Goal: Information Seeking & Learning: Learn about a topic

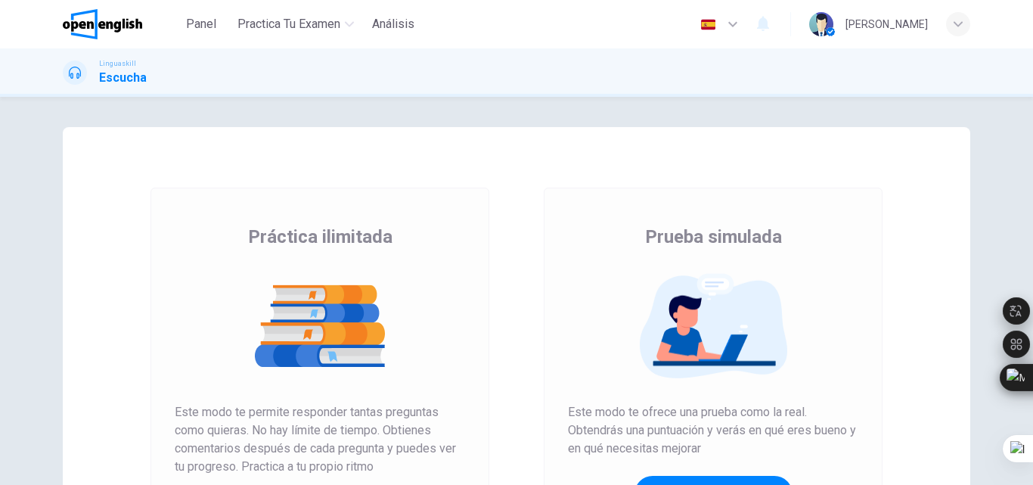
drag, startPoint x: 1032, startPoint y: 129, endPoint x: 1032, endPoint y: 172, distance: 43.1
click at [1032, 172] on div at bounding box center [1032, 242] width 1 height 485
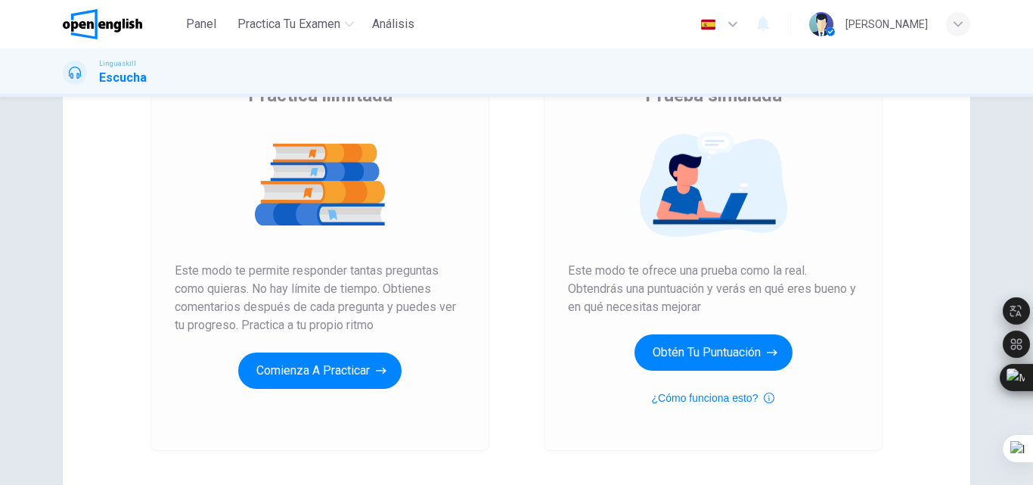
scroll to position [147, 0]
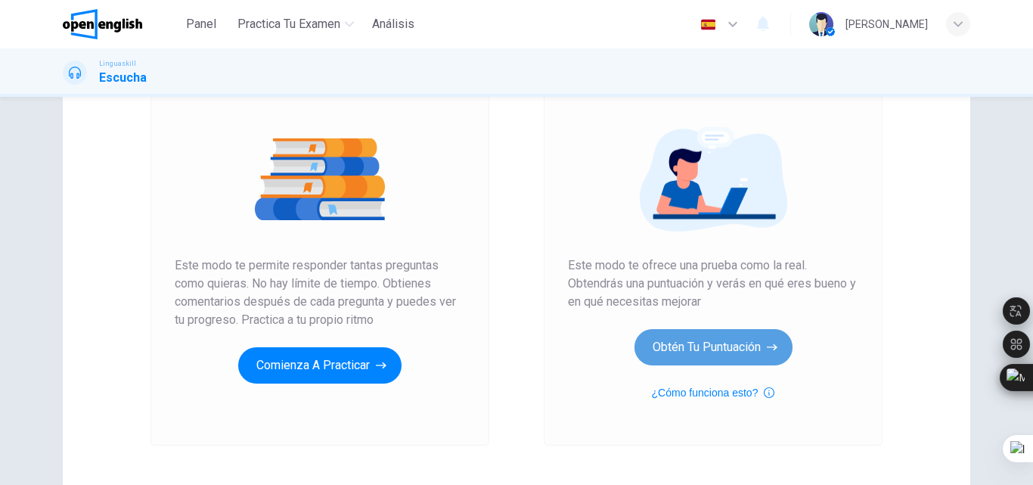
click at [737, 334] on button "Obtén tu puntuación" at bounding box center [714, 347] width 158 height 36
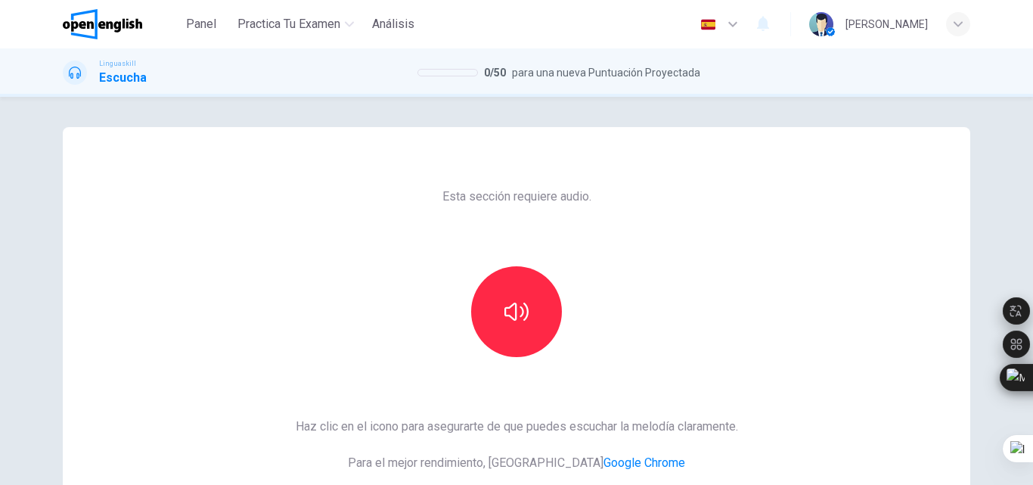
drag, startPoint x: 1032, startPoint y: 160, endPoint x: 1032, endPoint y: 185, distance: 25.0
click at [1032, 185] on div at bounding box center [1032, 242] width 1 height 485
click at [1032, 182] on html "Este sitio utiliza cookies, como se explica en nuestra Política de Privacidad .…" at bounding box center [516, 242] width 1033 height 485
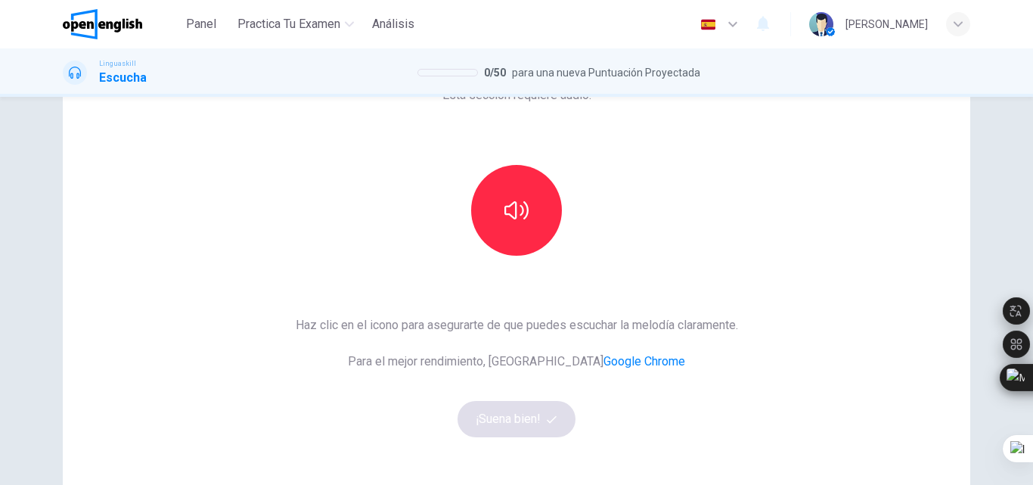
scroll to position [104, 0]
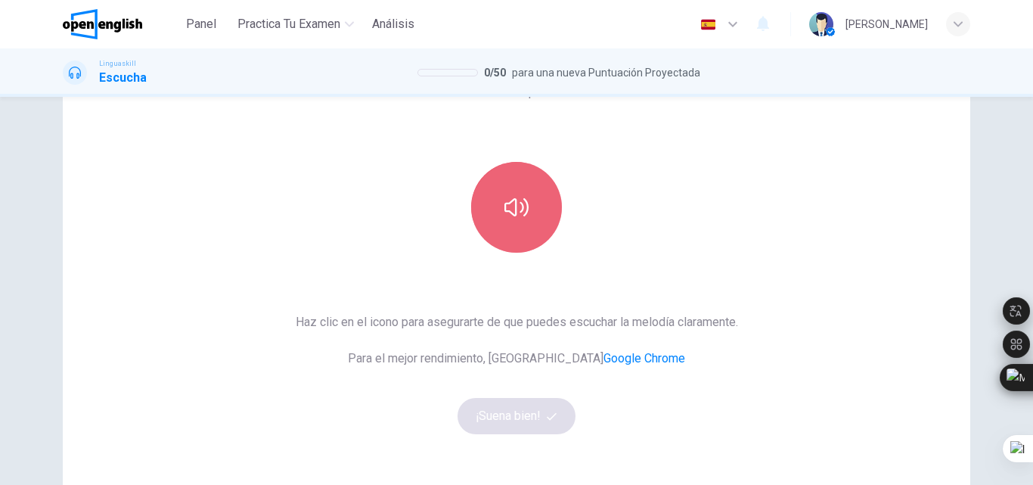
click at [513, 162] on button "button" at bounding box center [516, 207] width 91 height 91
click at [538, 202] on button "button" at bounding box center [516, 207] width 91 height 91
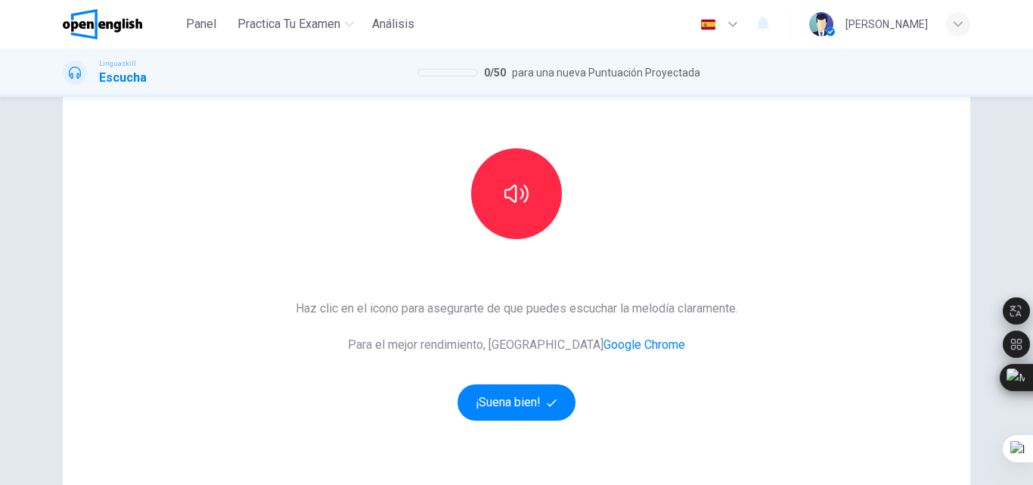
scroll to position [104, 0]
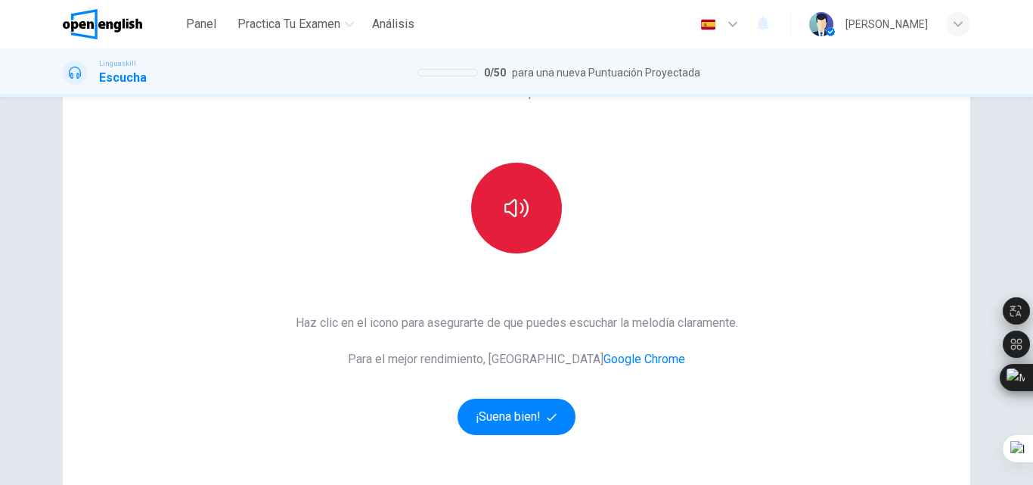
click at [502, 225] on button "button" at bounding box center [516, 208] width 91 height 91
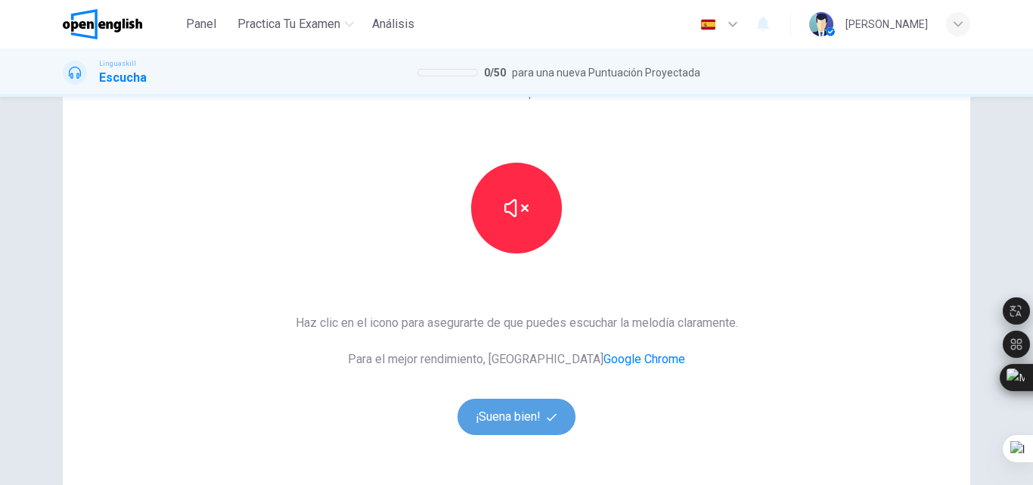
click at [484, 414] on button "¡Suena bien!" at bounding box center [517, 417] width 118 height 36
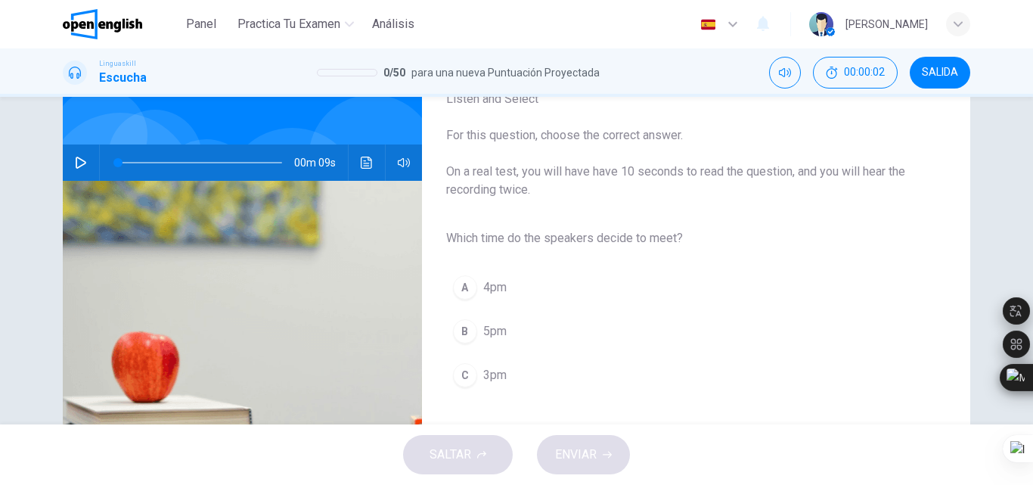
click at [82, 160] on icon "button" at bounding box center [81, 163] width 12 height 12
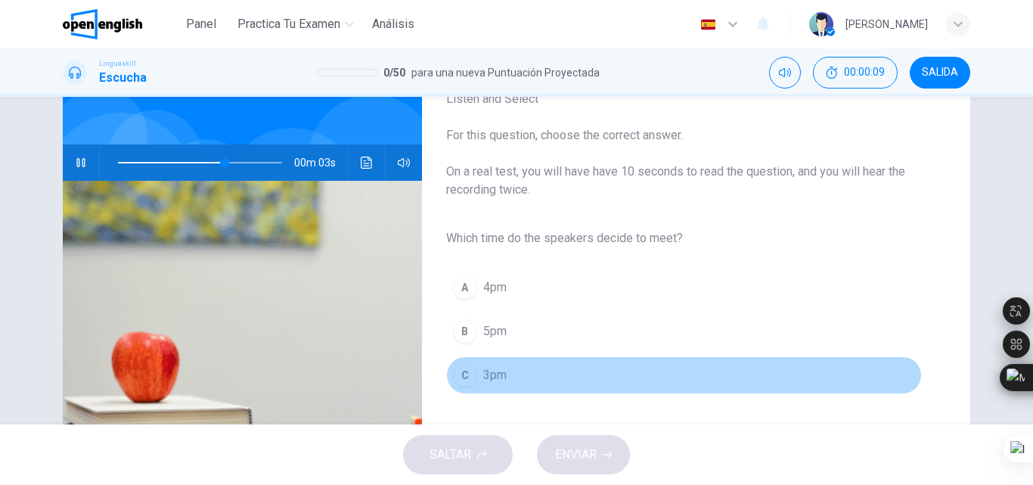
click at [488, 371] on span "3pm" at bounding box center [494, 375] width 23 height 18
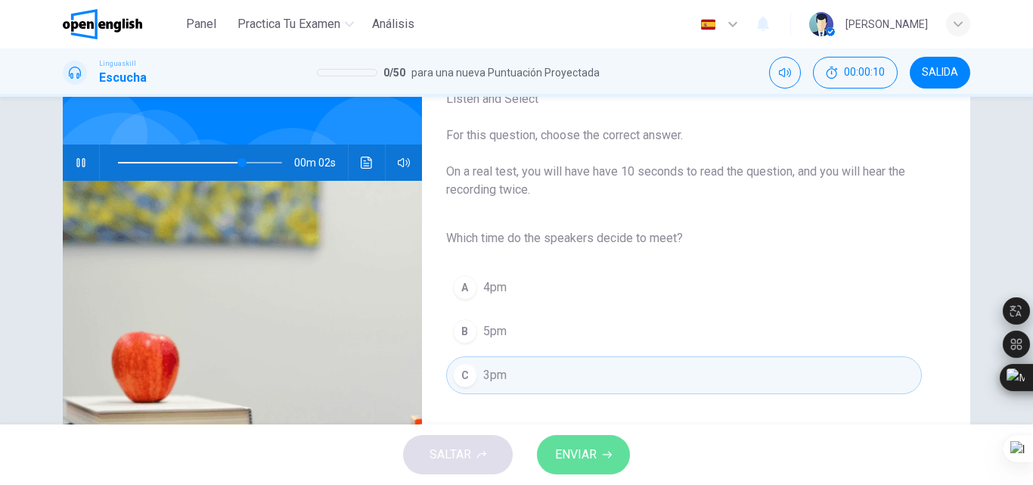
click at [607, 449] on button "ENVIAR" at bounding box center [583, 454] width 93 height 39
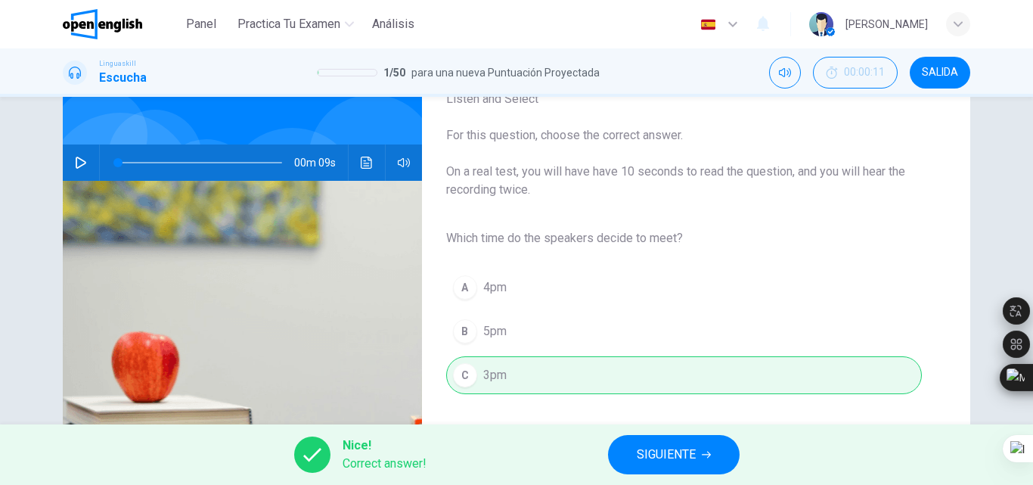
click at [662, 443] on button "SIGUIENTE" at bounding box center [674, 454] width 132 height 39
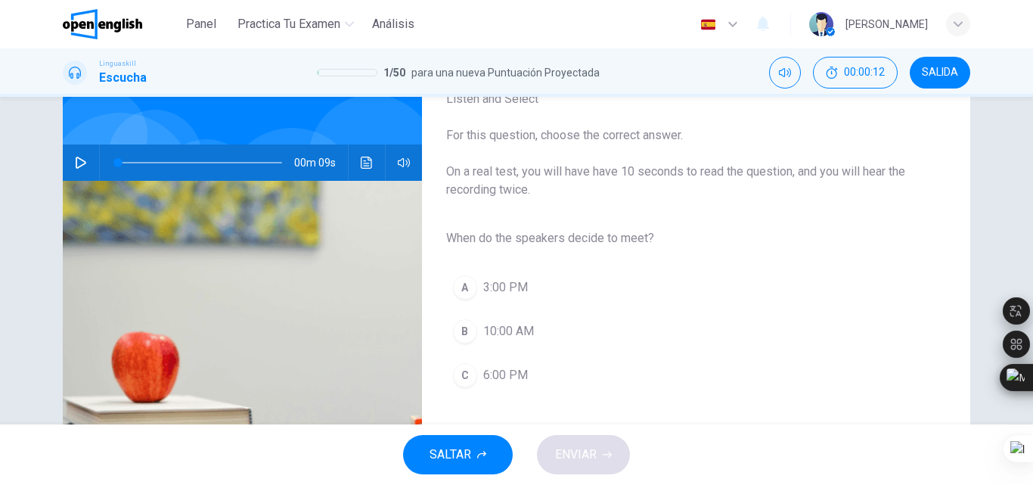
click at [81, 156] on button "button" at bounding box center [81, 162] width 24 height 36
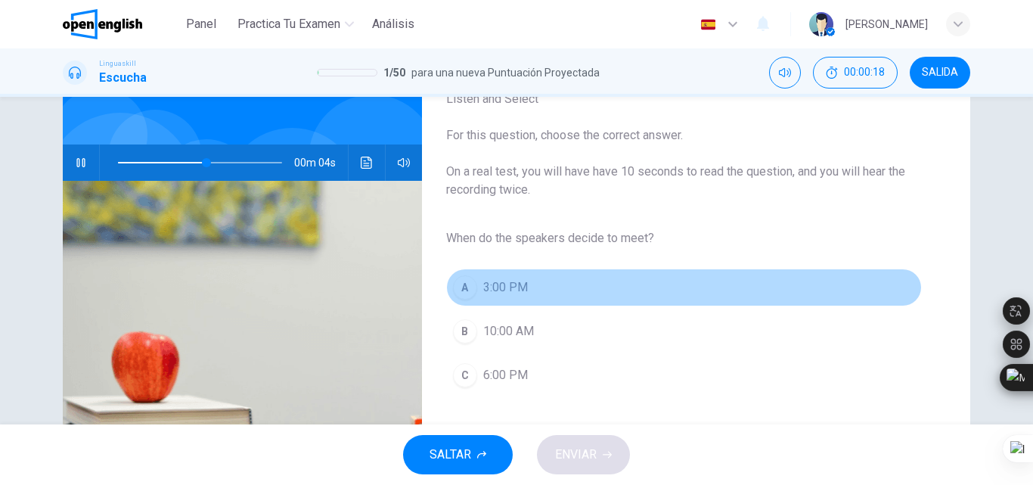
click at [511, 293] on span "3:00 PM" at bounding box center [505, 287] width 45 height 18
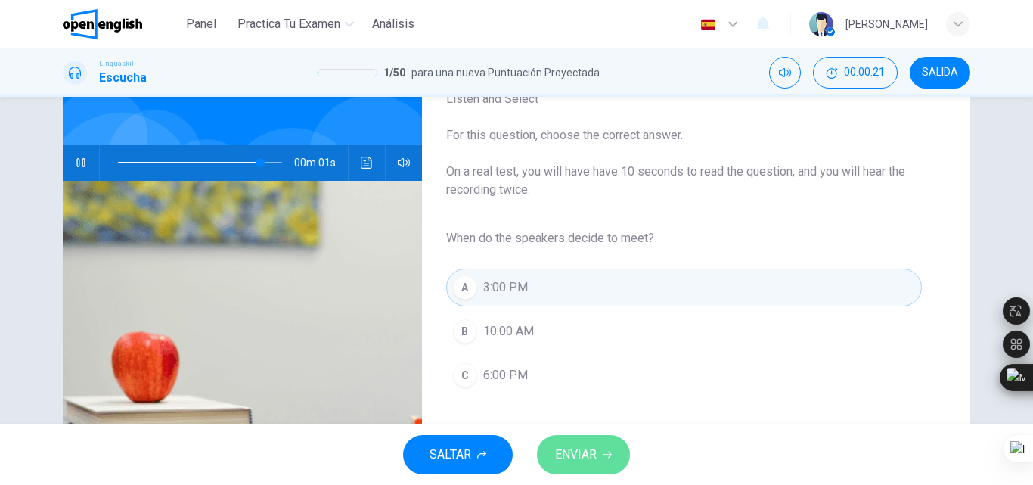
click at [576, 453] on span "ENVIAR" at bounding box center [576, 454] width 42 height 21
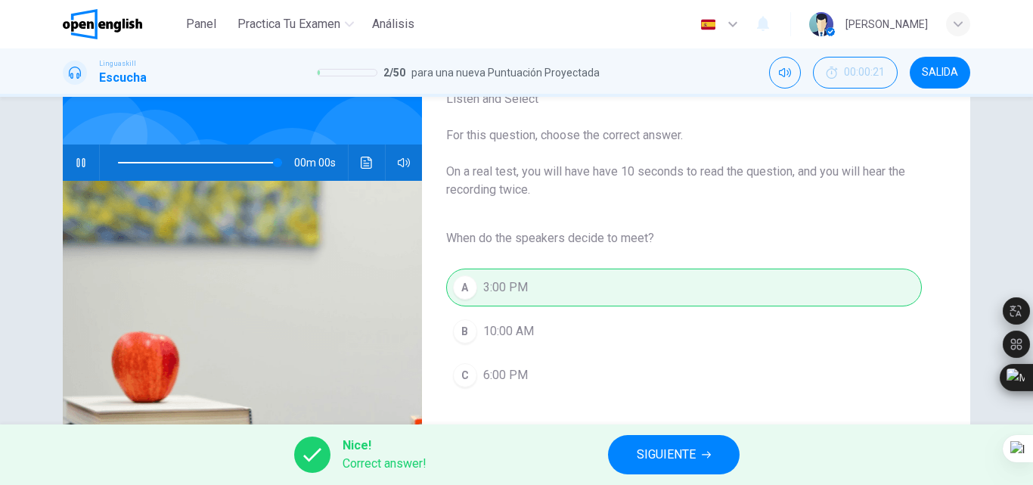
type input "*"
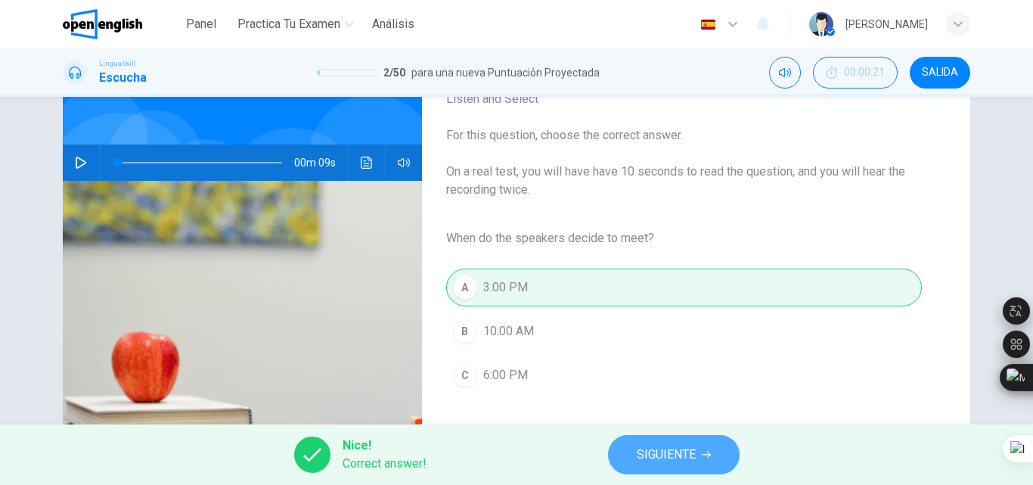
click at [675, 445] on span "SIGUIENTE" at bounding box center [666, 454] width 59 height 21
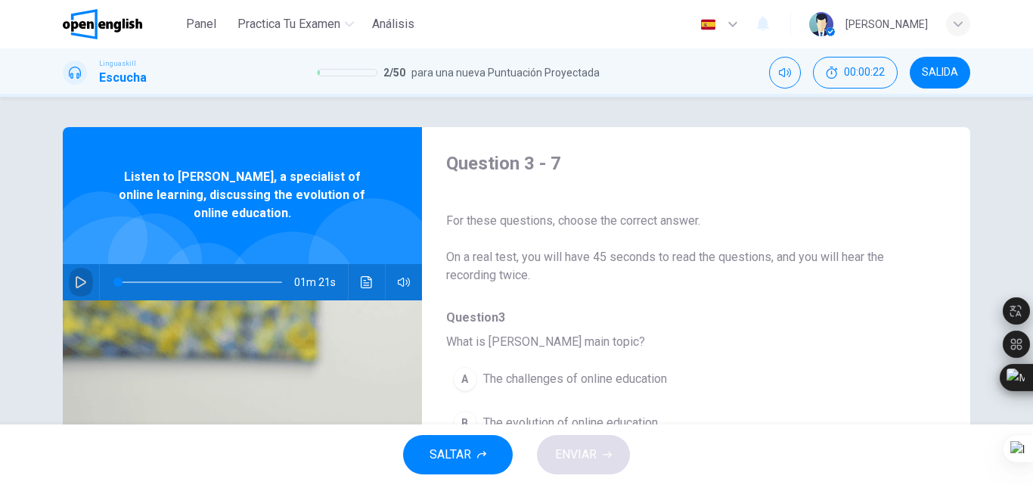
click at [78, 279] on icon "button" at bounding box center [81, 282] width 11 height 12
drag, startPoint x: 1032, startPoint y: 142, endPoint x: 1032, endPoint y: 154, distance: 12.1
click at [1032, 154] on div at bounding box center [1032, 242] width 1 height 485
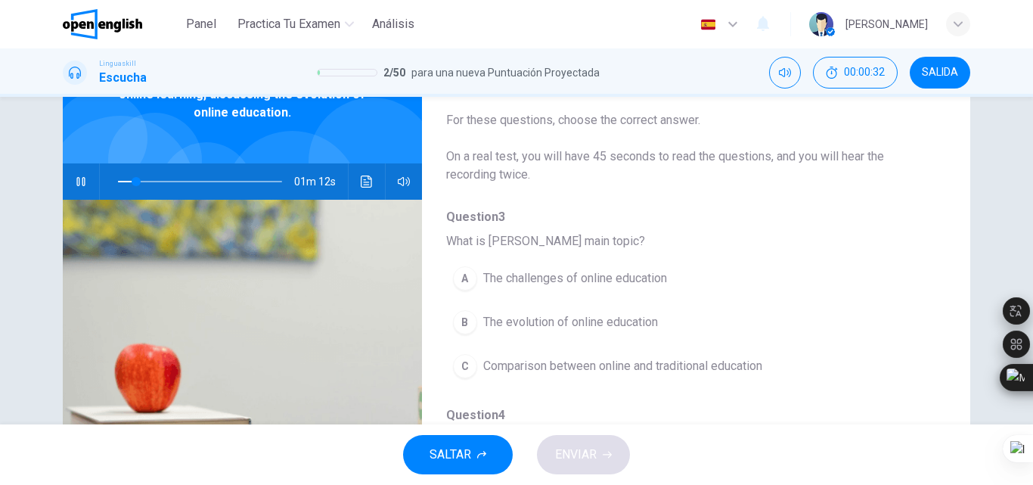
scroll to position [102, 0]
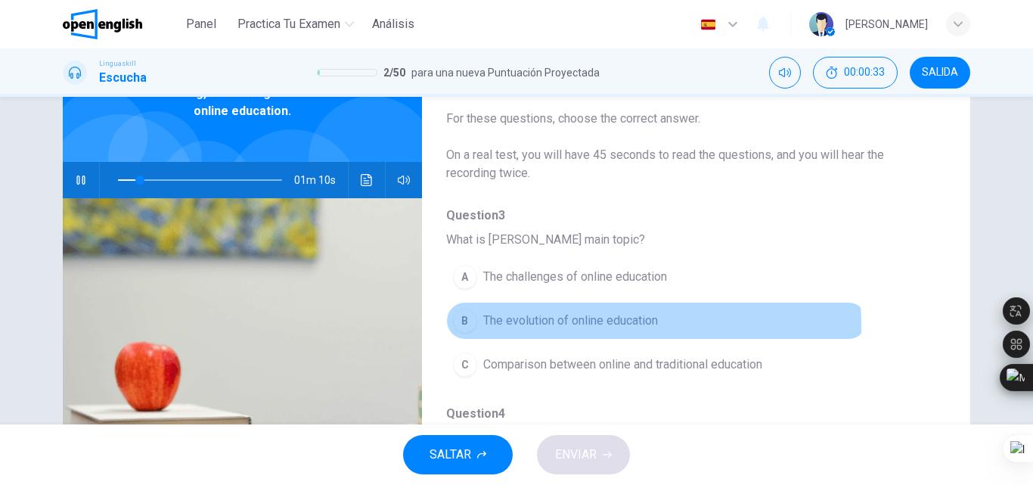
click at [611, 326] on span "The evolution of online education" at bounding box center [570, 321] width 175 height 18
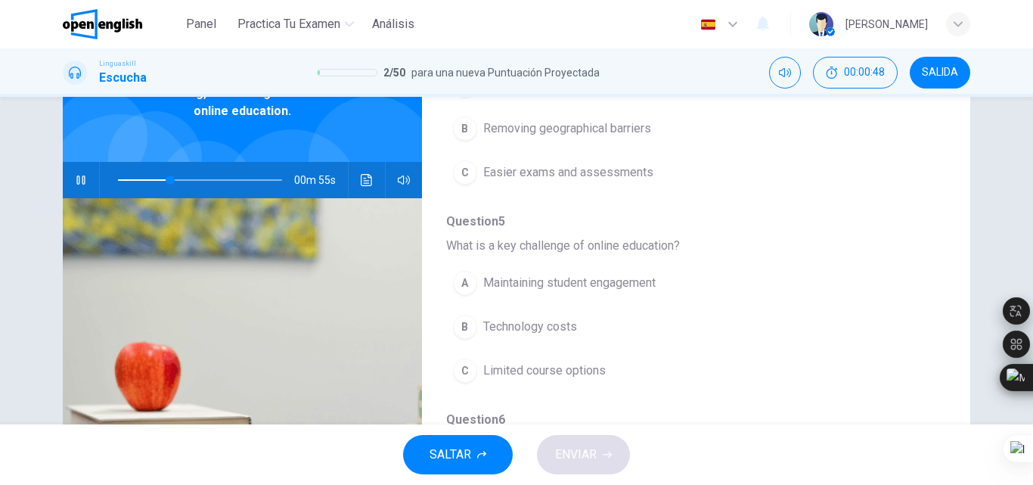
scroll to position [393, 0]
drag, startPoint x: 163, startPoint y: 180, endPoint x: 106, endPoint y: 185, distance: 57.7
click at [115, 185] on span at bounding box center [119, 179] width 9 height 9
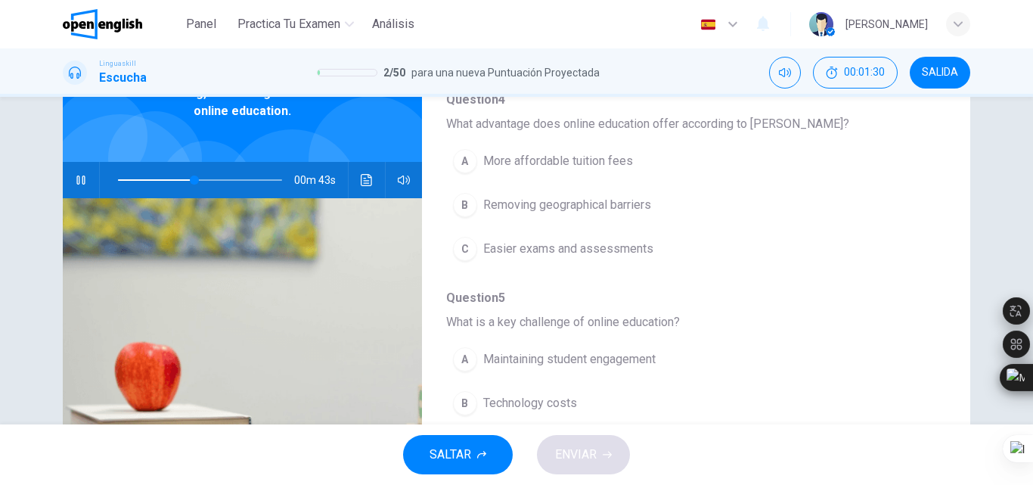
scroll to position [318, 0]
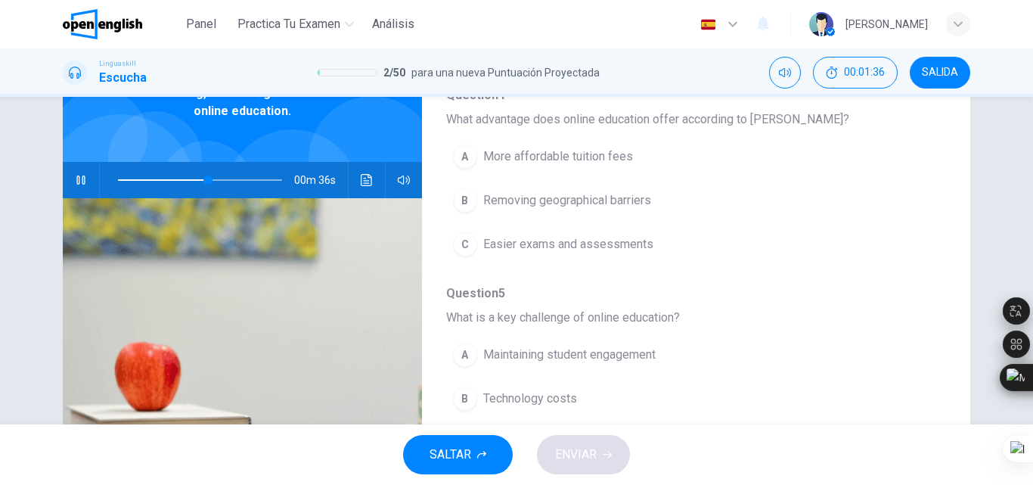
click at [587, 250] on span "Easier exams and assessments" at bounding box center [568, 244] width 170 height 18
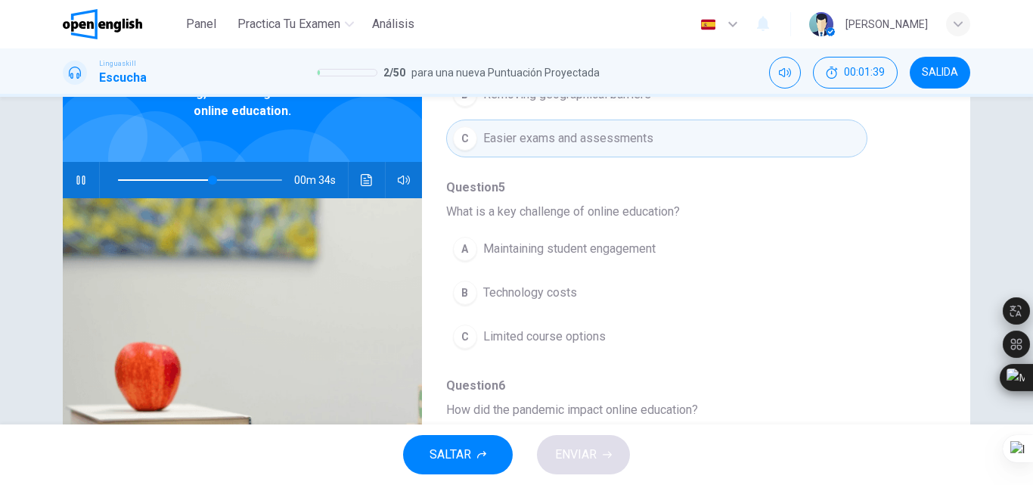
scroll to position [461, 0]
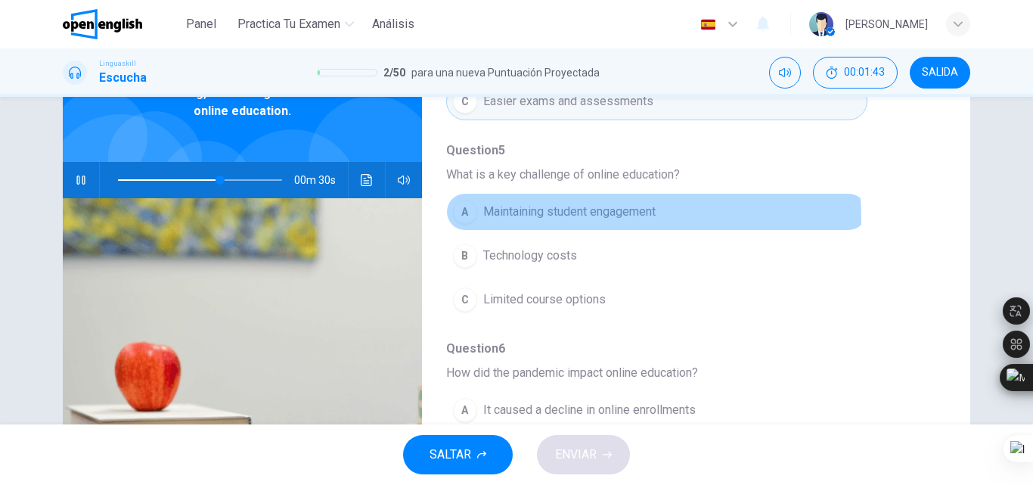
click at [623, 217] on span "Maintaining student engagement" at bounding box center [569, 212] width 172 height 18
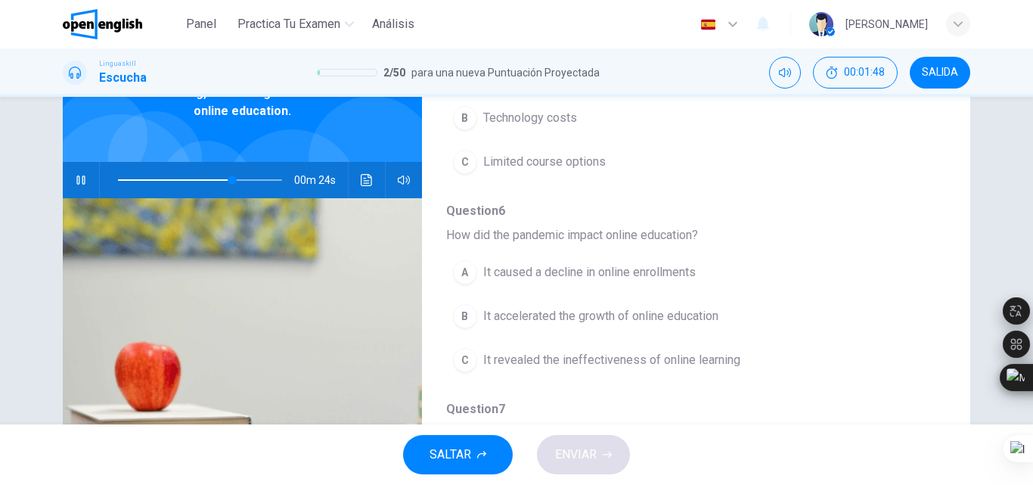
scroll to position [653, 0]
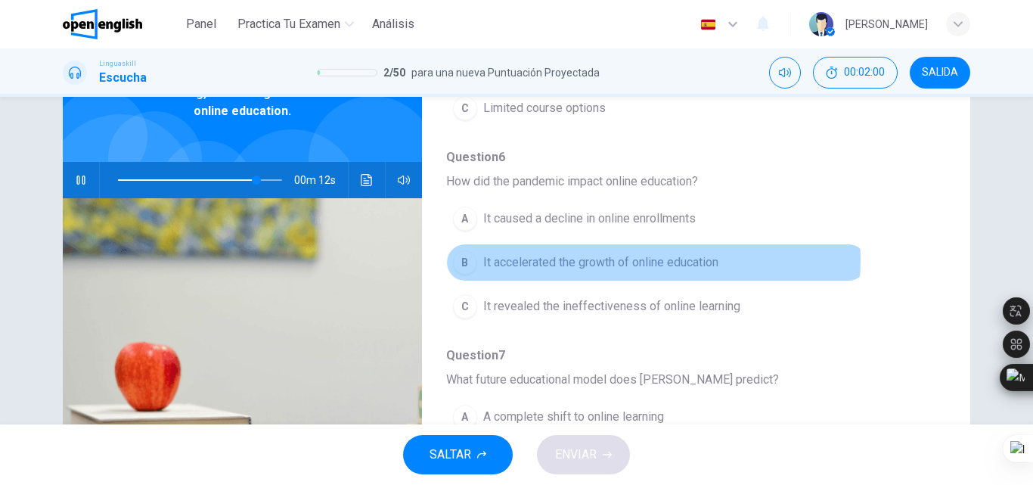
click at [641, 260] on span "It accelerated the growth of online education" at bounding box center [600, 262] width 235 height 18
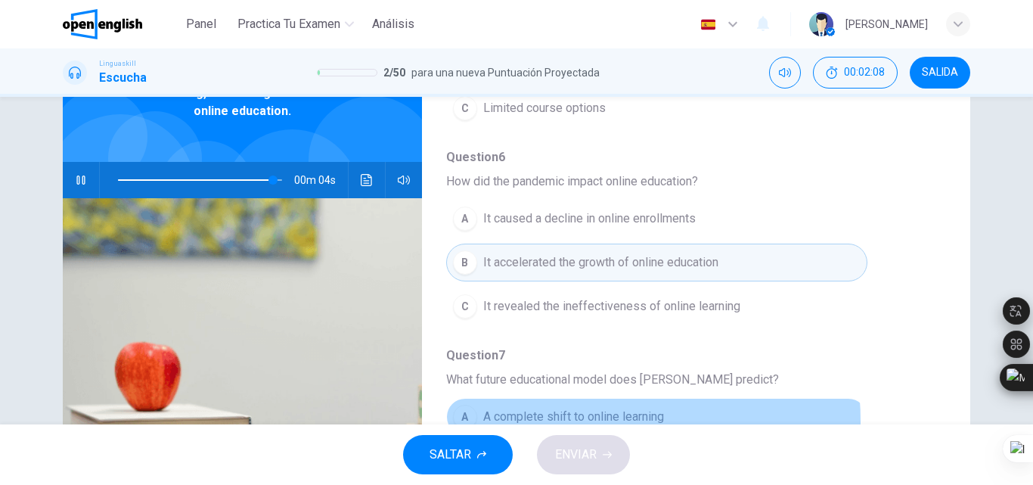
click at [549, 421] on span "A complete shift to online learning" at bounding box center [573, 417] width 181 height 18
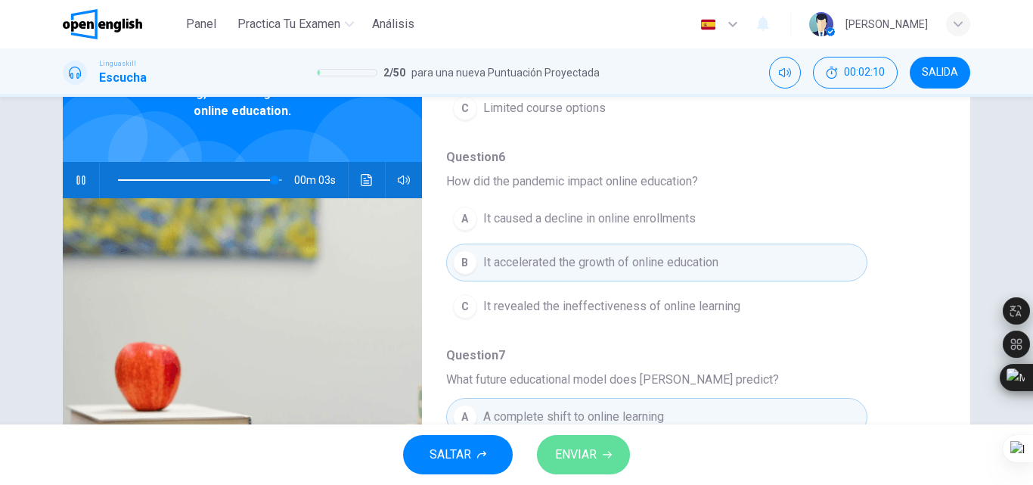
click at [584, 451] on span "ENVIAR" at bounding box center [576, 454] width 42 height 21
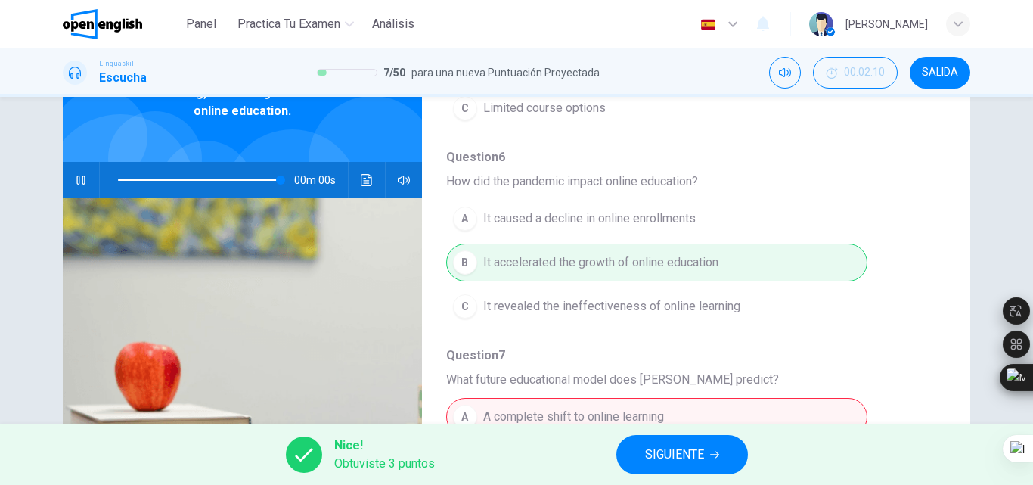
type input "*"
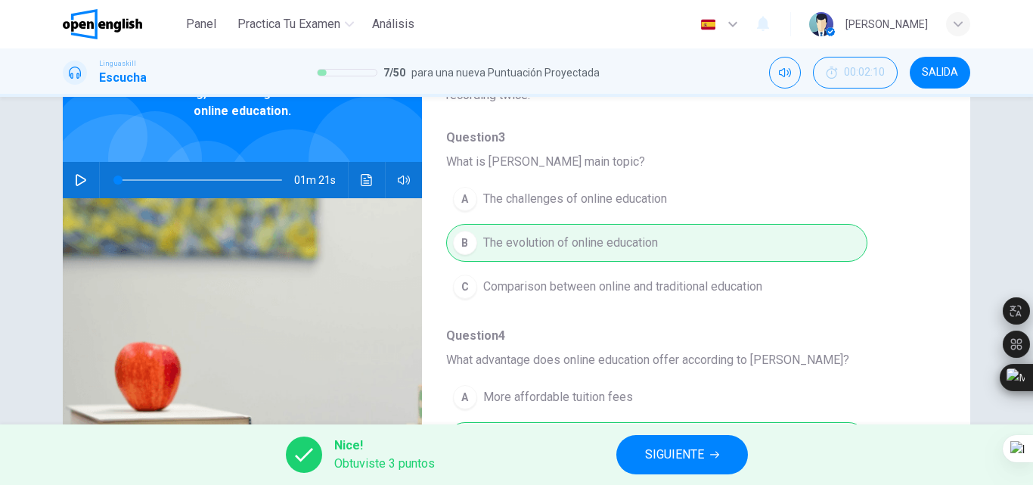
scroll to position [75, 0]
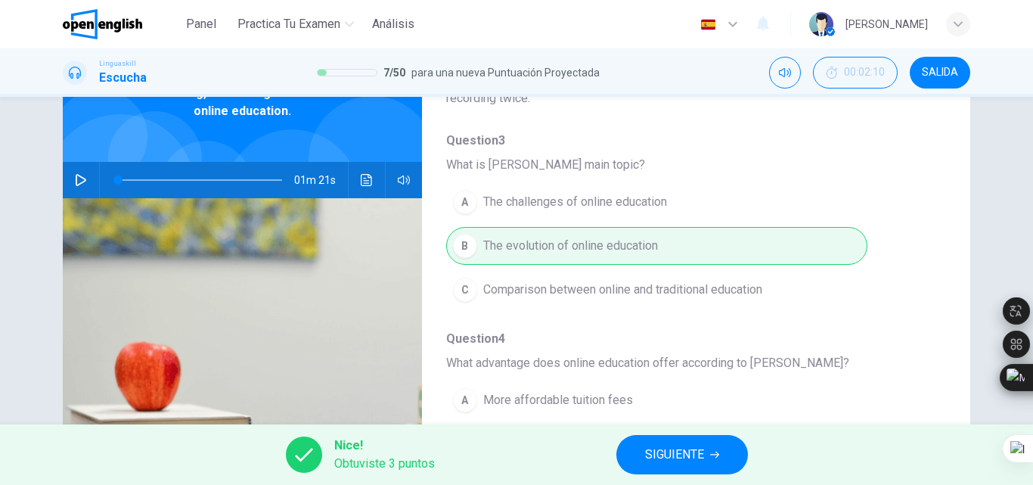
click at [662, 439] on button "SIGUIENTE" at bounding box center [682, 454] width 132 height 39
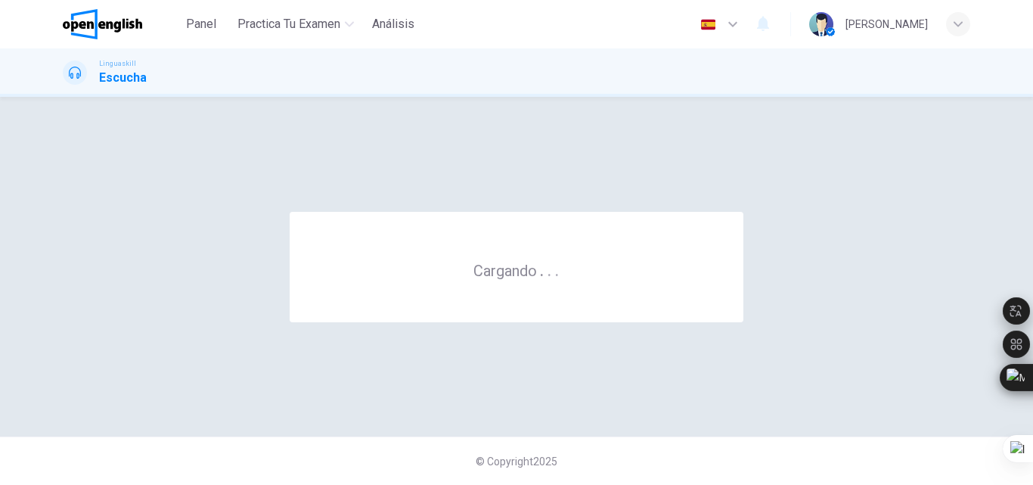
scroll to position [0, 0]
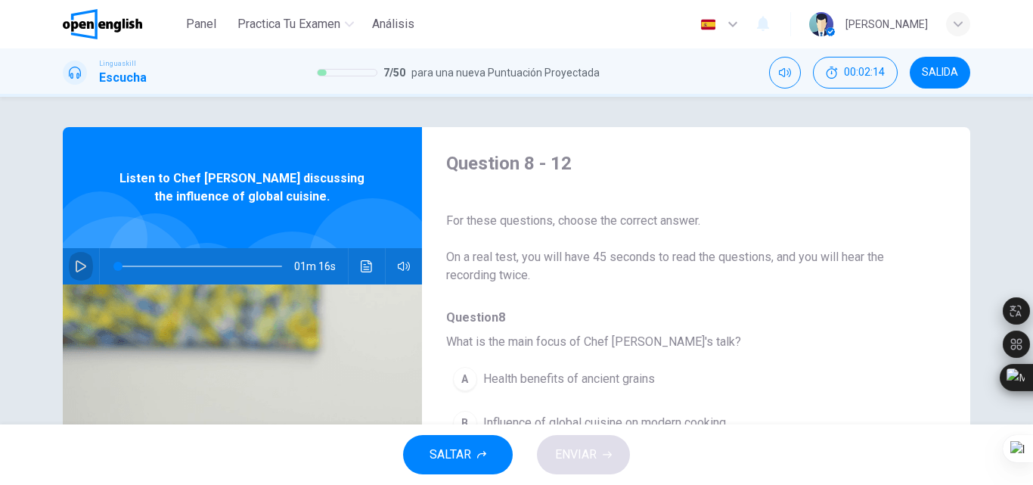
click at [77, 261] on icon "button" at bounding box center [81, 266] width 12 height 12
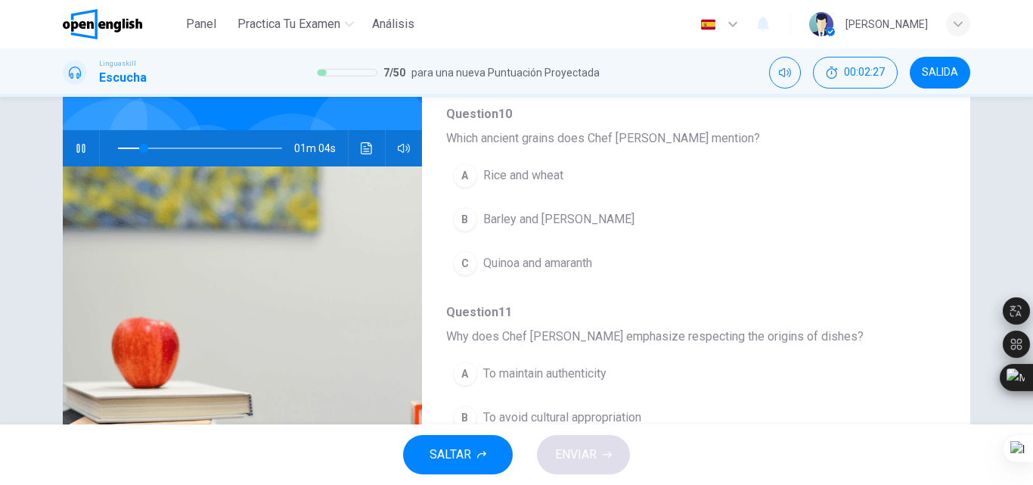
scroll to position [486, 0]
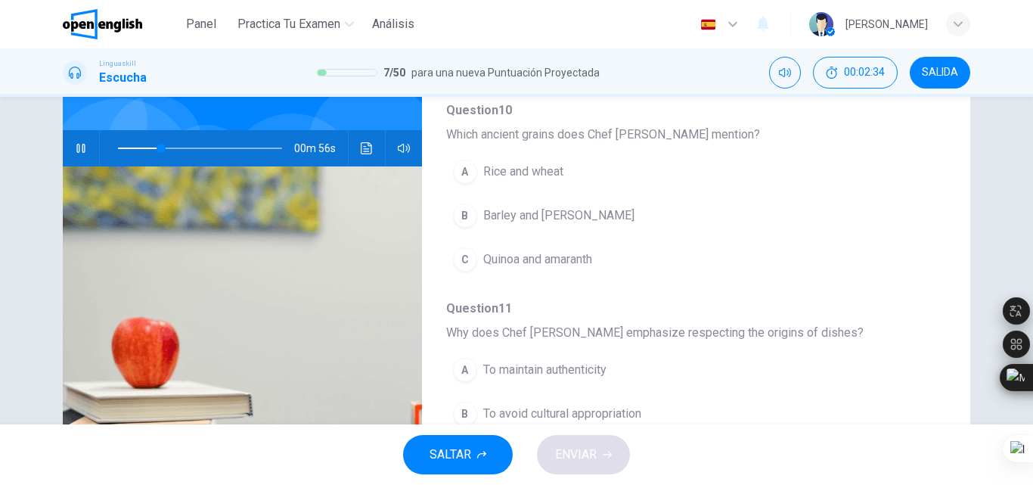
drag, startPoint x: 1032, startPoint y: 210, endPoint x: 1032, endPoint y: 243, distance: 32.5
click at [1032, 243] on div at bounding box center [1032, 242] width 1 height 485
drag, startPoint x: 1032, startPoint y: 243, endPoint x: 1032, endPoint y: 278, distance: 34.8
click at [1032, 278] on html "Este sitio utiliza cookies, como se explica en nuestra Política de Privacidad .…" at bounding box center [516, 242] width 1033 height 485
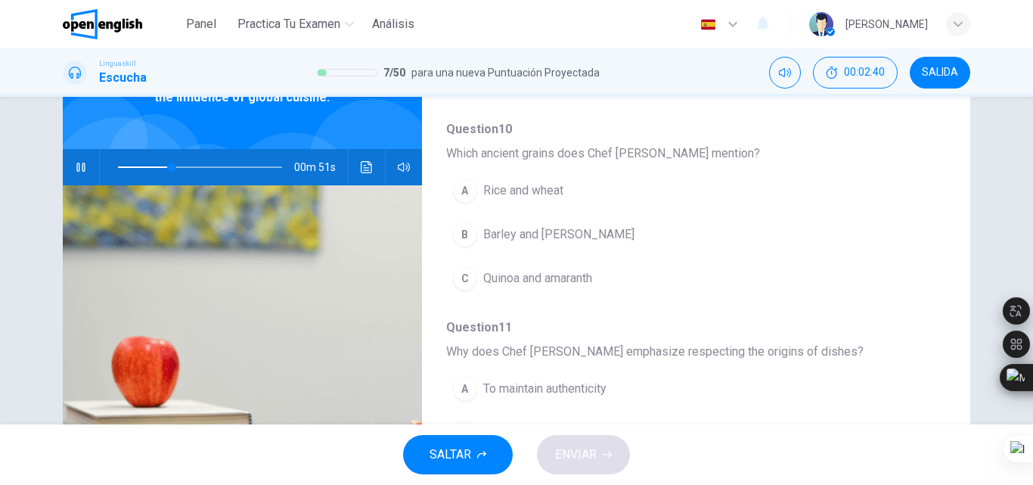
scroll to position [93, 0]
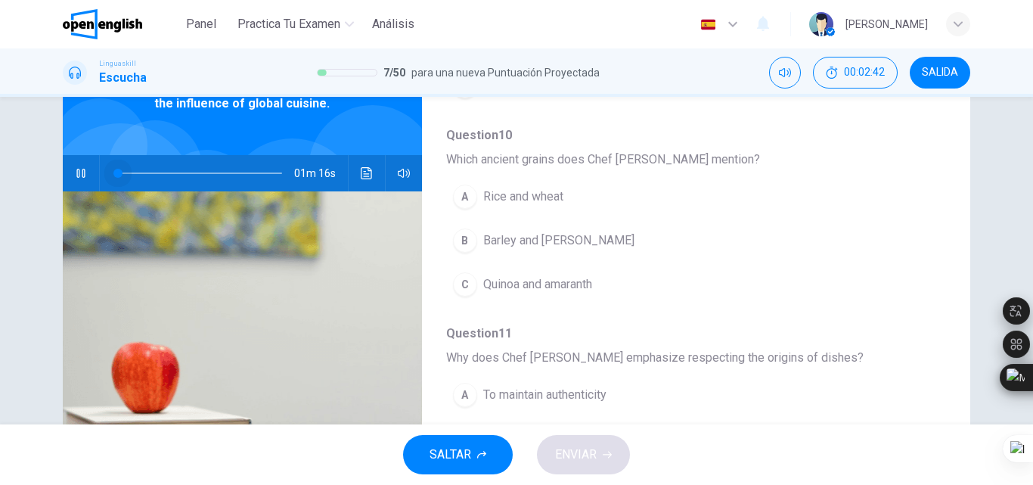
drag, startPoint x: 175, startPoint y: 171, endPoint x: 40, endPoint y: 176, distance: 135.5
click at [40, 176] on div "Question 8 - 12 For these questions, choose the correct answer. On a real test,…" at bounding box center [517, 297] width 956 height 526
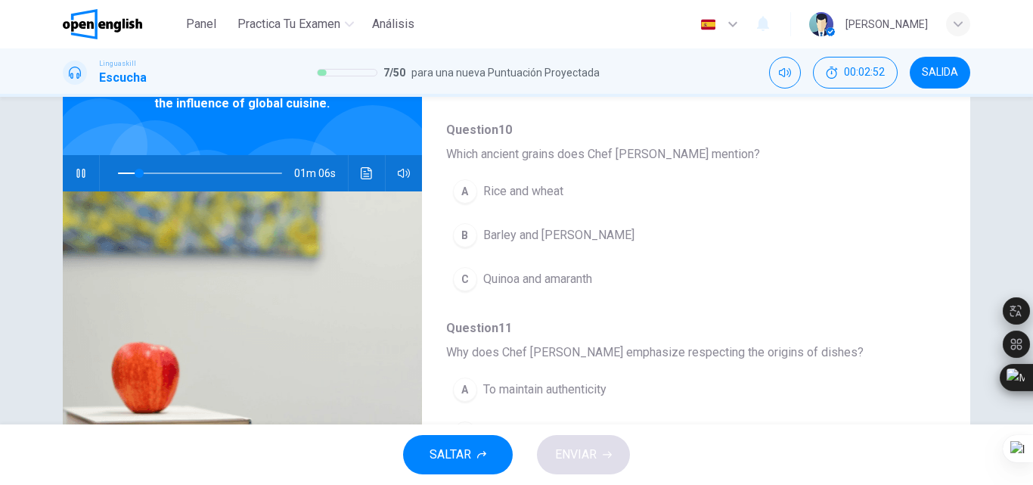
scroll to position [491, 0]
drag, startPoint x: 1032, startPoint y: 272, endPoint x: 1030, endPoint y: 233, distance: 38.6
click at [1030, 233] on html "Este sitio utiliza cookies, como se explica en nuestra Política de Privacidad .…" at bounding box center [516, 242] width 1033 height 485
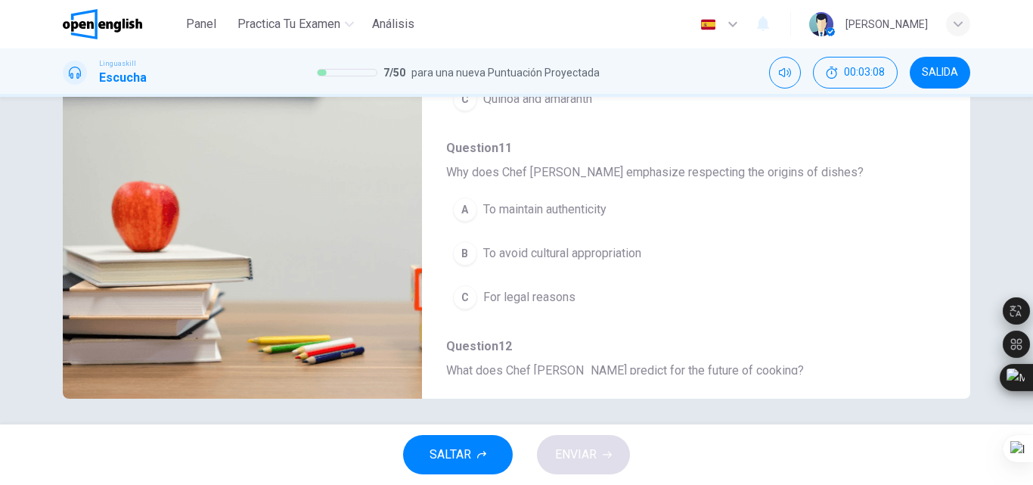
scroll to position [511, 0]
click at [594, 252] on span "To avoid cultural appropriation" at bounding box center [562, 252] width 158 height 18
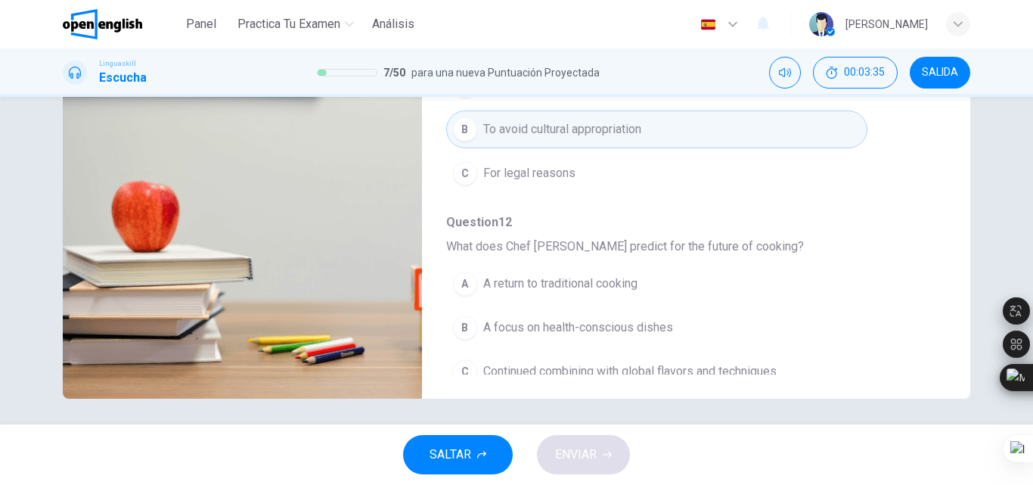
scroll to position [653, 0]
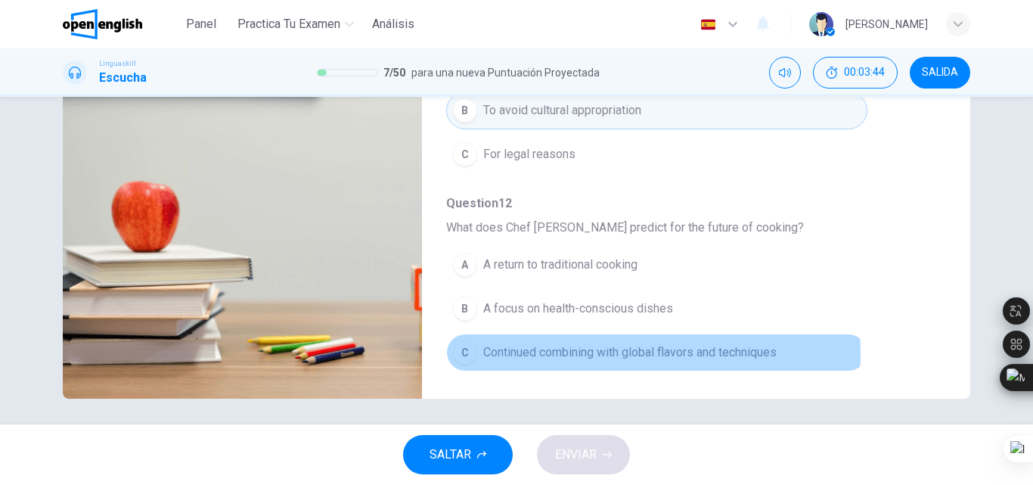
click at [613, 352] on span "Continued combining with global flavors and techniques" at bounding box center [629, 352] width 293 height 18
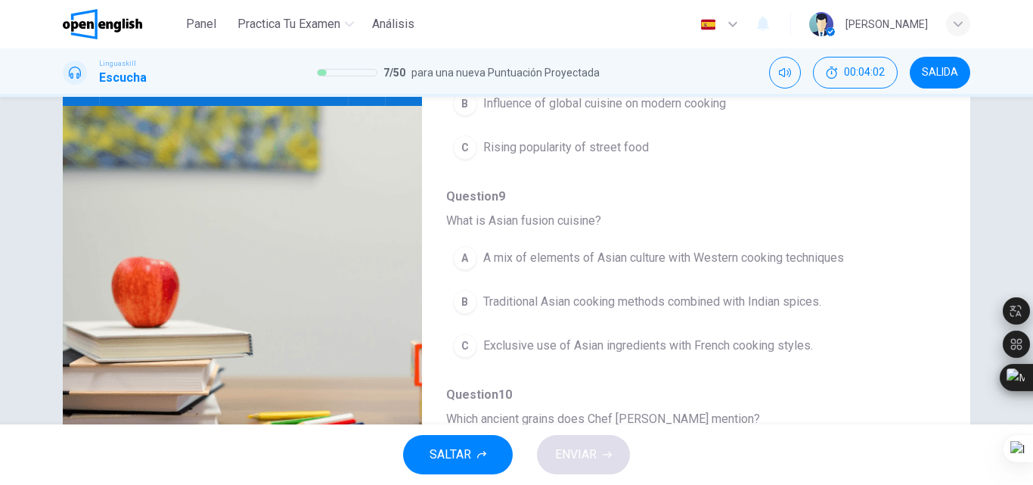
scroll to position [179, 0]
click at [690, 309] on span "Traditional Asian cooking methods combined with Indian spices." at bounding box center [652, 301] width 338 height 18
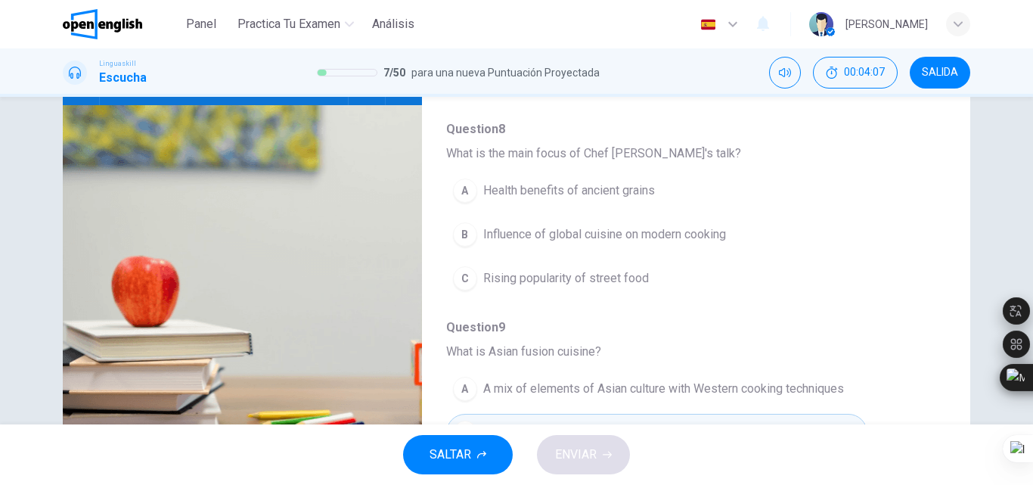
scroll to position [0, 0]
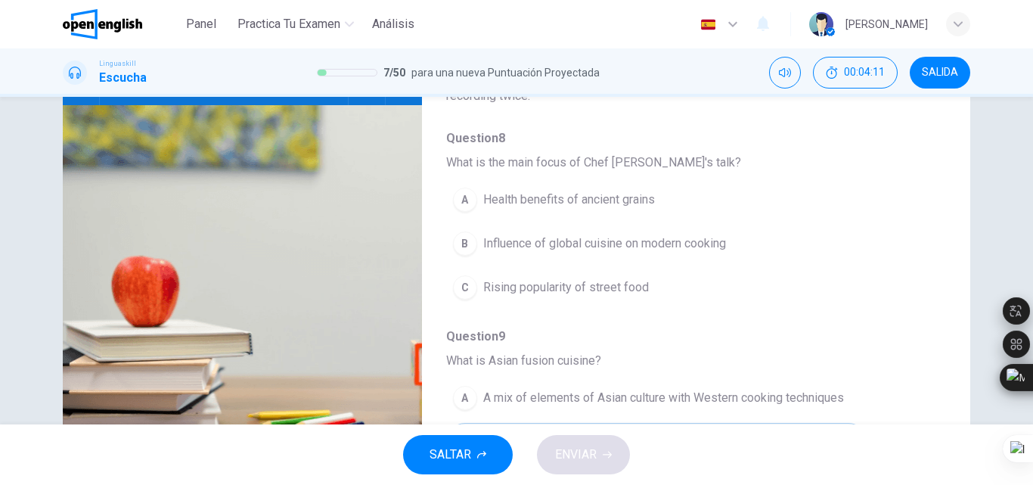
drag, startPoint x: 1032, startPoint y: 237, endPoint x: 1032, endPoint y: 190, distance: 46.9
click at [1032, 190] on div at bounding box center [1032, 242] width 1 height 485
drag, startPoint x: 1032, startPoint y: 213, endPoint x: 1032, endPoint y: 119, distance: 94.5
click at [1032, 119] on div at bounding box center [1032, 242] width 1 height 485
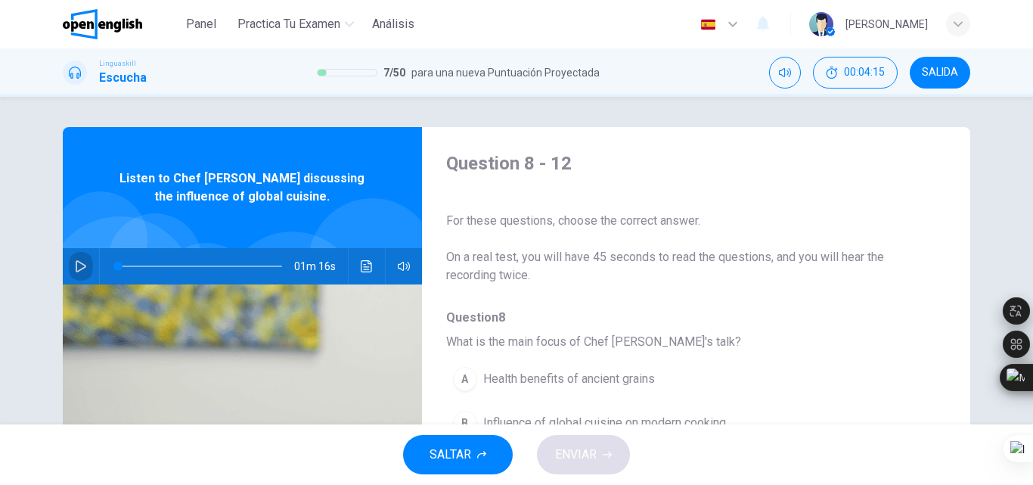
click at [80, 265] on icon "button" at bounding box center [81, 266] width 11 height 12
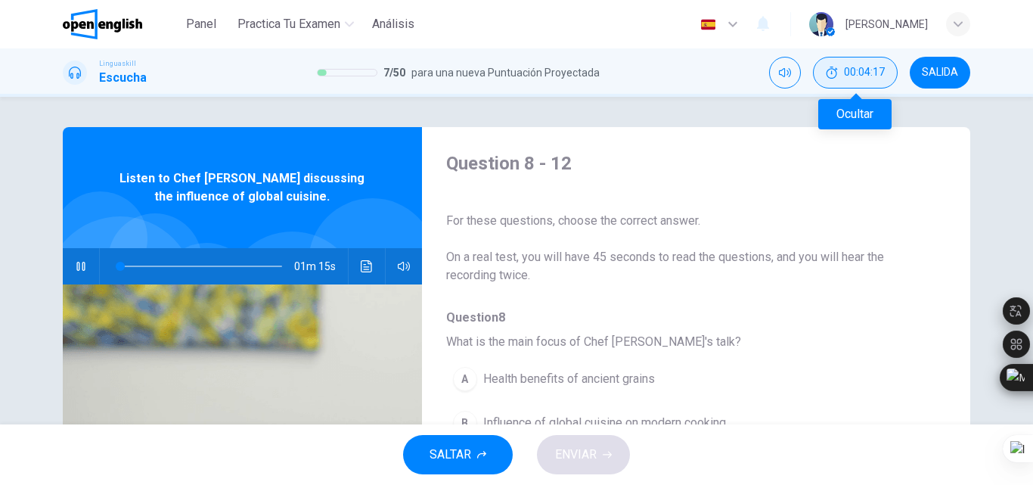
click at [855, 76] on span "00:04:17" at bounding box center [864, 73] width 41 height 12
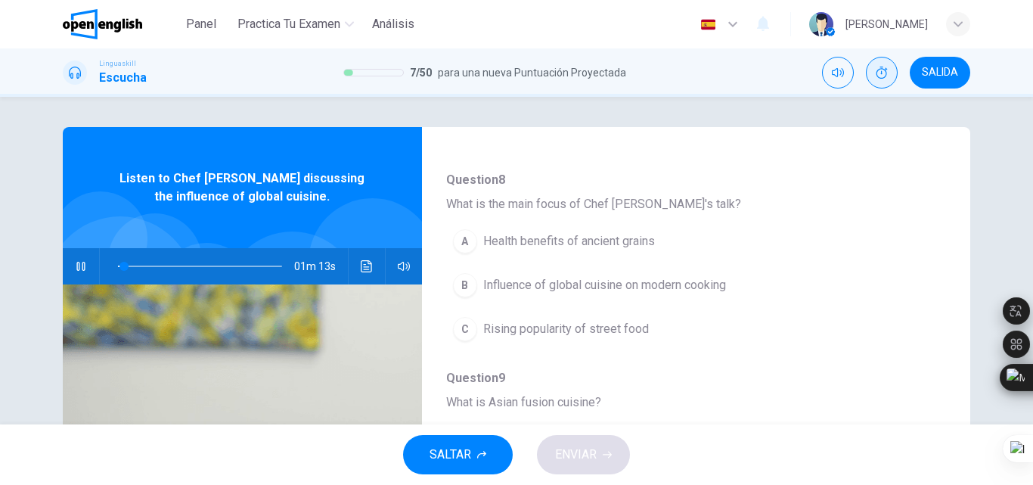
scroll to position [139, 0]
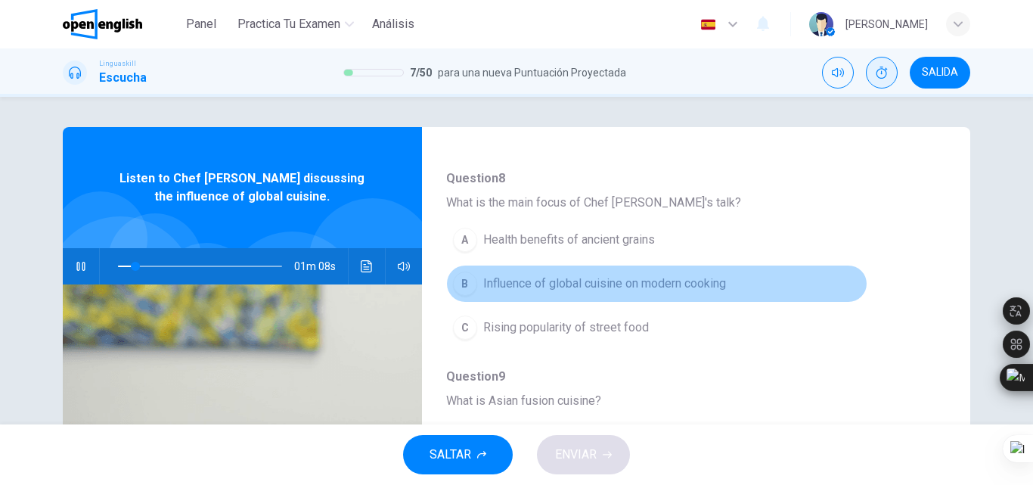
click at [654, 287] on span "Influence of global cuisine on modern cooking" at bounding box center [604, 284] width 243 height 18
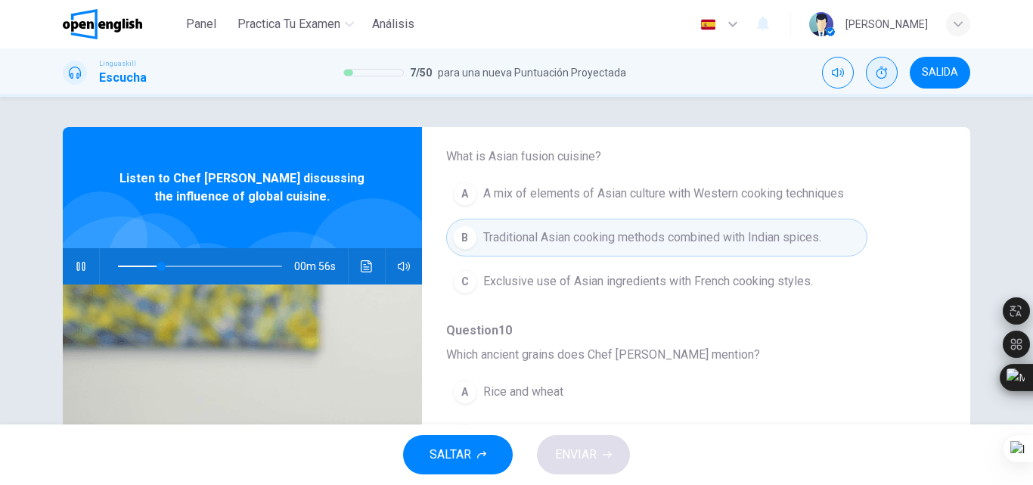
scroll to position [385, 0]
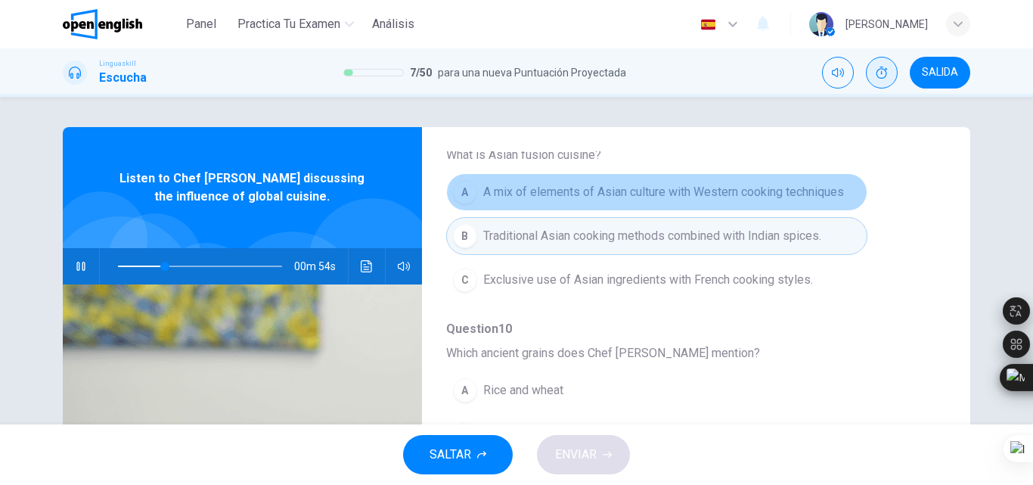
click at [795, 188] on span "A mix of elements of Asian culture with Western cooking techniques" at bounding box center [663, 192] width 361 height 18
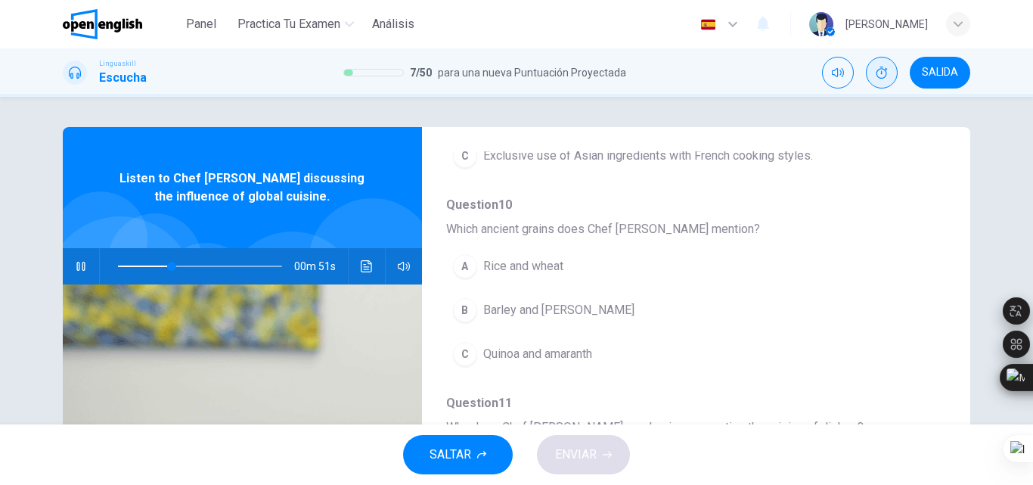
scroll to position [510, 0]
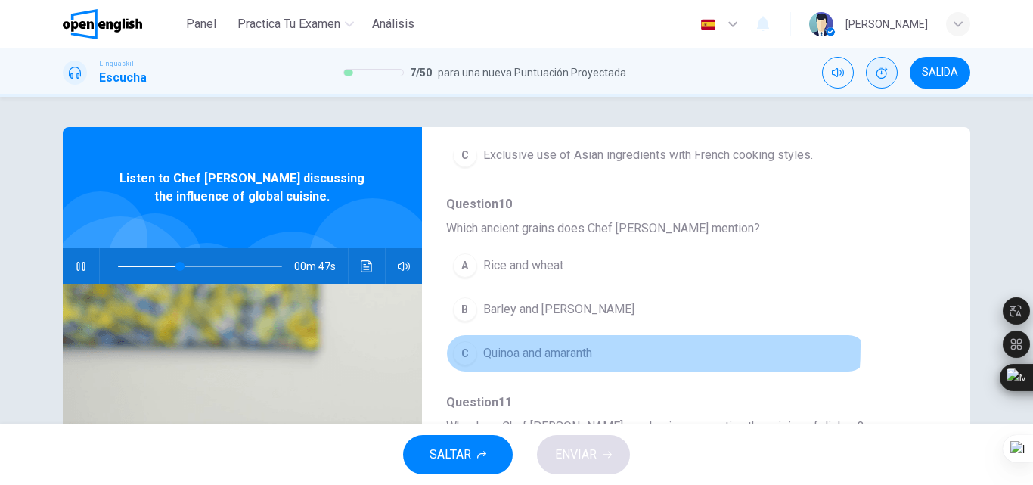
click at [538, 346] on span "Quinoa and amaranth" at bounding box center [537, 353] width 109 height 18
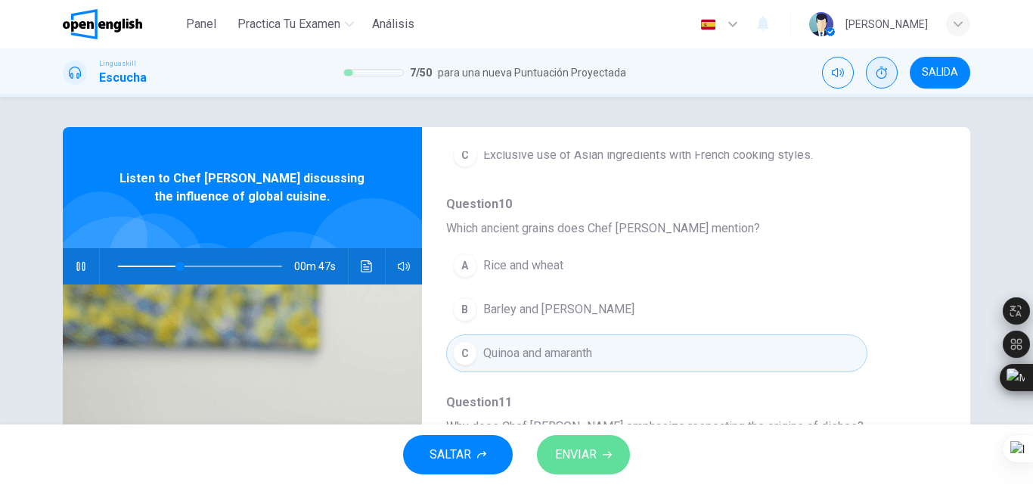
click at [579, 451] on span "ENVIAR" at bounding box center [576, 454] width 42 height 21
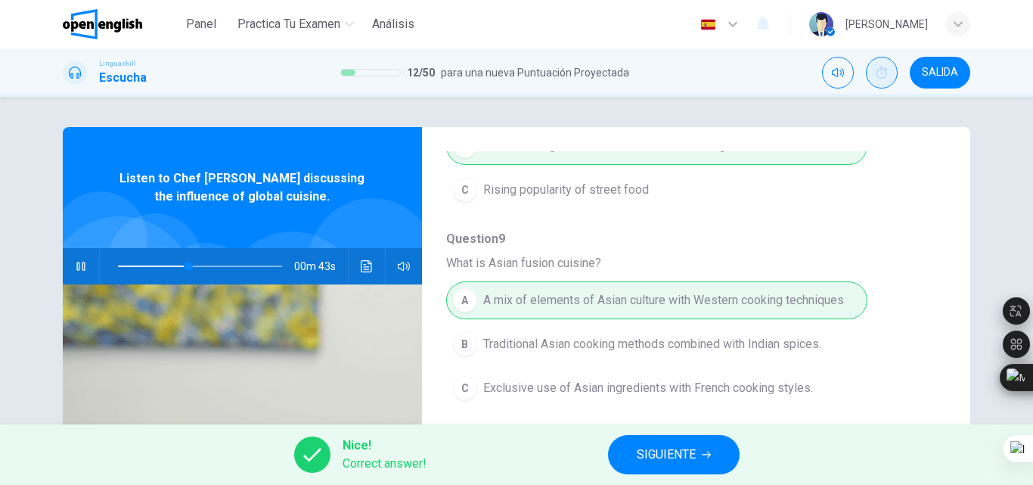
scroll to position [0, 0]
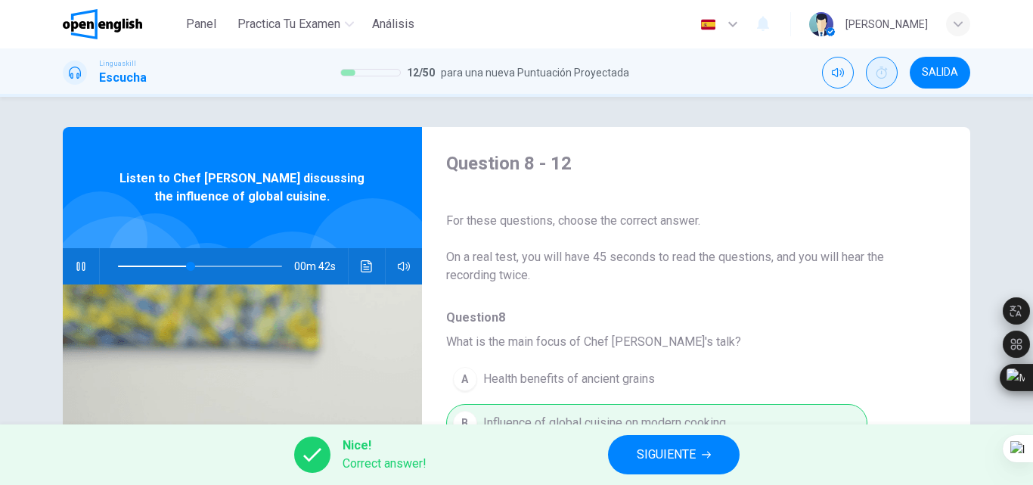
type input "**"
click at [666, 464] on span "SIGUIENTE" at bounding box center [666, 454] width 59 height 21
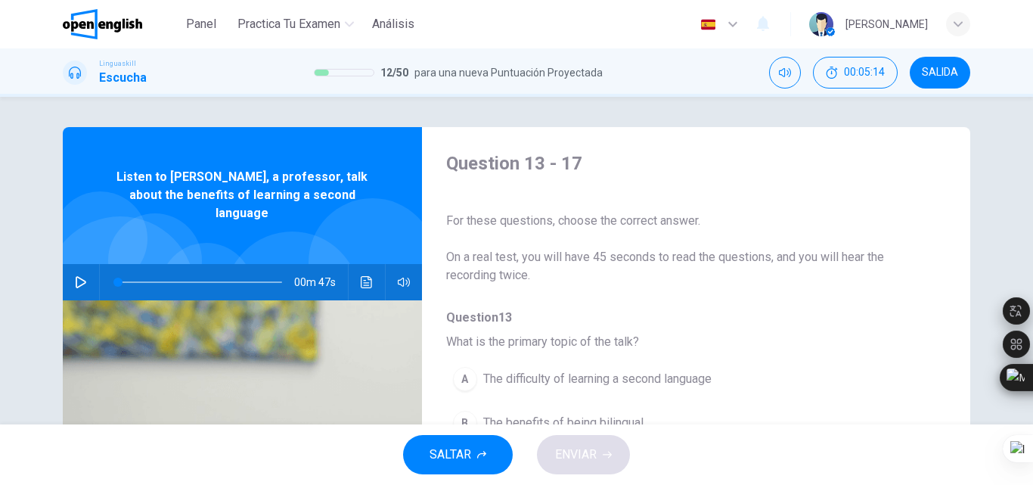
click at [83, 268] on button "button" at bounding box center [81, 282] width 24 height 36
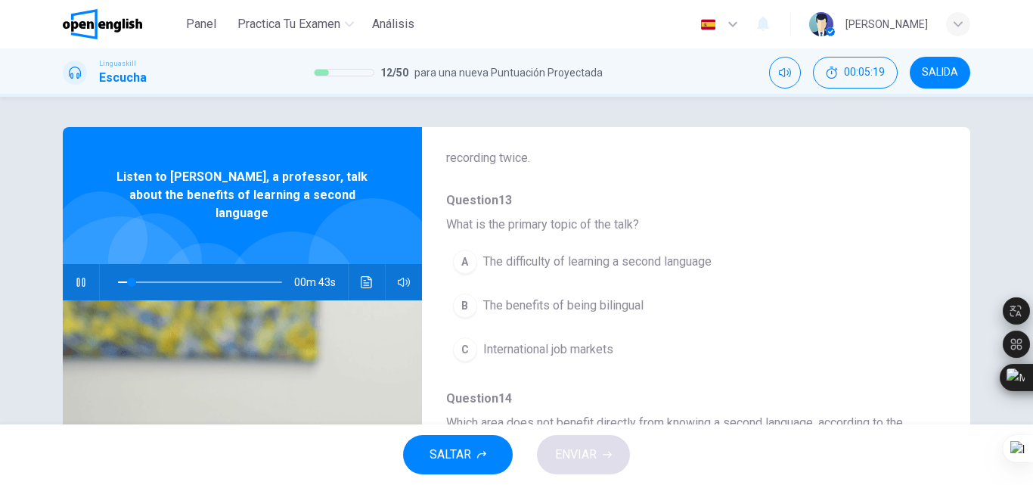
scroll to position [115, 0]
drag, startPoint x: 1032, startPoint y: 182, endPoint x: 1032, endPoint y: 192, distance: 9.8
click at [1032, 192] on div at bounding box center [1032, 242] width 1 height 485
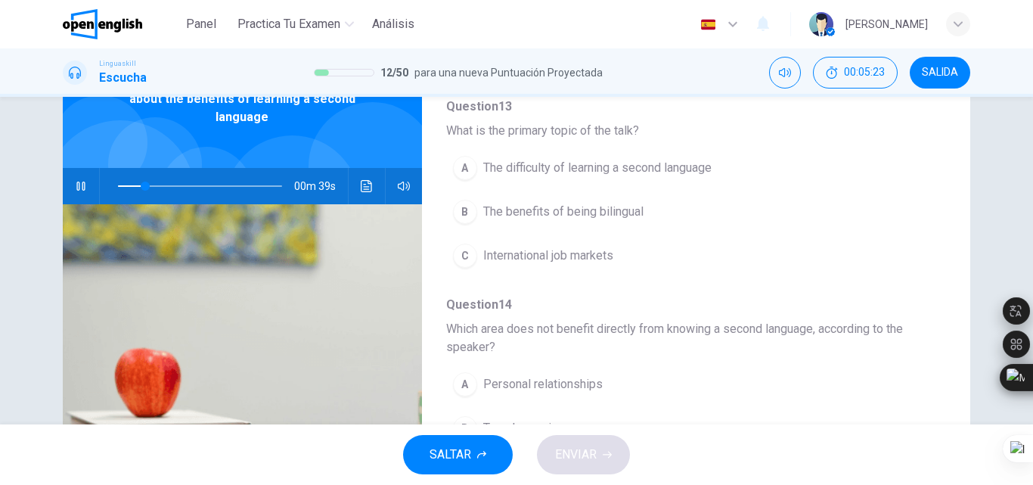
scroll to position [99, 0]
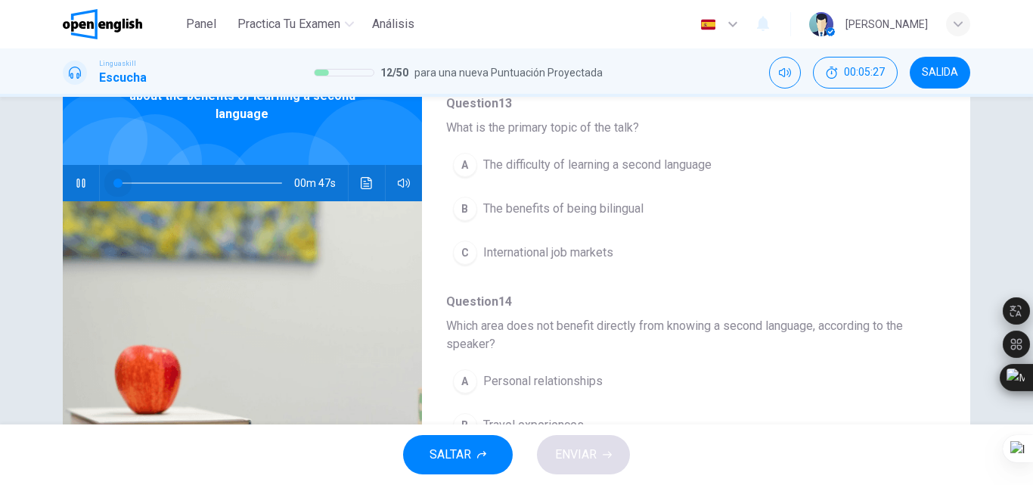
drag, startPoint x: 157, startPoint y: 166, endPoint x: 61, endPoint y: 166, distance: 96.8
click at [63, 166] on div "00m 47s" at bounding box center [242, 183] width 359 height 36
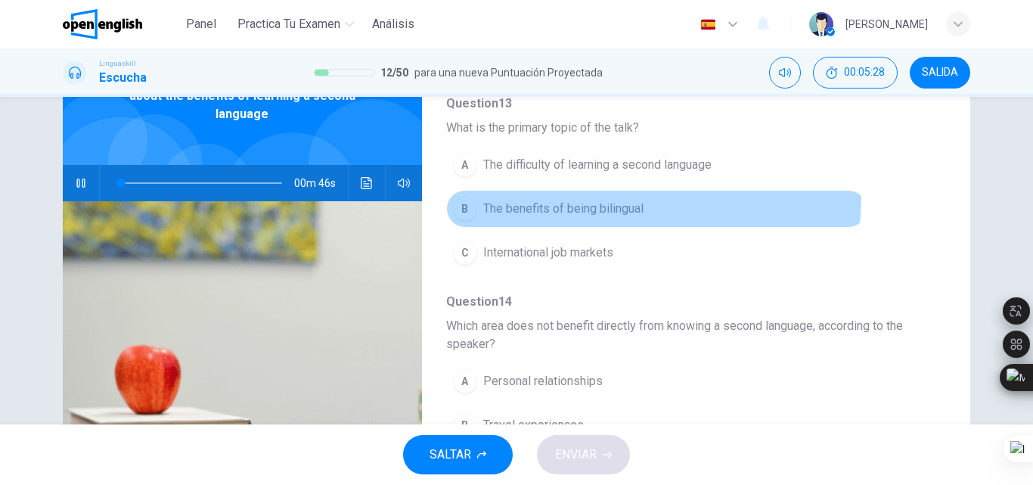
click at [459, 191] on button "B The benefits of being bilingual" at bounding box center [656, 209] width 421 height 38
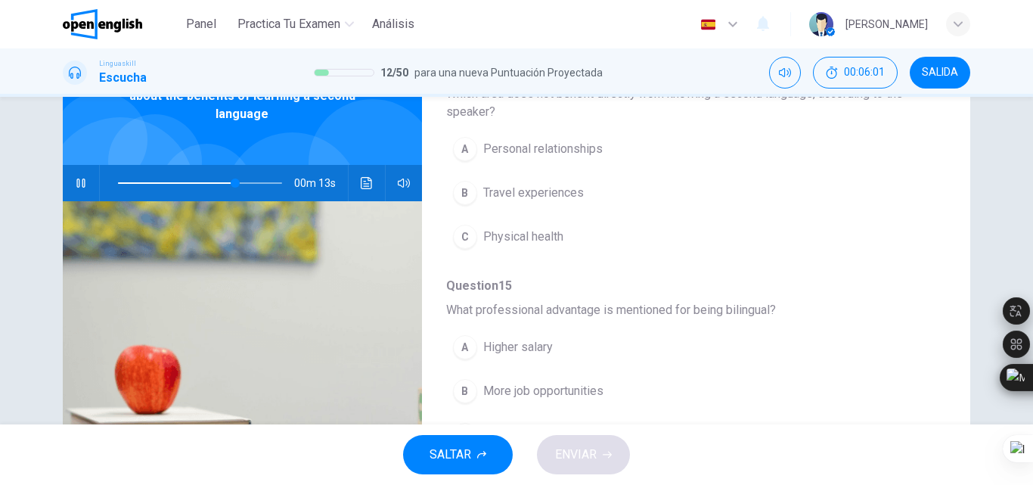
scroll to position [343, 0]
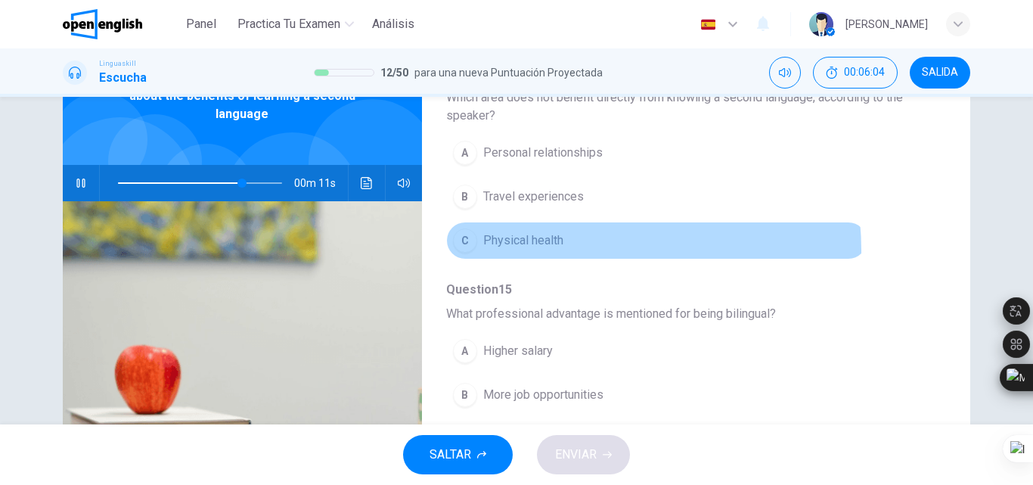
click at [567, 250] on button "C Physical health" at bounding box center [656, 241] width 421 height 38
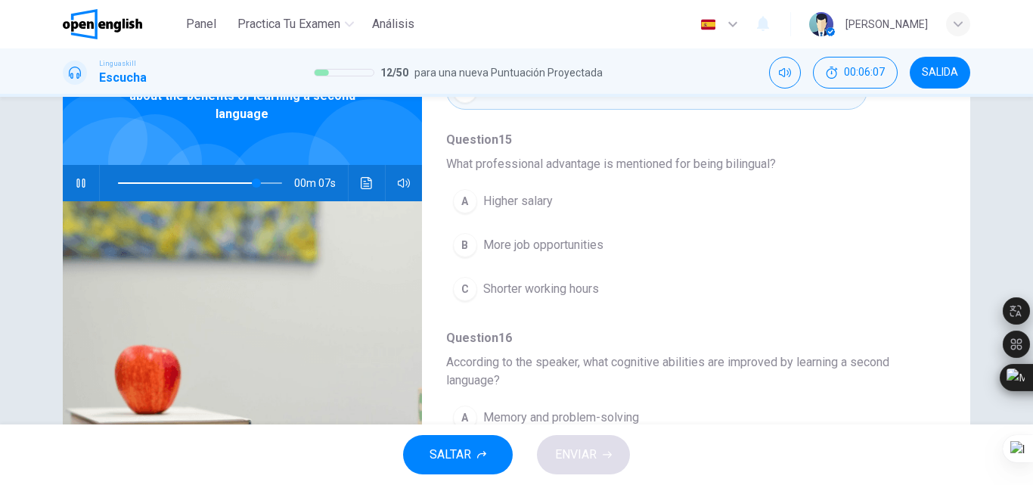
scroll to position [495, 0]
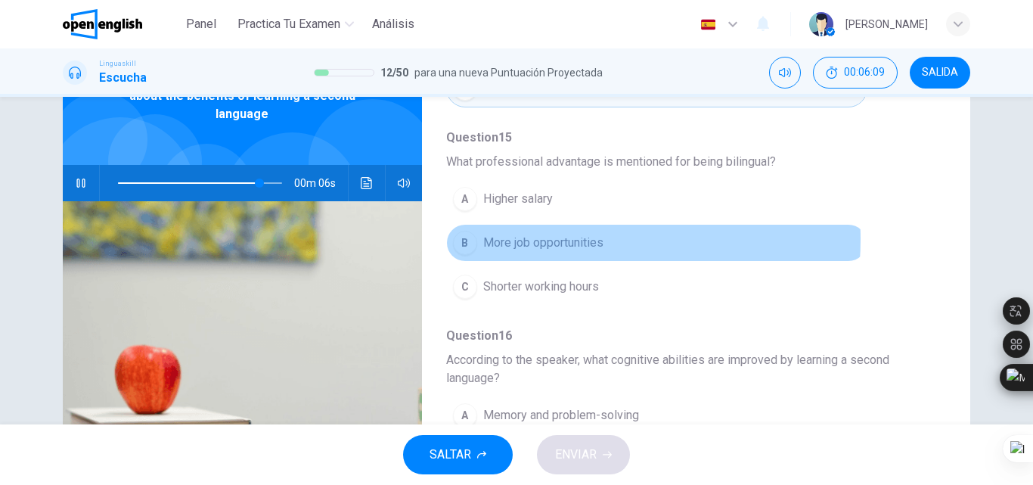
click at [542, 239] on span "More job opportunities" at bounding box center [543, 243] width 120 height 18
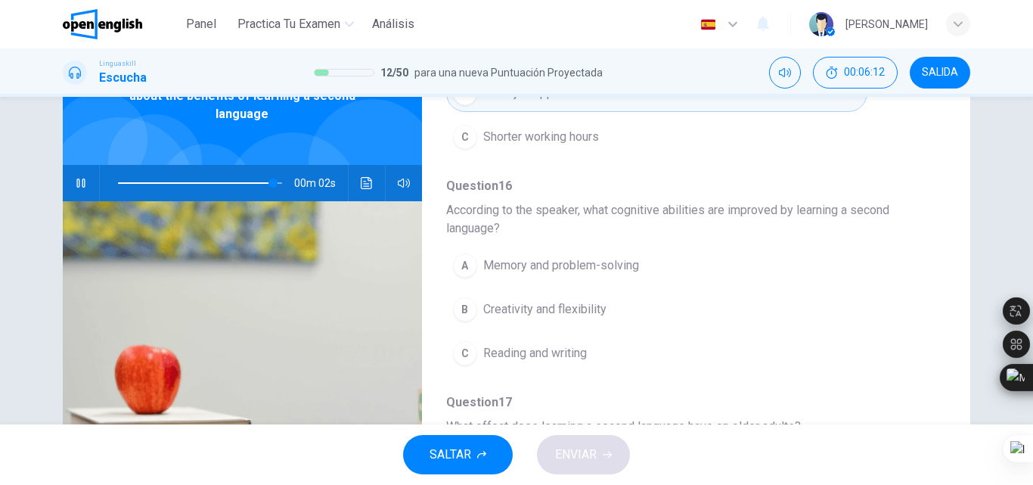
scroll to position [647, 0]
type input "*"
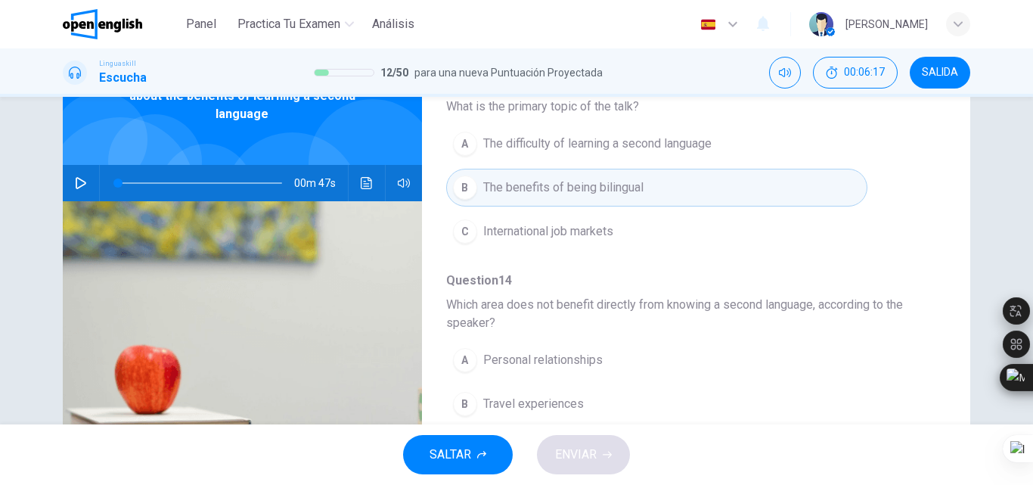
scroll to position [132, 0]
click at [596, 380] on button "A Personal relationships" at bounding box center [656, 364] width 421 height 38
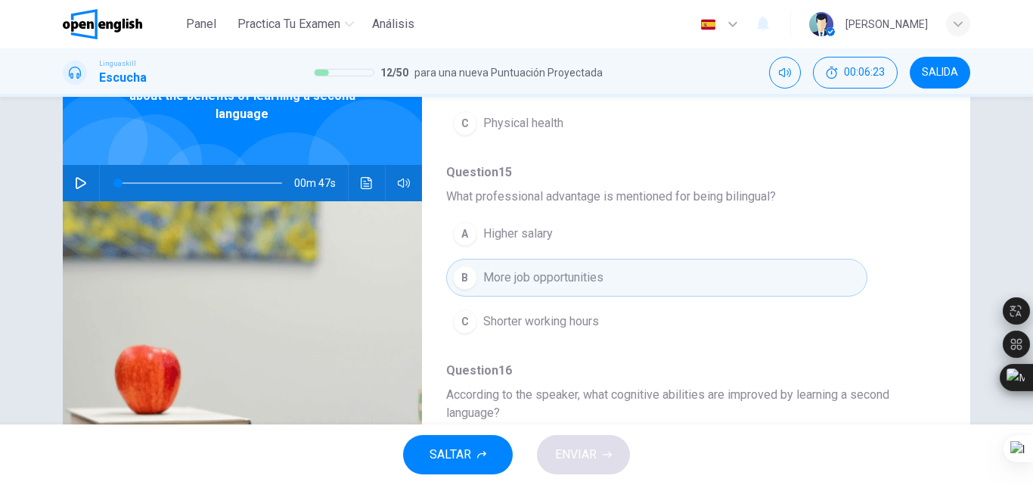
scroll to position [463, 0]
drag, startPoint x: 934, startPoint y: 362, endPoint x: 941, endPoint y: 340, distance: 23.0
click at [941, 340] on div "Question 13 - 17 For these questions, choose the correct answer. On a real test…" at bounding box center [684, 290] width 524 height 477
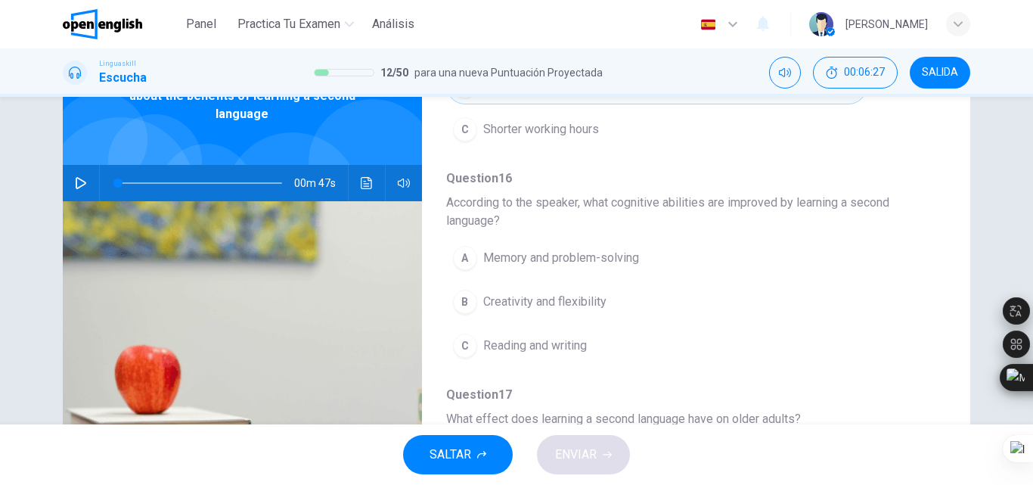
scroll to position [656, 0]
click at [538, 257] on span "Memory and problem-solving" at bounding box center [561, 254] width 156 height 18
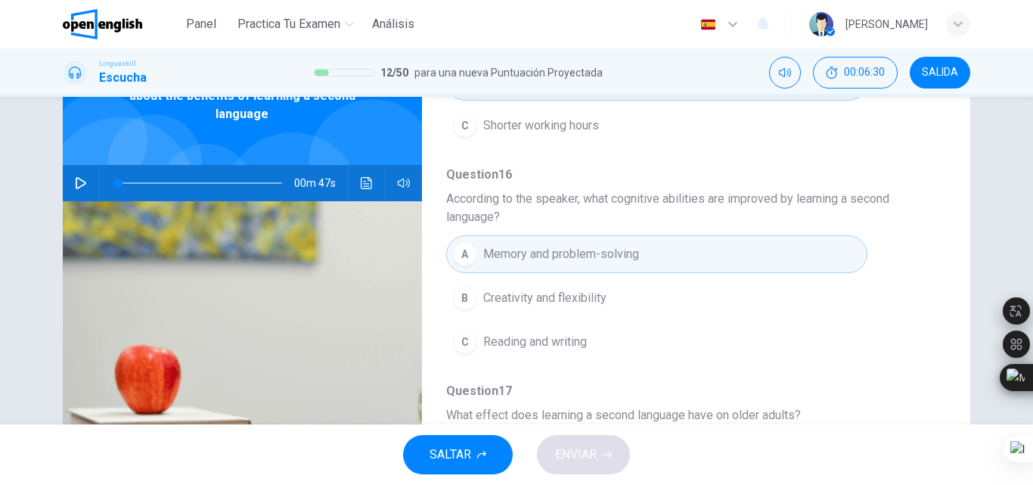
scroll to position [689, 0]
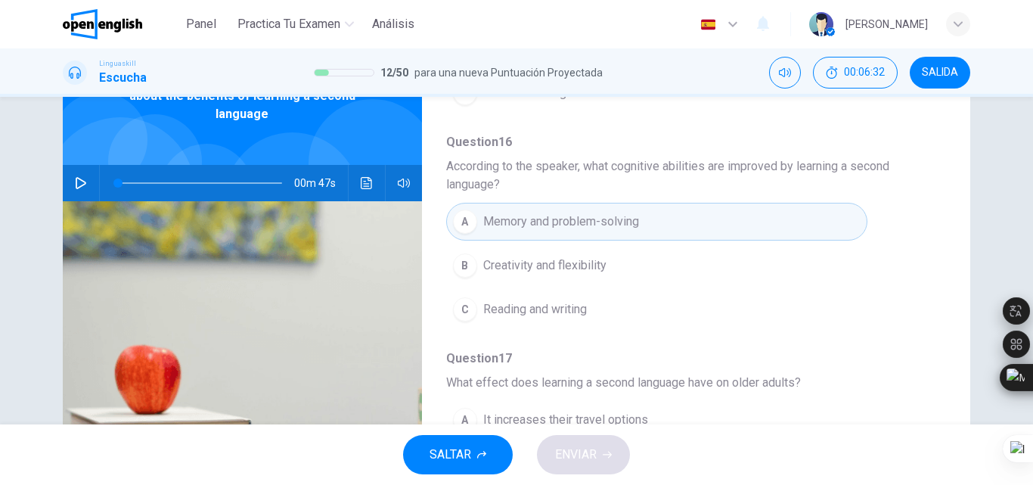
drag, startPoint x: 1032, startPoint y: 253, endPoint x: 1032, endPoint y: 278, distance: 25.7
click at [1032, 278] on div at bounding box center [1032, 242] width 1 height 485
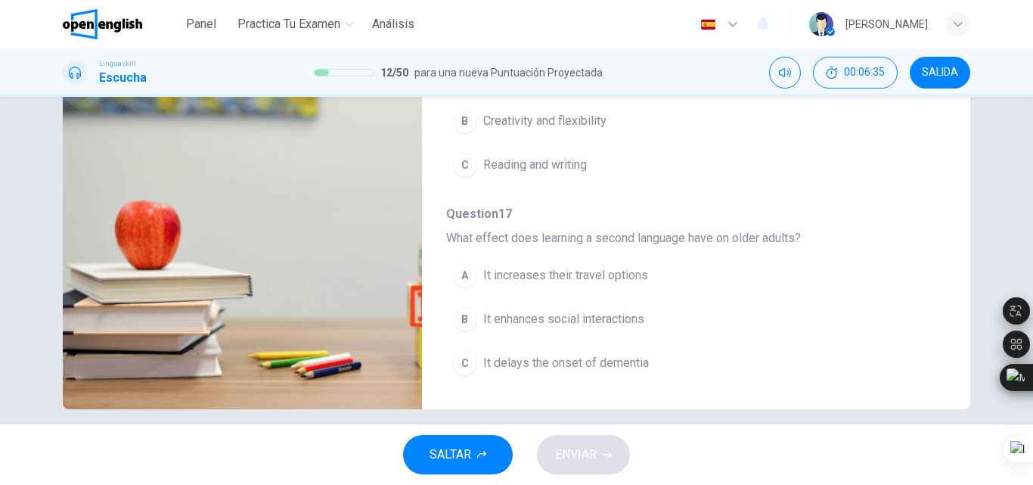
scroll to position [244, 0]
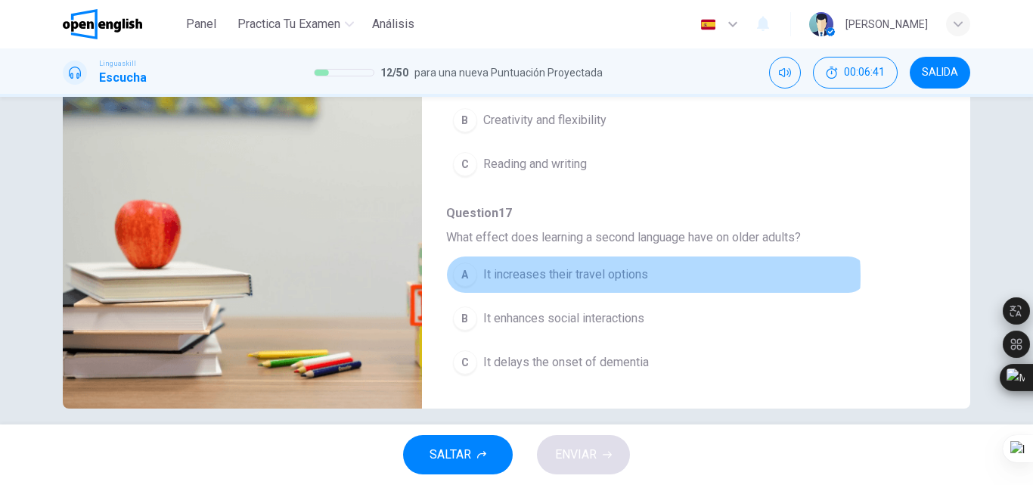
click at [625, 276] on span "It increases their travel options" at bounding box center [565, 274] width 165 height 18
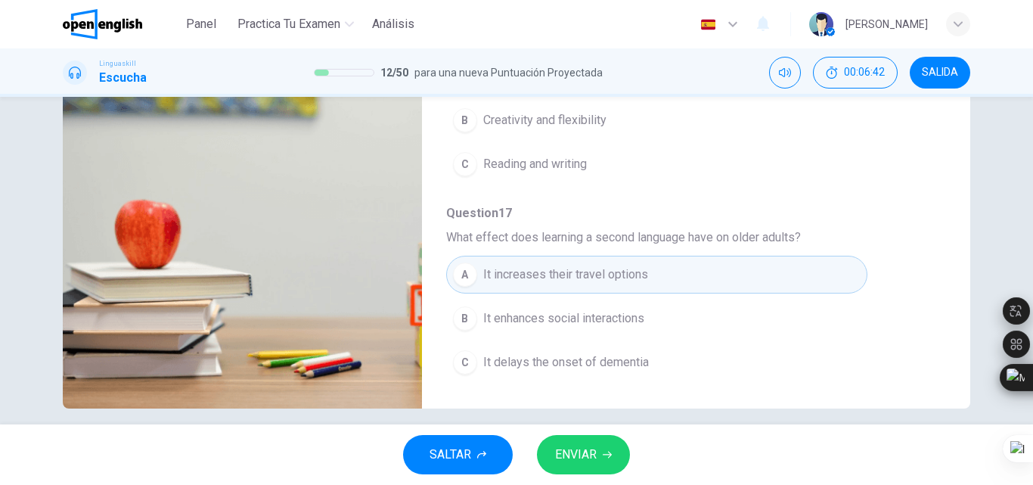
click at [544, 455] on button "ENVIAR" at bounding box center [583, 454] width 93 height 39
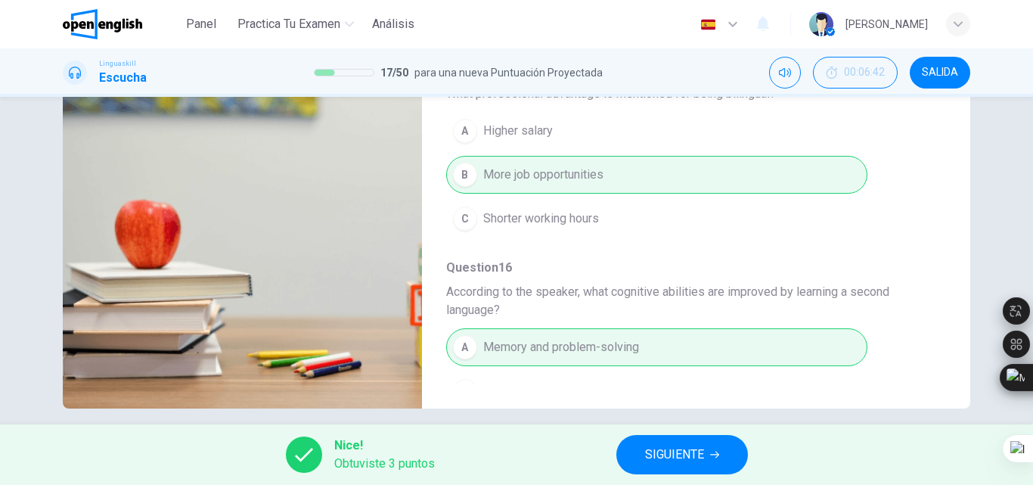
scroll to position [154, 0]
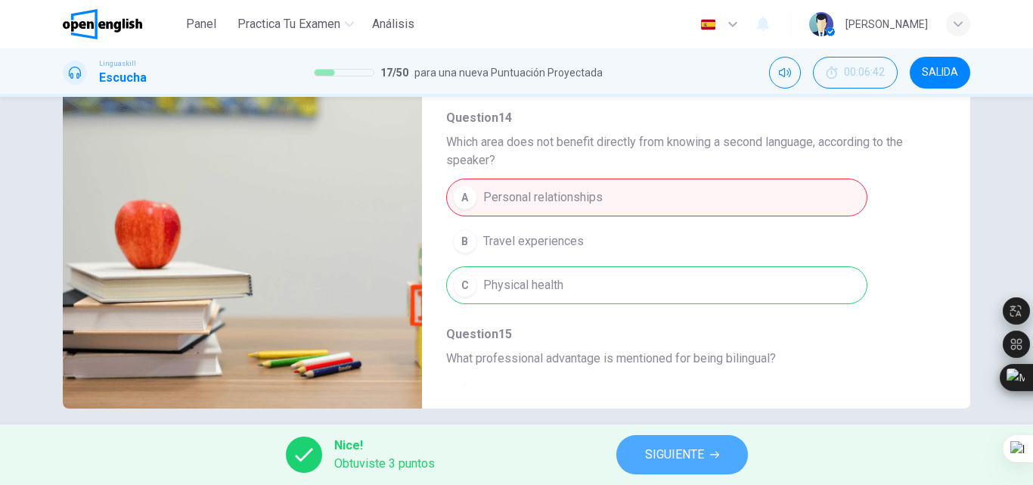
click at [715, 442] on button "SIGUIENTE" at bounding box center [682, 454] width 132 height 39
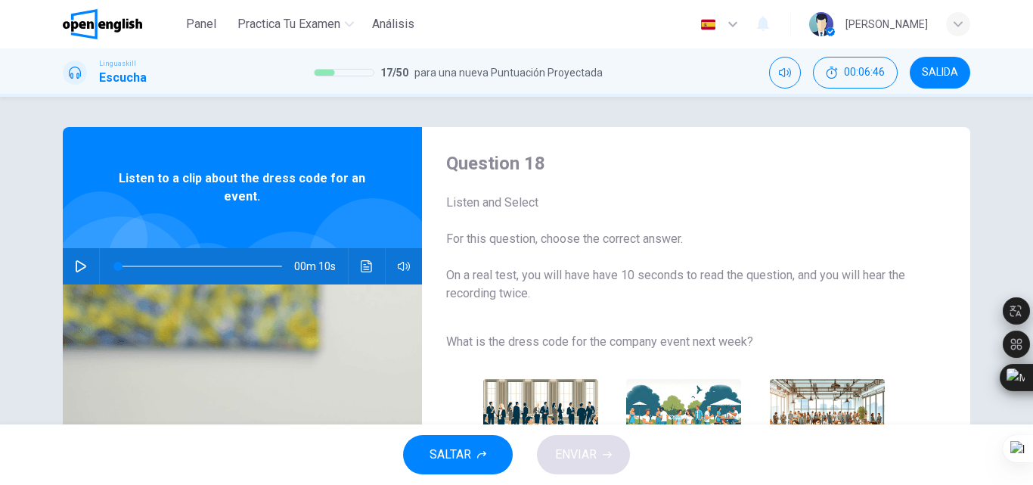
drag, startPoint x: 1032, startPoint y: 168, endPoint x: 1029, endPoint y: 209, distance: 41.0
click at [1029, 209] on html "Este sitio utiliza cookies, como se explica en nuestra Política de Privacidad .…" at bounding box center [516, 242] width 1033 height 485
click at [69, 267] on button "button" at bounding box center [81, 266] width 24 height 36
click at [840, 79] on button "00:06:51" at bounding box center [855, 73] width 85 height 32
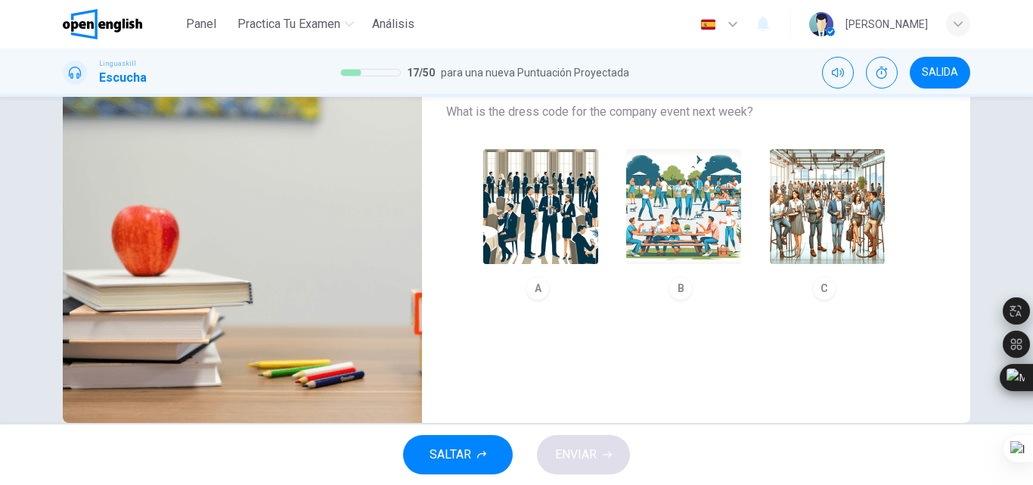
scroll to position [259, 0]
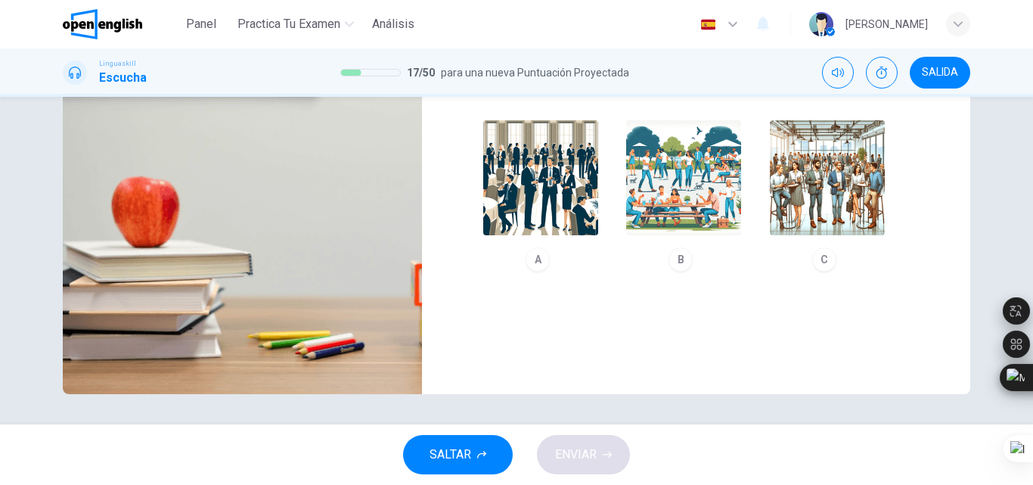
click at [583, 194] on img "button" at bounding box center [540, 177] width 115 height 115
type input "*"
click at [554, 453] on button "ENVIAR" at bounding box center [583, 454] width 93 height 39
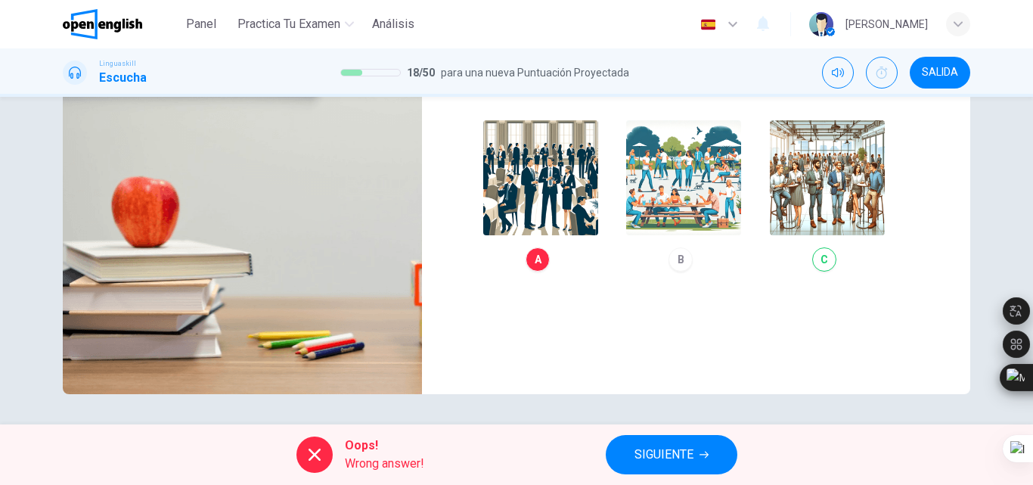
click at [635, 456] on span "SIGUIENTE" at bounding box center [664, 454] width 59 height 21
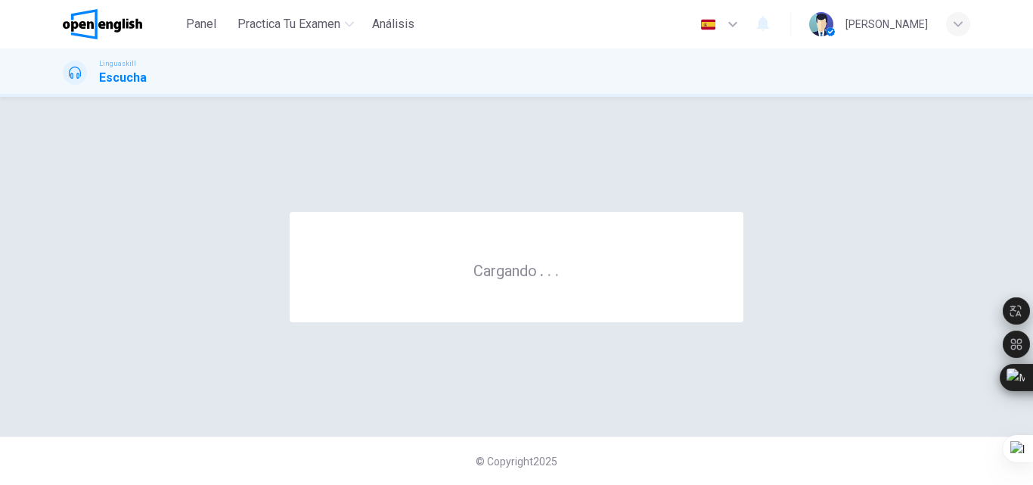
scroll to position [0, 0]
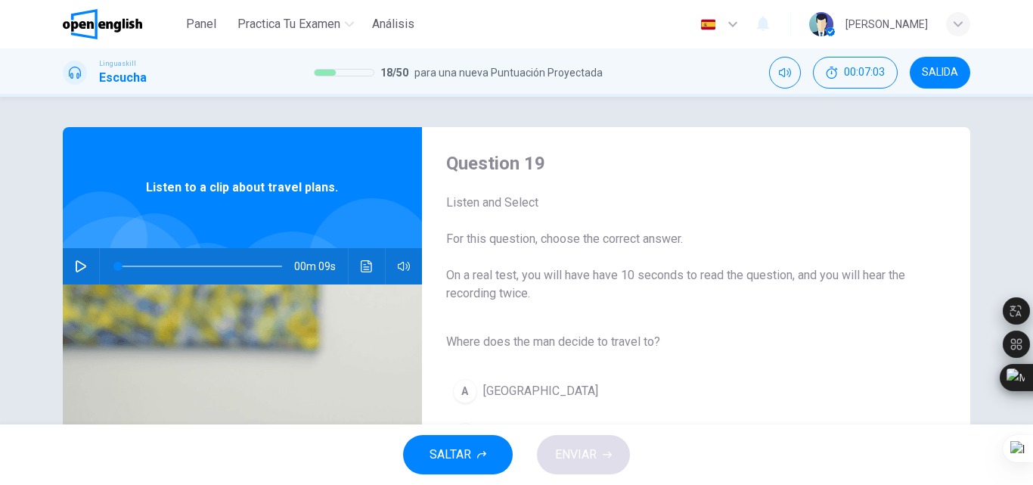
click at [75, 270] on icon "button" at bounding box center [81, 266] width 12 height 12
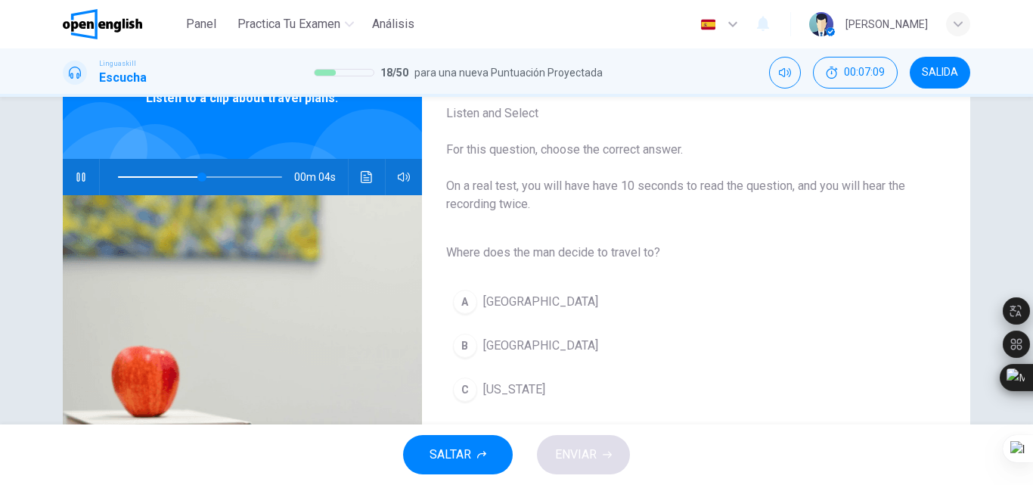
scroll to position [94, 0]
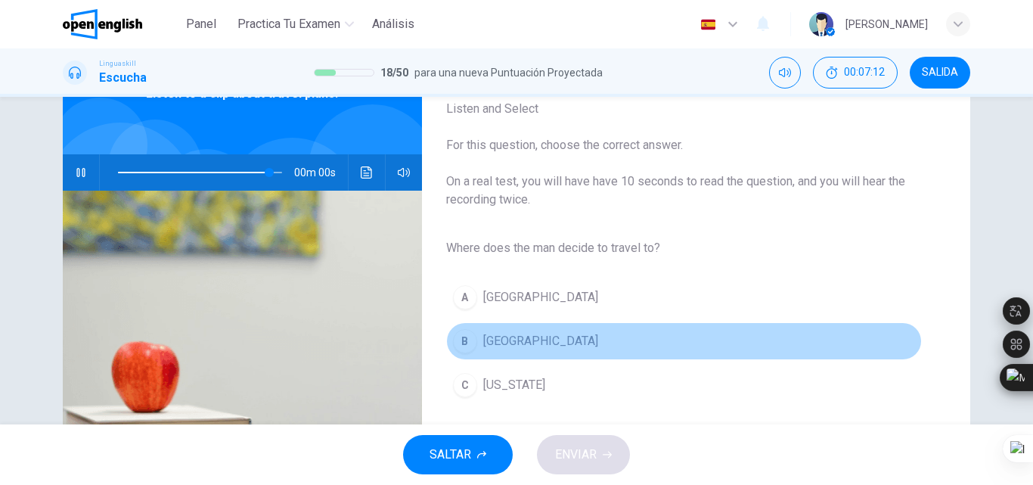
click at [483, 341] on span "[GEOGRAPHIC_DATA]" at bounding box center [540, 341] width 115 height 18
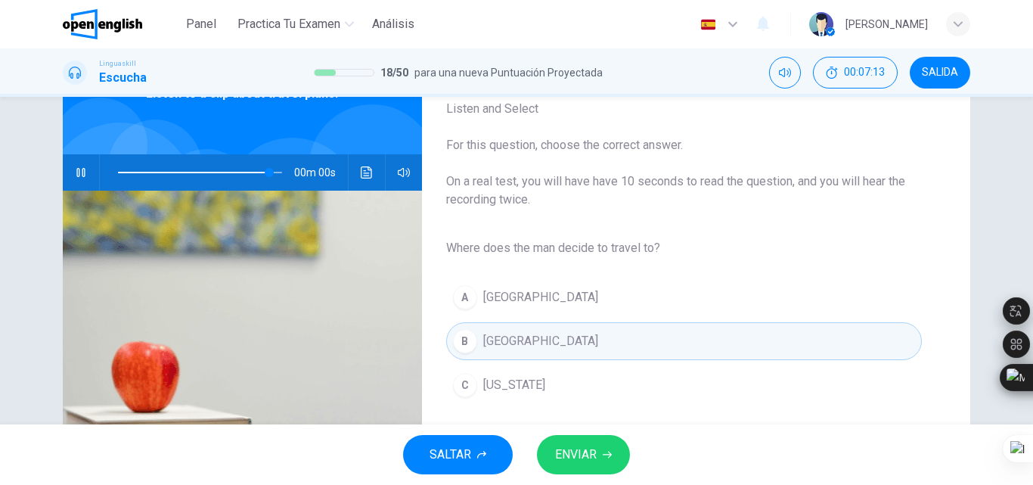
type input "*"
click at [587, 445] on span "ENVIAR" at bounding box center [576, 454] width 42 height 21
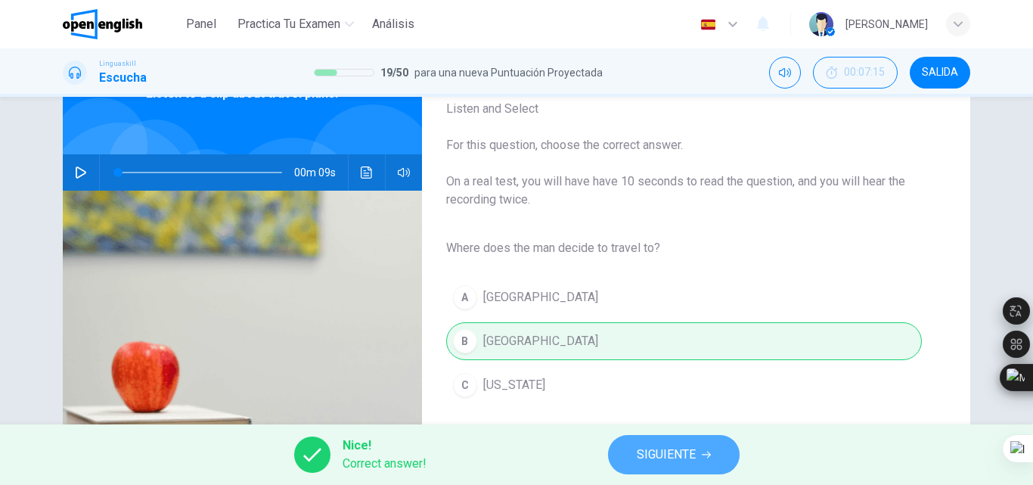
click at [661, 439] on button "SIGUIENTE" at bounding box center [674, 454] width 132 height 39
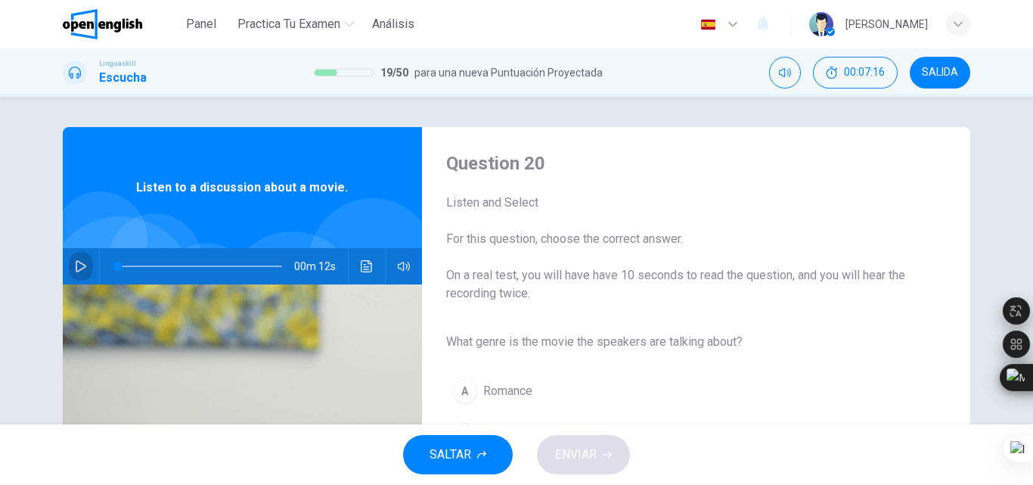
click at [81, 261] on icon "button" at bounding box center [81, 266] width 12 height 12
drag, startPoint x: 1032, startPoint y: 186, endPoint x: 1032, endPoint y: 209, distance: 23.5
click at [1032, 209] on html "Este sitio utiliza cookies, como se explica en nuestra Política de Privacidad .…" at bounding box center [516, 242] width 1033 height 485
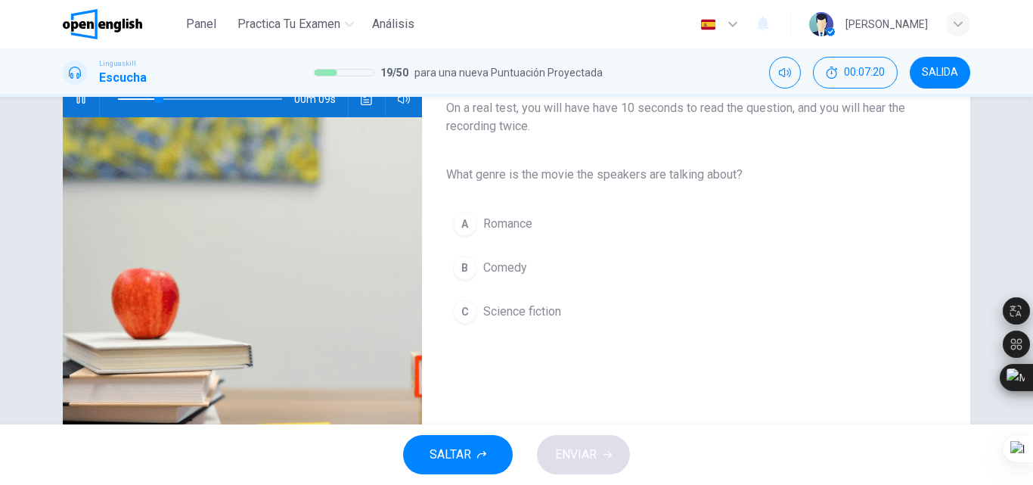
scroll to position [128, 0]
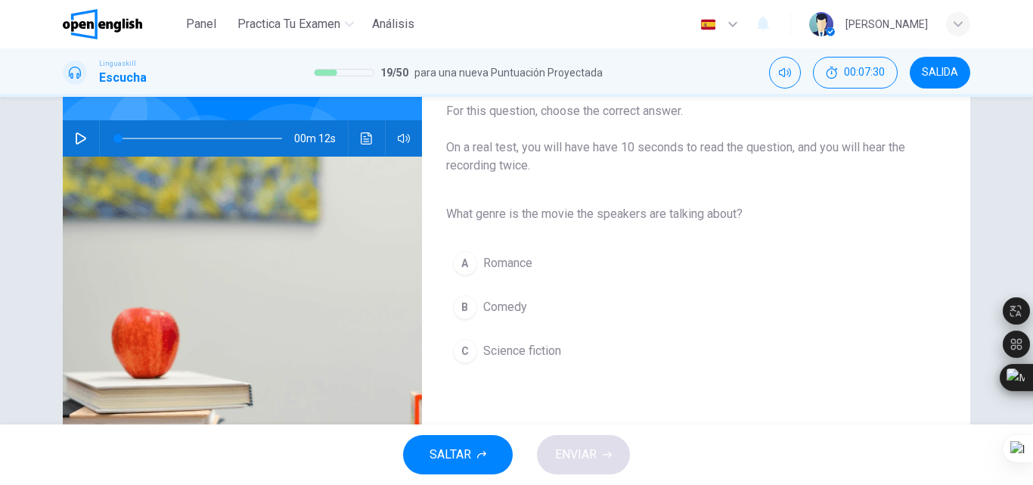
click at [64, 140] on div "00m 12s" at bounding box center [242, 138] width 359 height 36
click at [76, 140] on icon "button" at bounding box center [81, 138] width 11 height 12
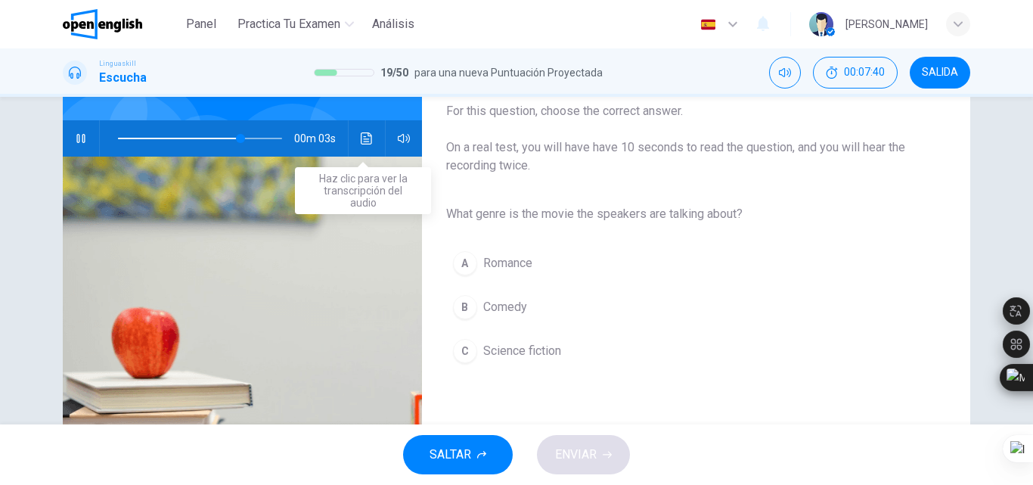
click at [361, 141] on icon "Haz clic para ver la transcripción del audio" at bounding box center [367, 138] width 12 height 12
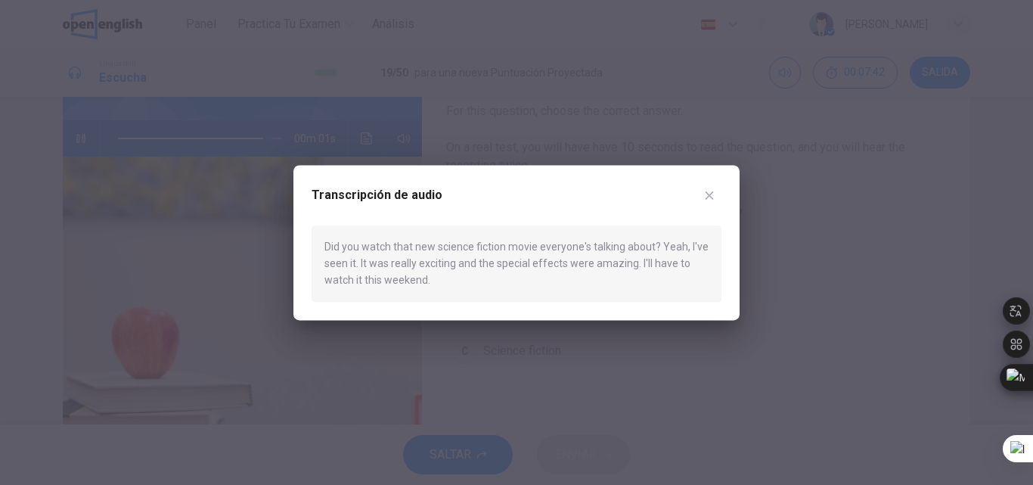
click at [645, 157] on div at bounding box center [516, 242] width 1033 height 485
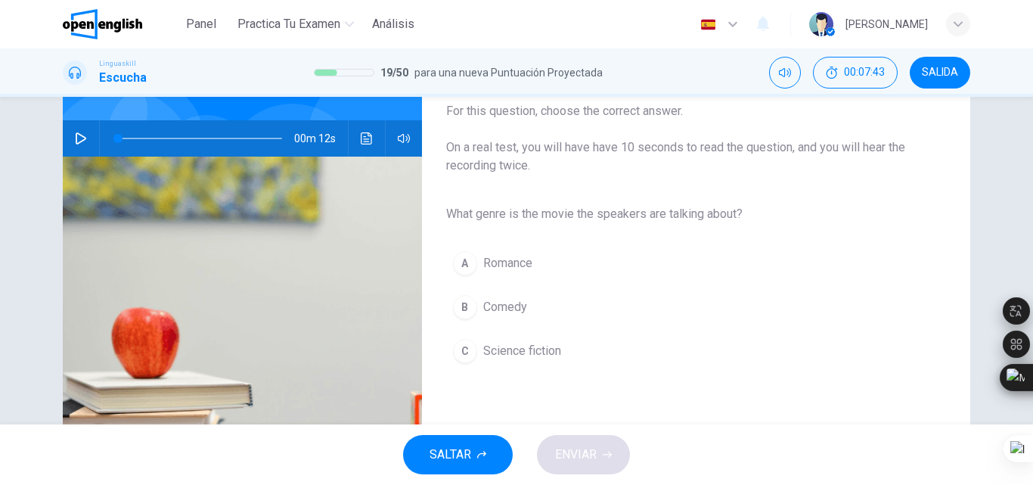
click at [549, 355] on span "Science fiction" at bounding box center [522, 351] width 78 height 18
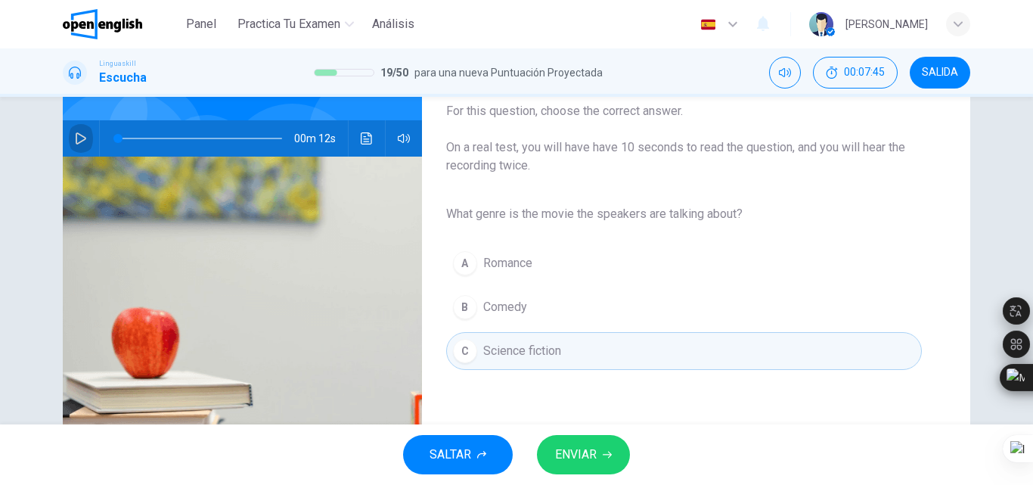
click at [70, 135] on button "button" at bounding box center [81, 138] width 24 height 36
click at [563, 457] on span "ENVIAR" at bounding box center [576, 454] width 42 height 21
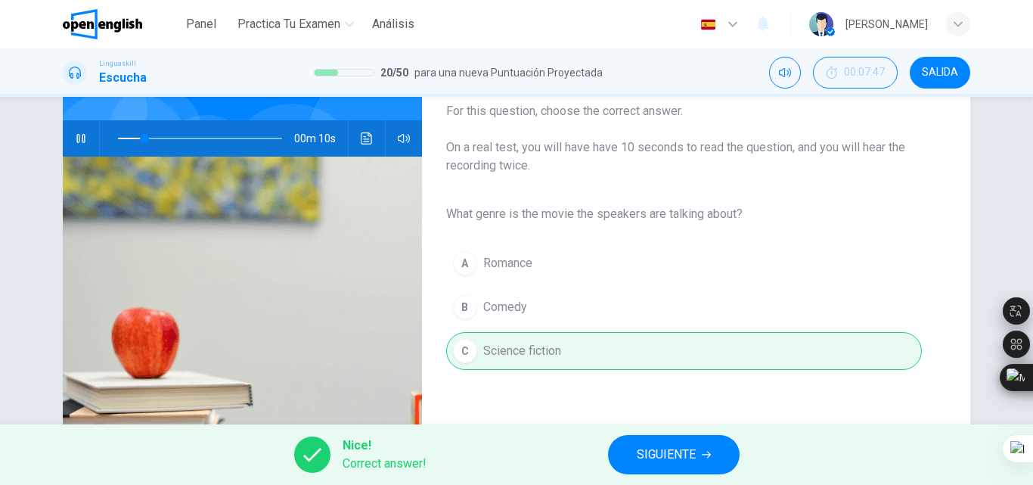
type input "**"
click at [628, 458] on button "SIGUIENTE" at bounding box center [674, 454] width 132 height 39
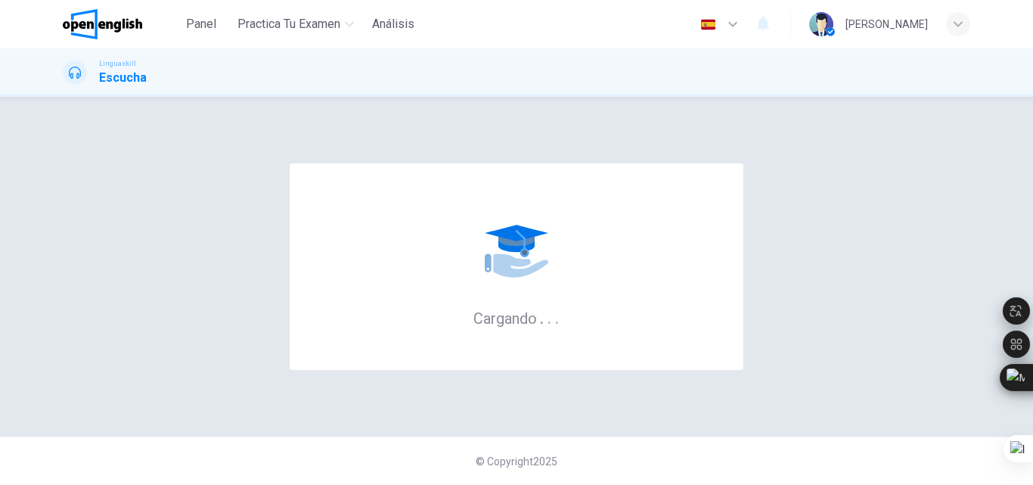
scroll to position [0, 0]
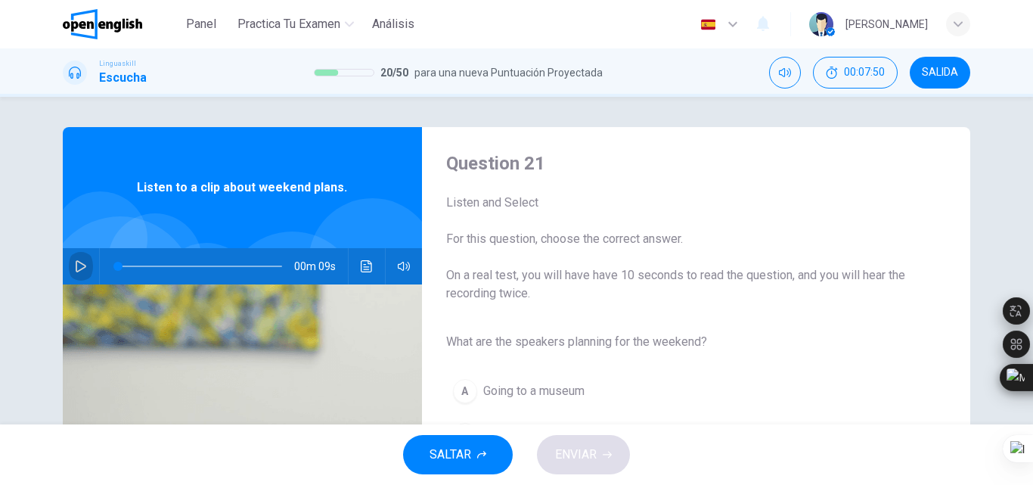
click at [86, 259] on button "button" at bounding box center [81, 266] width 24 height 36
drag, startPoint x: 1032, startPoint y: 248, endPoint x: 1032, endPoint y: 259, distance: 11.4
click at [1032, 259] on html "Este sitio utiliza cookies, como se explica en nuestra Política de Privacidad .…" at bounding box center [516, 242] width 1033 height 485
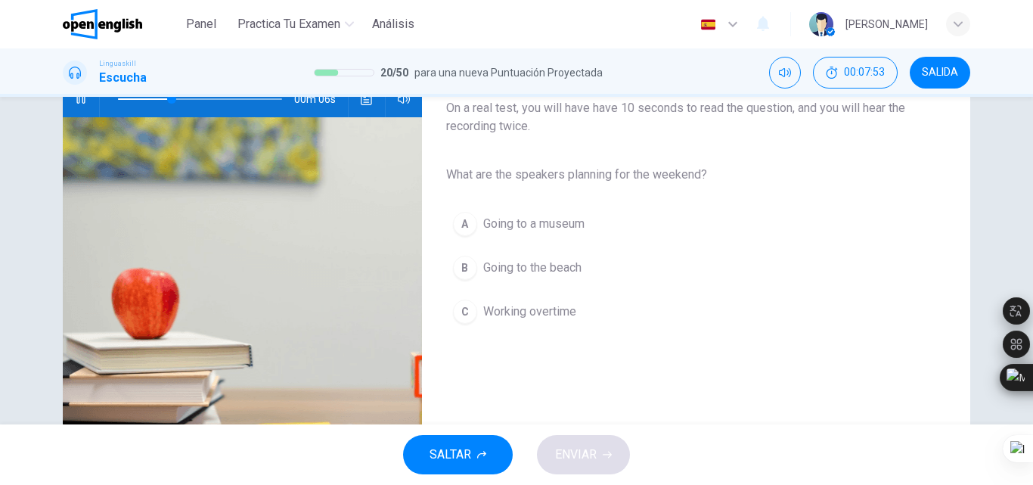
scroll to position [173, 0]
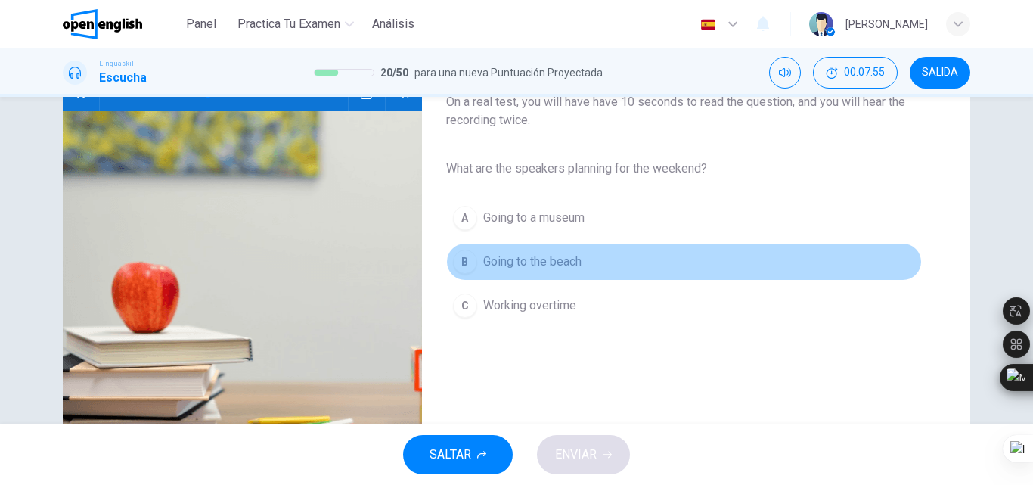
click at [544, 268] on span "Going to the beach" at bounding box center [532, 262] width 98 height 18
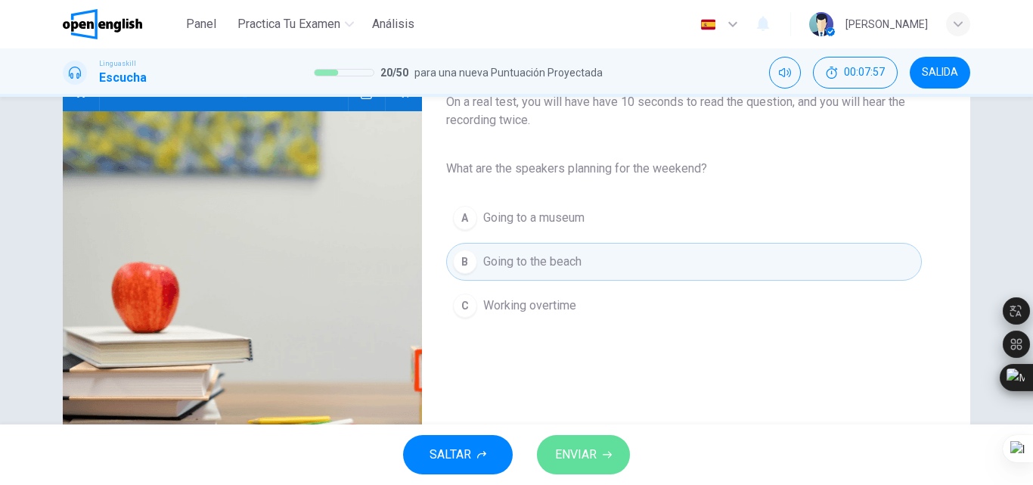
click at [588, 456] on span "ENVIAR" at bounding box center [576, 454] width 42 height 21
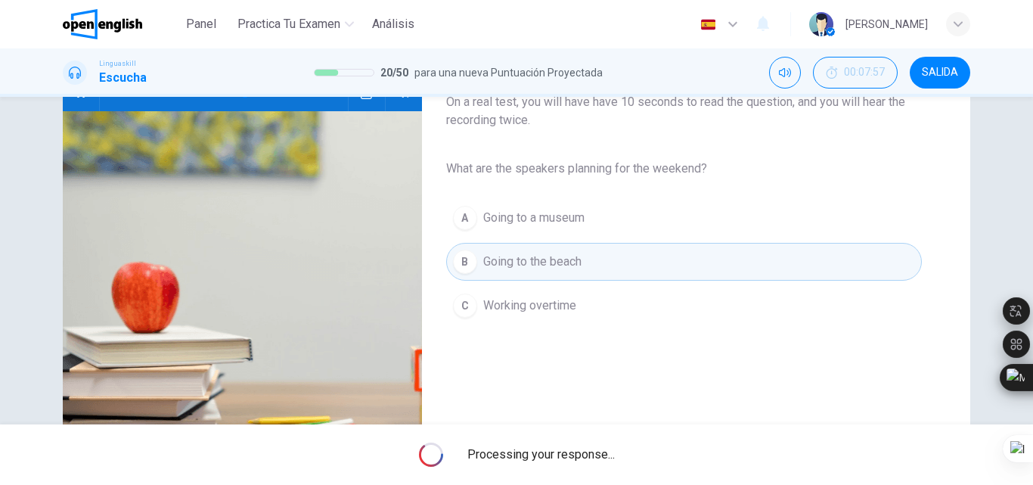
type input "**"
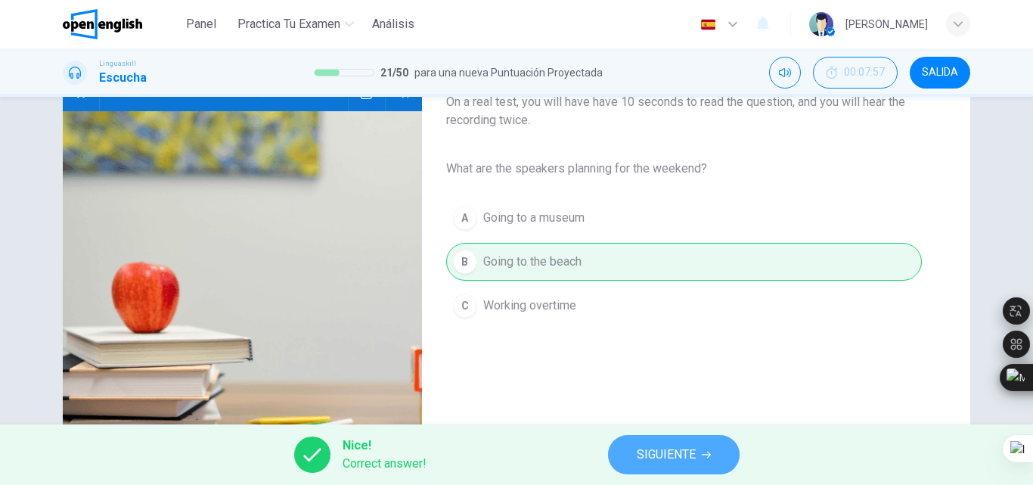
click at [630, 457] on button "SIGUIENTE" at bounding box center [674, 454] width 132 height 39
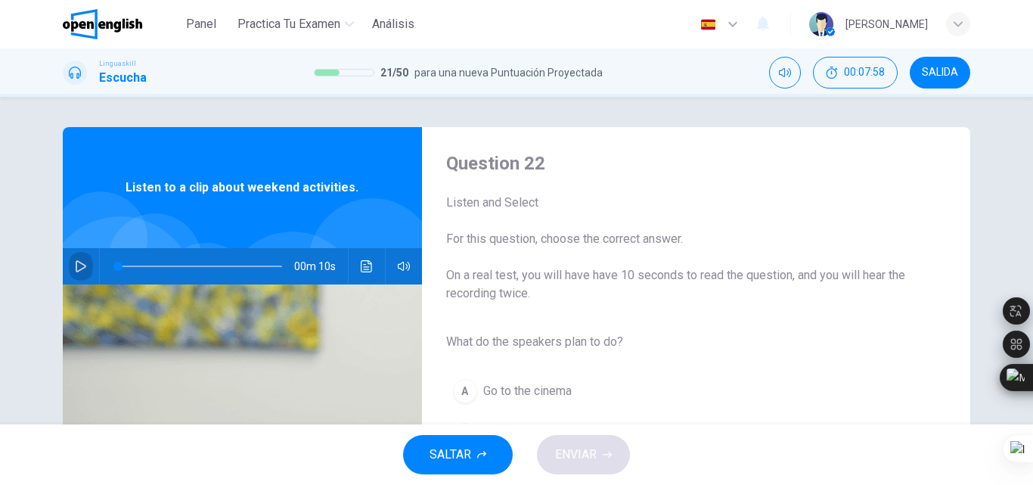
click at [79, 264] on icon "button" at bounding box center [81, 266] width 11 height 12
drag, startPoint x: 1032, startPoint y: 225, endPoint x: 1032, endPoint y: 236, distance: 11.3
click at [1032, 236] on div at bounding box center [1032, 242] width 1 height 485
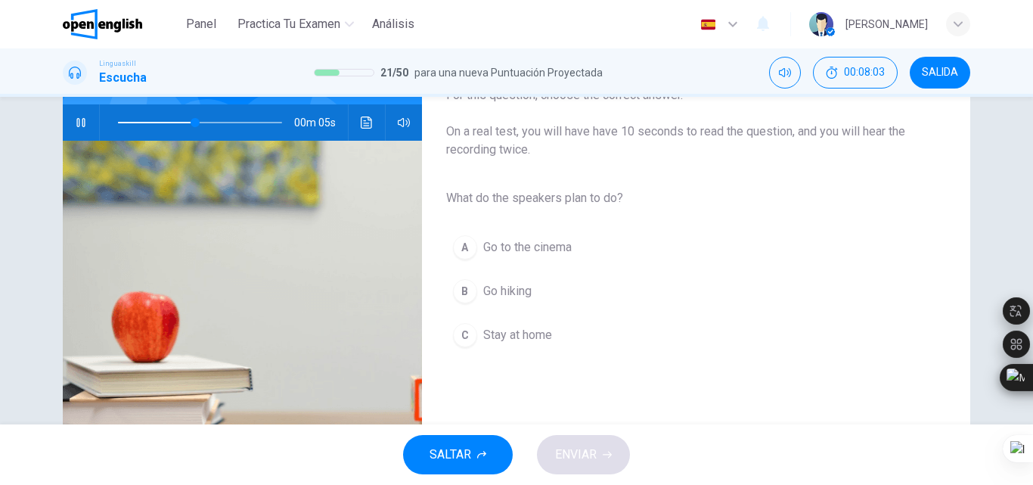
scroll to position [142, 0]
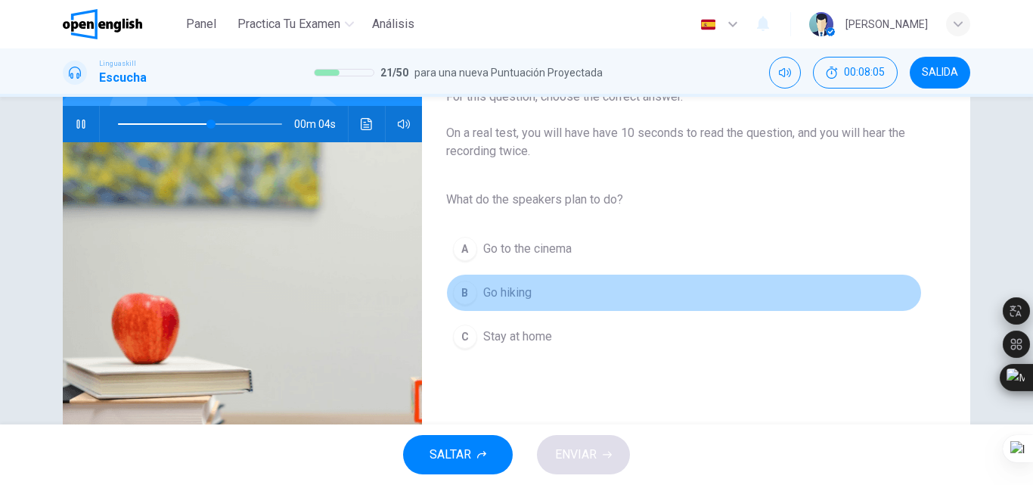
click at [483, 298] on span "Go hiking" at bounding box center [507, 293] width 48 height 18
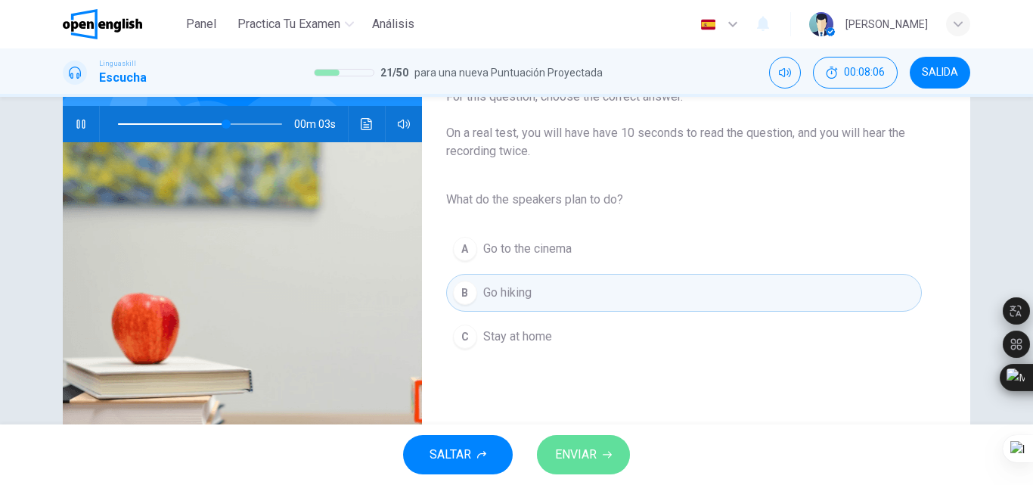
click at [567, 455] on span "ENVIAR" at bounding box center [576, 454] width 42 height 21
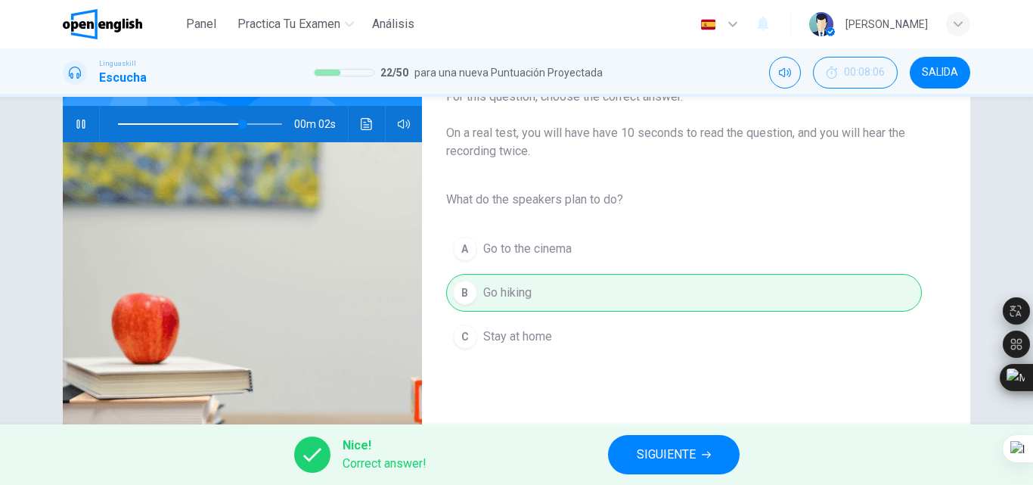
type input "**"
click at [653, 449] on span "SIGUIENTE" at bounding box center [666, 454] width 59 height 21
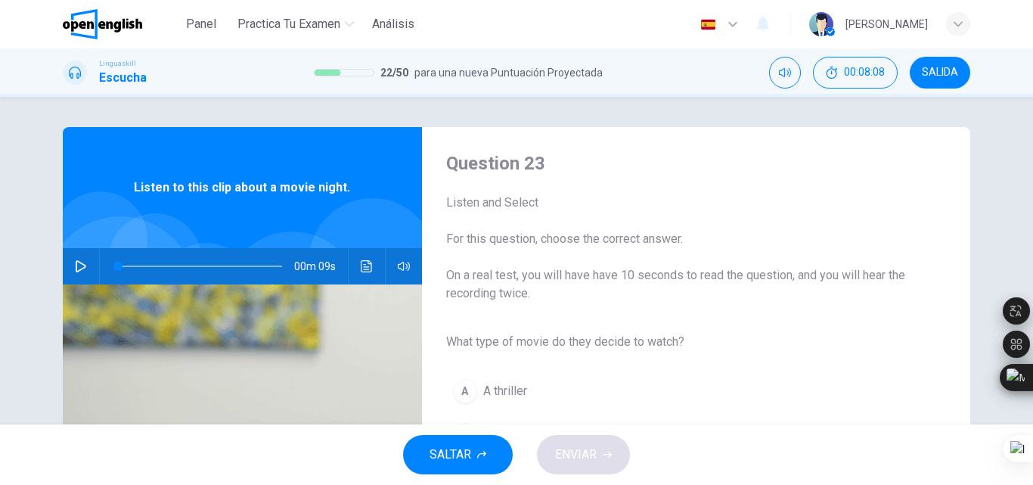
drag, startPoint x: 1032, startPoint y: 260, endPoint x: 1032, endPoint y: 241, distance: 18.9
click at [1032, 241] on div at bounding box center [1032, 242] width 1 height 485
drag, startPoint x: 1032, startPoint y: 224, endPoint x: 1032, endPoint y: 268, distance: 43.9
click at [1032, 268] on div at bounding box center [1032, 242] width 1 height 485
click at [79, 269] on icon "button" at bounding box center [81, 266] width 12 height 12
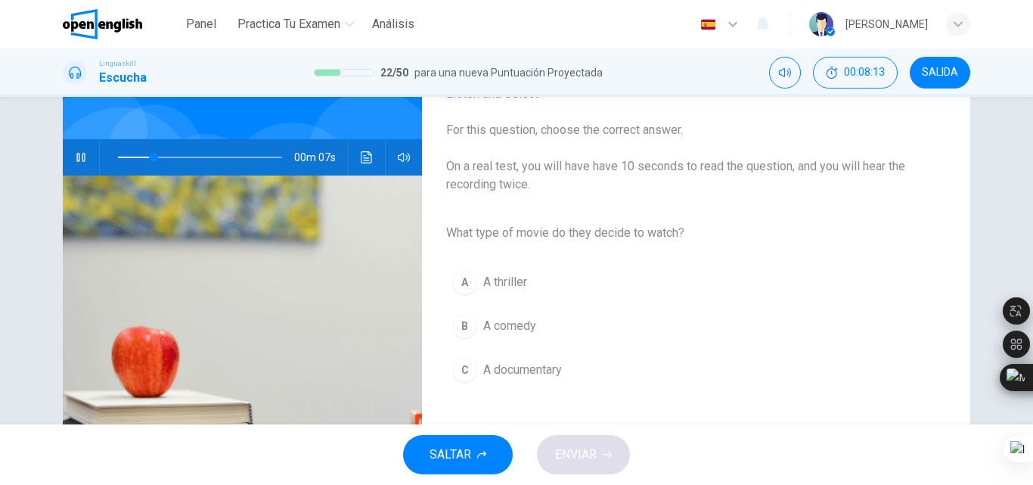
scroll to position [116, 0]
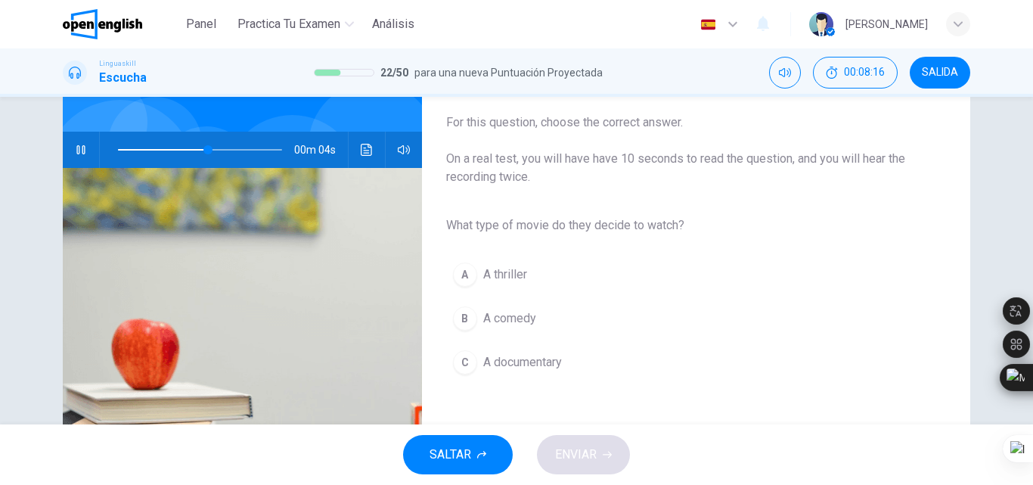
click at [517, 322] on span "A comedy" at bounding box center [509, 318] width 53 height 18
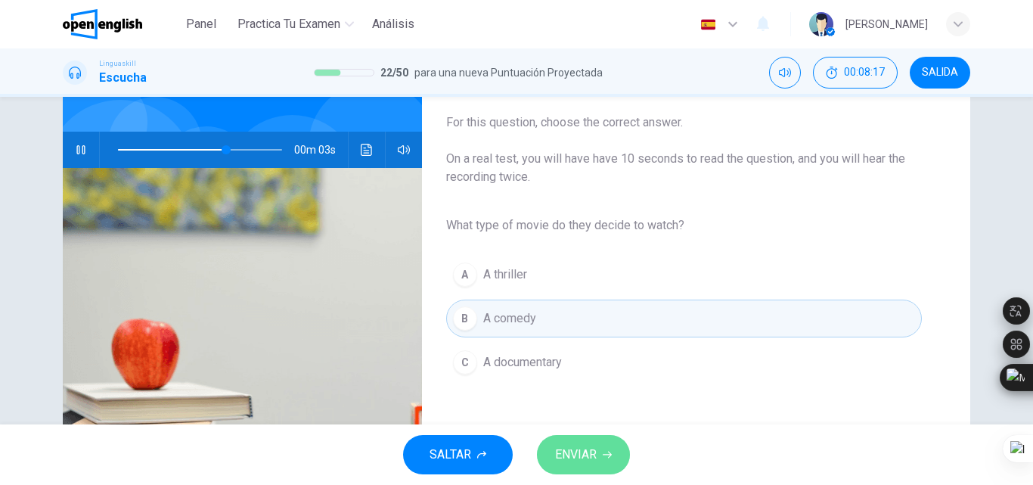
click at [596, 449] on span "ENVIAR" at bounding box center [576, 454] width 42 height 21
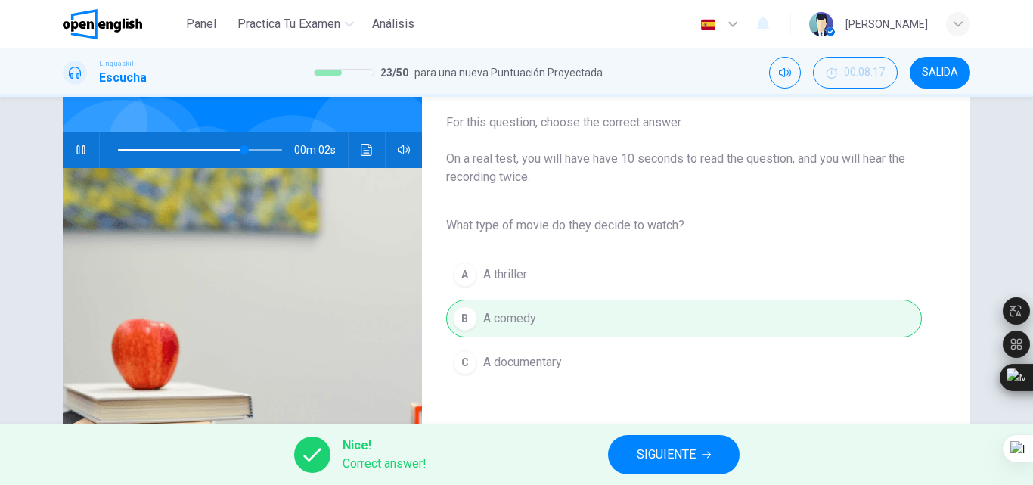
type input "**"
click at [675, 451] on span "SIGUIENTE" at bounding box center [666, 454] width 59 height 21
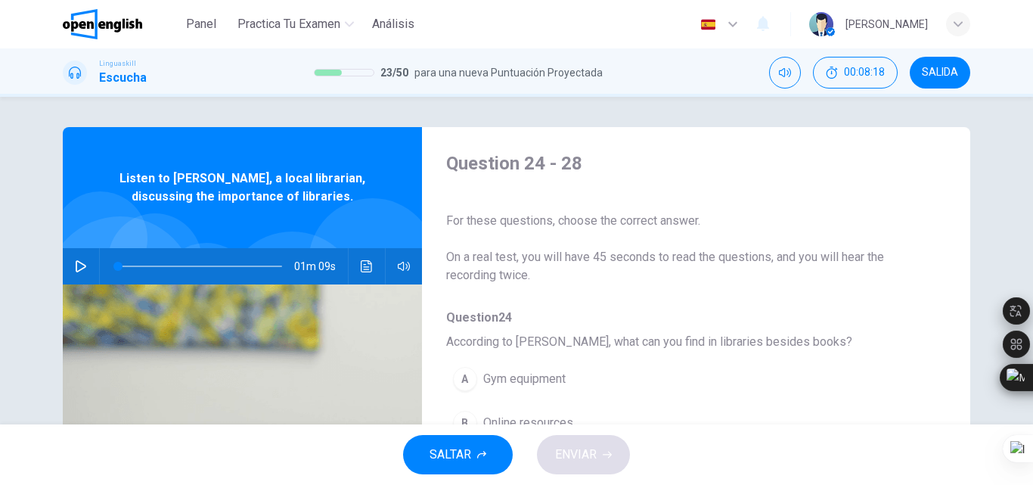
click at [75, 263] on icon "button" at bounding box center [81, 266] width 12 height 12
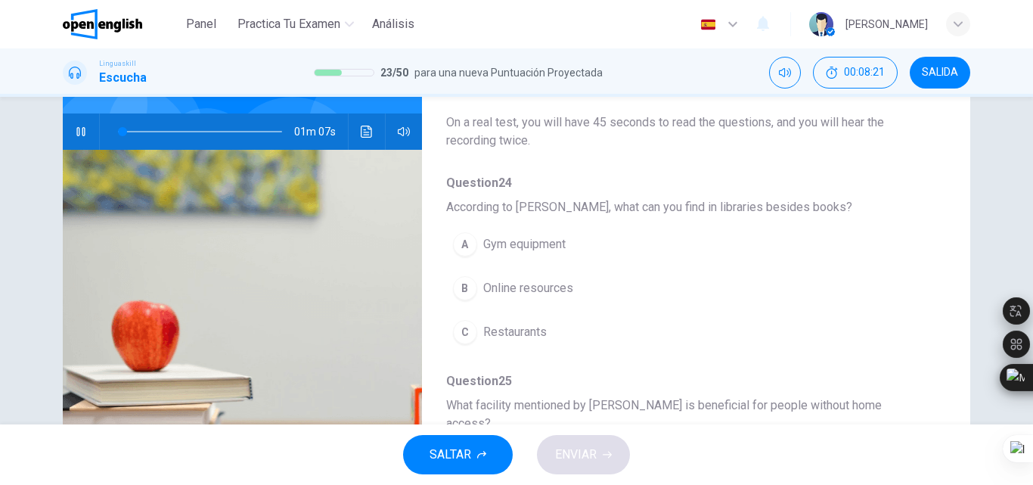
scroll to position [177, 0]
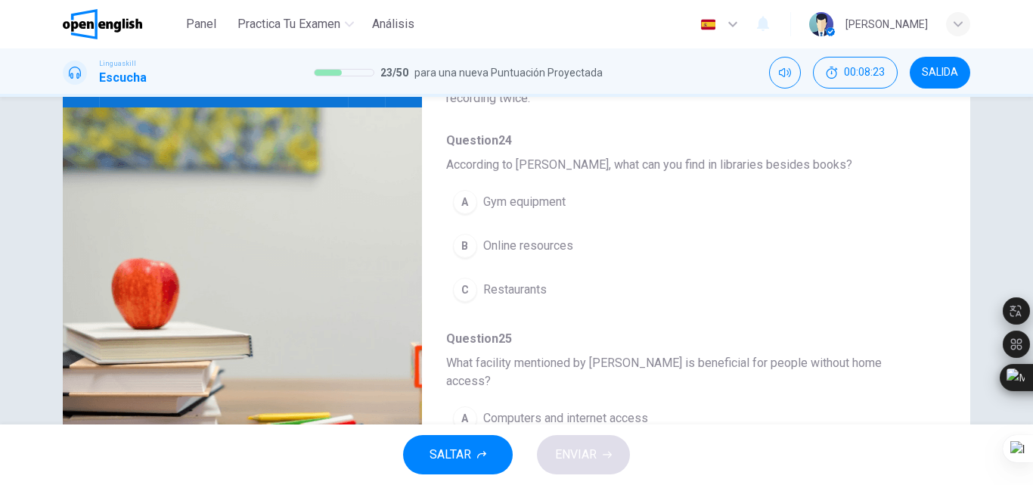
drag, startPoint x: 1032, startPoint y: 277, endPoint x: 1032, endPoint y: 265, distance: 11.3
click at [1032, 265] on div at bounding box center [1032, 242] width 1 height 485
drag, startPoint x: 1032, startPoint y: 255, endPoint x: 1032, endPoint y: 245, distance: 9.9
click at [1032, 245] on html "Este sitio utiliza cookies, como se explica en nuestra Política de Privacidad .…" at bounding box center [516, 242] width 1033 height 485
drag, startPoint x: 1032, startPoint y: 248, endPoint x: 1032, endPoint y: 224, distance: 24.2
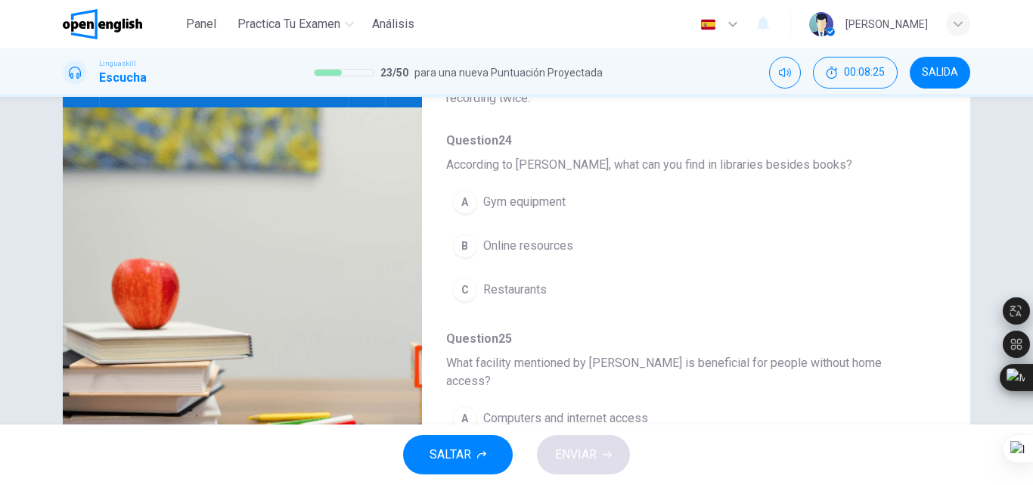
click at [1032, 224] on div at bounding box center [1032, 242] width 1 height 485
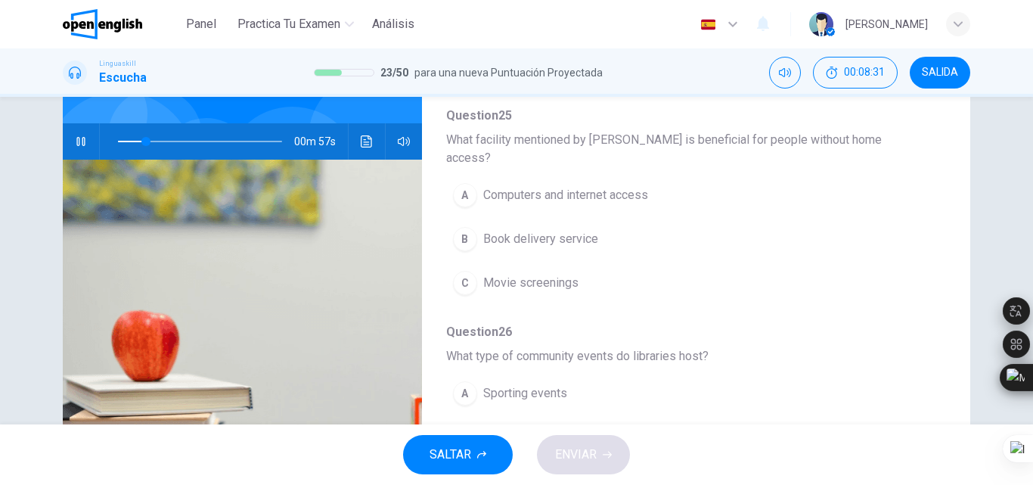
scroll to position [287, 0]
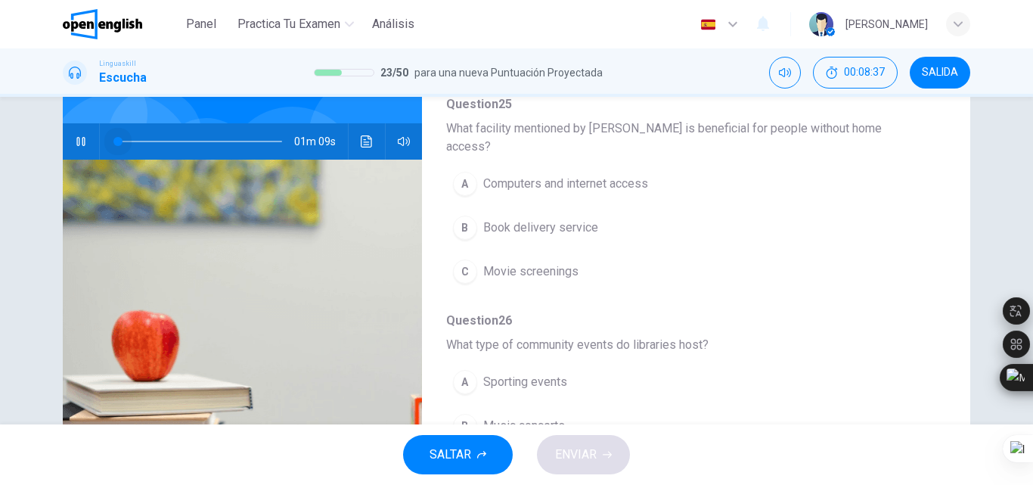
drag, startPoint x: 151, startPoint y: 140, endPoint x: 74, endPoint y: 145, distance: 77.3
click at [74, 145] on div "01m 09s" at bounding box center [242, 141] width 359 height 36
click at [595, 209] on button "B Book delivery service" at bounding box center [656, 228] width 421 height 38
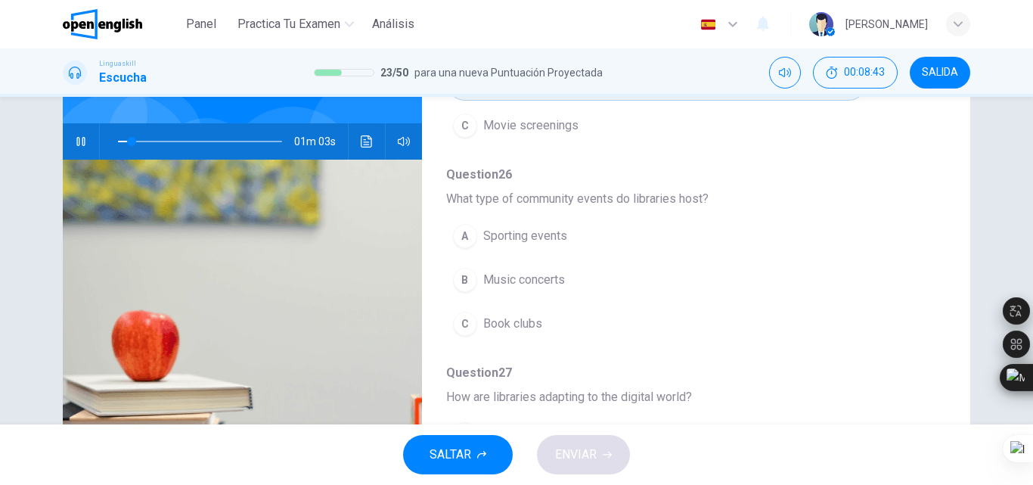
scroll to position [433, 0]
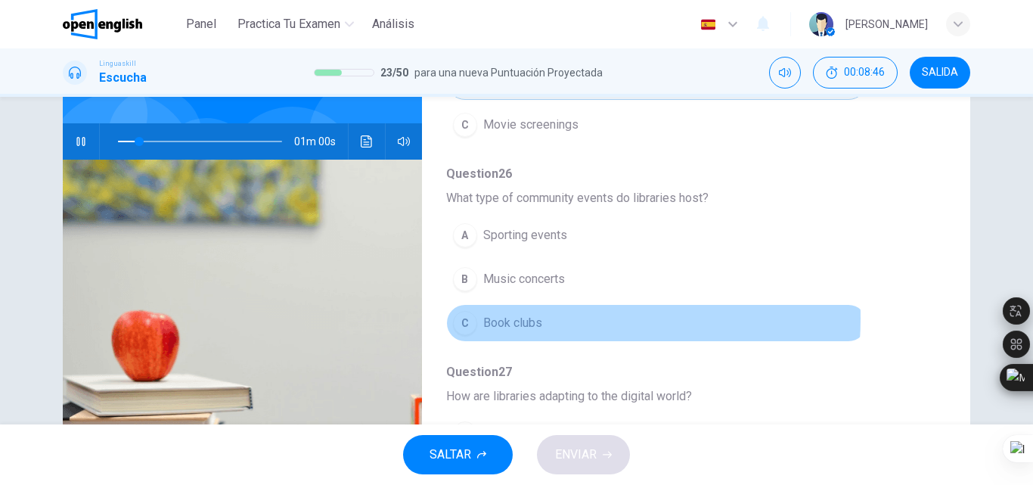
click at [530, 314] on span "Book clubs" at bounding box center [512, 323] width 59 height 18
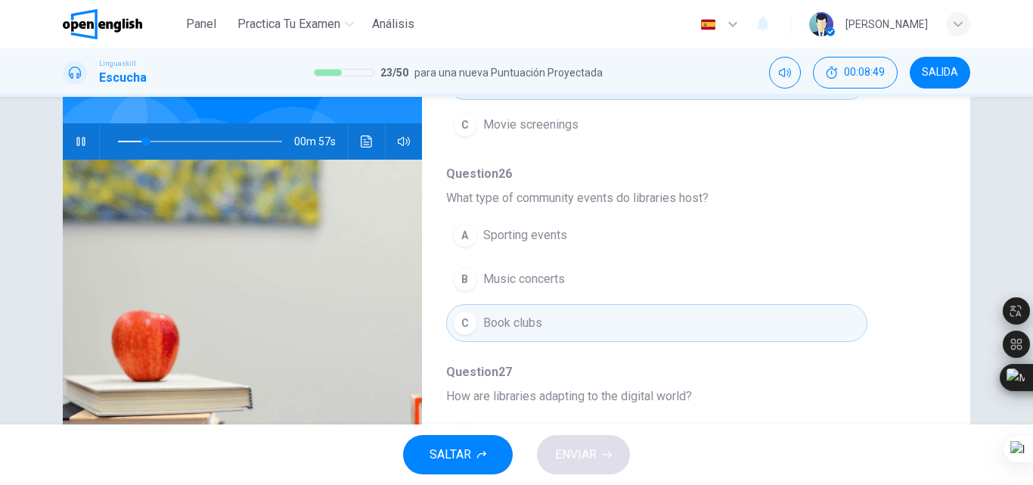
click at [936, 278] on div "Question 24 - 28 For these questions, choose the correct answer. On a real test…" at bounding box center [684, 264] width 524 height 477
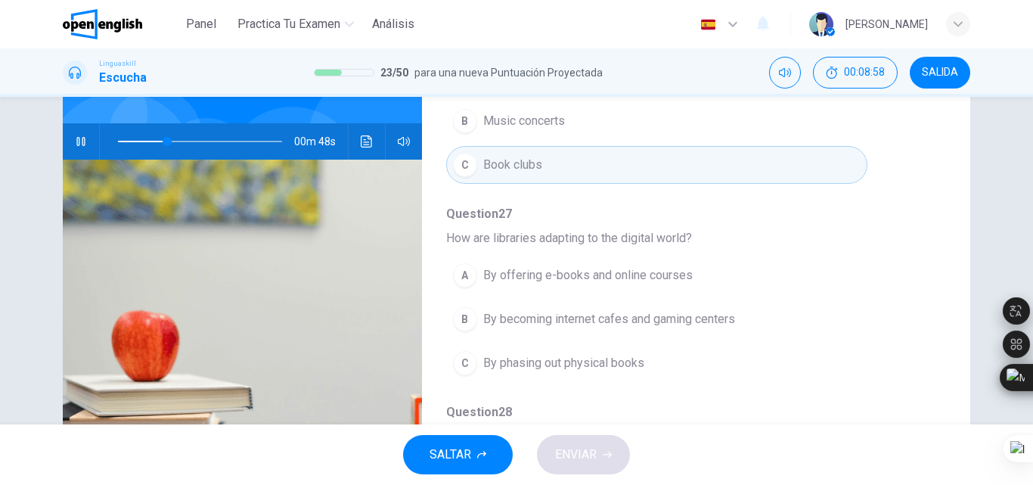
scroll to position [653, 0]
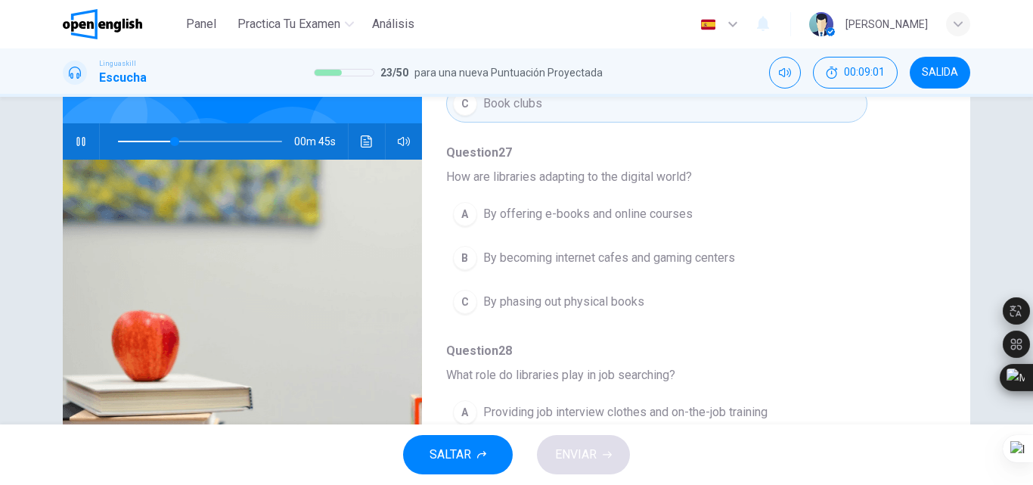
drag, startPoint x: 1032, startPoint y: 242, endPoint x: 1032, endPoint y: 283, distance: 40.8
click at [1032, 283] on html "Este sitio utiliza cookies, como se explica en nuestra Política de Privacidad .…" at bounding box center [516, 242] width 1033 height 485
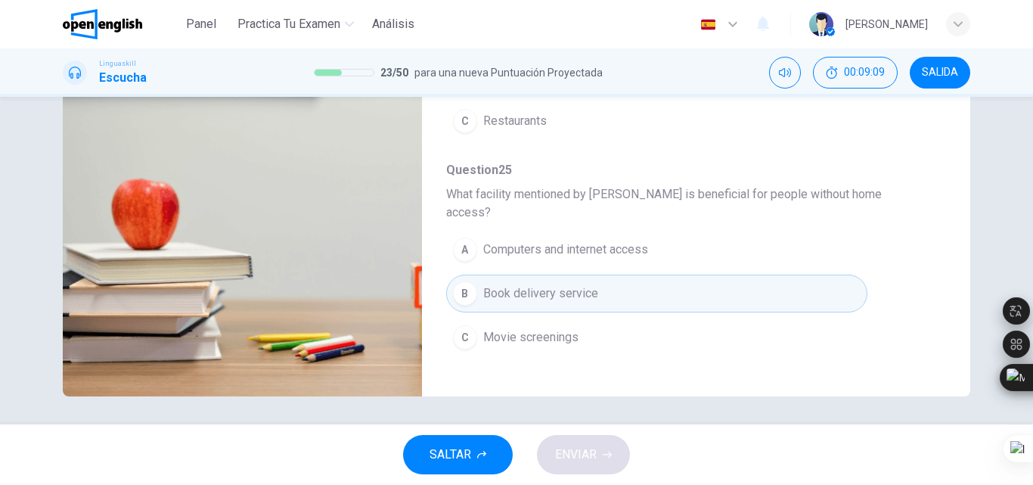
scroll to position [59, 0]
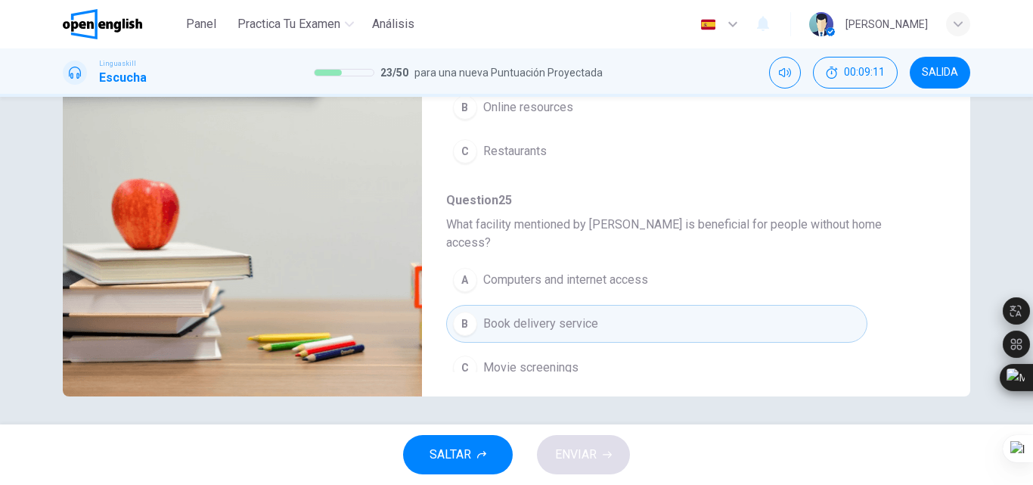
drag, startPoint x: 1032, startPoint y: 246, endPoint x: 1032, endPoint y: 260, distance: 14.4
click at [1032, 260] on div at bounding box center [1032, 242] width 1 height 485
drag, startPoint x: 1032, startPoint y: 261, endPoint x: 1032, endPoint y: 247, distance: 13.6
click at [1032, 247] on div at bounding box center [1032, 242] width 1 height 485
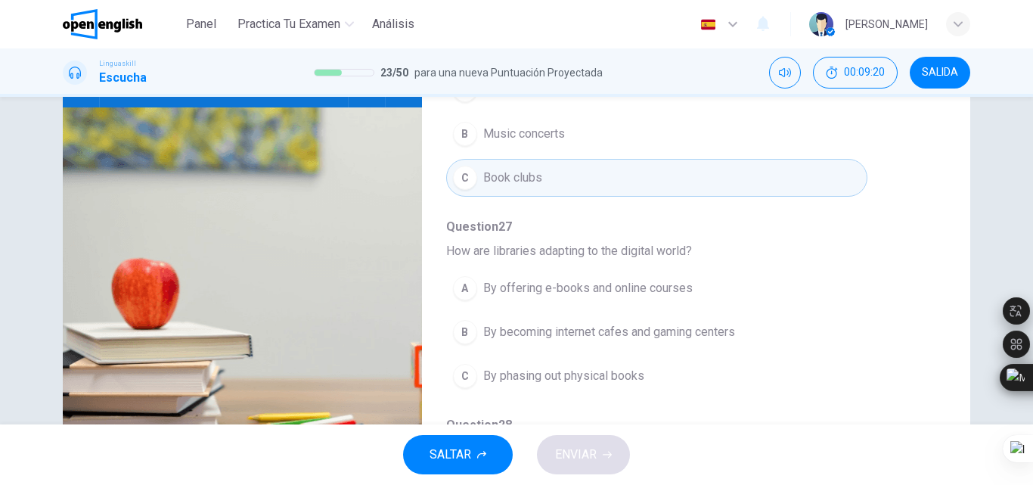
scroll to position [556, 0]
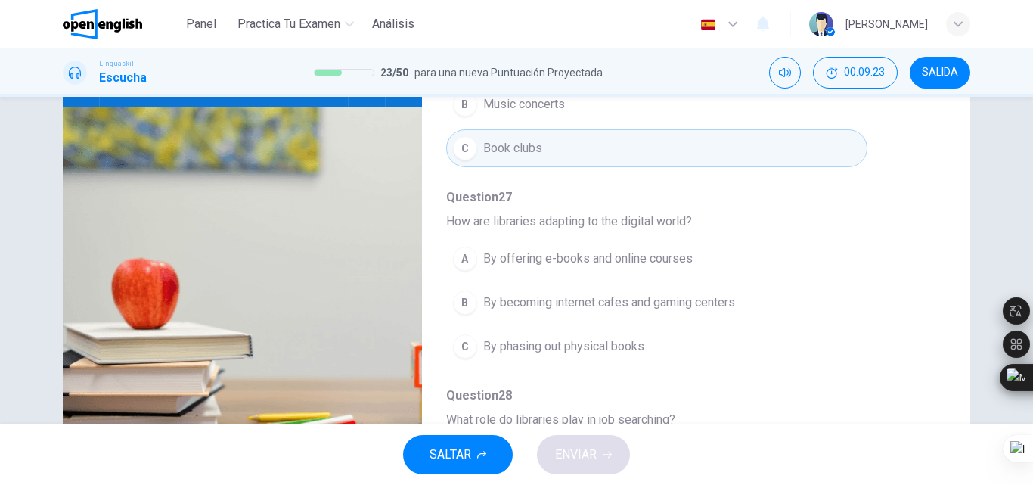
drag, startPoint x: 1032, startPoint y: 231, endPoint x: 1032, endPoint y: 247, distance: 16.6
click at [1032, 247] on div at bounding box center [1032, 242] width 1 height 485
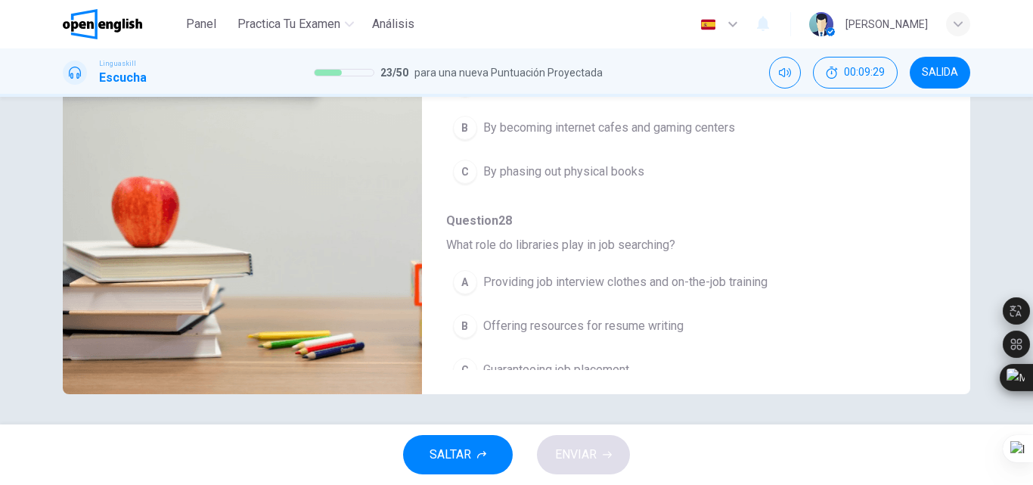
scroll to position [651, 0]
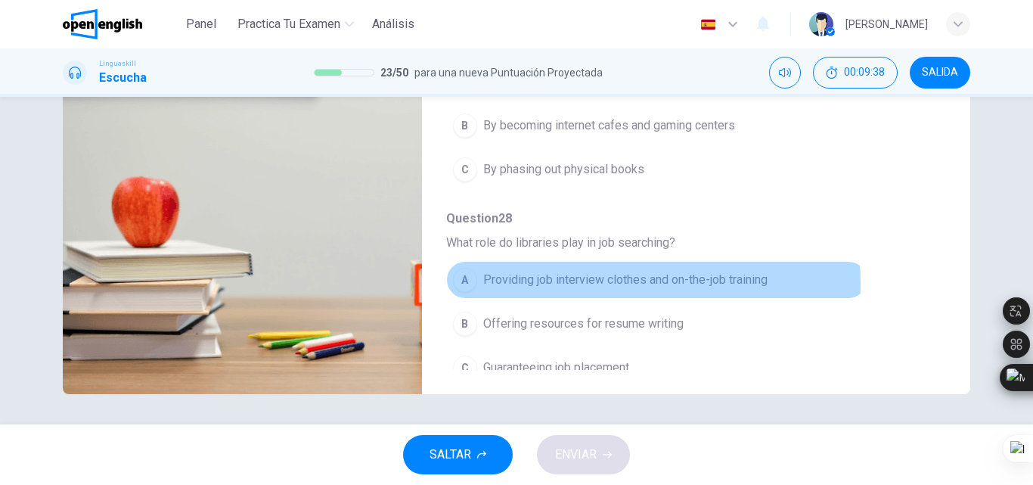
click at [612, 271] on span "Providing job interview clothes and on-the-job training" at bounding box center [625, 280] width 284 height 18
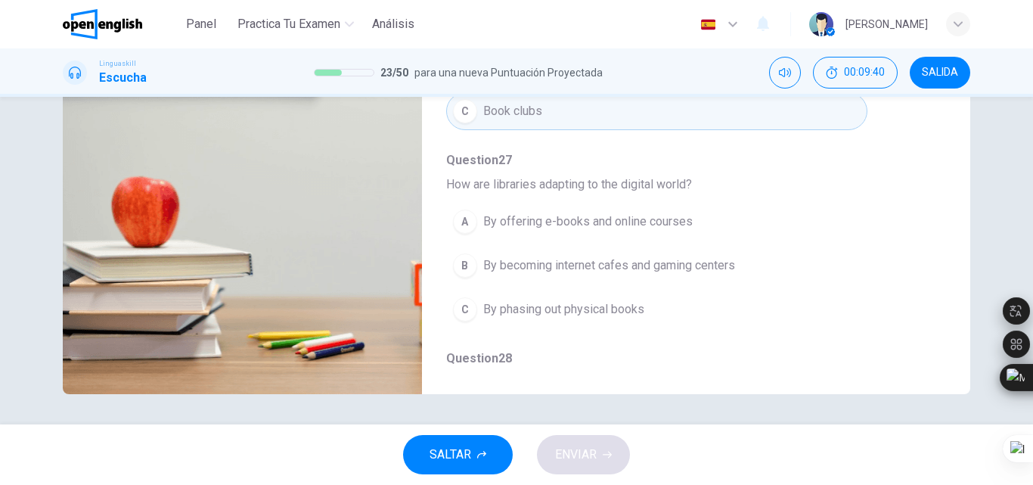
scroll to position [508, 0]
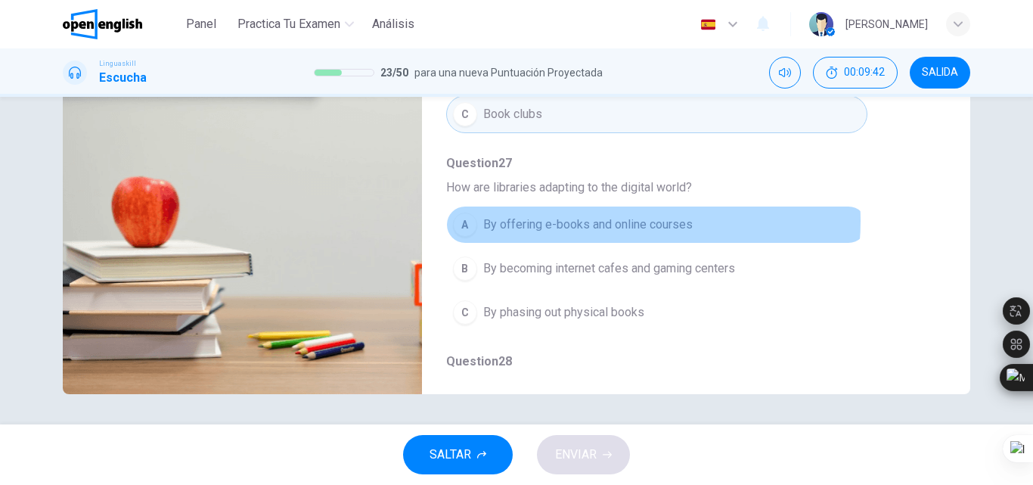
click at [610, 216] on span "By offering e-books and online courses" at bounding box center [587, 225] width 209 height 18
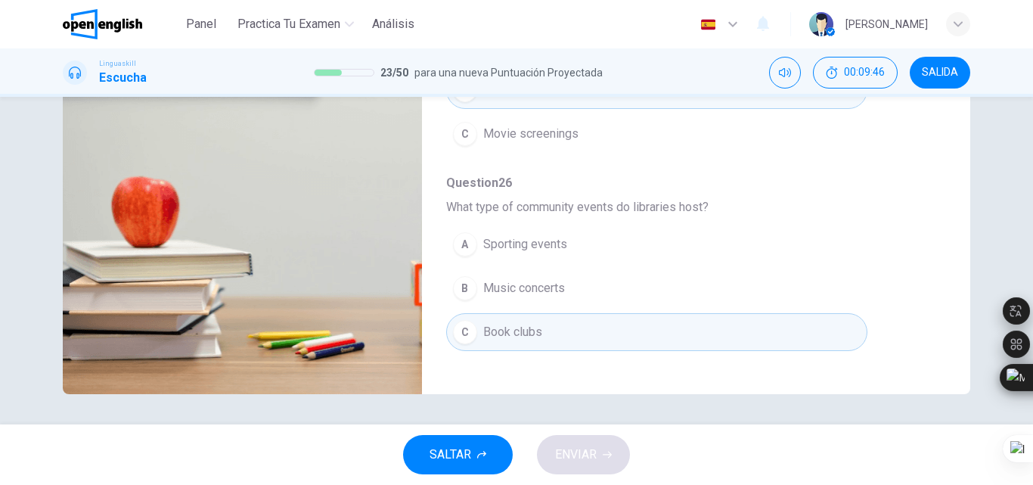
type input "*"
drag, startPoint x: 1032, startPoint y: 257, endPoint x: 1032, endPoint y: 228, distance: 28.7
click at [1032, 228] on div at bounding box center [1032, 242] width 1 height 485
drag, startPoint x: 1032, startPoint y: 272, endPoint x: 1029, endPoint y: 262, distance: 10.3
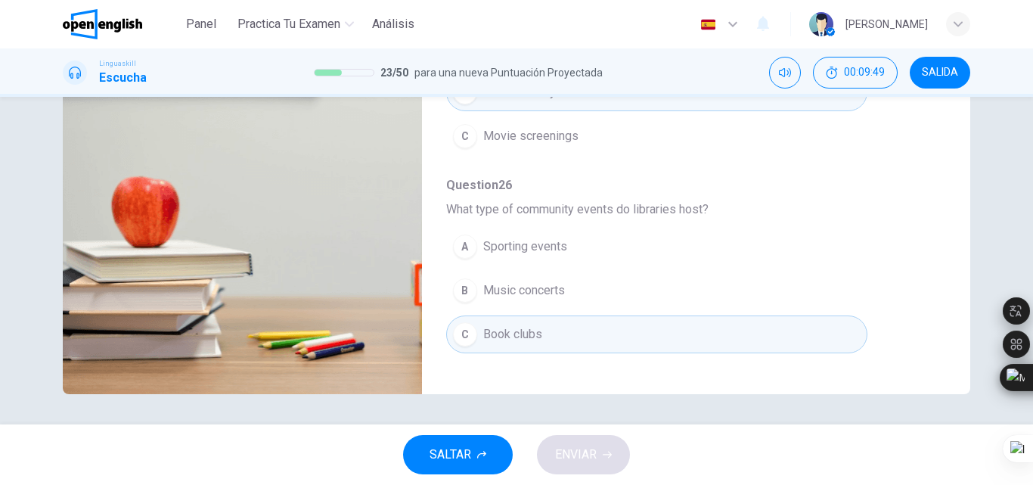
click at [1029, 262] on html "Este sitio utiliza cookies, como se explica en nuestra Política de Privacidad .…" at bounding box center [516, 242] width 1033 height 485
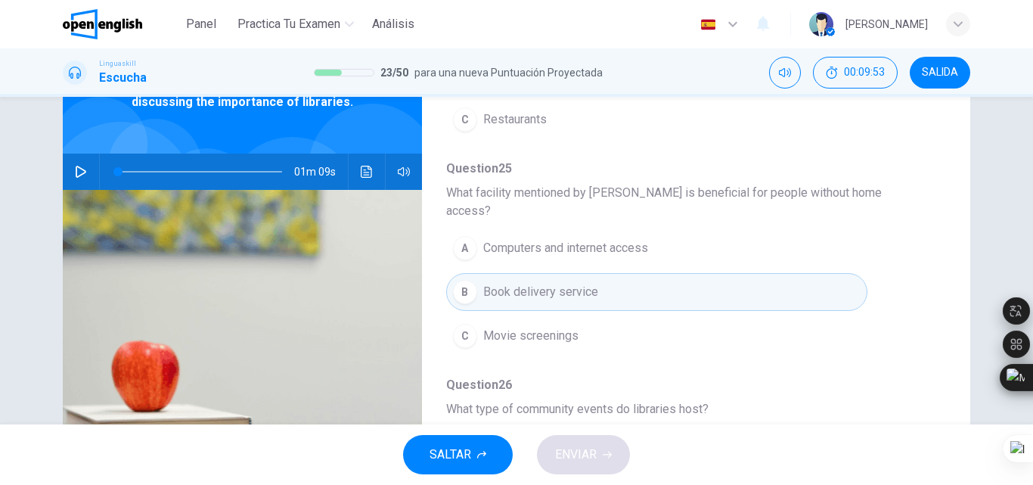
scroll to position [236, 0]
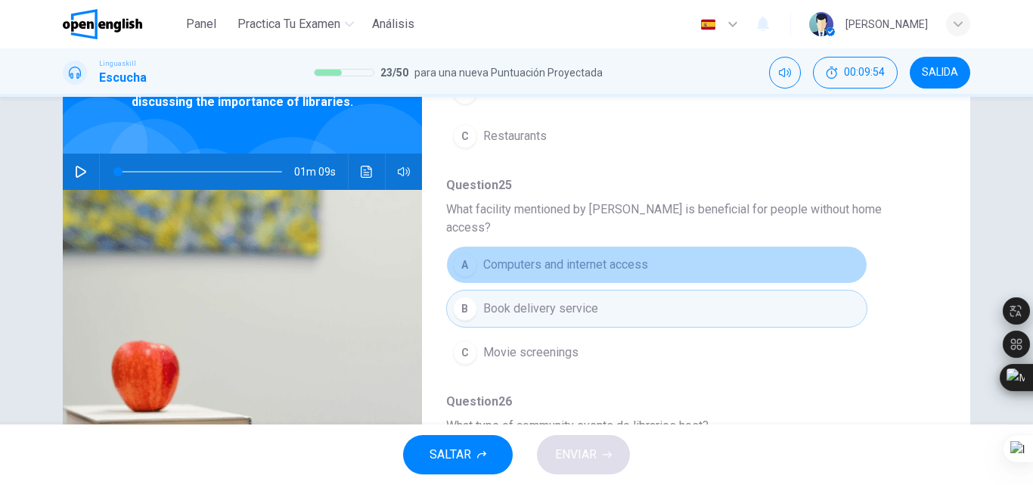
click at [682, 246] on button "A Computers and internet access" at bounding box center [656, 265] width 421 height 38
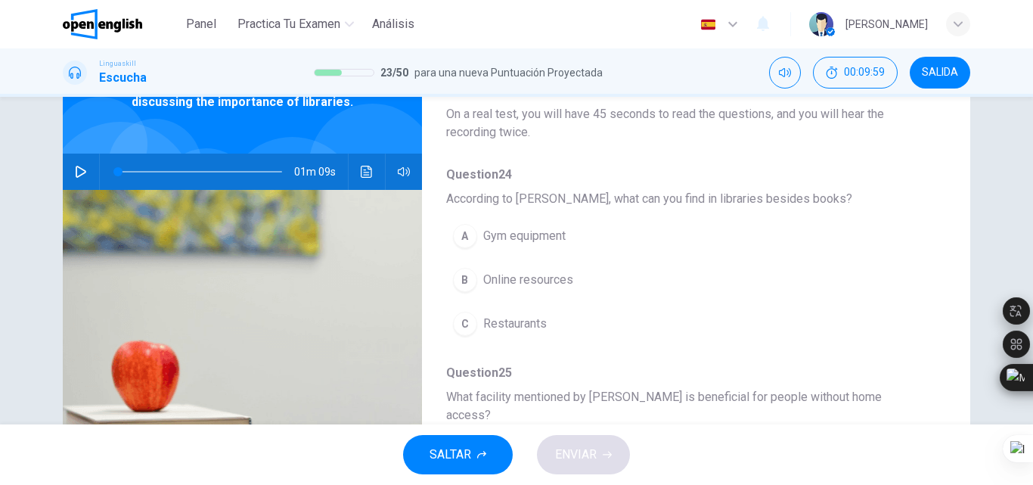
scroll to position [29, 0]
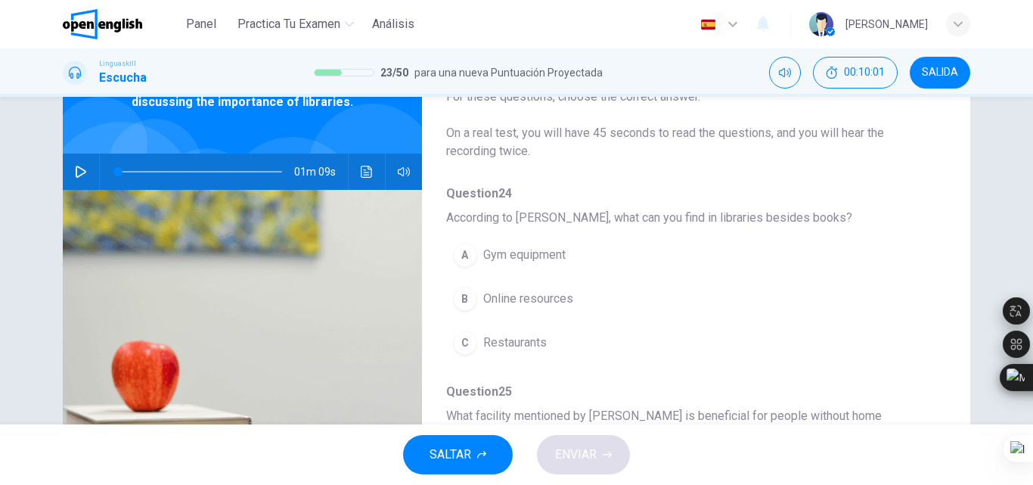
click at [507, 311] on button "B Online resources" at bounding box center [656, 299] width 421 height 38
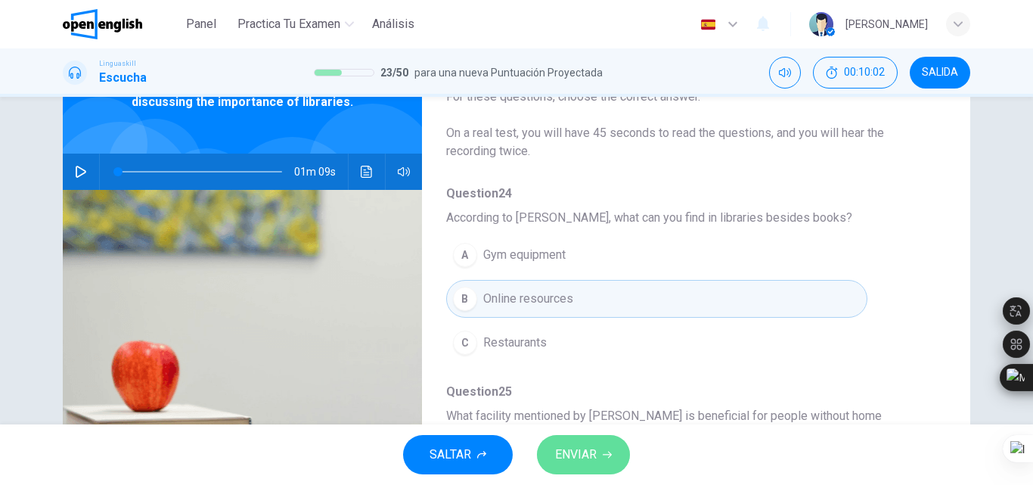
click at [563, 442] on button "ENVIAR" at bounding box center [583, 454] width 93 height 39
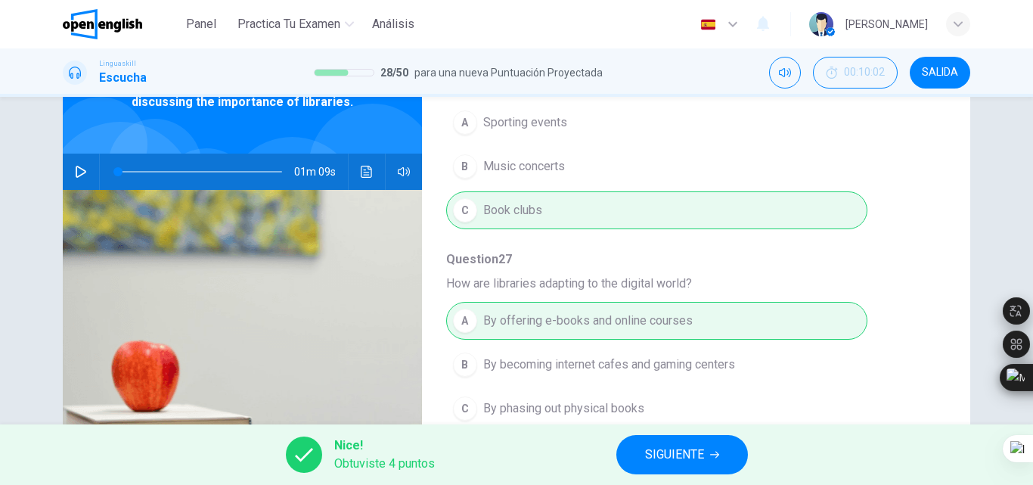
scroll to position [578, 0]
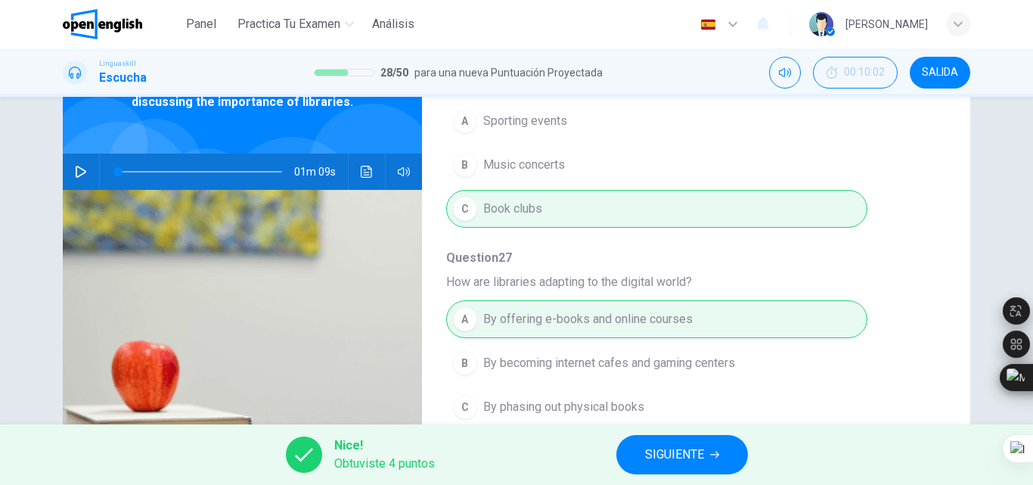
drag, startPoint x: 1032, startPoint y: 234, endPoint x: 1032, endPoint y: 271, distance: 37.1
click at [1032, 271] on div at bounding box center [1032, 242] width 1 height 485
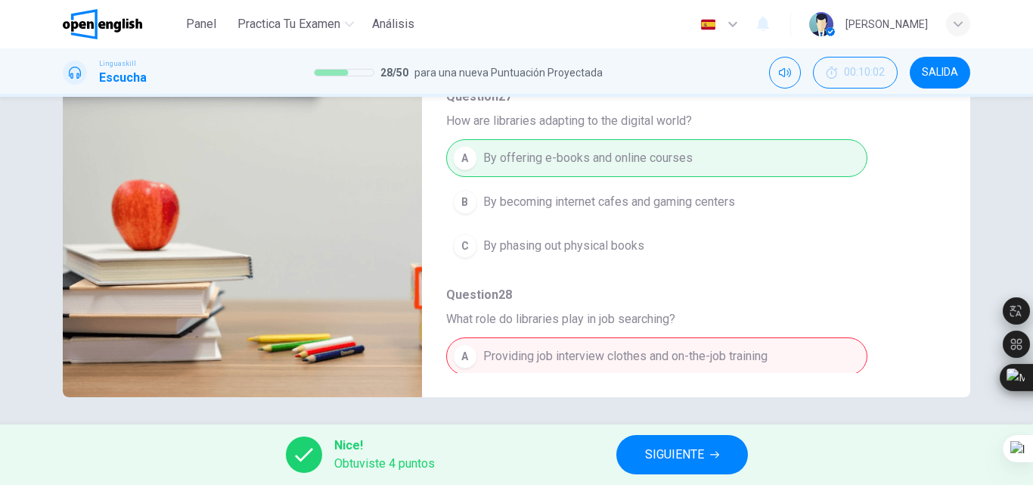
scroll to position [259, 0]
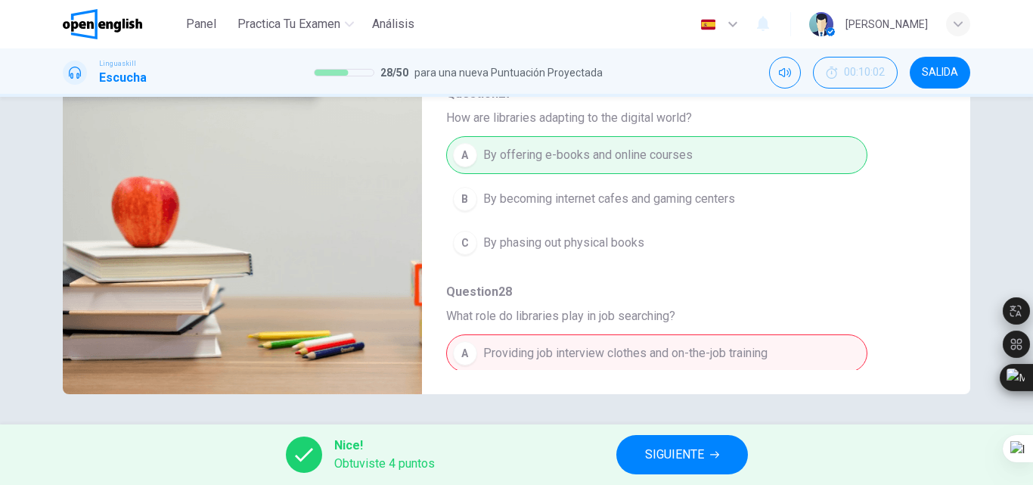
click at [661, 452] on span "SIGUIENTE" at bounding box center [674, 454] width 59 height 21
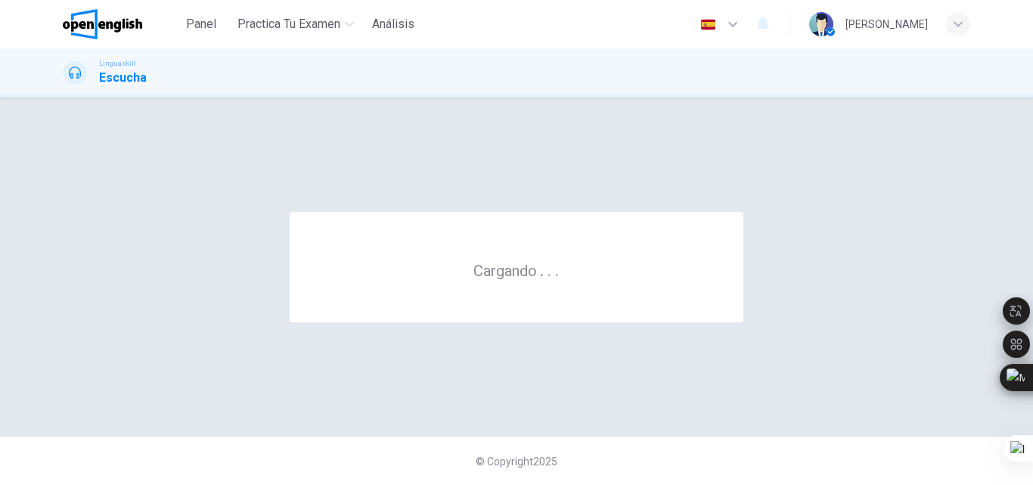
scroll to position [0, 0]
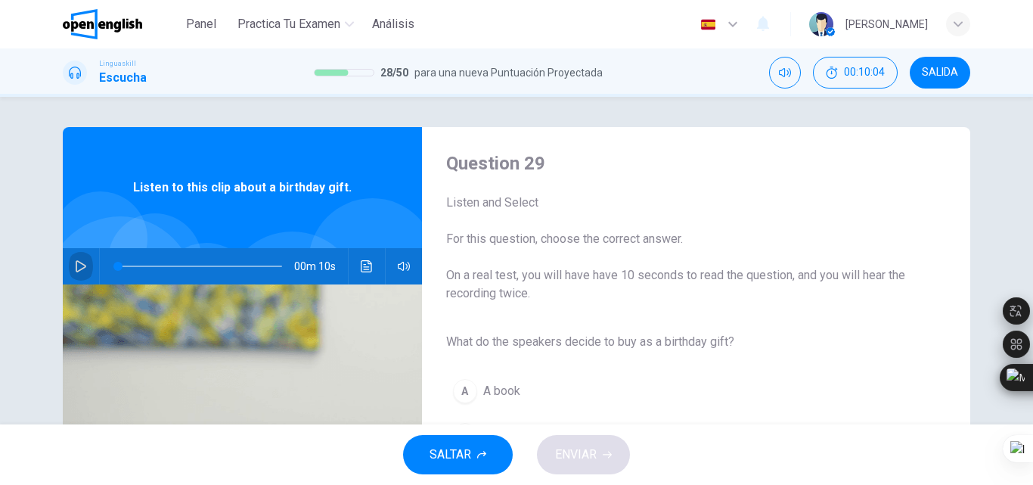
click at [76, 261] on icon "button" at bounding box center [81, 266] width 11 height 12
drag, startPoint x: 1032, startPoint y: 134, endPoint x: 1032, endPoint y: 154, distance: 19.7
click at [1032, 154] on div at bounding box center [1032, 242] width 1 height 485
drag, startPoint x: 1032, startPoint y: 154, endPoint x: 1032, endPoint y: 183, distance: 29.5
click at [1032, 183] on div at bounding box center [1032, 242] width 1 height 485
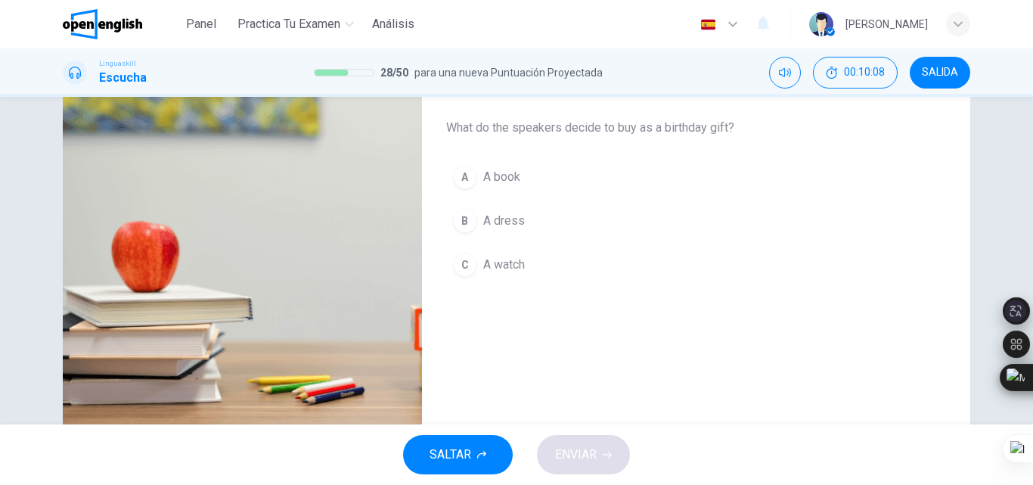
scroll to position [225, 0]
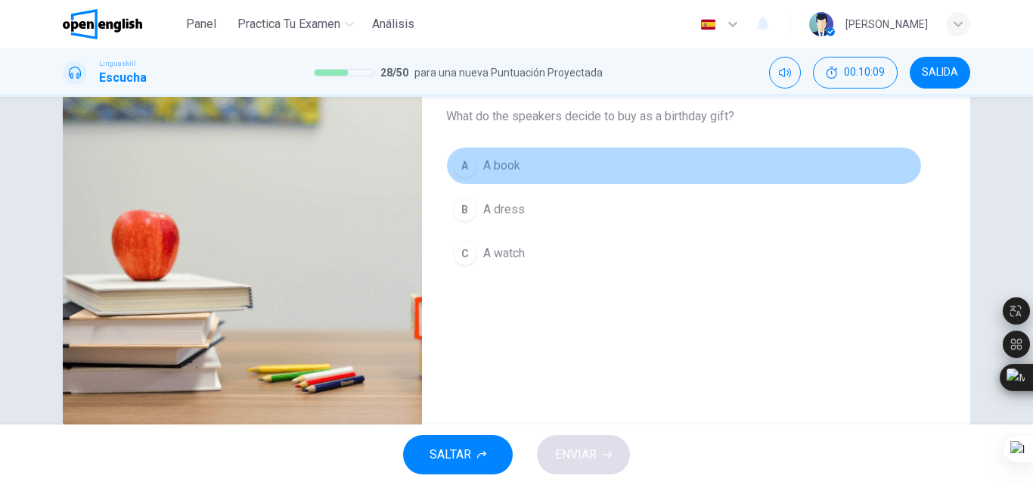
click at [448, 172] on button "A A book" at bounding box center [684, 166] width 476 height 38
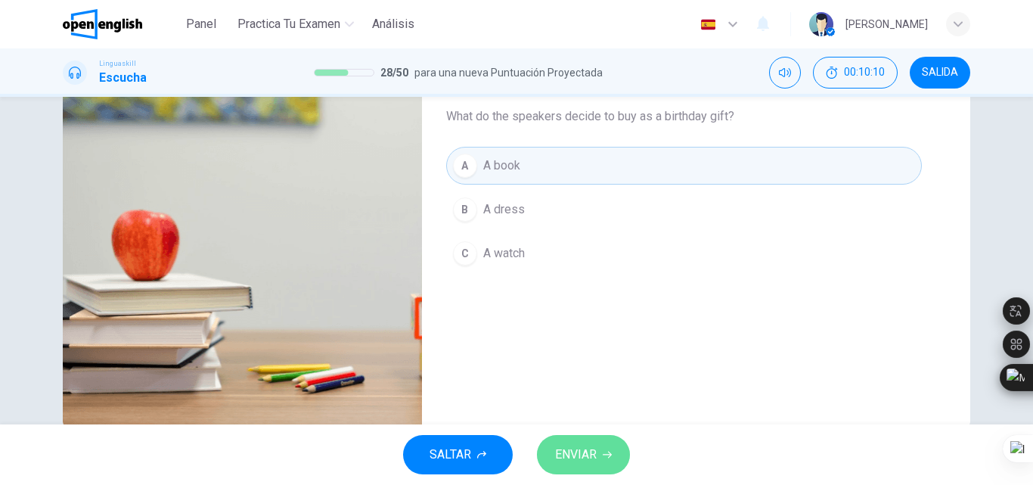
click at [552, 449] on button "ENVIAR" at bounding box center [583, 454] width 93 height 39
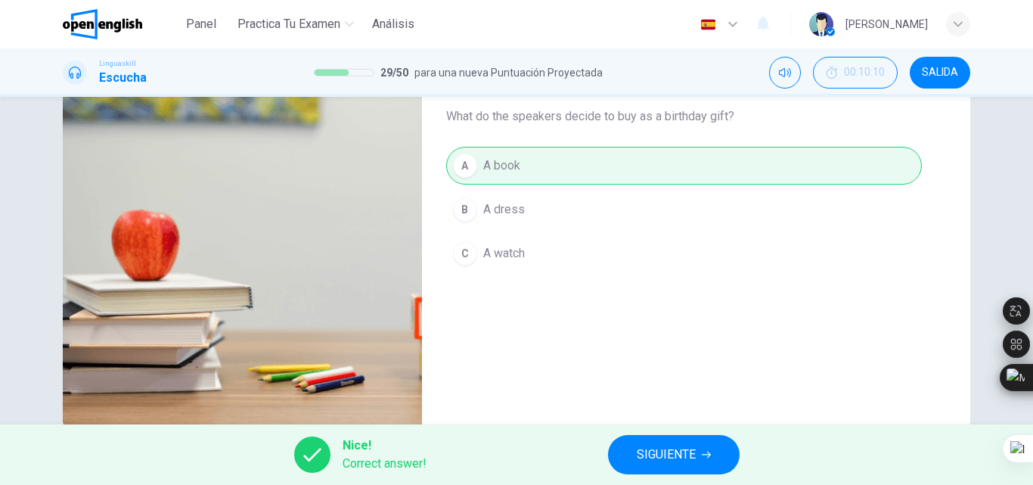
type input "**"
click at [650, 439] on button "SIGUIENTE" at bounding box center [674, 454] width 132 height 39
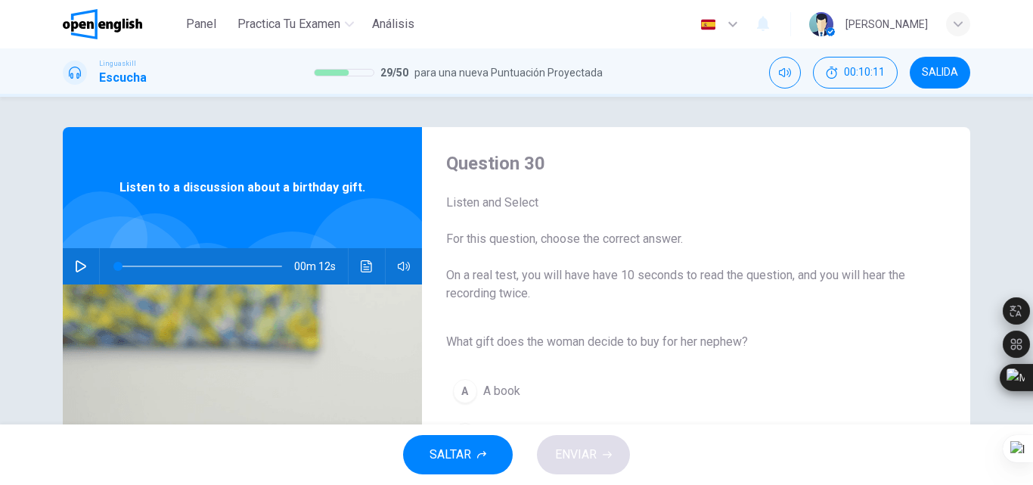
click at [76, 262] on icon "button" at bounding box center [81, 266] width 11 height 12
click at [1032, 161] on html "Este sitio utiliza cookies, como se explica en nuestra Política de Privacidad .…" at bounding box center [516, 242] width 1033 height 485
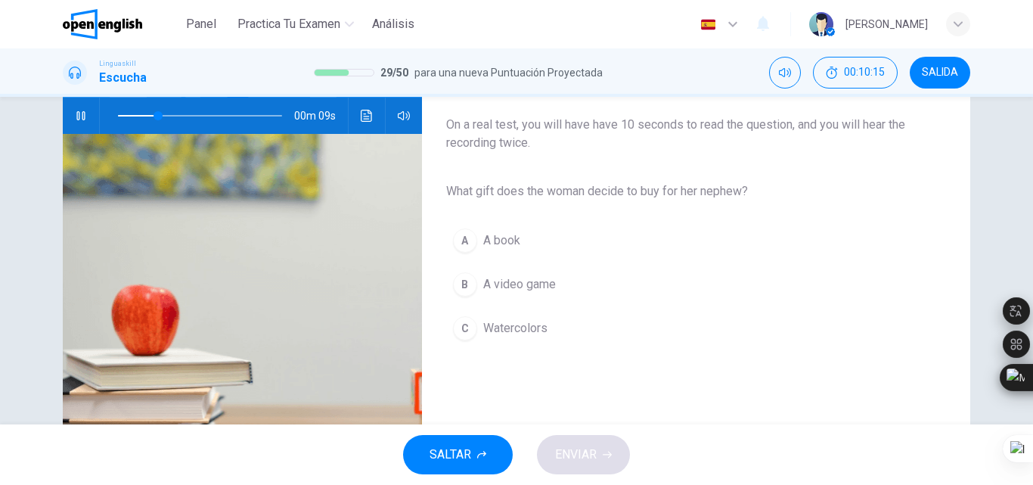
scroll to position [151, 0]
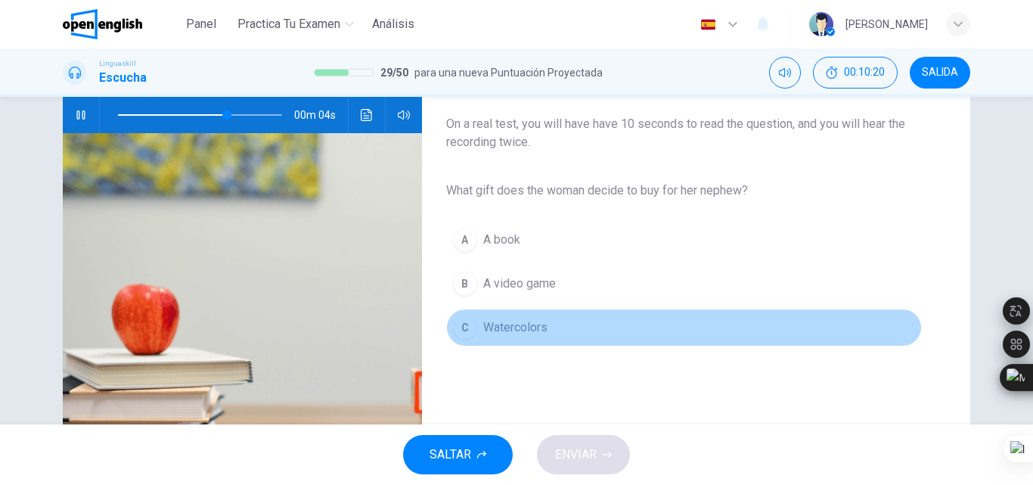
click at [529, 315] on button "C Watercolors" at bounding box center [684, 328] width 476 height 38
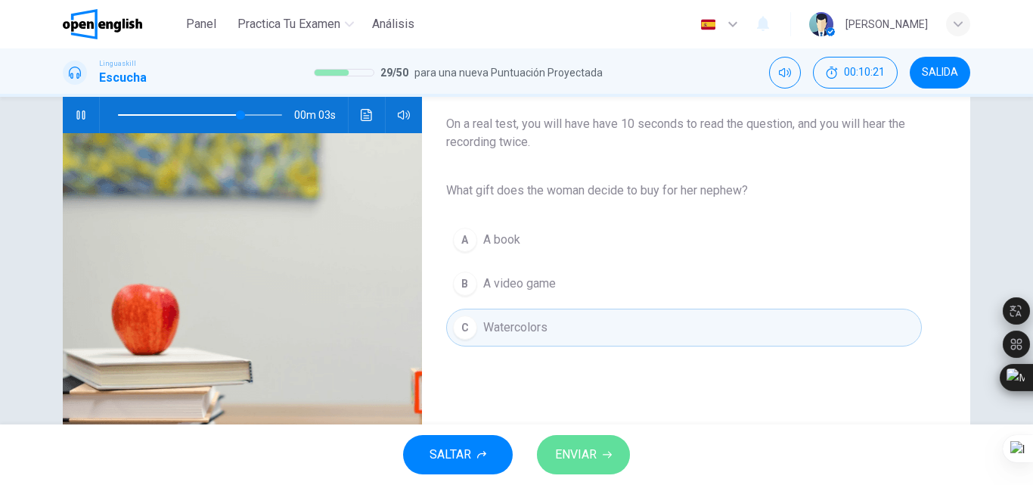
click at [573, 461] on span "ENVIAR" at bounding box center [576, 454] width 42 height 21
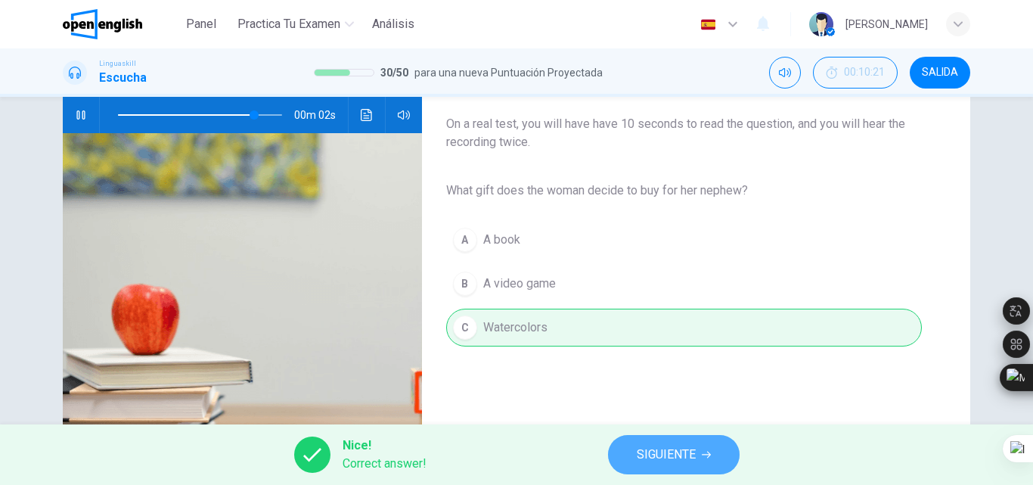
type input "**"
click at [685, 438] on button "SIGUIENTE" at bounding box center [674, 454] width 132 height 39
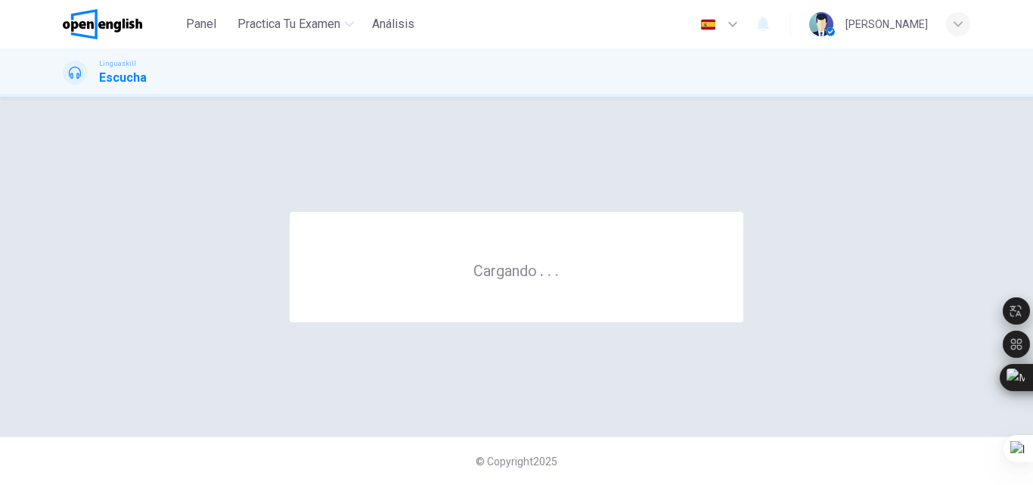
scroll to position [0, 0]
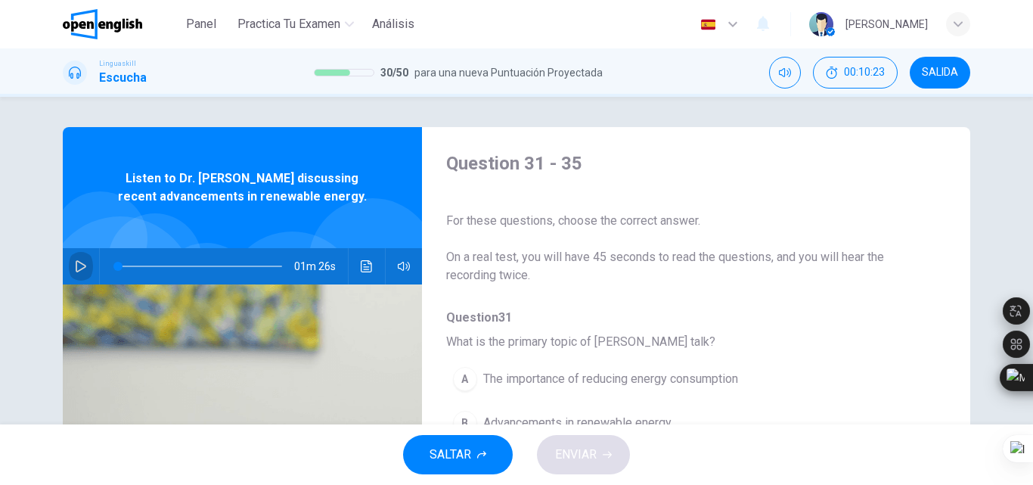
click at [80, 274] on button "button" at bounding box center [81, 266] width 24 height 36
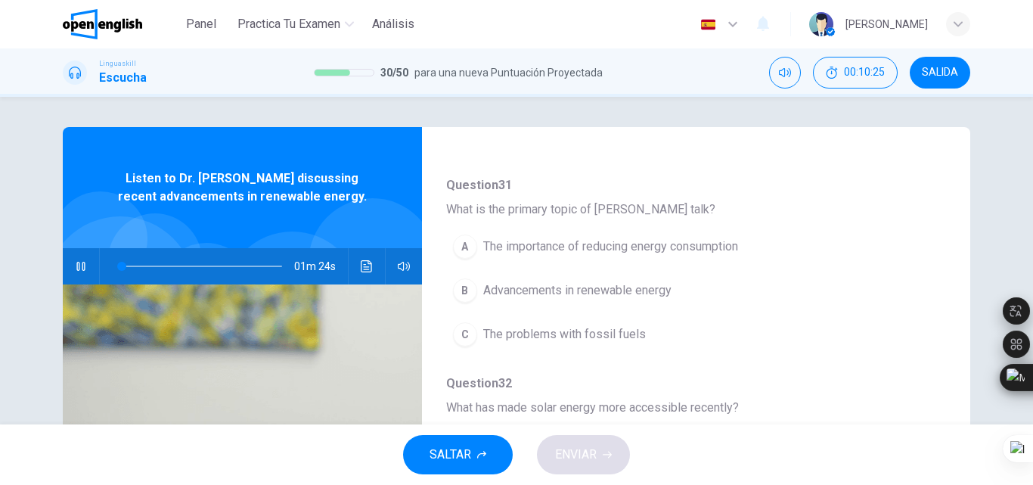
scroll to position [138, 0]
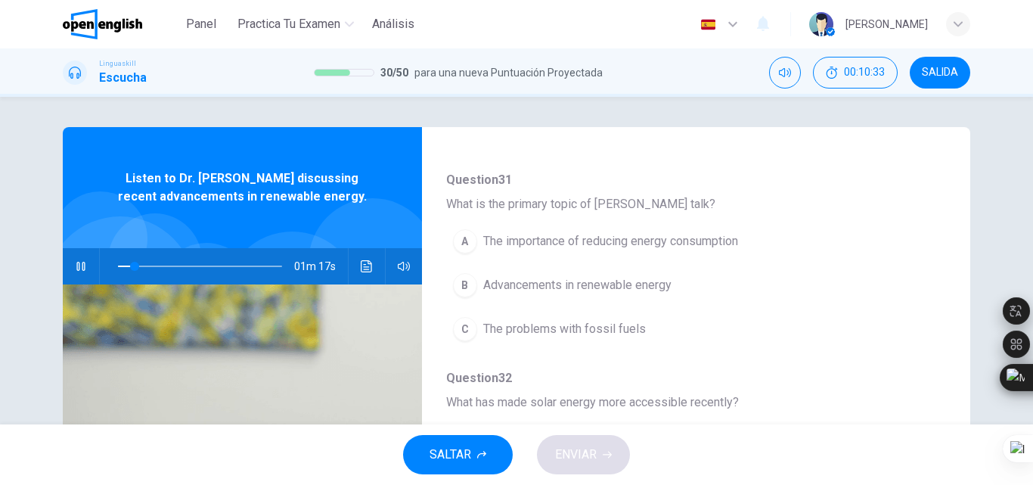
click at [554, 262] on div "A The importance of reducing energy consumption B Advancements in renewable ene…" at bounding box center [684, 285] width 476 height 132
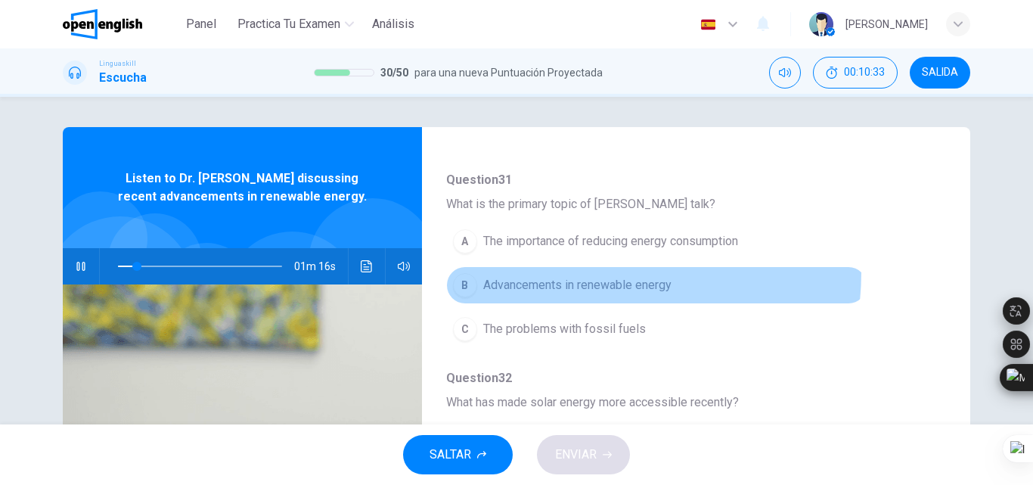
click at [558, 272] on button "B Advancements in renewable energy" at bounding box center [656, 285] width 421 height 38
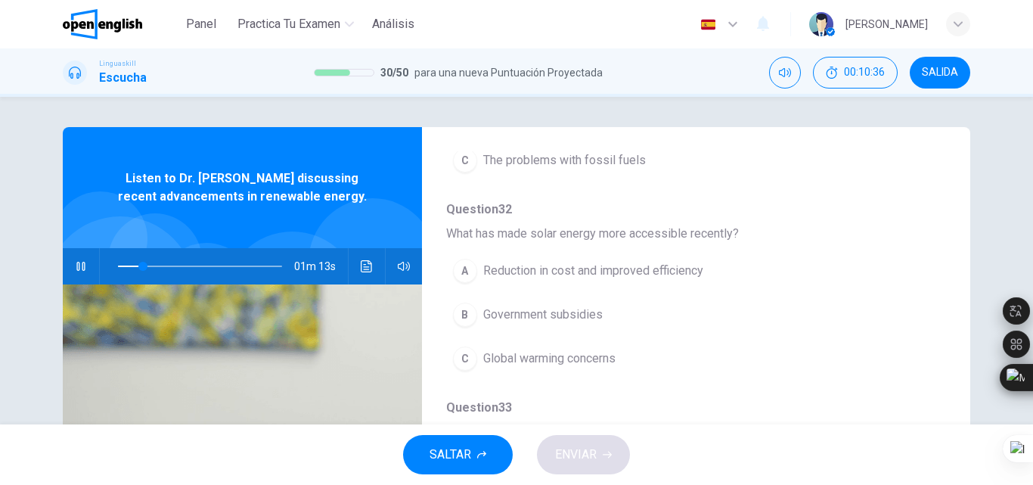
scroll to position [308, 0]
drag, startPoint x: 1032, startPoint y: 233, endPoint x: 1032, endPoint y: 244, distance: 10.6
click at [1032, 244] on html "Este sitio utiliza cookies, como se explica en nuestra Política de Privacidad .…" at bounding box center [516, 242] width 1033 height 485
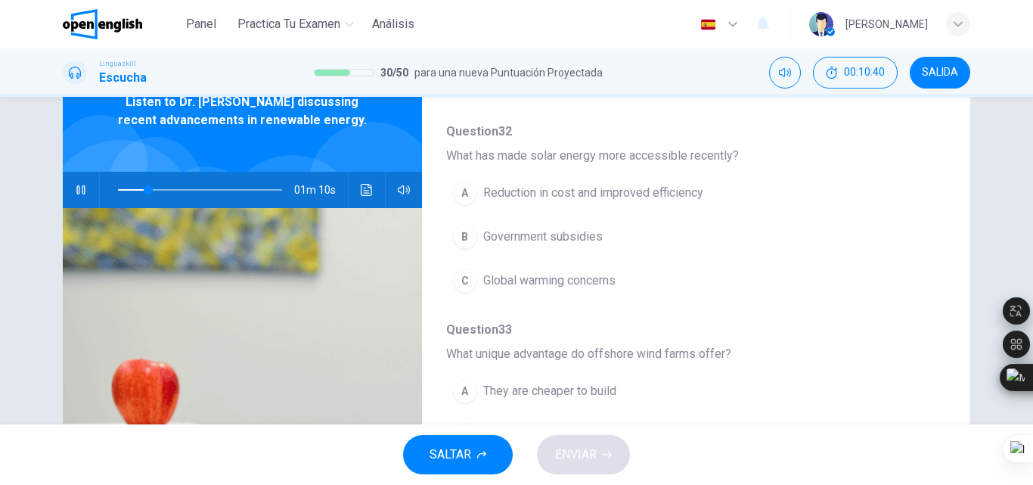
scroll to position [83, 0]
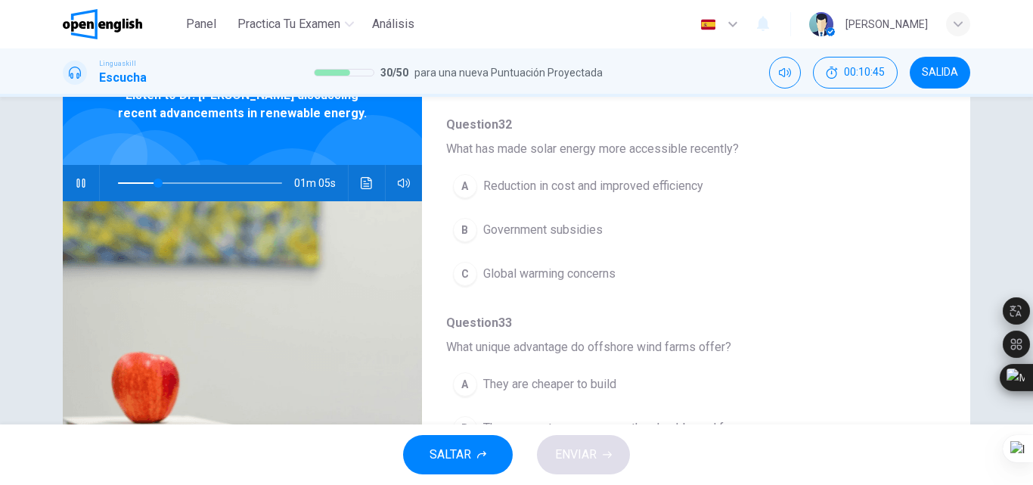
click at [598, 189] on span "Reduction in cost and improved efficiency" at bounding box center [593, 186] width 220 height 18
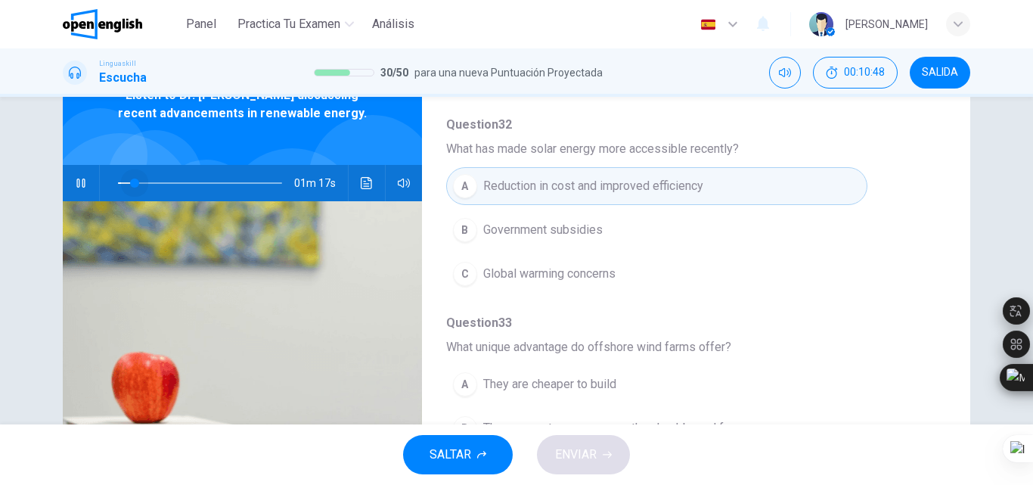
drag, startPoint x: 160, startPoint y: 186, endPoint x: 128, endPoint y: 184, distance: 32.6
click at [130, 184] on span at bounding box center [134, 182] width 9 height 9
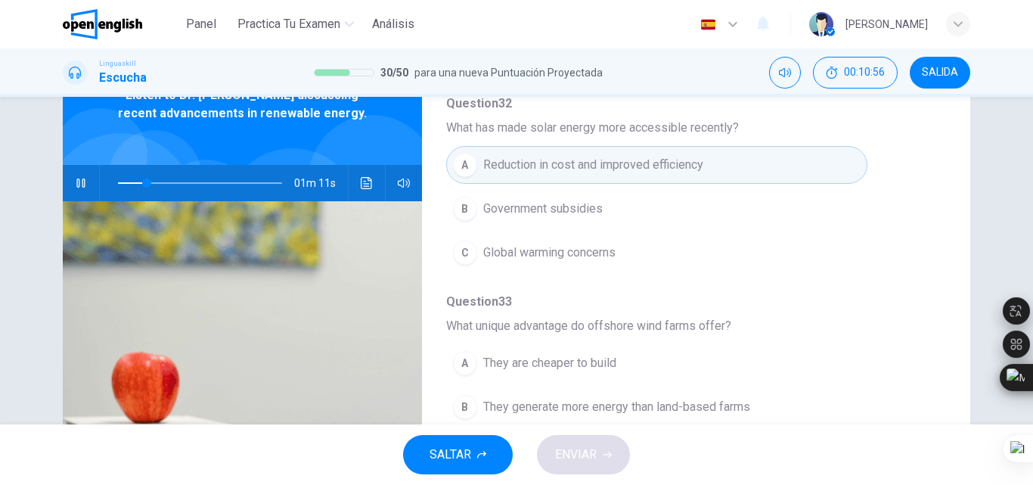
scroll to position [327, 0]
drag, startPoint x: 934, startPoint y: 259, endPoint x: 933, endPoint y: 266, distance: 7.6
click at [933, 266] on div "Question 31 - 35 For these questions, choose the correct answer. On a real test…" at bounding box center [684, 306] width 524 height 477
drag, startPoint x: 933, startPoint y: 266, endPoint x: 933, endPoint y: 284, distance: 18.2
click at [933, 284] on div "Question 31 - 35 For these questions, choose the correct answer. On a real test…" at bounding box center [684, 306] width 524 height 477
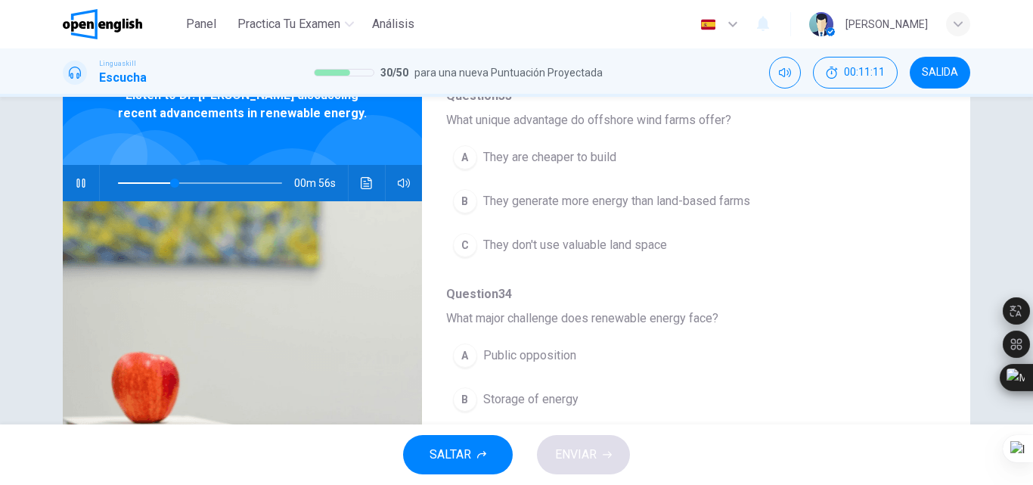
scroll to position [538, 0]
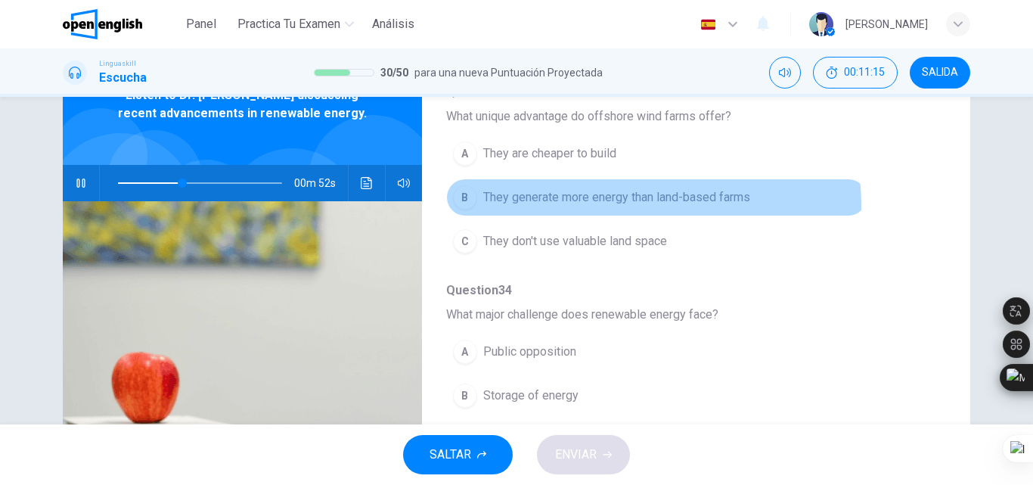
click at [629, 206] on span "They generate more energy than land-based farms" at bounding box center [616, 197] width 267 height 18
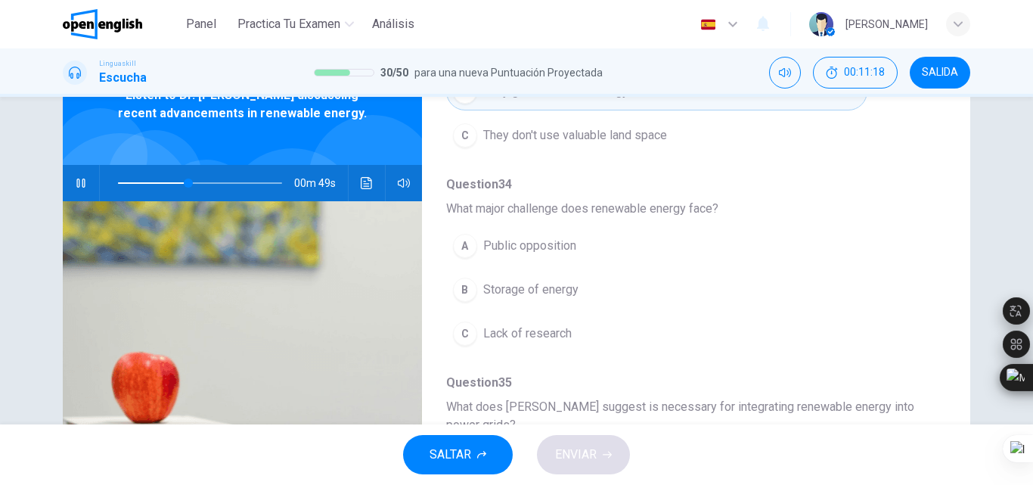
scroll to position [671, 0]
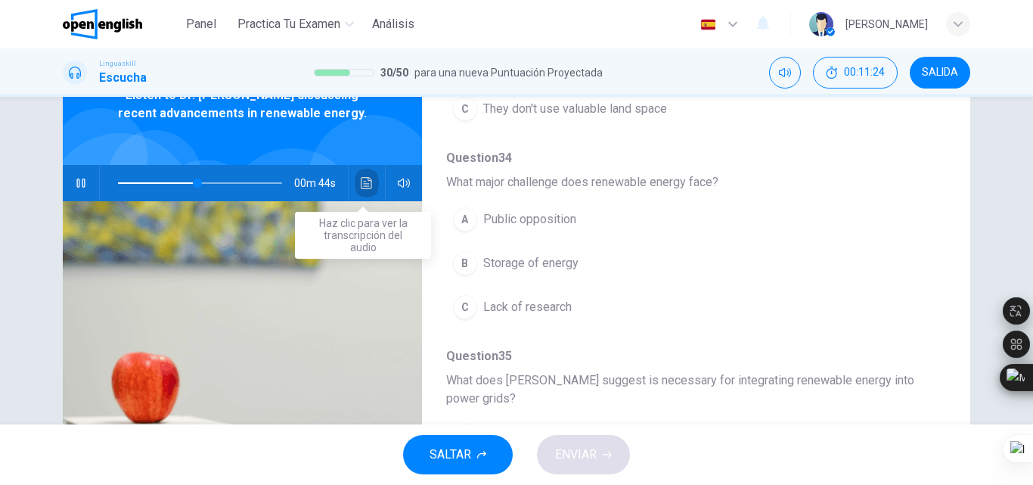
click at [366, 185] on icon "Haz clic para ver la transcripción del audio" at bounding box center [367, 183] width 12 height 12
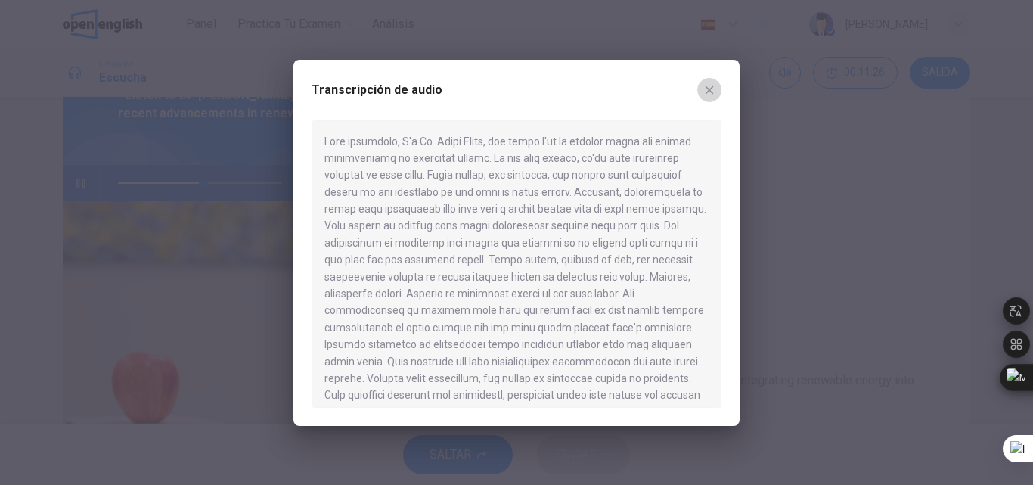
click at [712, 91] on icon "button" at bounding box center [709, 90] width 12 height 12
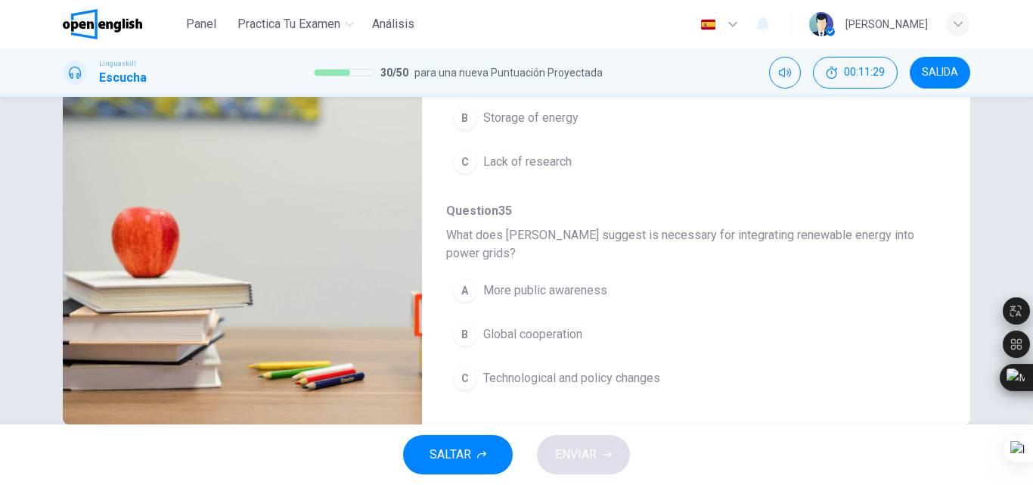
scroll to position [233, 0]
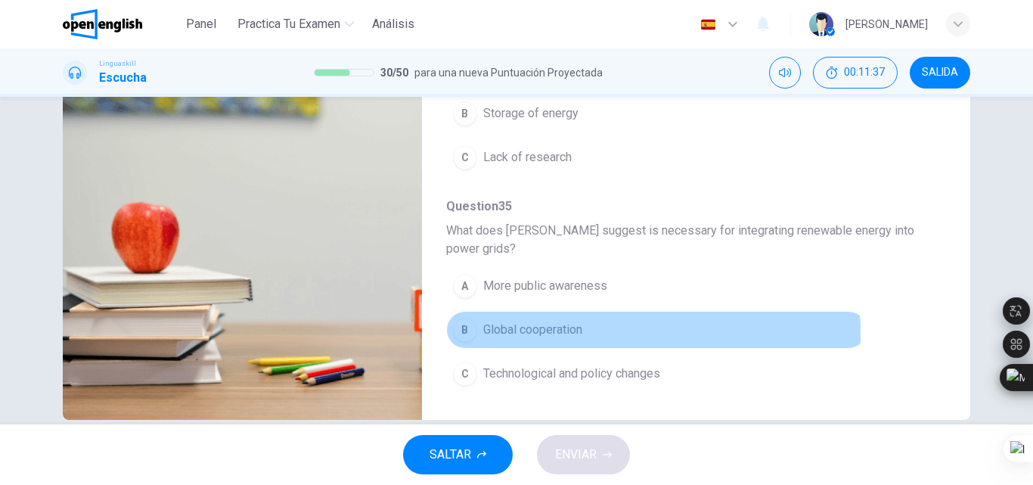
click at [580, 332] on span "Global cooperation" at bounding box center [532, 330] width 99 height 18
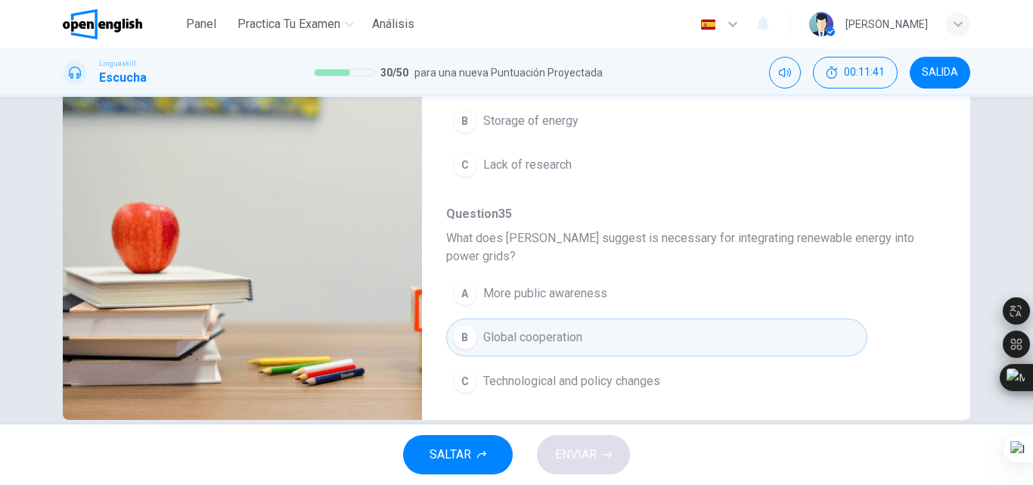
scroll to position [659, 0]
click at [570, 307] on button "A More public awareness" at bounding box center [656, 297] width 421 height 38
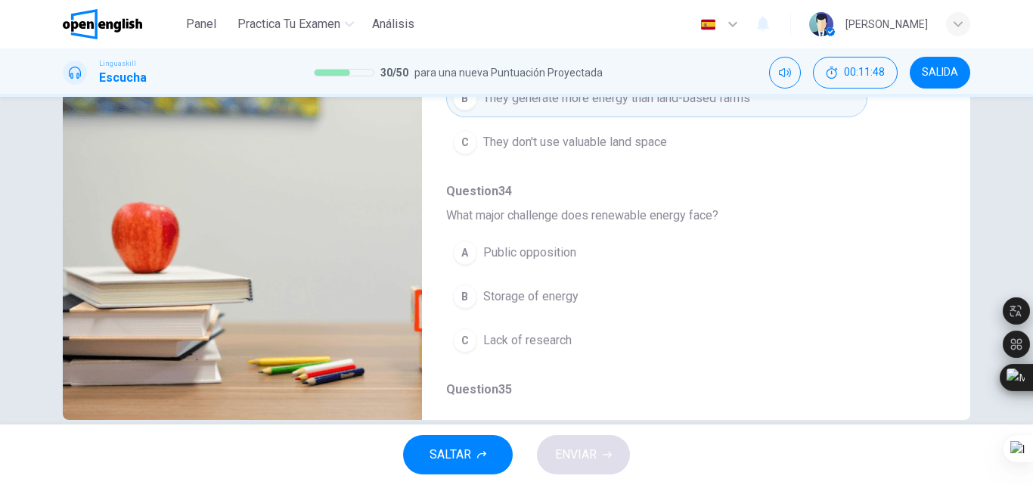
scroll to position [486, 0]
click at [541, 349] on span "Lack of research" at bounding box center [527, 343] width 88 height 18
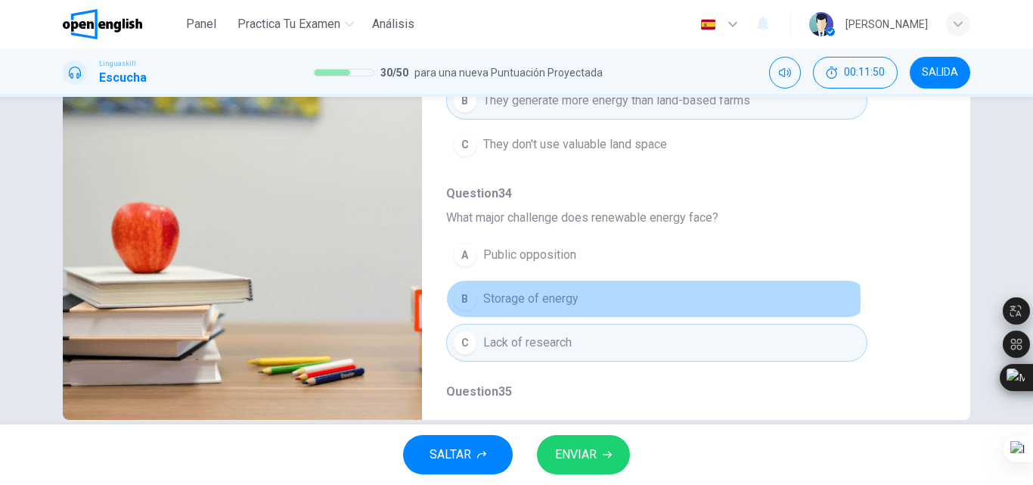
click at [575, 300] on button "B Storage of energy" at bounding box center [656, 299] width 421 height 38
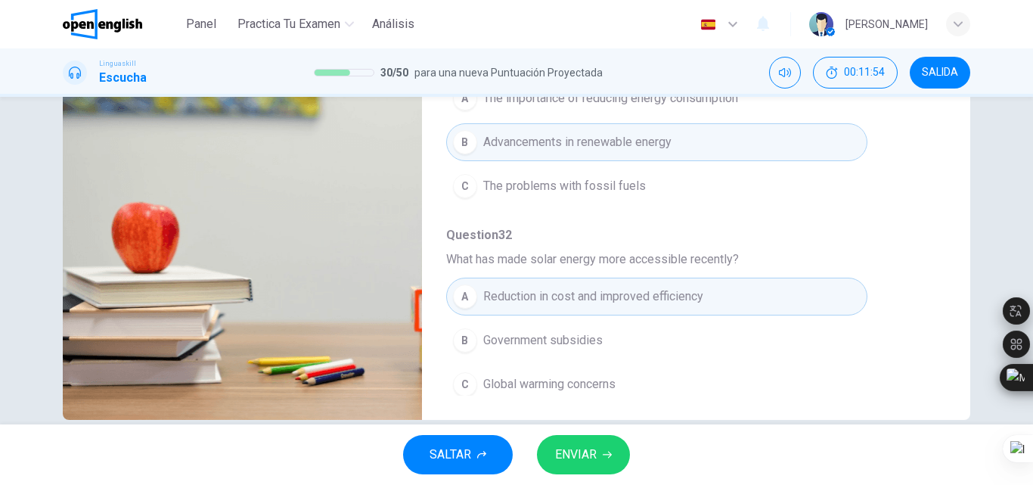
scroll to position [0, 0]
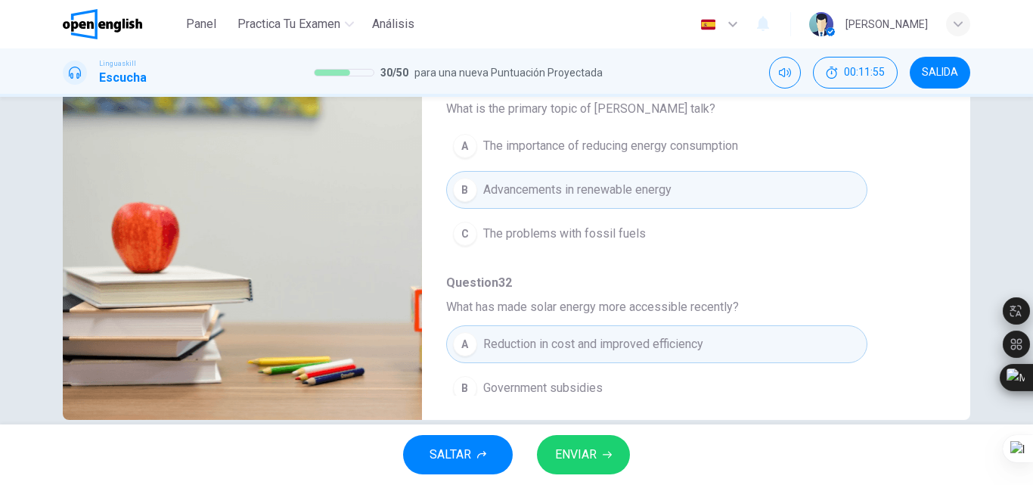
click at [595, 462] on span "ENVIAR" at bounding box center [576, 454] width 42 height 21
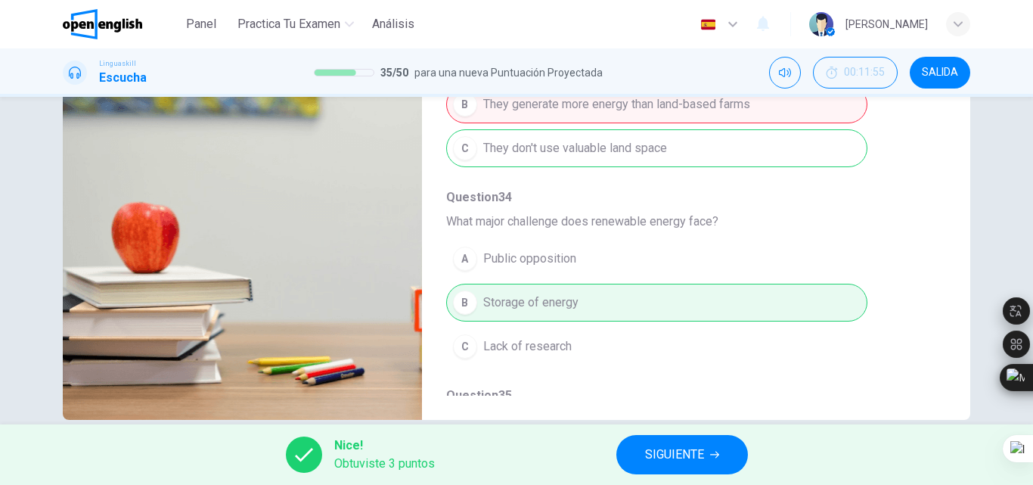
scroll to position [512, 0]
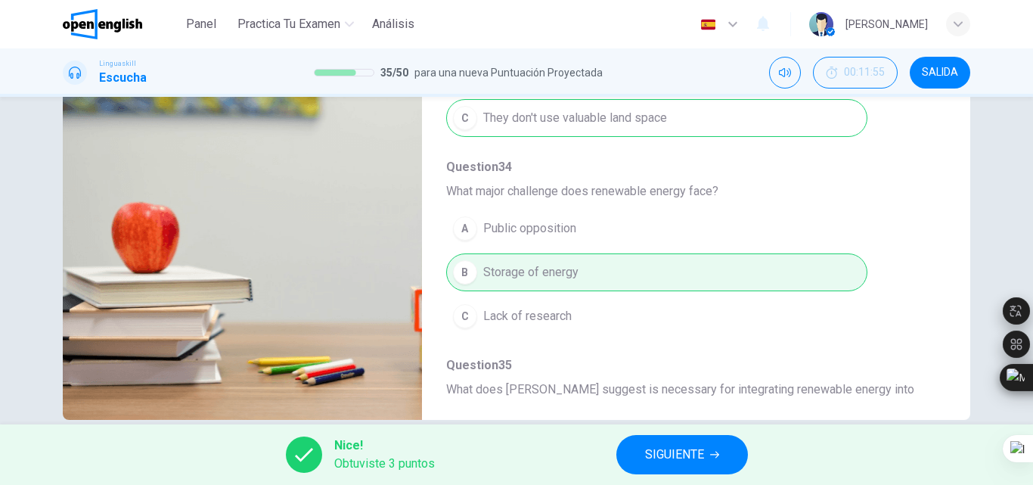
type input "**"
click at [650, 439] on button "SIGUIENTE" at bounding box center [682, 454] width 132 height 39
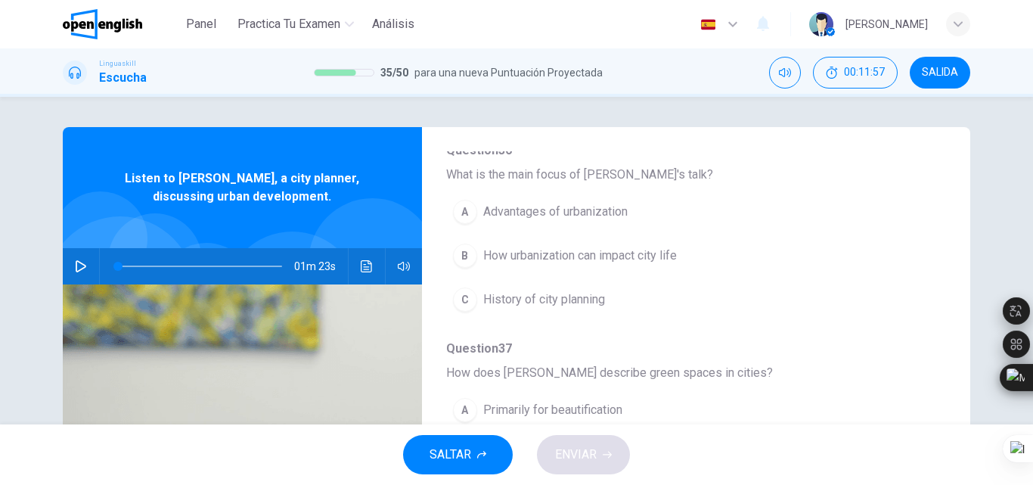
scroll to position [169, 0]
click at [76, 259] on button "button" at bounding box center [81, 266] width 24 height 36
click at [495, 253] on span "How urbanization can impact city life" at bounding box center [580, 253] width 194 height 18
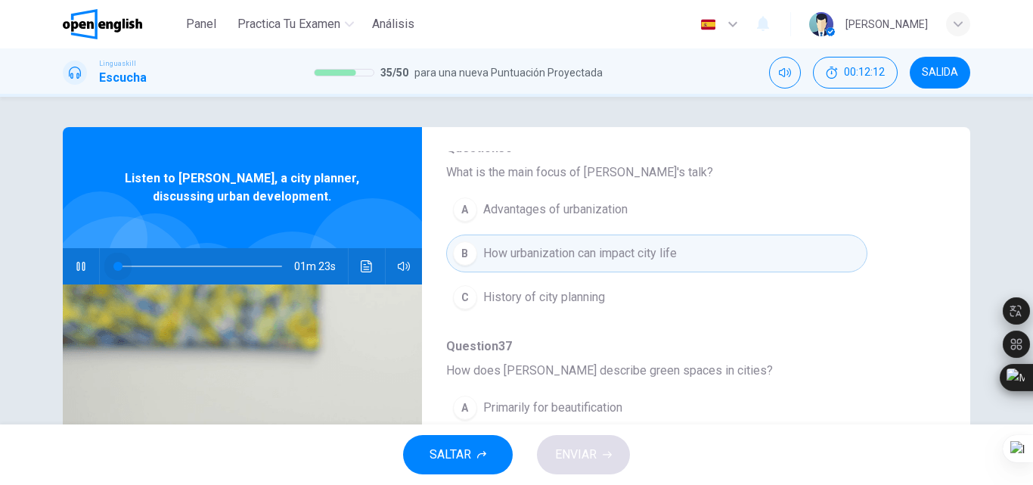
drag, startPoint x: 128, startPoint y: 269, endPoint x: 70, endPoint y: 274, distance: 58.4
click at [70, 274] on div "01m 23s" at bounding box center [242, 266] width 359 height 36
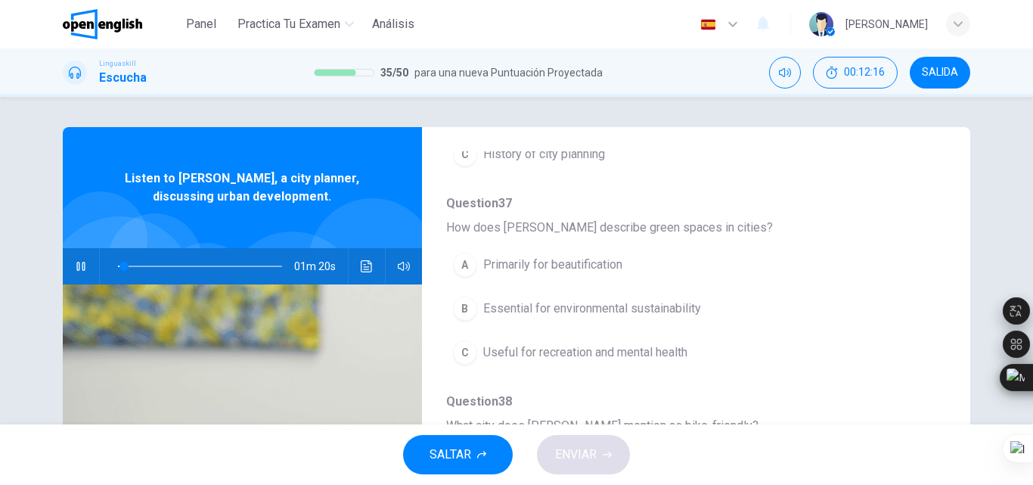
scroll to position [315, 0]
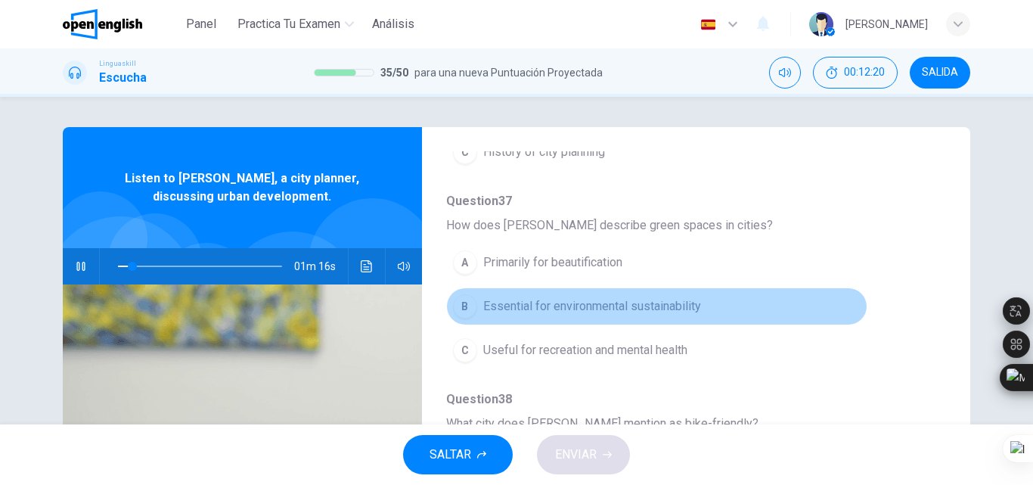
click at [658, 306] on span "Essential for environmental sustainability" at bounding box center [592, 306] width 218 height 18
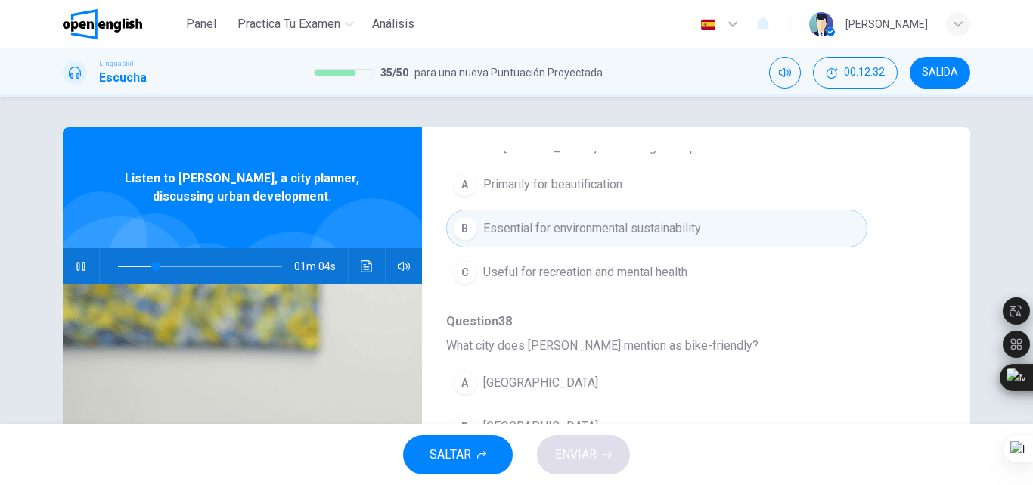
scroll to position [396, 0]
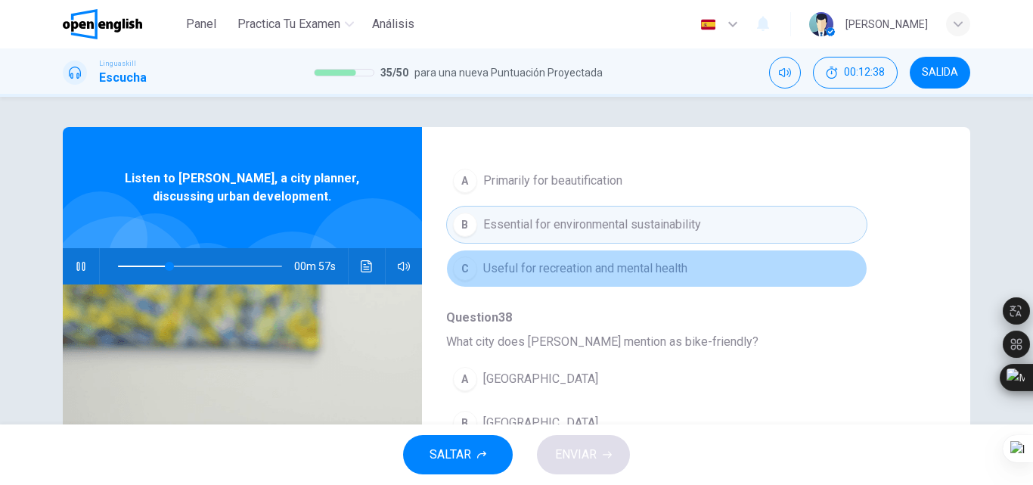
click at [672, 265] on span "Useful for recreation and mental health" at bounding box center [585, 268] width 204 height 18
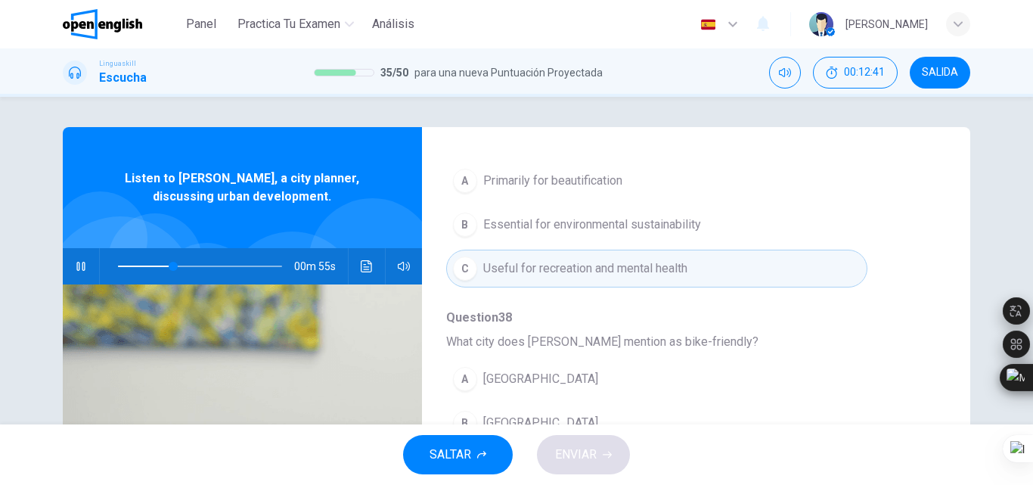
click at [1031, 177] on html "Este sitio utiliza cookies, como se explica en nuestra Política de Privacidad .…" at bounding box center [516, 242] width 1033 height 485
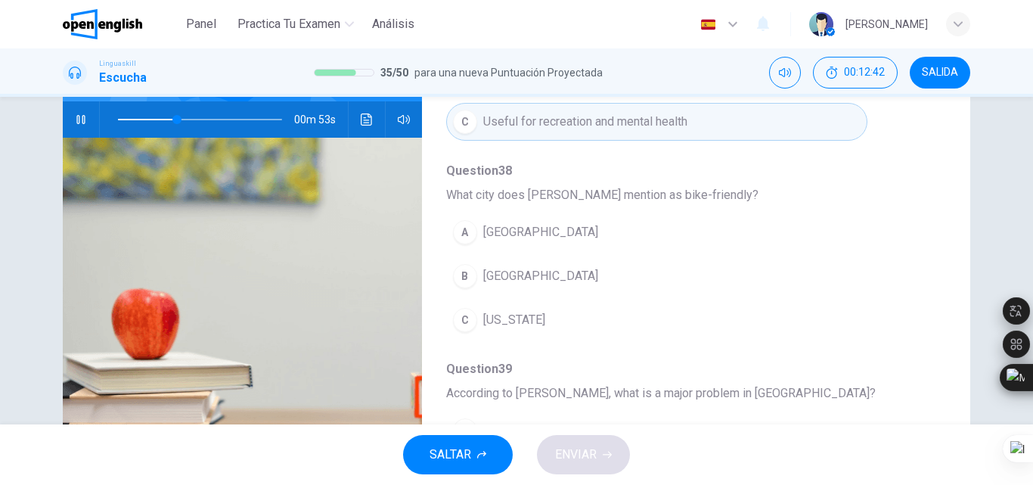
scroll to position [153, 0]
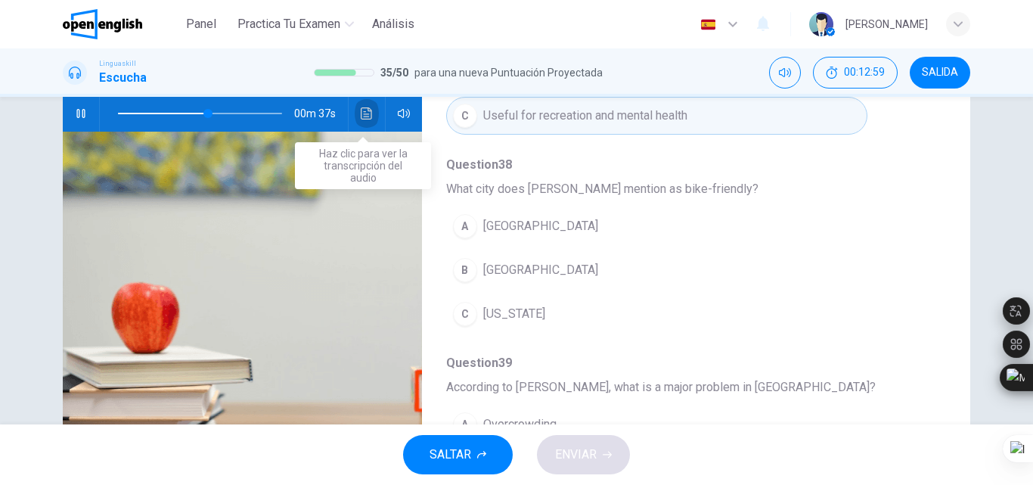
click at [370, 110] on button "Haz clic para ver la transcripción del audio" at bounding box center [367, 113] width 24 height 36
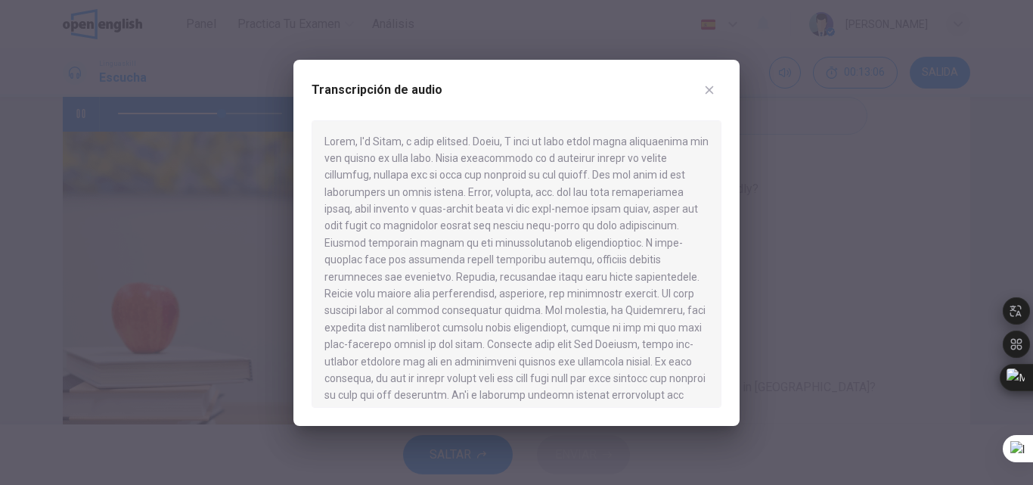
click at [697, 93] on button "button" at bounding box center [709, 90] width 24 height 24
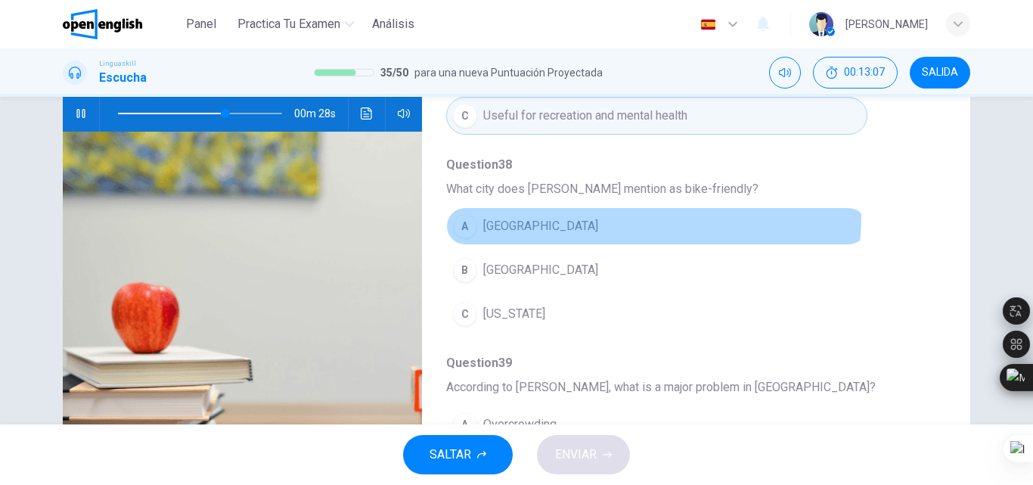
click at [613, 216] on button "A [GEOGRAPHIC_DATA]" at bounding box center [656, 226] width 421 height 38
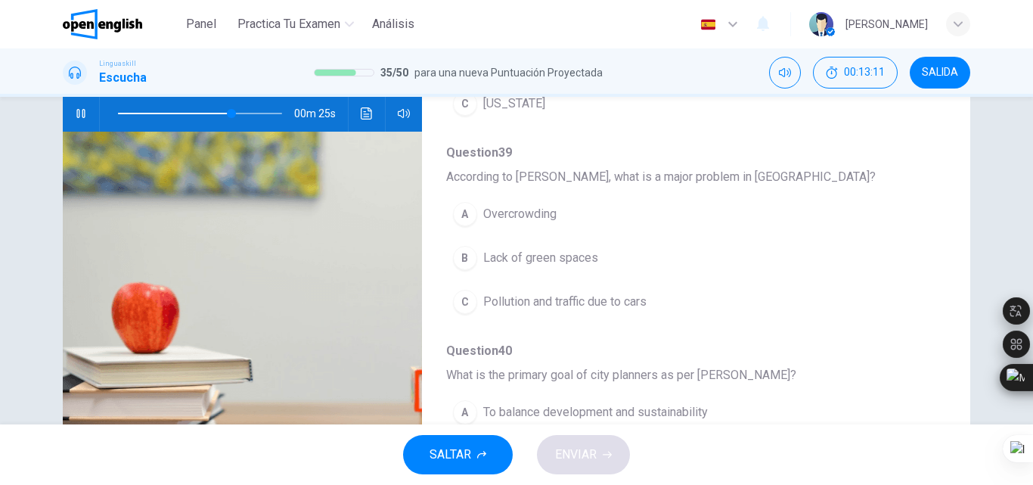
scroll to position [616, 0]
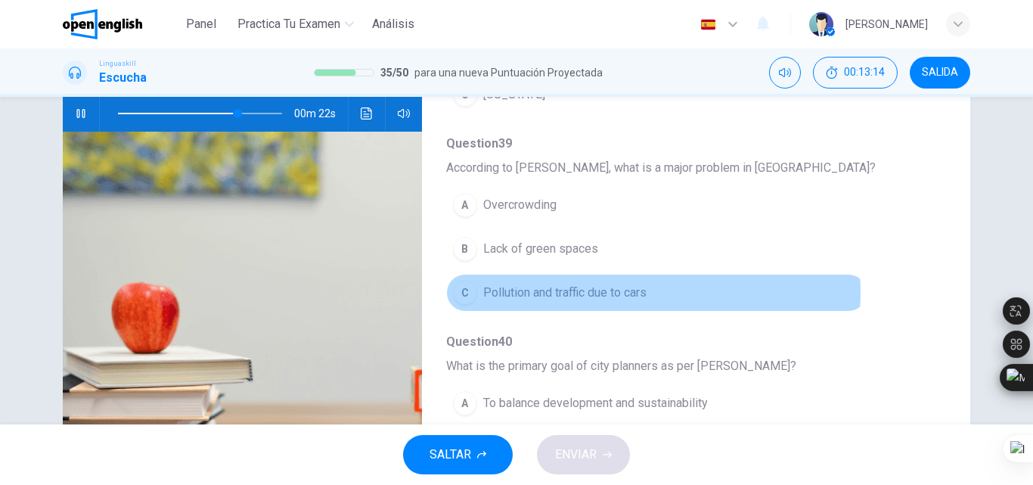
click at [635, 293] on span "Pollution and traffic due to cars" at bounding box center [564, 293] width 163 height 18
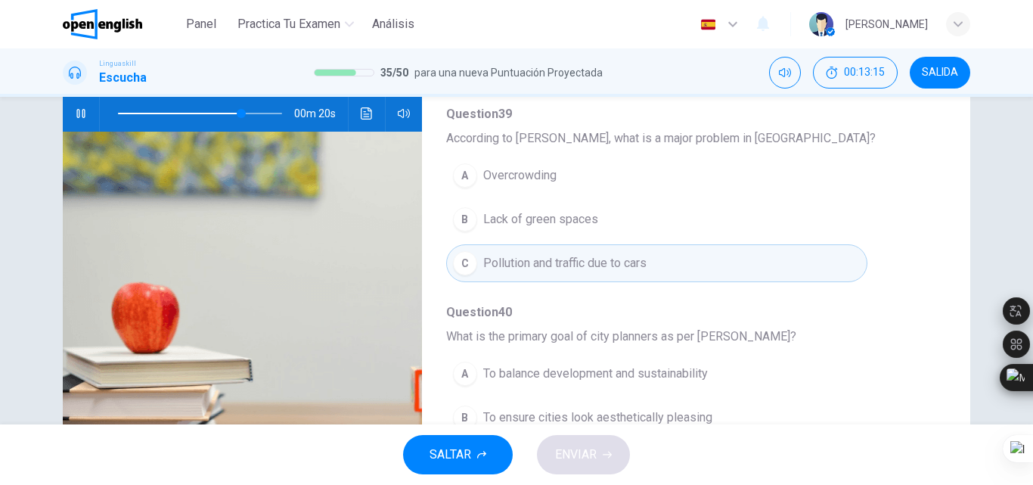
scroll to position [653, 0]
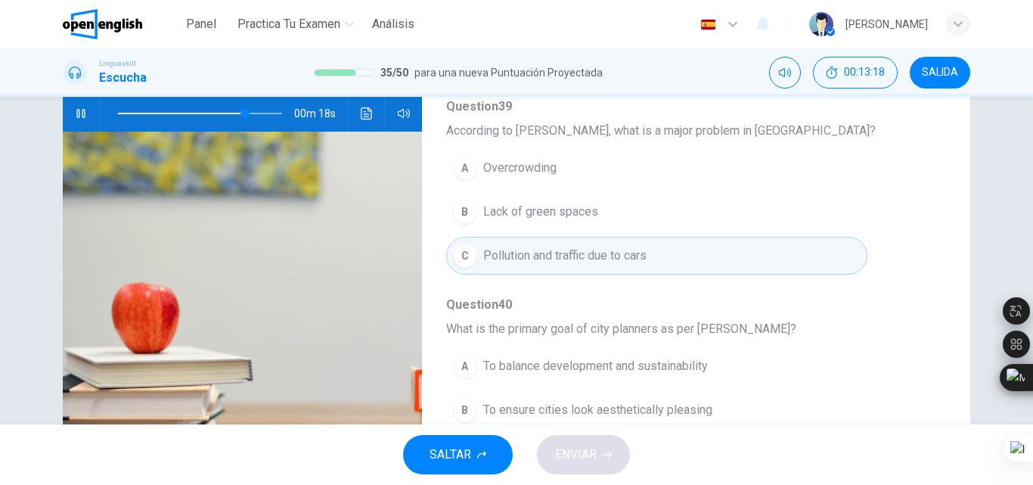
drag, startPoint x: 1032, startPoint y: 255, endPoint x: 1032, endPoint y: 273, distance: 18.2
click at [1032, 273] on div at bounding box center [1032, 242] width 1 height 485
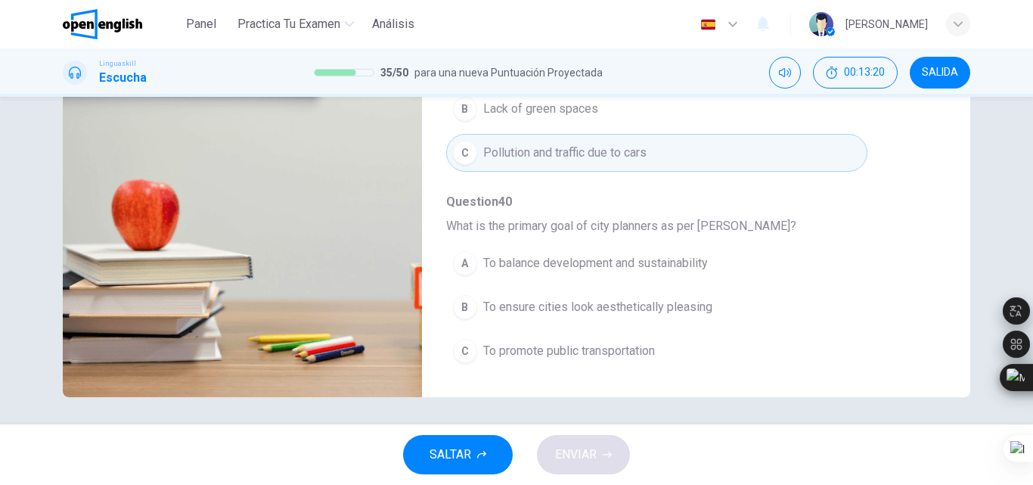
scroll to position [259, 0]
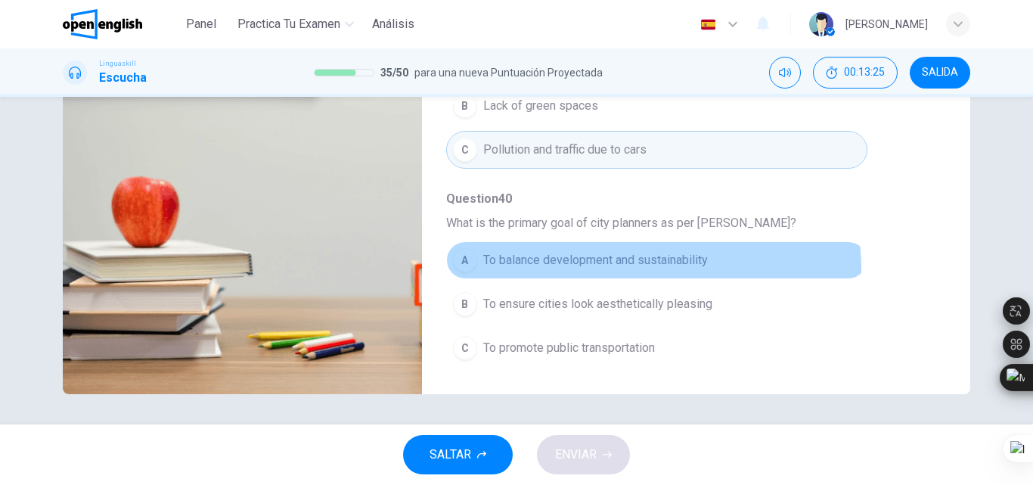
click at [636, 268] on span "To balance development and sustainability" at bounding box center [595, 260] width 225 height 18
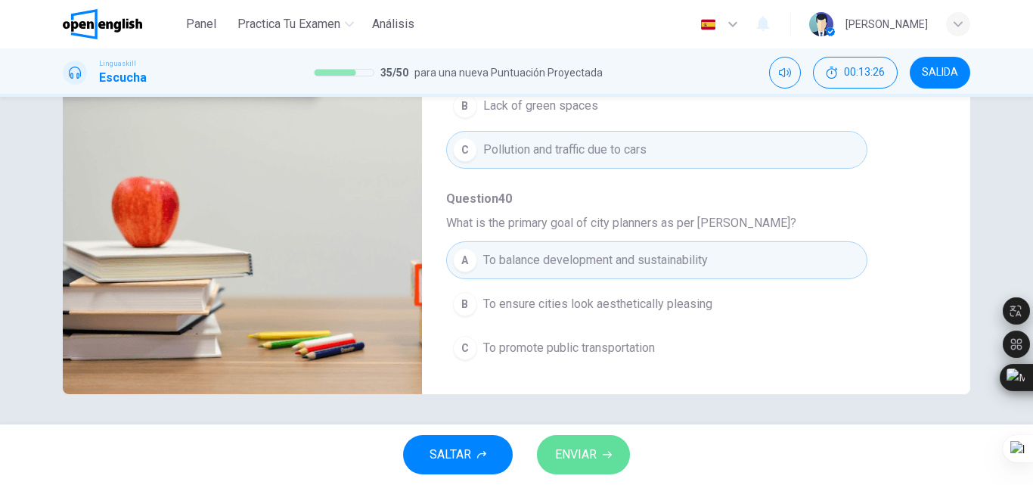
click at [607, 445] on button "ENVIAR" at bounding box center [583, 454] width 93 height 39
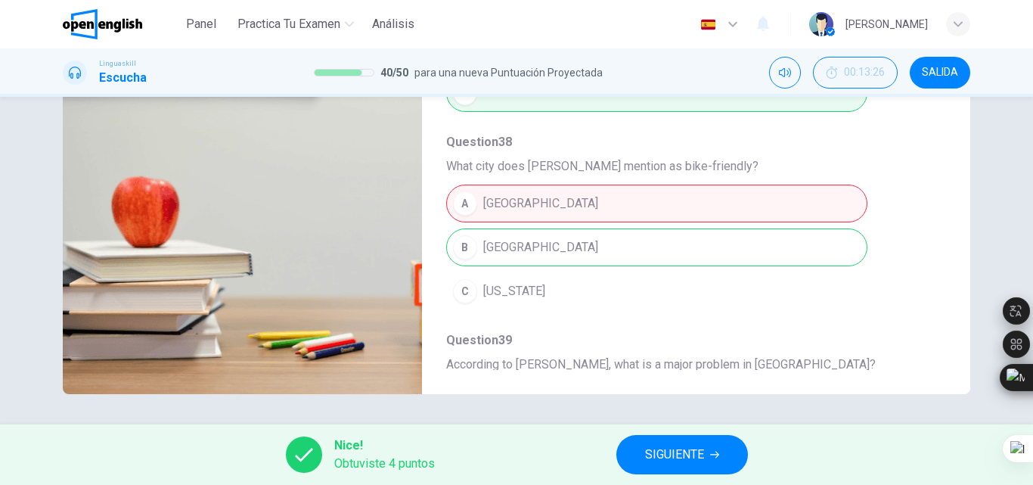
scroll to position [331, 0]
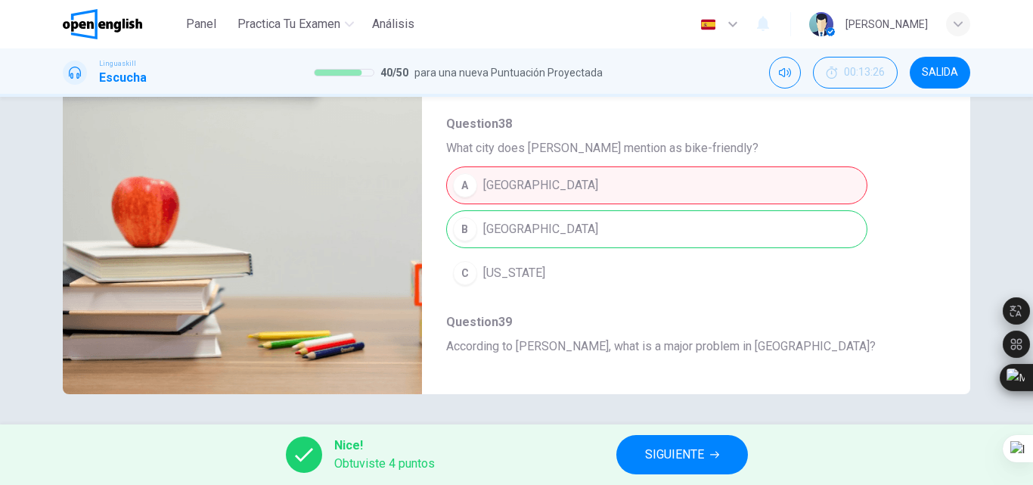
type input "**"
click at [672, 455] on span "SIGUIENTE" at bounding box center [674, 454] width 59 height 21
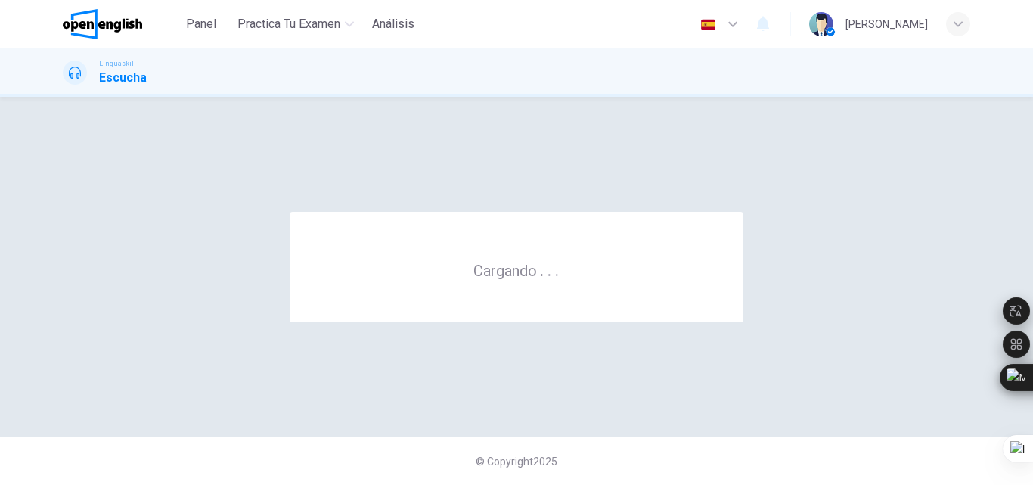
scroll to position [0, 0]
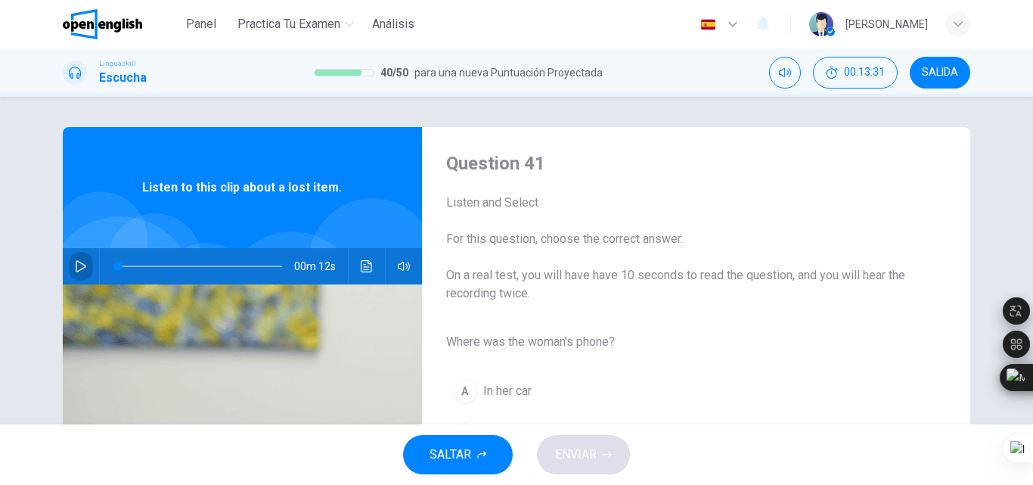
click at [69, 263] on button "button" at bounding box center [81, 266] width 24 height 36
drag, startPoint x: 1032, startPoint y: 246, endPoint x: 1032, endPoint y: 276, distance: 30.3
click at [1032, 276] on div at bounding box center [1032, 242] width 1 height 485
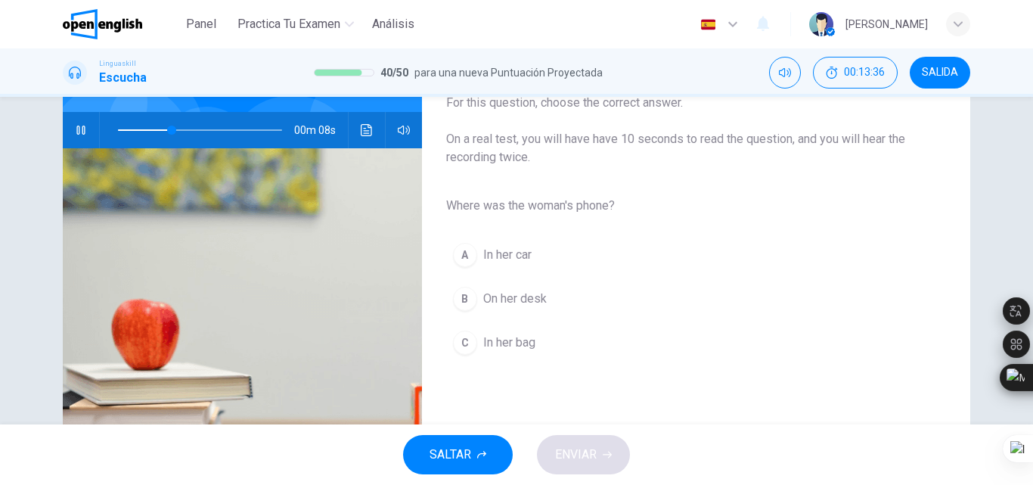
scroll to position [145, 0]
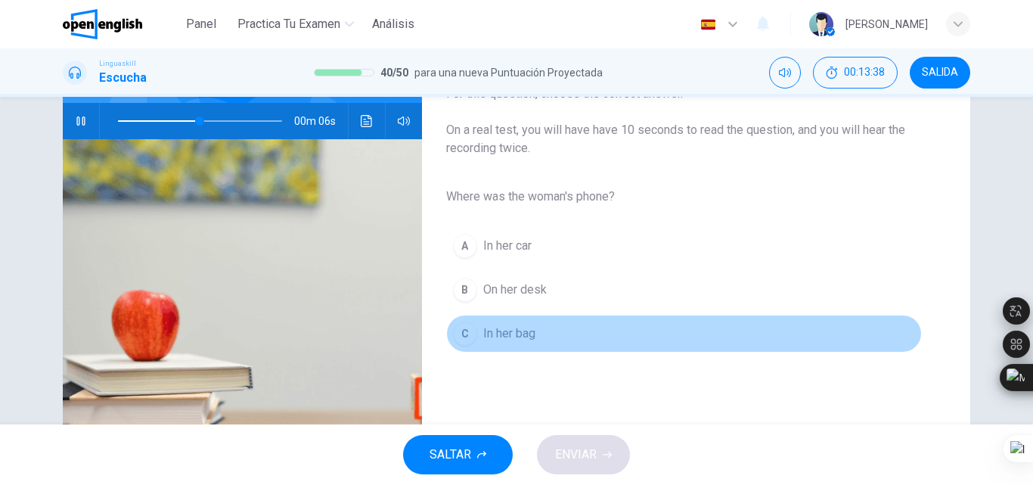
click at [520, 339] on span "In her bag" at bounding box center [509, 333] width 52 height 18
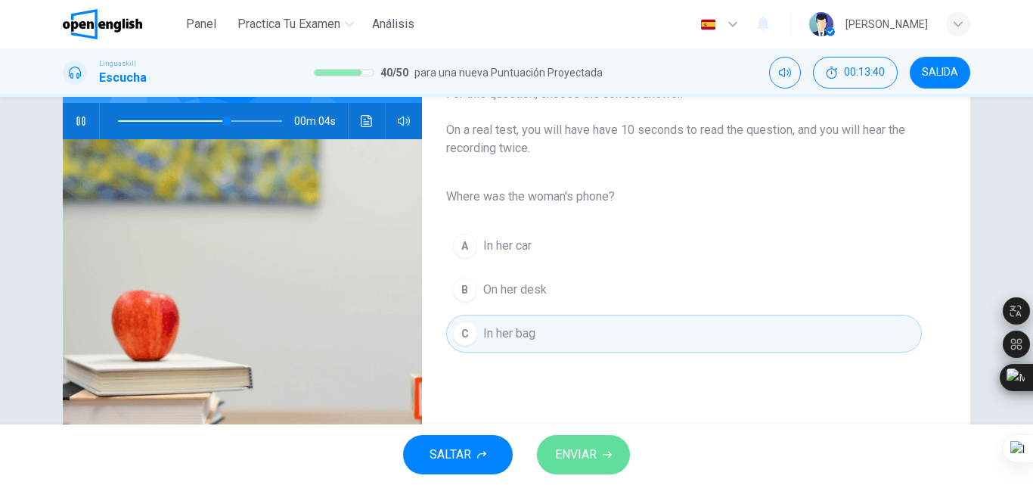
click at [577, 450] on span "ENVIAR" at bounding box center [576, 454] width 42 height 21
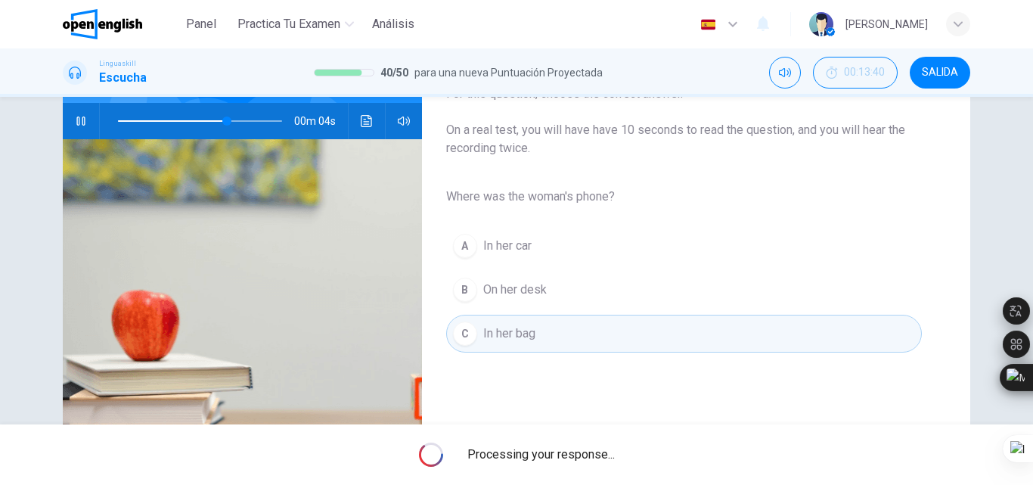
type input "**"
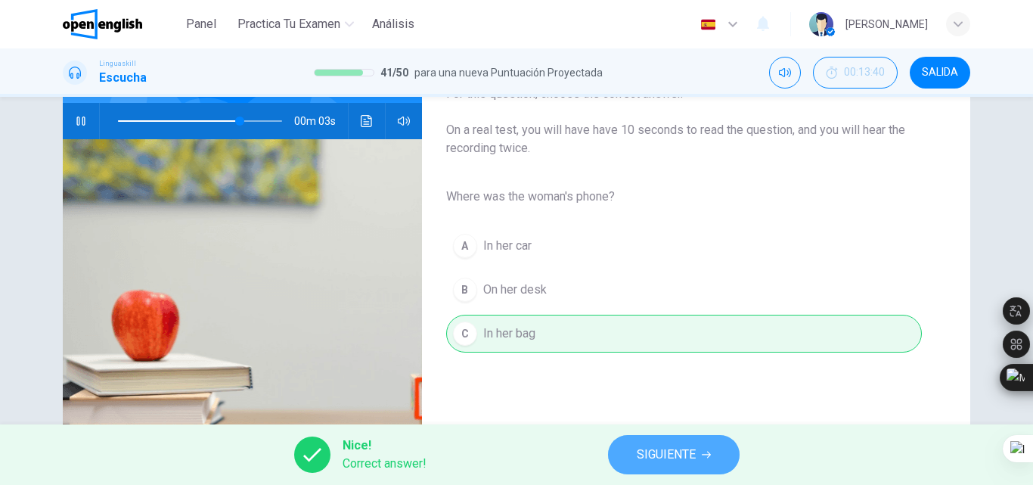
click at [626, 451] on button "SIGUIENTE" at bounding box center [674, 454] width 132 height 39
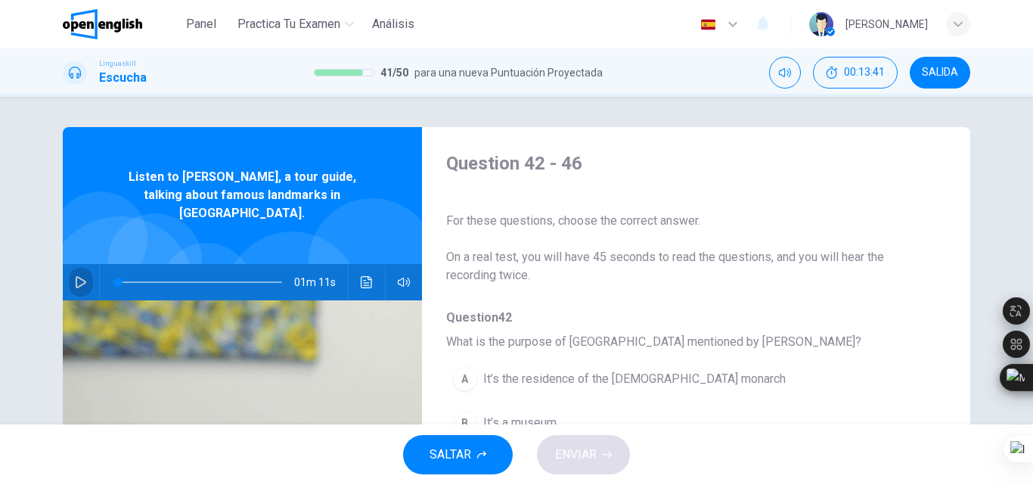
click at [70, 264] on button "button" at bounding box center [81, 282] width 24 height 36
drag, startPoint x: 1032, startPoint y: 229, endPoint x: 1032, endPoint y: 258, distance: 28.7
click at [1032, 258] on div at bounding box center [1032, 242] width 1 height 485
drag, startPoint x: 1032, startPoint y: 200, endPoint x: 1032, endPoint y: 217, distance: 17.4
click at [1032, 217] on div at bounding box center [1032, 242] width 1 height 485
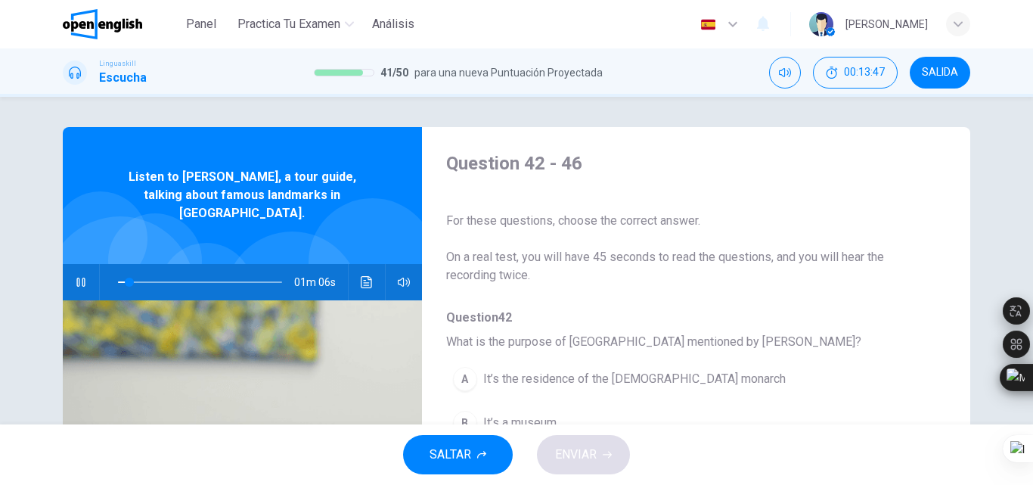
drag, startPoint x: 1032, startPoint y: 203, endPoint x: 1032, endPoint y: 228, distance: 25.0
click at [1032, 228] on div at bounding box center [1032, 242] width 1 height 485
drag, startPoint x: 1032, startPoint y: 216, endPoint x: 1029, endPoint y: 238, distance: 22.1
click at [1029, 238] on html "Este sitio utiliza cookies, como se explica en nuestra Política de Privacidad .…" at bounding box center [516, 242] width 1033 height 485
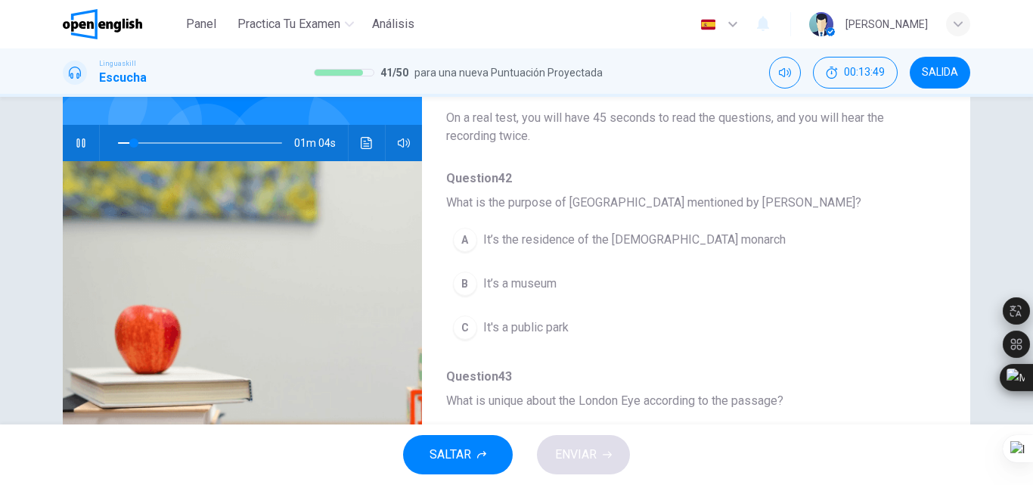
scroll to position [141, 0]
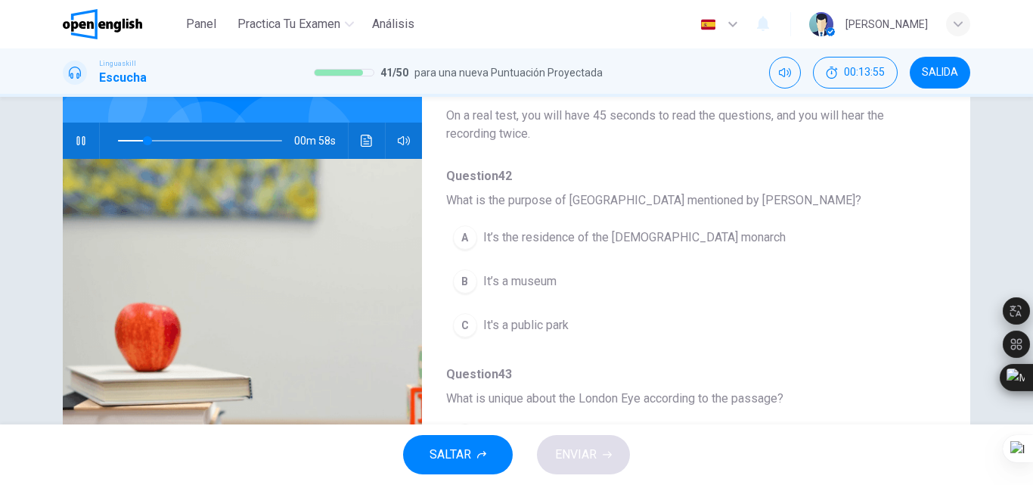
click at [553, 237] on span "It’s the residence of the [DEMOGRAPHIC_DATA] monarch" at bounding box center [634, 237] width 303 height 18
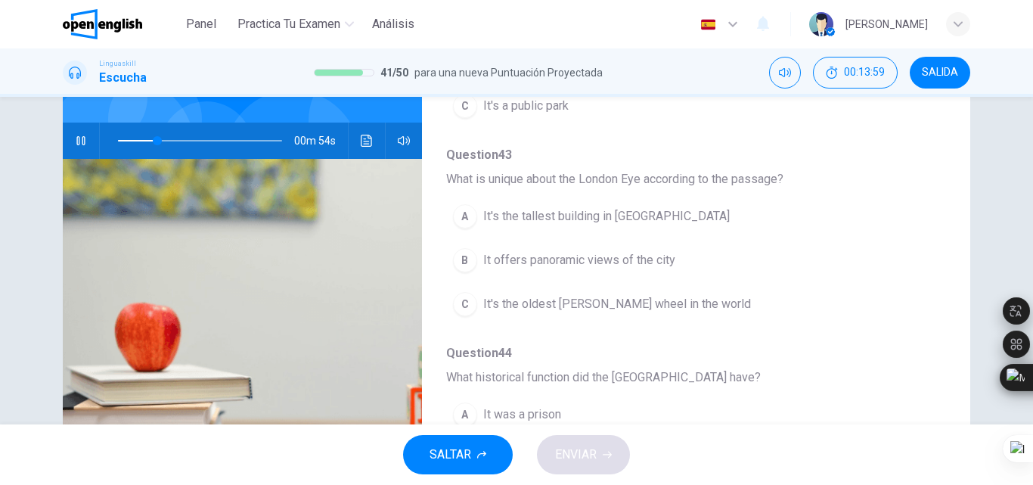
scroll to position [222, 0]
click at [647, 296] on span "It's the oldest [PERSON_NAME] wheel in the world" at bounding box center [617, 302] width 268 height 18
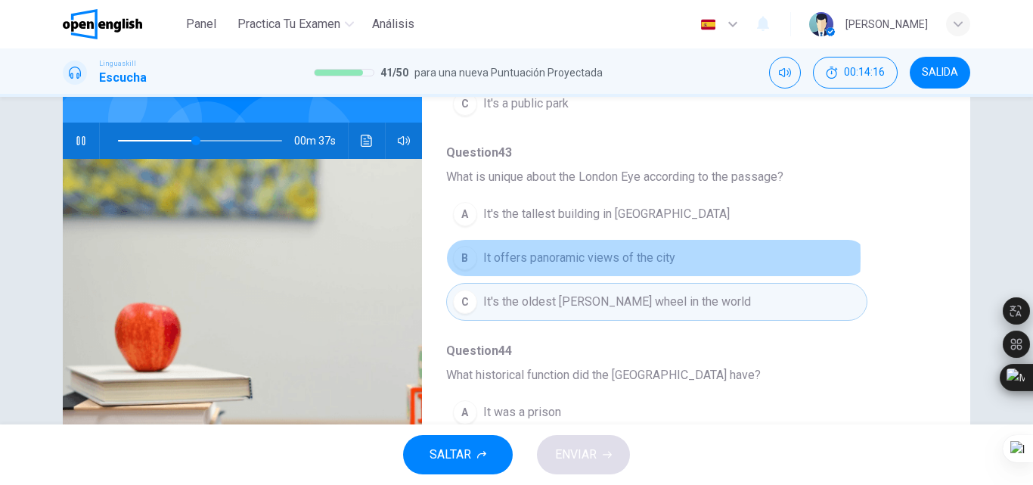
click at [533, 257] on span "It offers panoramic views of the city" at bounding box center [579, 258] width 192 height 18
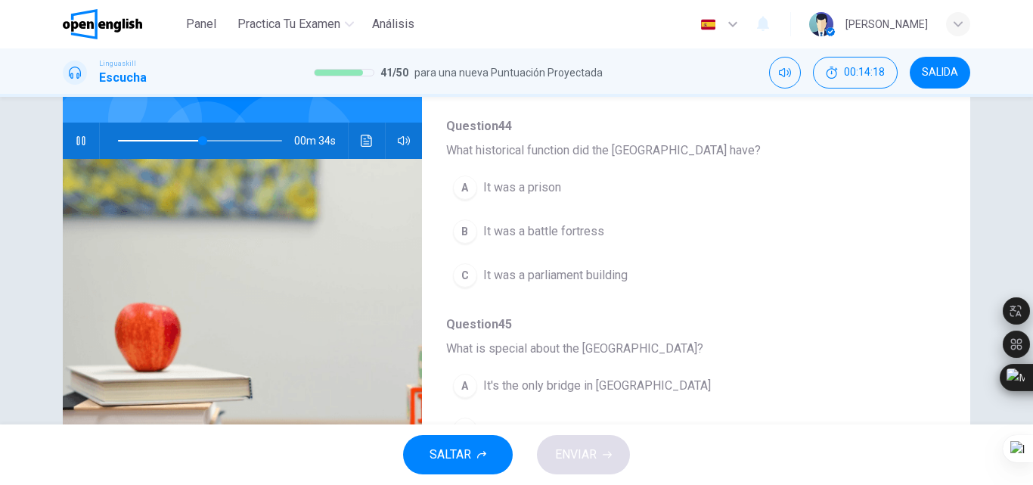
scroll to position [448, 0]
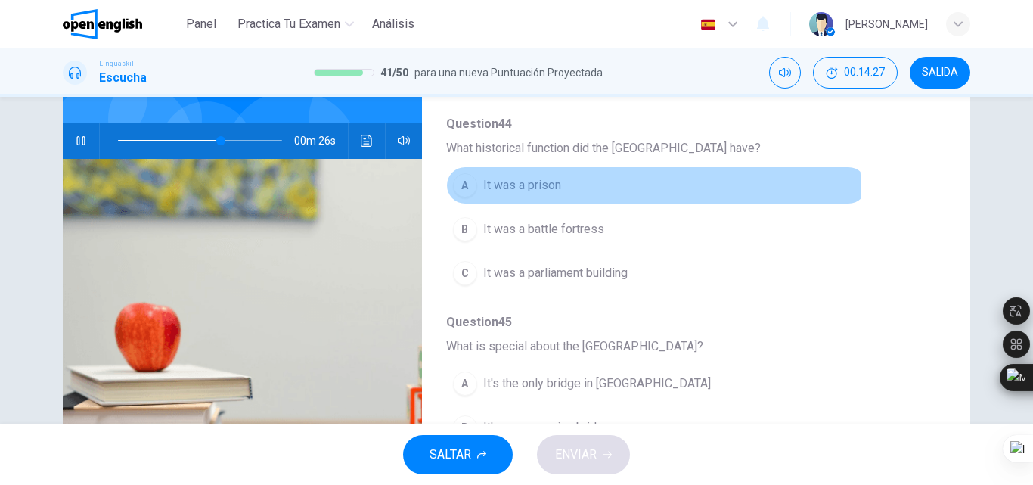
click at [549, 195] on button "A It was a prison" at bounding box center [656, 185] width 421 height 38
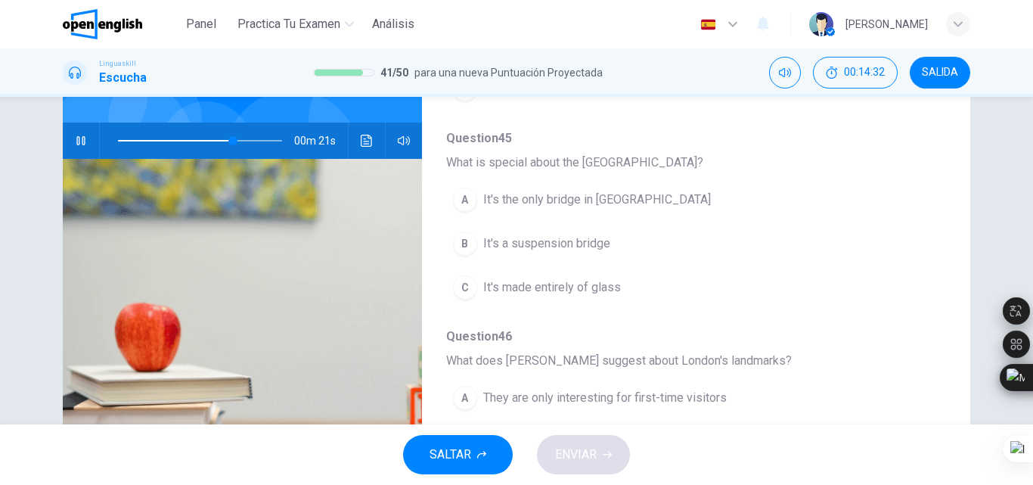
scroll to position [636, 0]
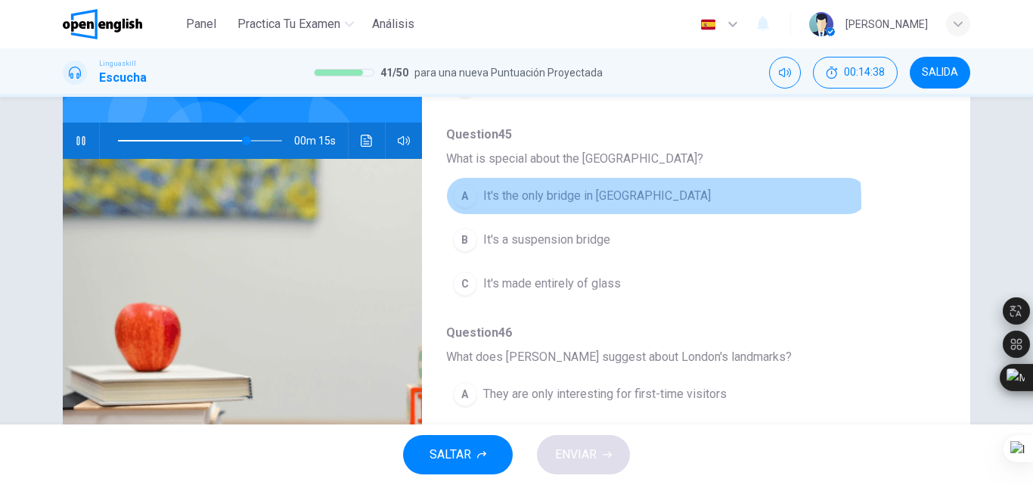
click at [595, 202] on span "It's the only bridge in [GEOGRAPHIC_DATA]" at bounding box center [597, 196] width 228 height 18
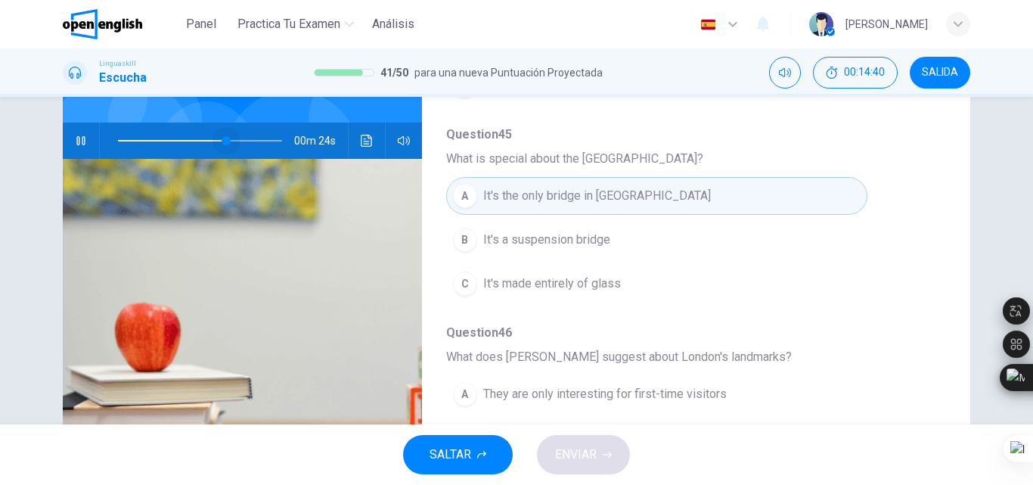
click at [222, 130] on span at bounding box center [200, 140] width 164 height 21
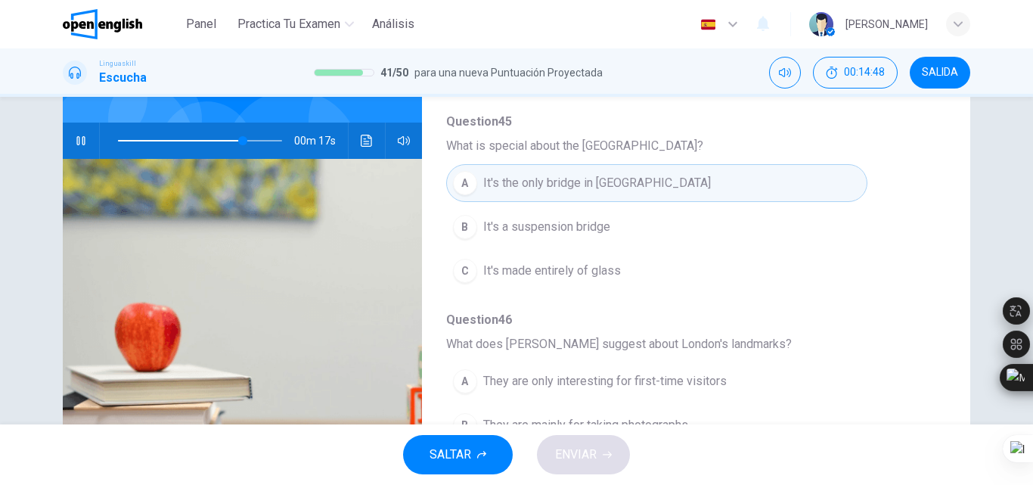
scroll to position [653, 0]
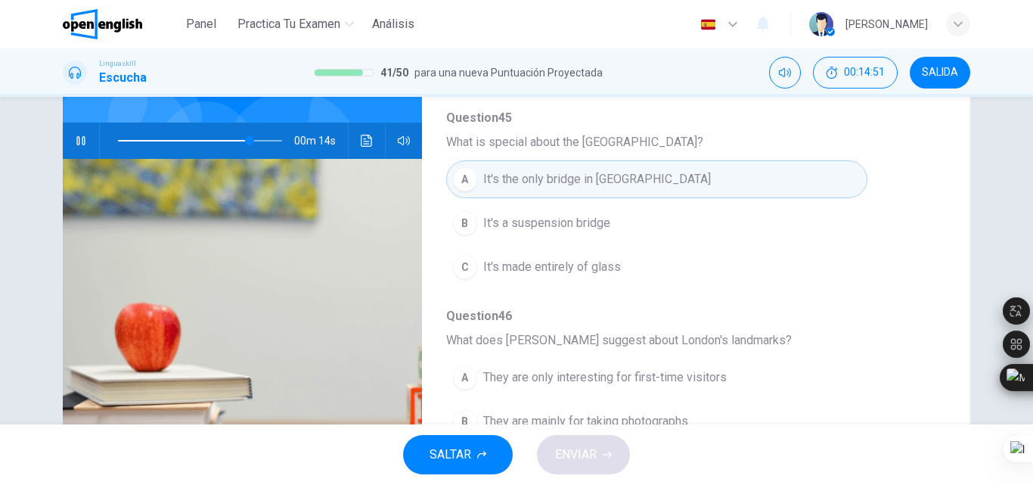
drag, startPoint x: 1032, startPoint y: 226, endPoint x: 1032, endPoint y: 244, distance: 18.2
click at [1032, 244] on div at bounding box center [1032, 242] width 1 height 485
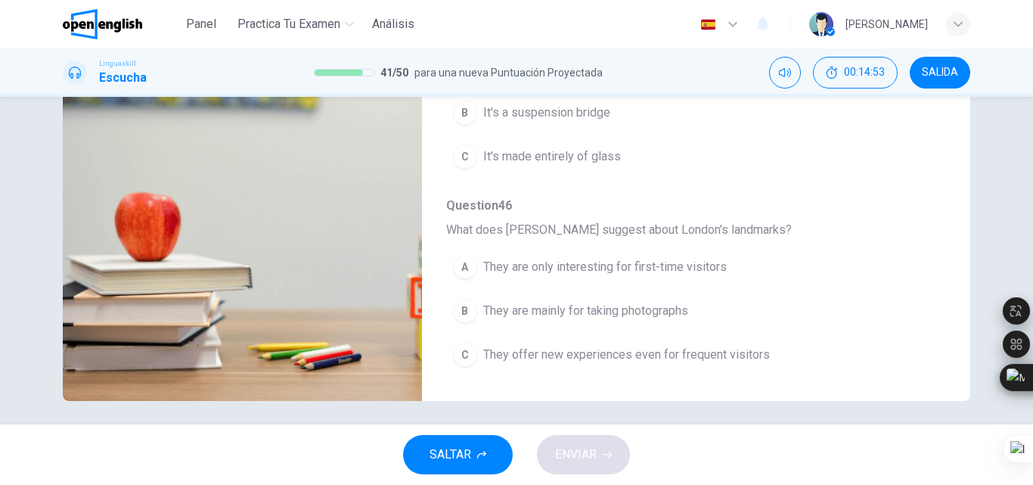
scroll to position [253, 0]
type input "*"
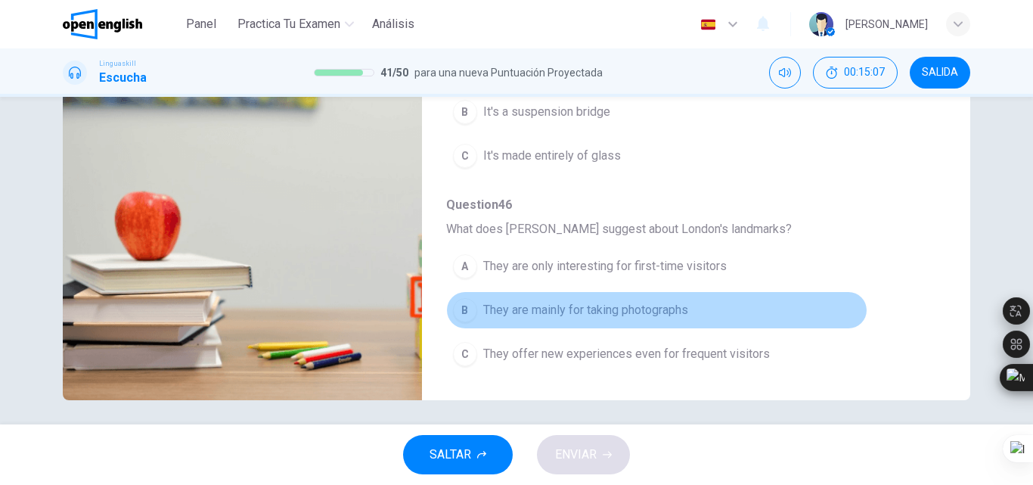
click at [653, 315] on span "They are mainly for taking photographs" at bounding box center [585, 310] width 205 height 18
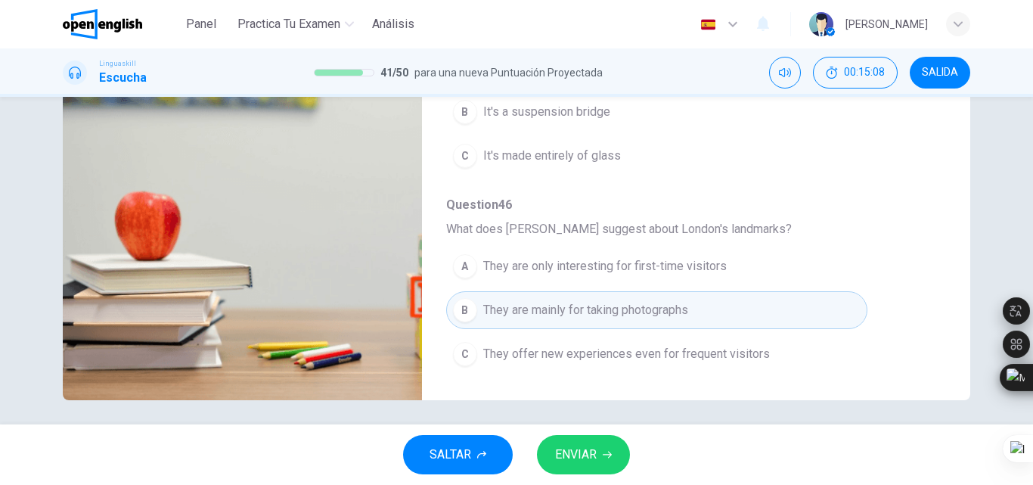
click at [610, 448] on button "ENVIAR" at bounding box center [583, 454] width 93 height 39
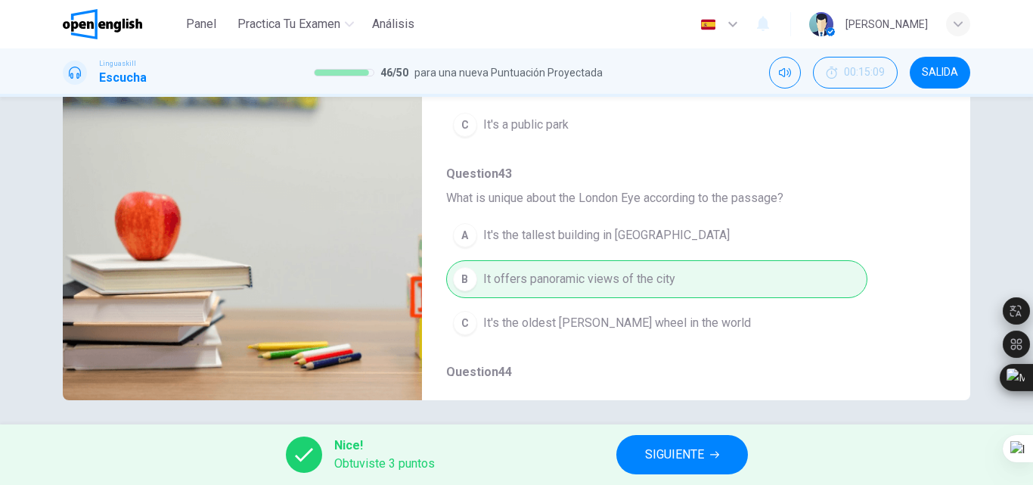
scroll to position [85, 0]
click at [692, 448] on span "SIGUIENTE" at bounding box center [674, 454] width 59 height 21
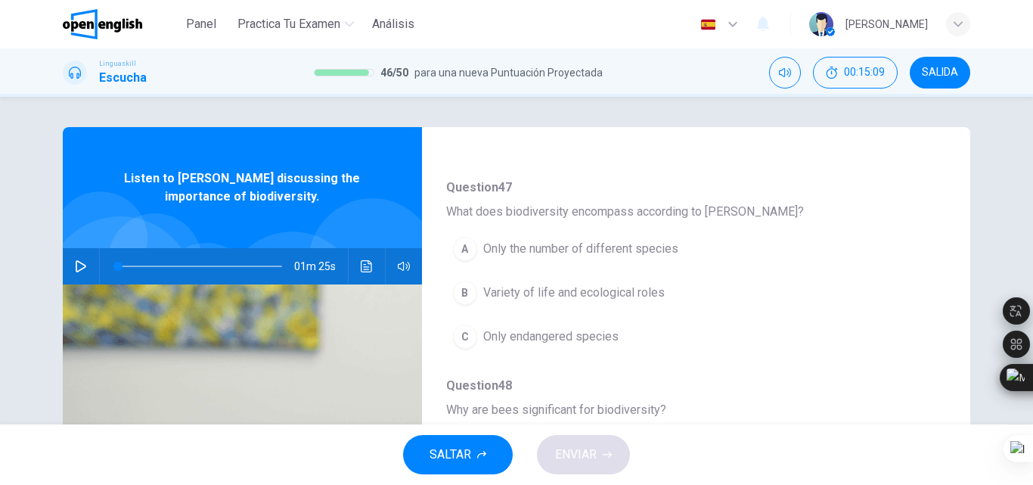
scroll to position [153, 0]
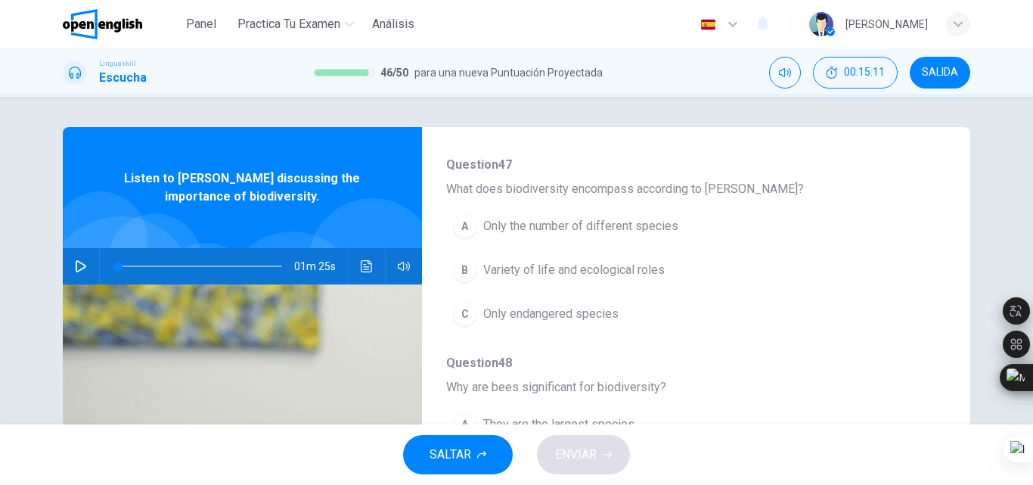
click at [84, 275] on button "button" at bounding box center [81, 266] width 24 height 36
drag, startPoint x: 129, startPoint y: 268, endPoint x: 76, endPoint y: 270, distance: 52.2
click at [76, 270] on div "01m 25s" at bounding box center [242, 266] width 359 height 36
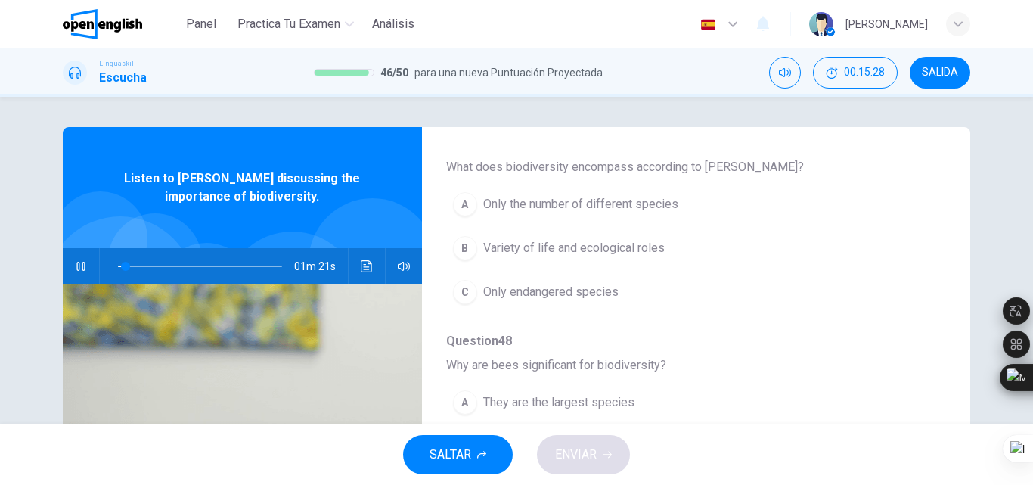
scroll to position [171, 0]
click at [623, 251] on span "Variety of life and ecological roles" at bounding box center [574, 252] width 182 height 18
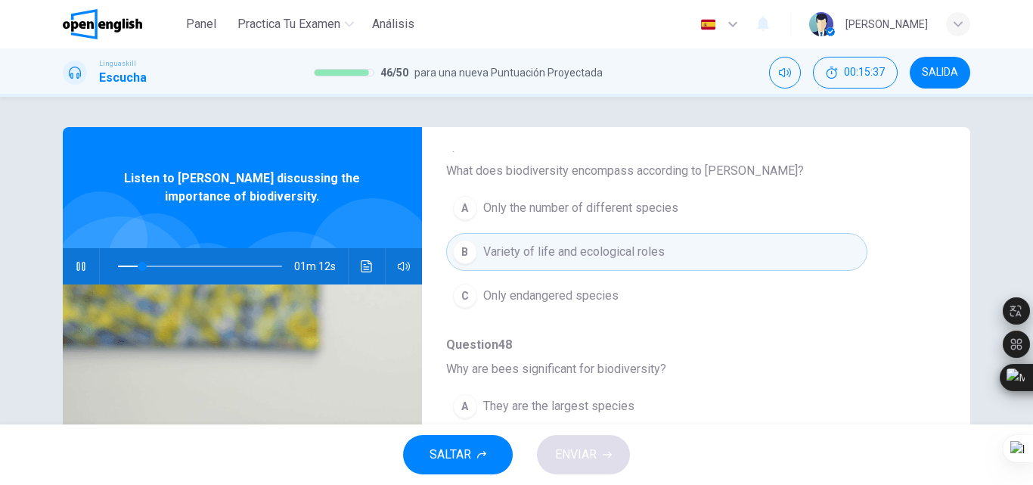
drag, startPoint x: 1032, startPoint y: 162, endPoint x: 1032, endPoint y: 171, distance: 9.1
click at [1032, 171] on div at bounding box center [1032, 242] width 1 height 485
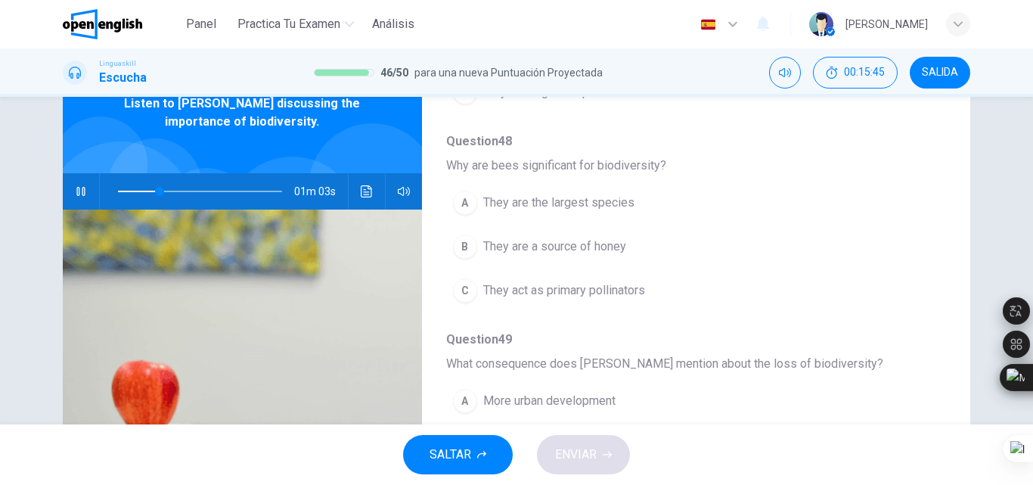
scroll to position [321, 0]
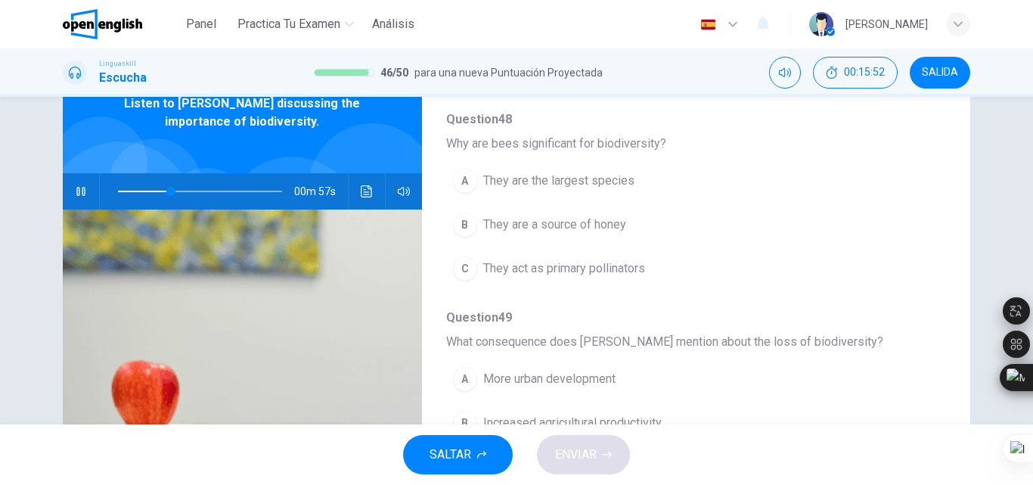
click at [616, 268] on span "They act as primary pollinators" at bounding box center [564, 268] width 162 height 18
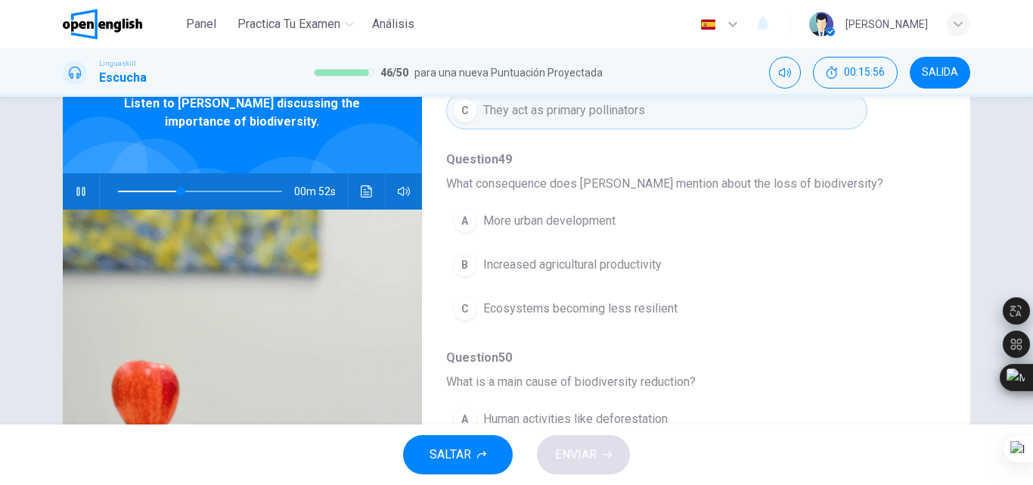
scroll to position [480, 0]
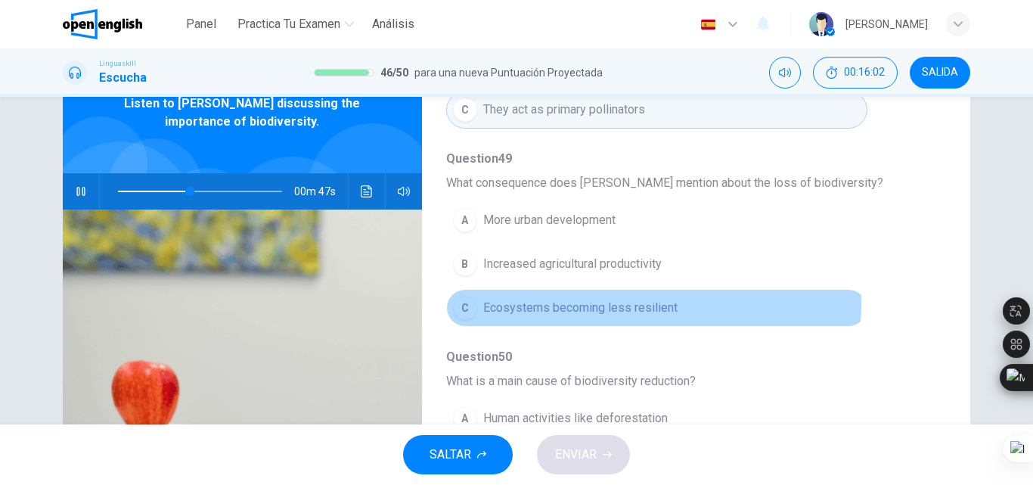
click at [646, 304] on span "Ecosystems becoming less resilient" at bounding box center [580, 308] width 194 height 18
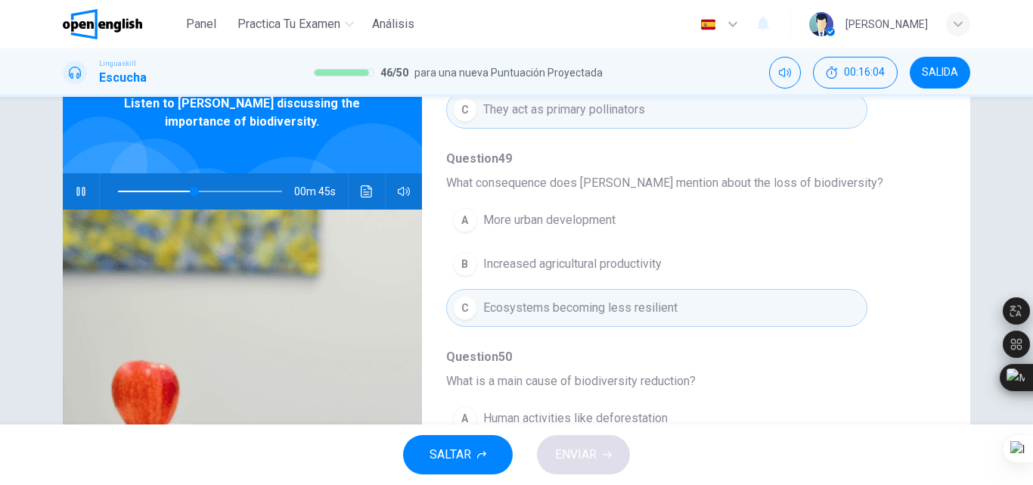
drag, startPoint x: 1032, startPoint y: 215, endPoint x: 1032, endPoint y: 223, distance: 8.4
click at [1032, 223] on html "Este sitio utiliza cookies, como se explica en nuestra Política de Privacidad .…" at bounding box center [516, 242] width 1033 height 485
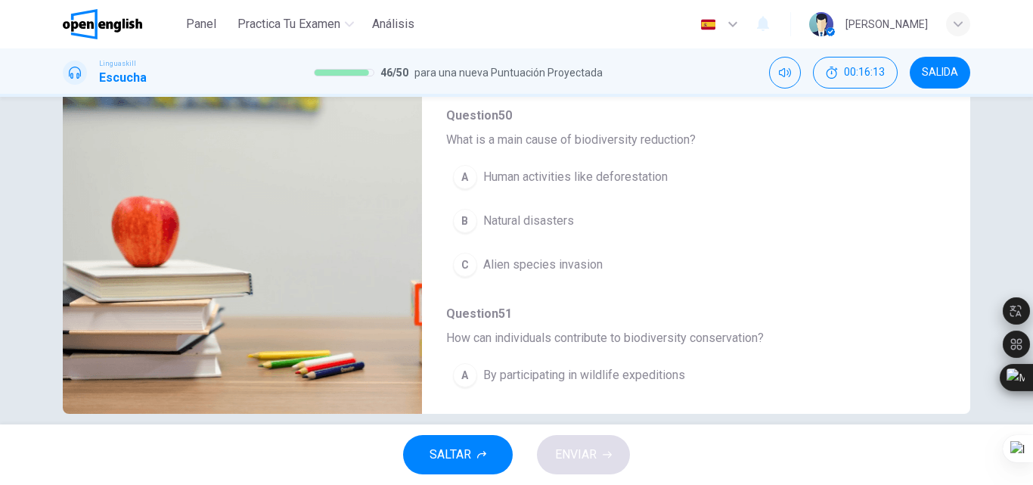
scroll to position [563, 0]
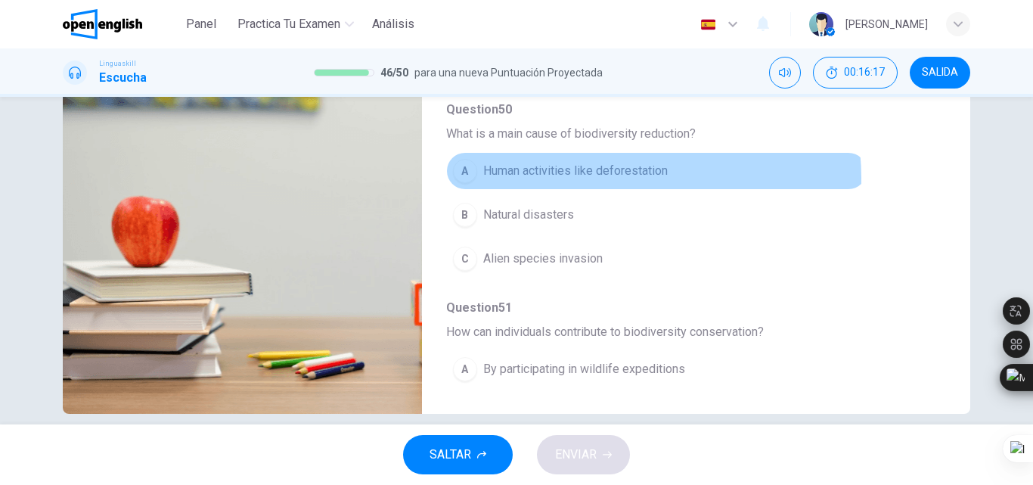
click at [619, 178] on span "Human activities like deforestation" at bounding box center [575, 171] width 185 height 18
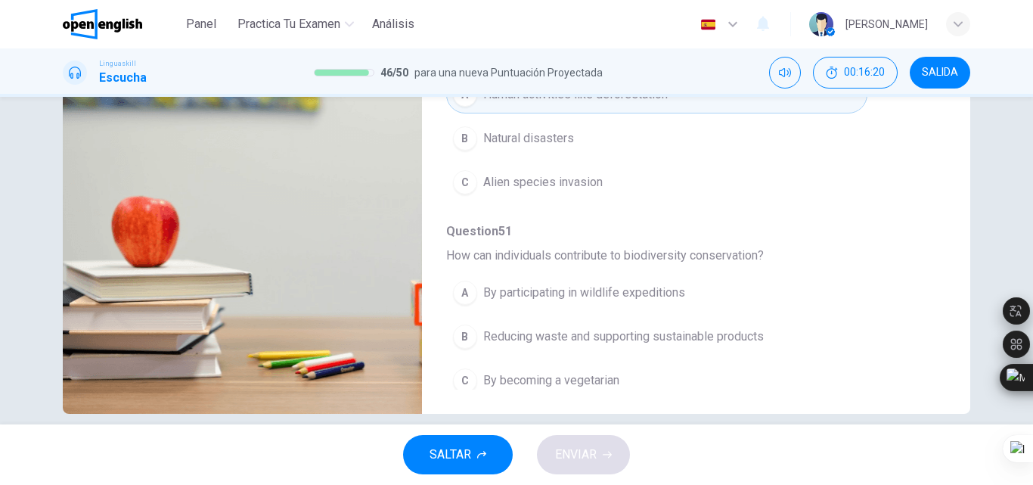
scroll to position [653, 0]
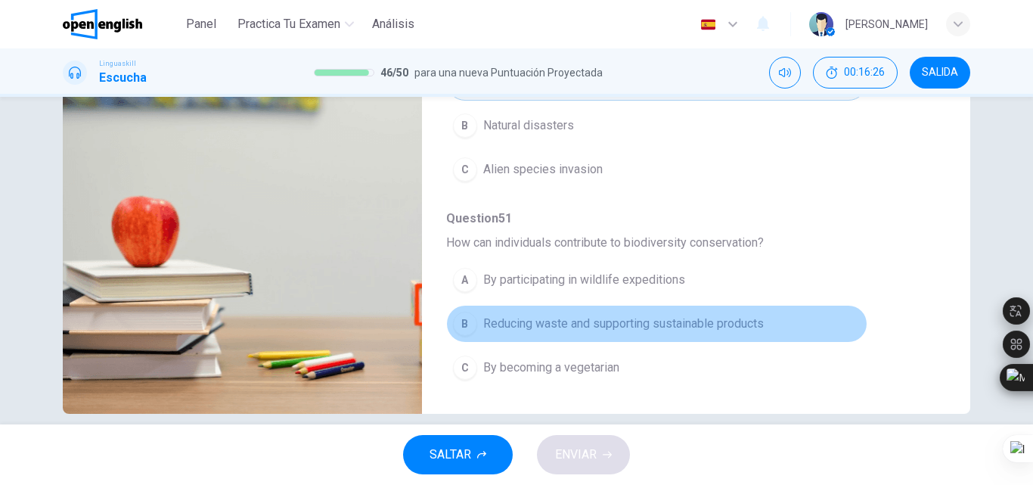
click at [703, 327] on span "Reducing waste and supporting sustainable products" at bounding box center [623, 324] width 281 height 18
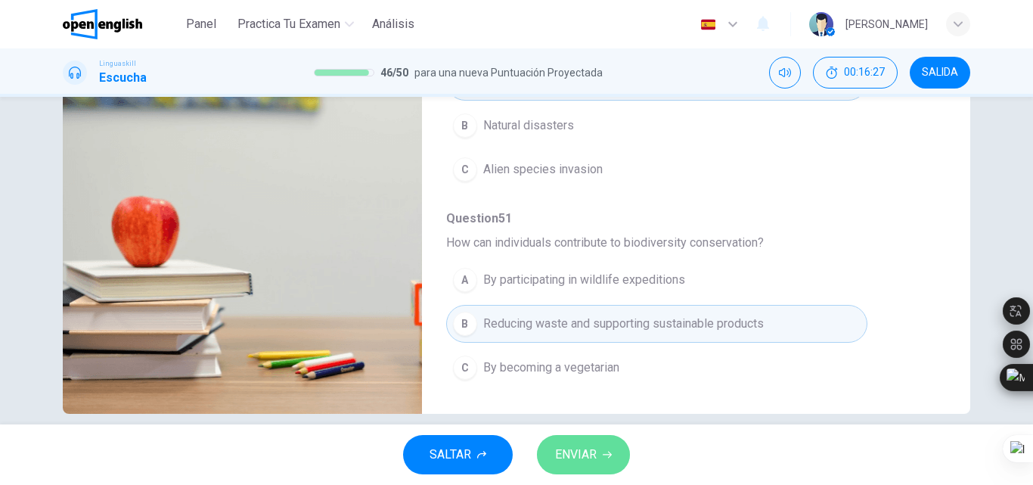
click at [573, 470] on button "ENVIAR" at bounding box center [583, 454] width 93 height 39
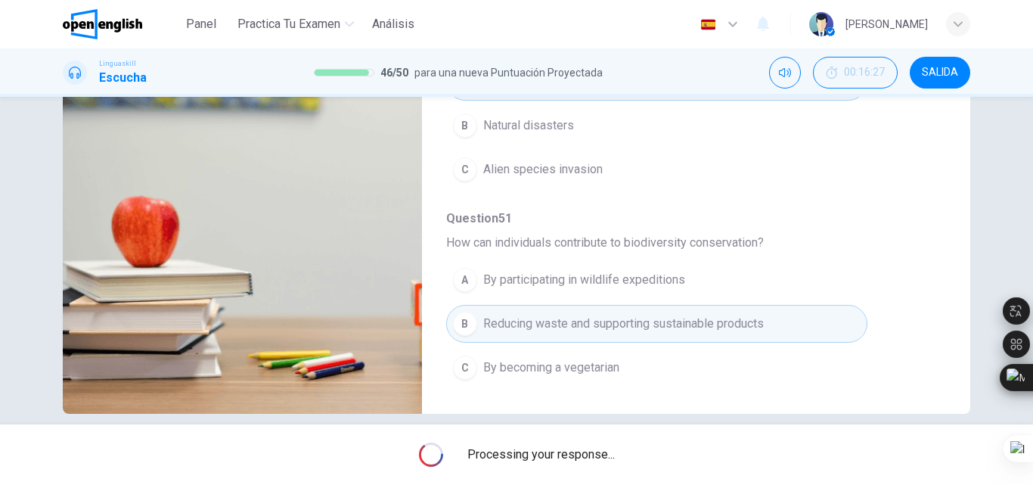
type input "**"
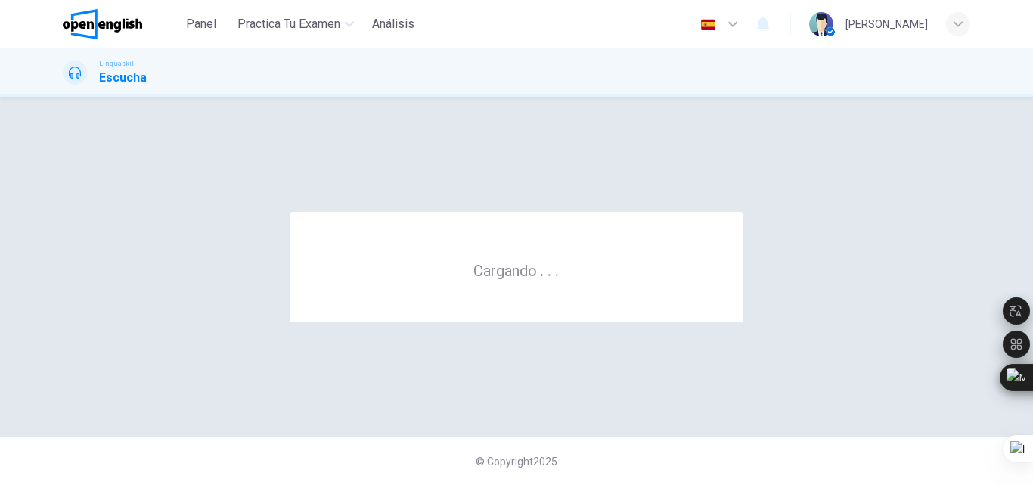
scroll to position [0, 0]
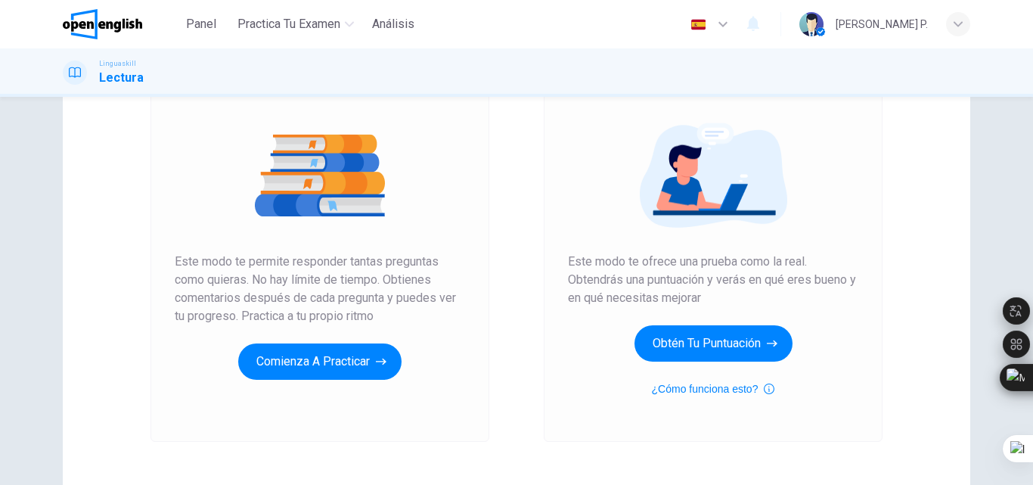
scroll to position [152, 0]
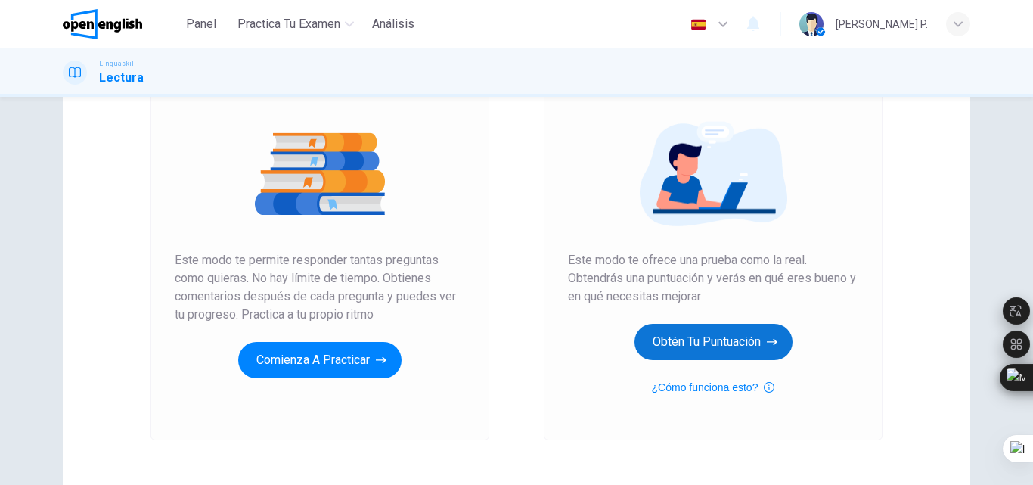
click at [669, 355] on button "Obtén tu puntuación" at bounding box center [714, 342] width 158 height 36
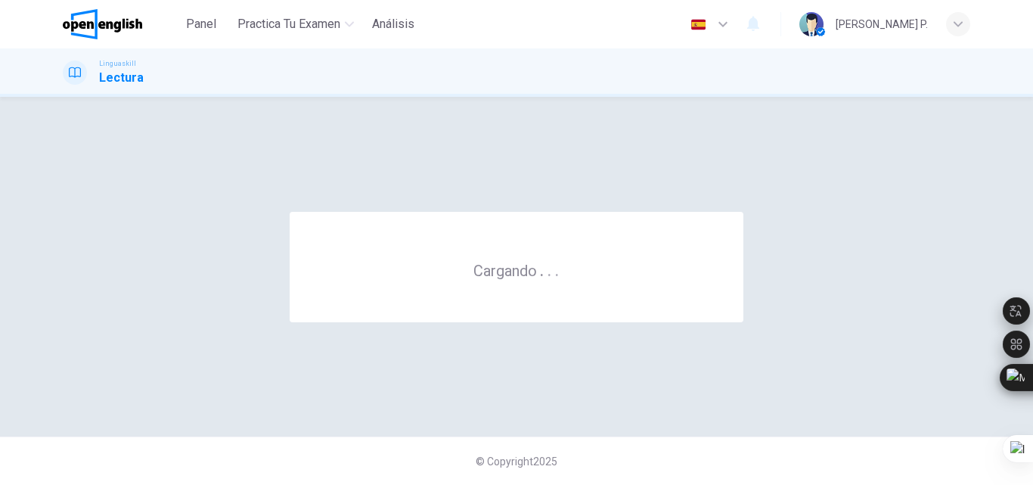
scroll to position [0, 0]
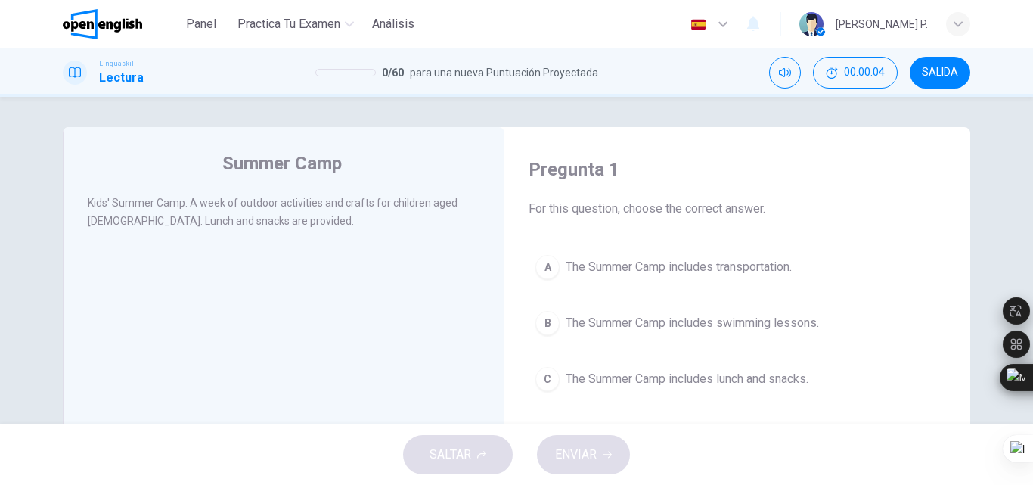
drag, startPoint x: 1023, startPoint y: 115, endPoint x: 1031, endPoint y: 127, distance: 14.3
click at [1031, 127] on div "Summer Camp Kids' Summer Camp: A week of outdoor activities and crafts for chil…" at bounding box center [516, 260] width 1033 height 327
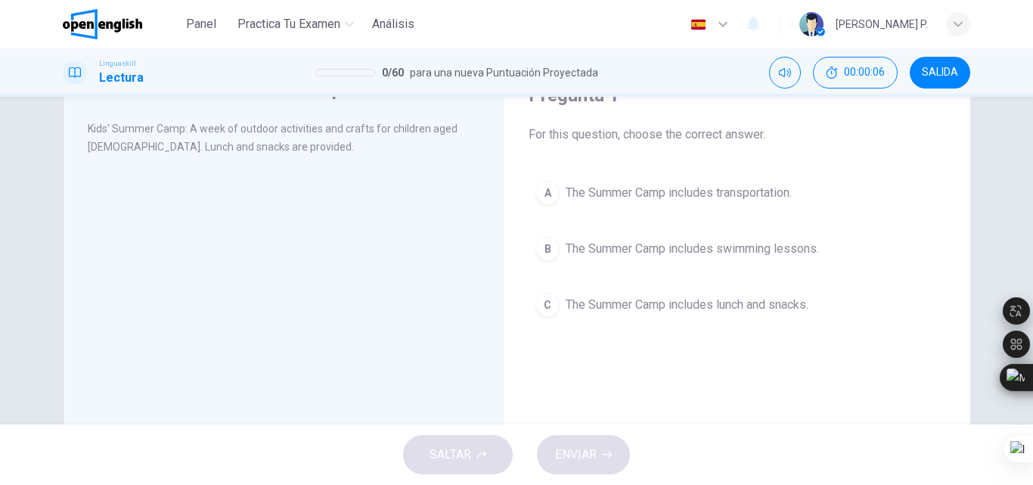
scroll to position [72, 0]
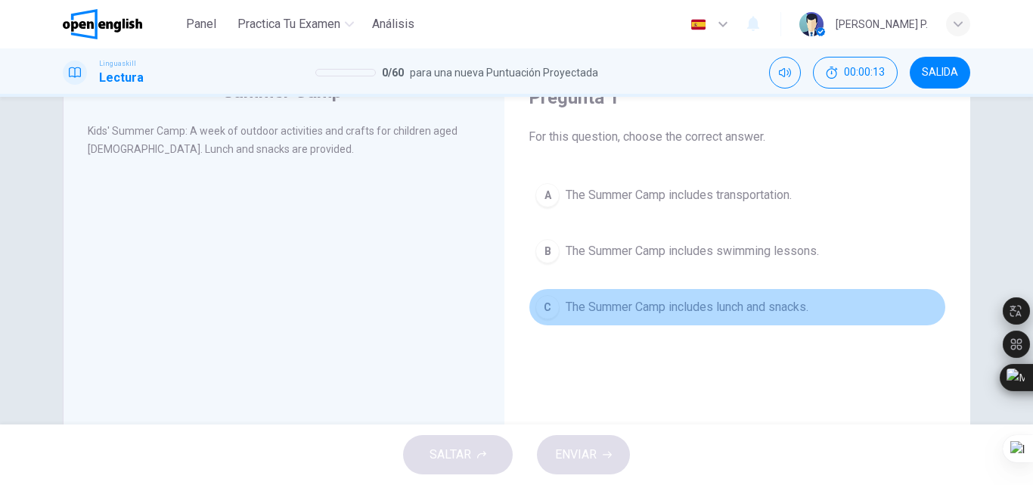
click at [643, 291] on button "C The Summer Camp includes lunch and snacks." at bounding box center [737, 307] width 417 height 38
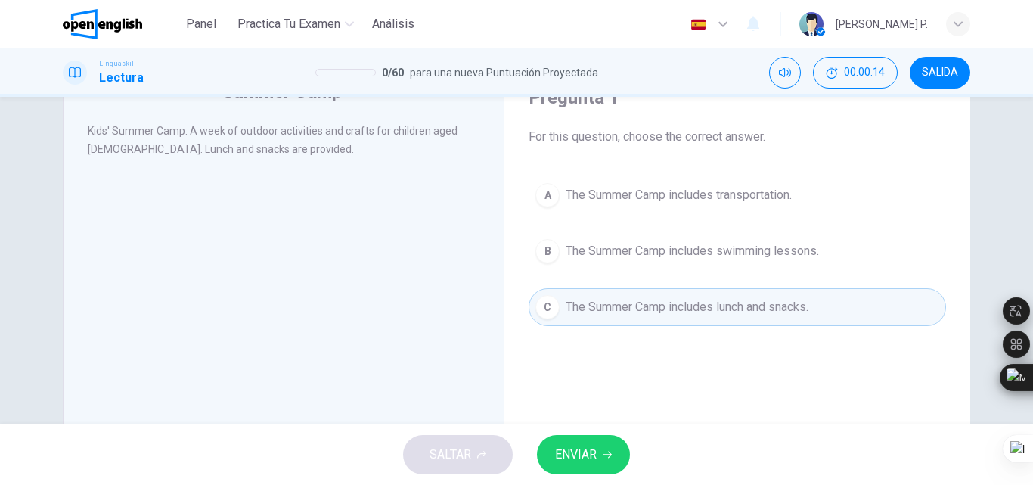
click at [581, 451] on span "ENVIAR" at bounding box center [576, 454] width 42 height 21
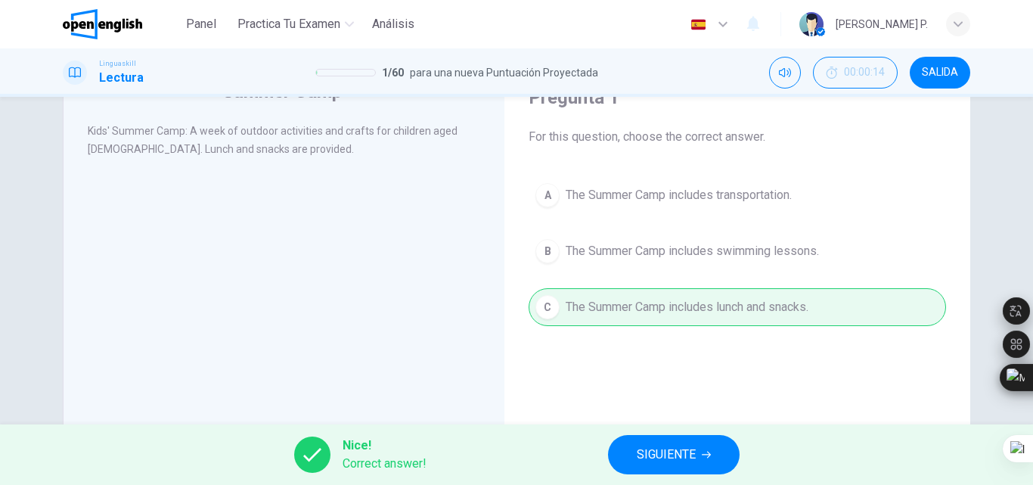
click at [662, 443] on button "SIGUIENTE" at bounding box center [674, 454] width 132 height 39
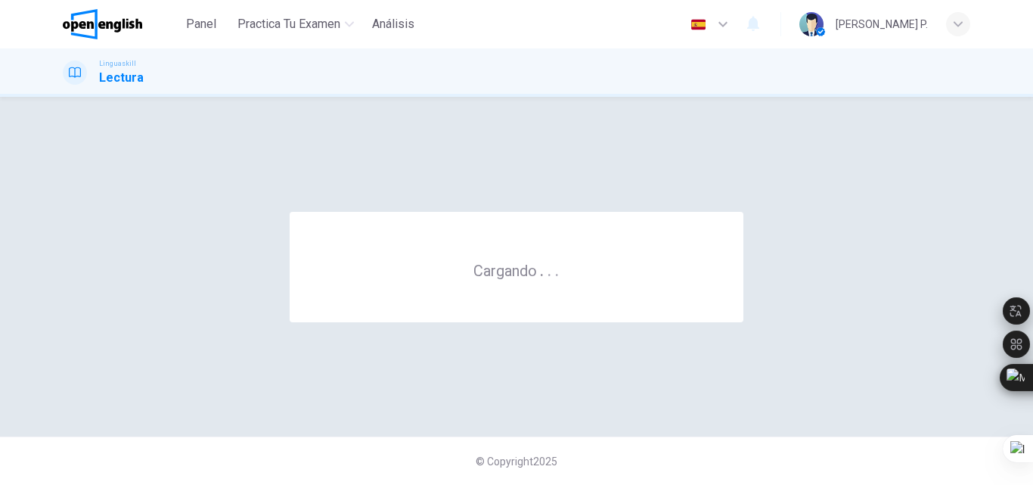
scroll to position [0, 0]
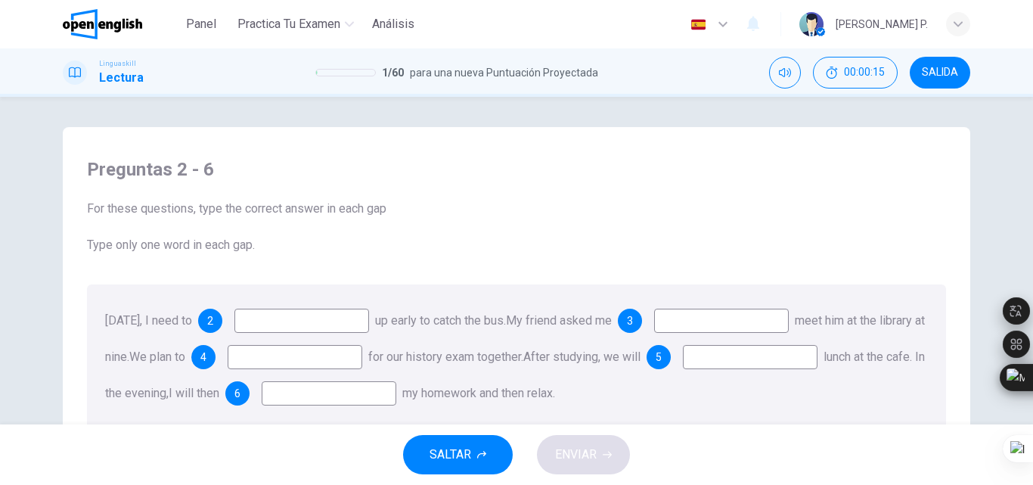
drag, startPoint x: 1032, startPoint y: 125, endPoint x: 1032, endPoint y: 154, distance: 29.5
click at [1032, 154] on div at bounding box center [1032, 242] width 1 height 485
drag, startPoint x: 1032, startPoint y: 154, endPoint x: 1032, endPoint y: 182, distance: 27.2
click at [1032, 182] on html "Este sitio utiliza cookies, como se explica en nuestra Política de Privacidad .…" at bounding box center [516, 242] width 1033 height 485
drag, startPoint x: 1032, startPoint y: 176, endPoint x: 1025, endPoint y: 202, distance: 26.8
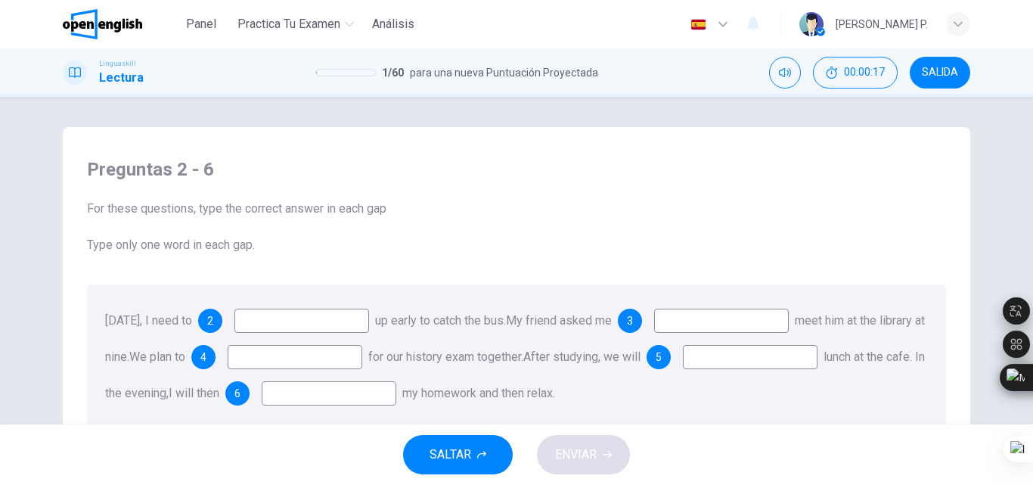
click at [1025, 201] on html "Este sitio utiliza cookies, como se explica en nuestra Política de Privacidad .…" at bounding box center [516, 242] width 1033 height 485
drag, startPoint x: 1025, startPoint y: 202, endPoint x: 1030, endPoint y: 240, distance: 38.9
click at [1030, 240] on div "Preguntas 2 - 6 For these questions, type the correct answer in each gap Type o…" at bounding box center [516, 260] width 1033 height 327
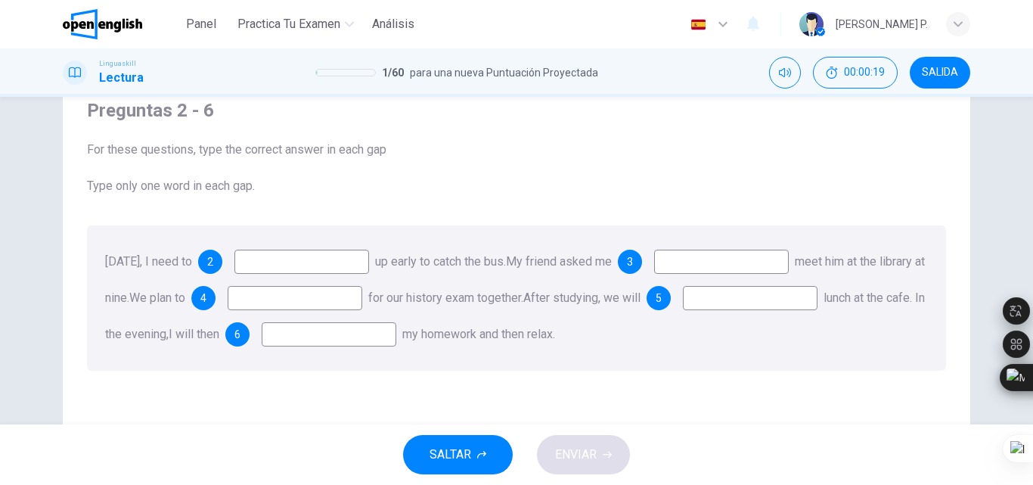
scroll to position [96, 0]
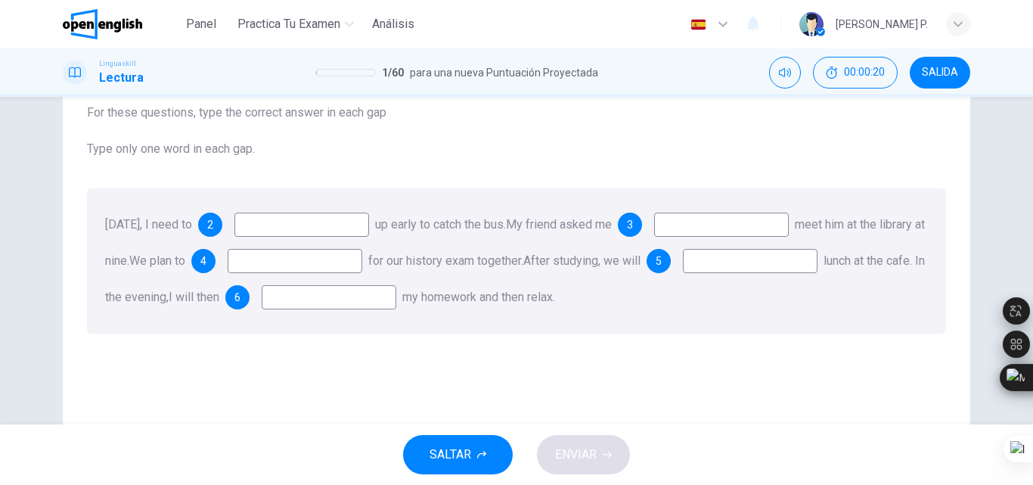
click at [349, 232] on input at bounding box center [301, 225] width 135 height 24
click at [219, 228] on div "2" at bounding box center [210, 225] width 24 height 24
click at [287, 222] on input at bounding box center [301, 225] width 135 height 24
type input "****"
click at [692, 222] on div "3" at bounding box center [703, 225] width 171 height 24
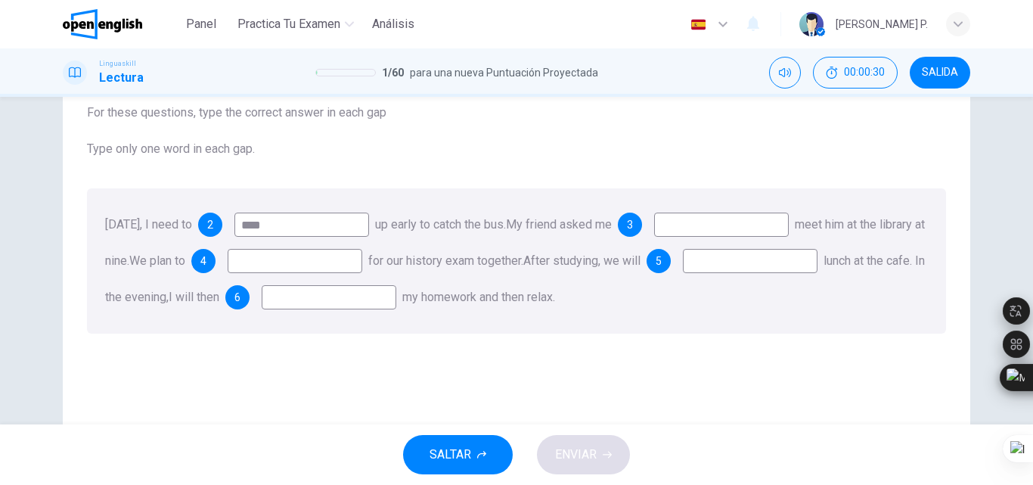
click at [712, 219] on input at bounding box center [721, 225] width 135 height 24
type input "**"
click at [362, 265] on input at bounding box center [295, 261] width 135 height 24
type input "******"
click at [683, 273] on input at bounding box center [750, 261] width 135 height 24
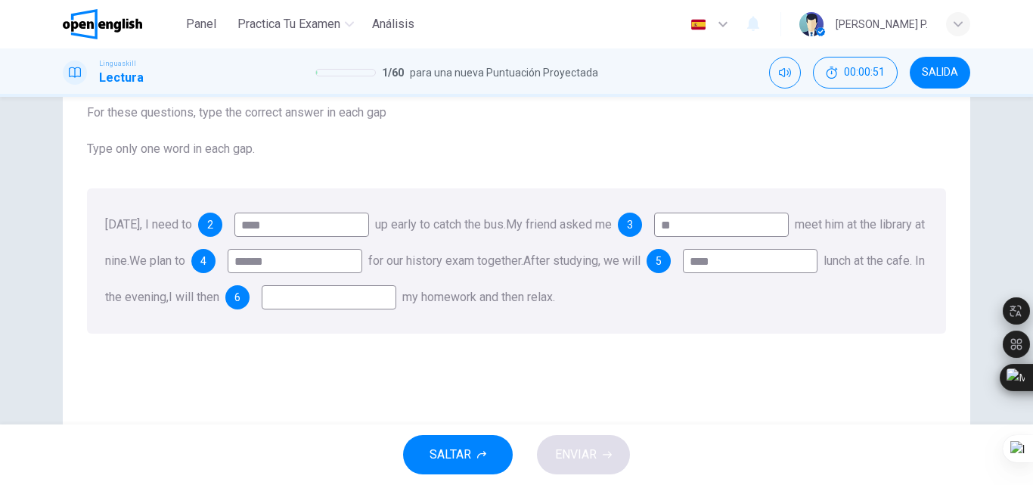
type input "****"
click at [396, 290] on input at bounding box center [329, 297] width 135 height 24
type input "**"
click at [575, 435] on button "ENVIAR" at bounding box center [583, 454] width 93 height 39
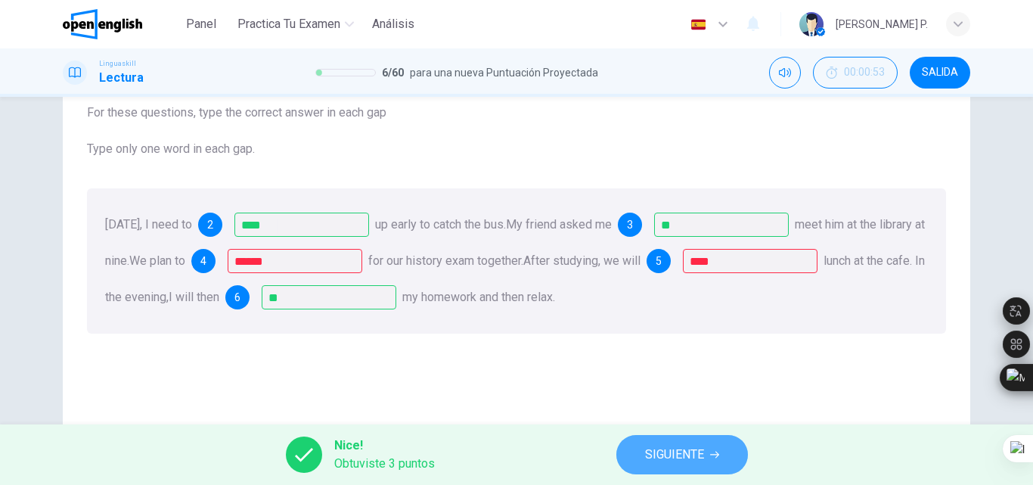
click at [679, 460] on span "SIGUIENTE" at bounding box center [674, 454] width 59 height 21
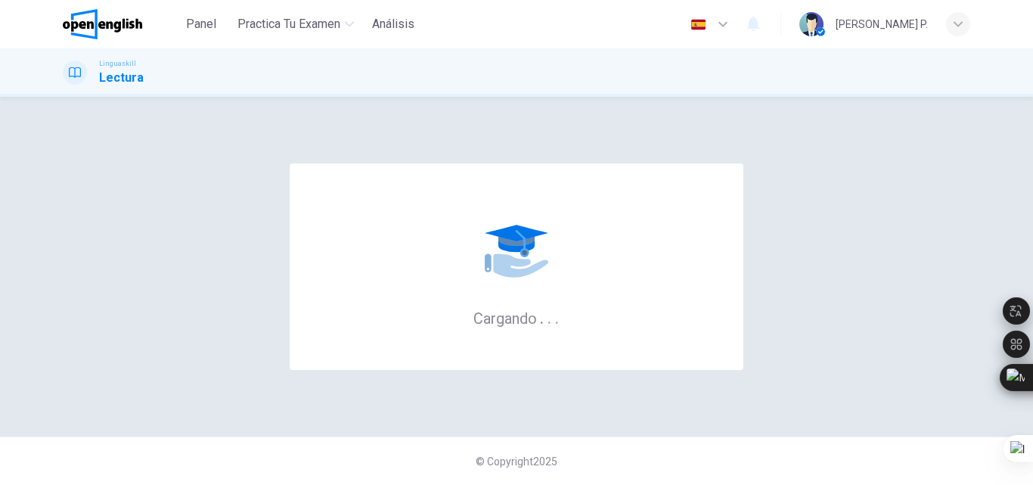
scroll to position [0, 0]
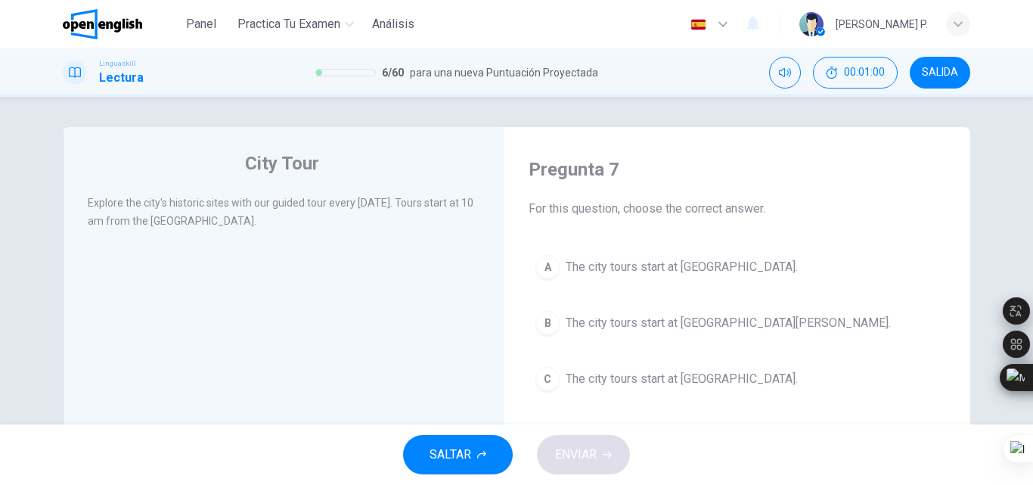
click at [661, 272] on span "The city tours start at City Museum." at bounding box center [682, 267] width 232 height 18
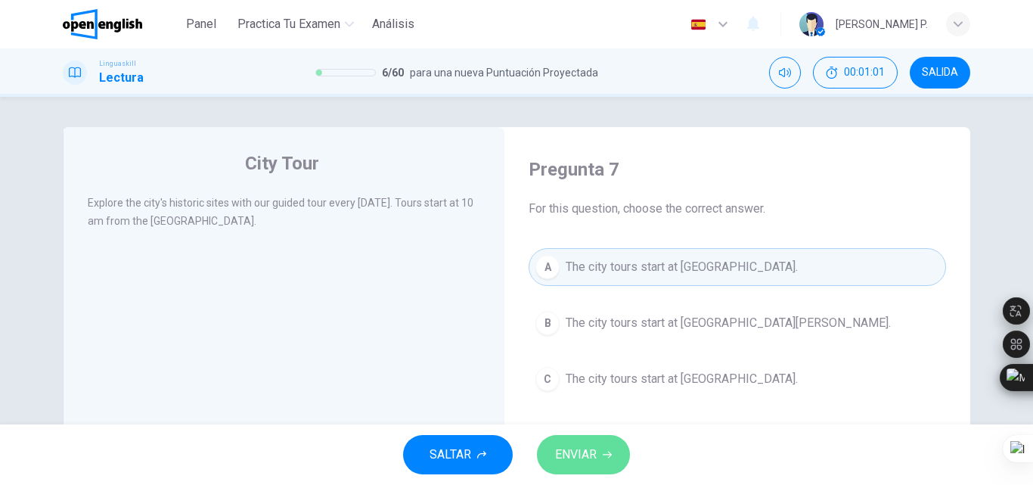
click at [600, 446] on button "ENVIAR" at bounding box center [583, 454] width 93 height 39
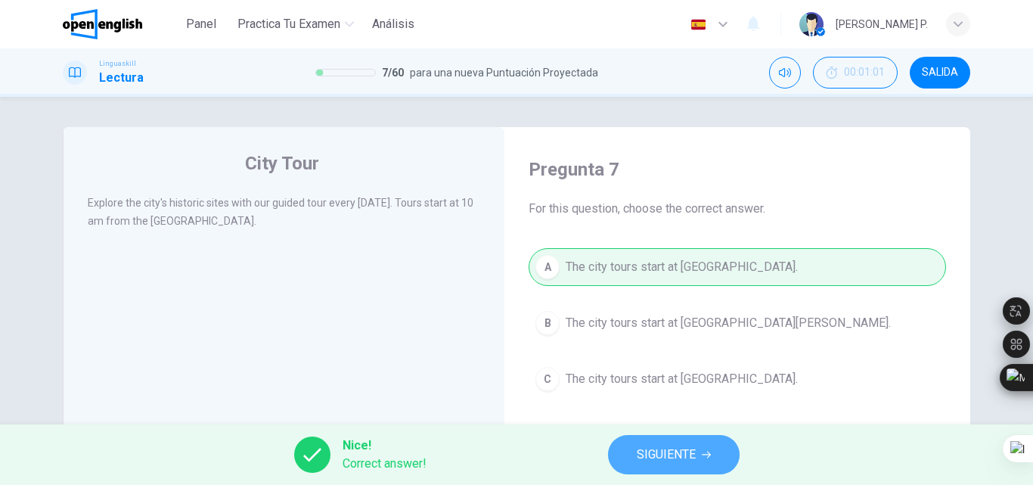
click at [638, 458] on span "SIGUIENTE" at bounding box center [666, 454] width 59 height 21
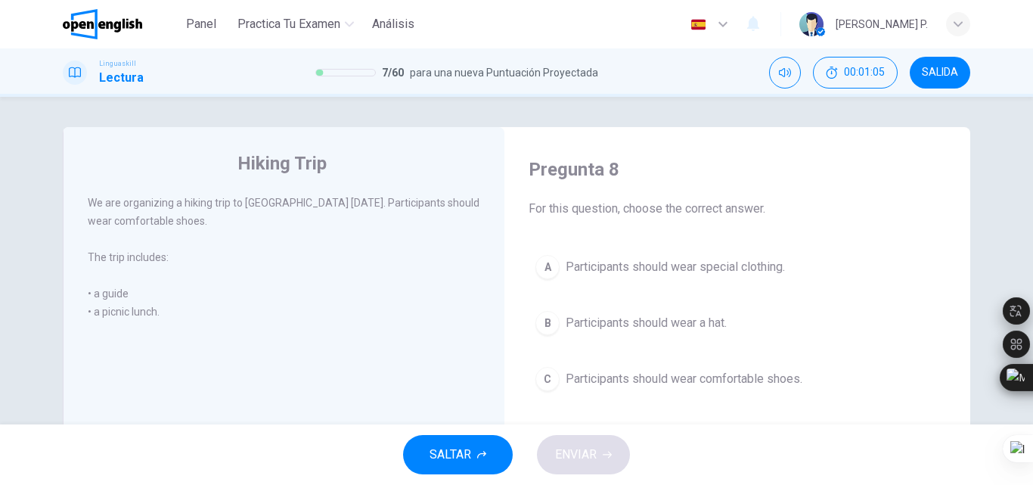
drag, startPoint x: 1032, startPoint y: 193, endPoint x: 1032, endPoint y: 203, distance: 9.8
click at [1032, 203] on div at bounding box center [1032, 242] width 1 height 485
click at [1032, 210] on div at bounding box center [1032, 242] width 1 height 485
click at [722, 398] on div "Pregunta 8 For this question, choose the correct answer. A Participants should …" at bounding box center [738, 277] width 442 height 271
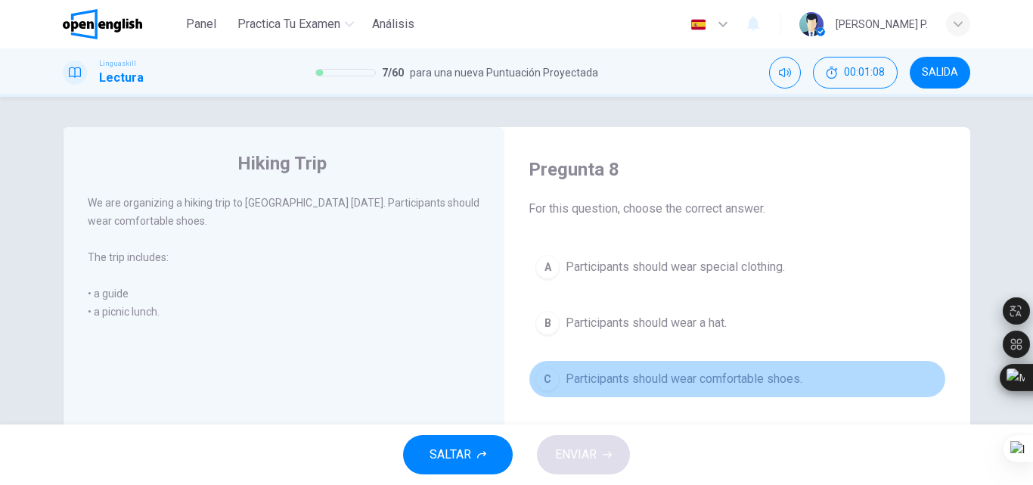
click at [711, 389] on button "C Participants should wear comfortable shoes." at bounding box center [737, 379] width 417 height 38
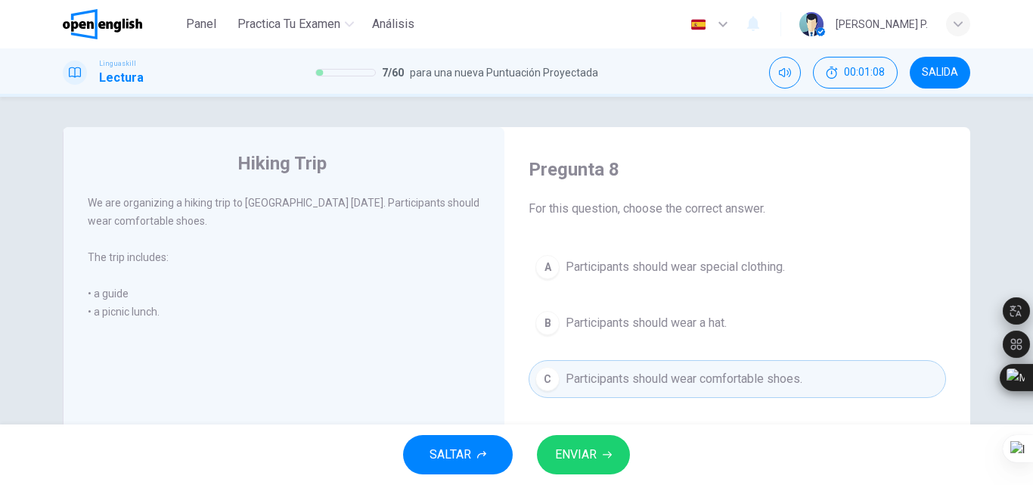
click at [582, 448] on span "ENVIAR" at bounding box center [576, 454] width 42 height 21
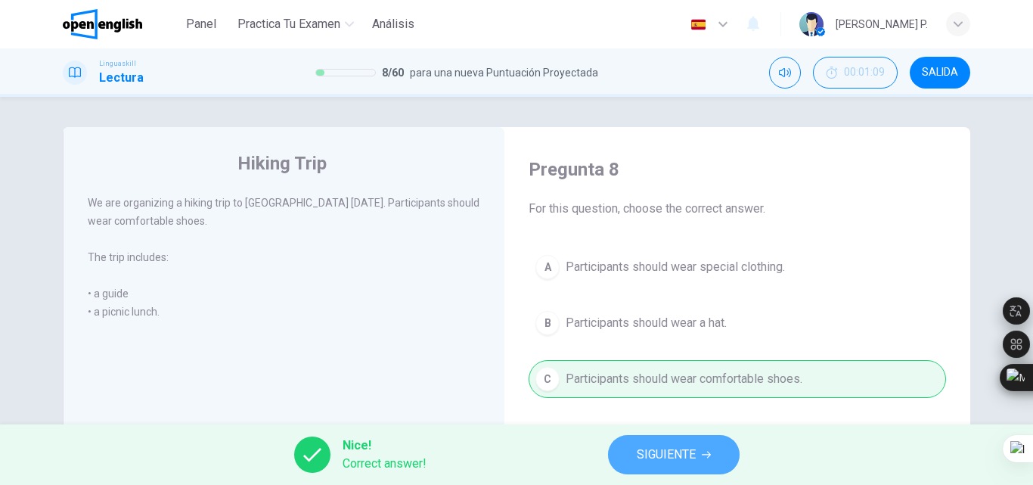
click at [657, 442] on button "SIGUIENTE" at bounding box center [674, 454] width 132 height 39
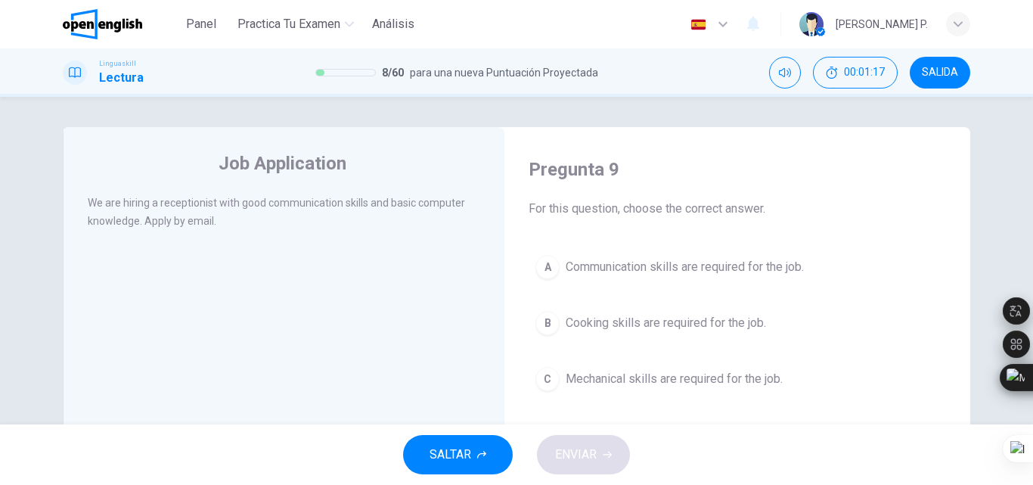
click at [622, 257] on button "A Communication skills are required for the job." at bounding box center [737, 267] width 417 height 38
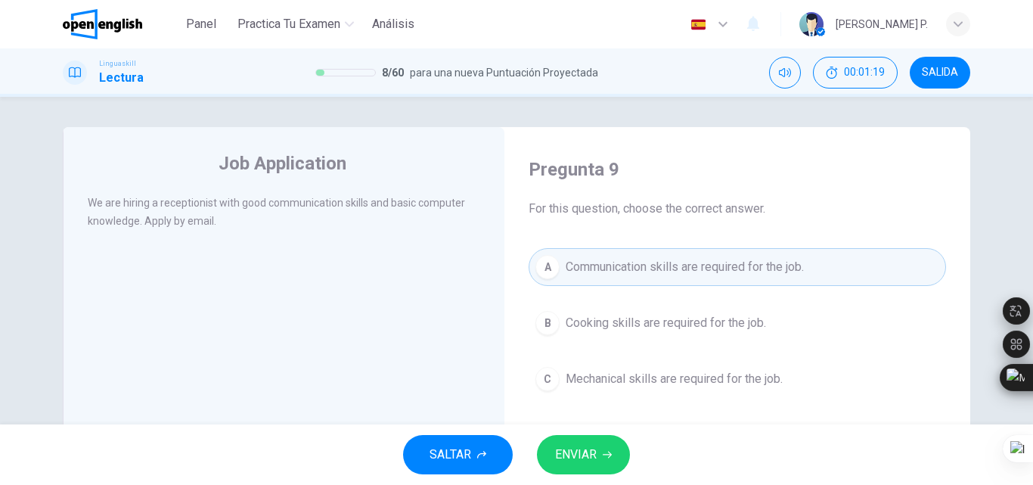
click at [594, 465] on button "ENVIAR" at bounding box center [583, 454] width 93 height 39
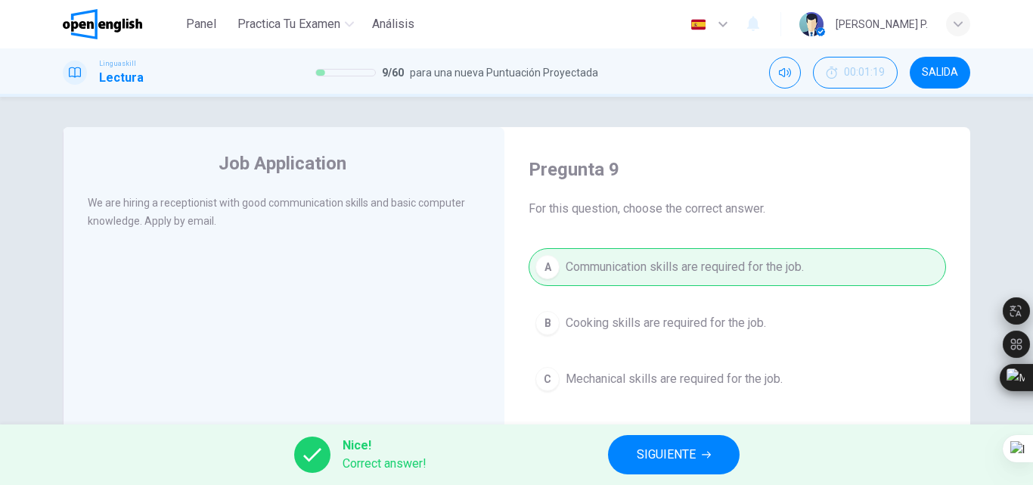
click at [641, 448] on span "SIGUIENTE" at bounding box center [666, 454] width 59 height 21
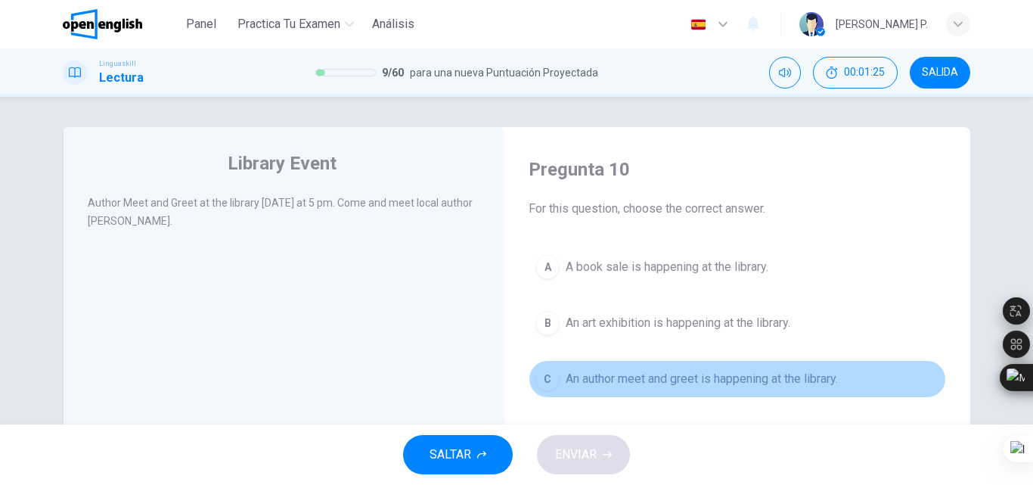
click at [644, 371] on span "An author meet and greet is happening at the library." at bounding box center [702, 379] width 272 height 18
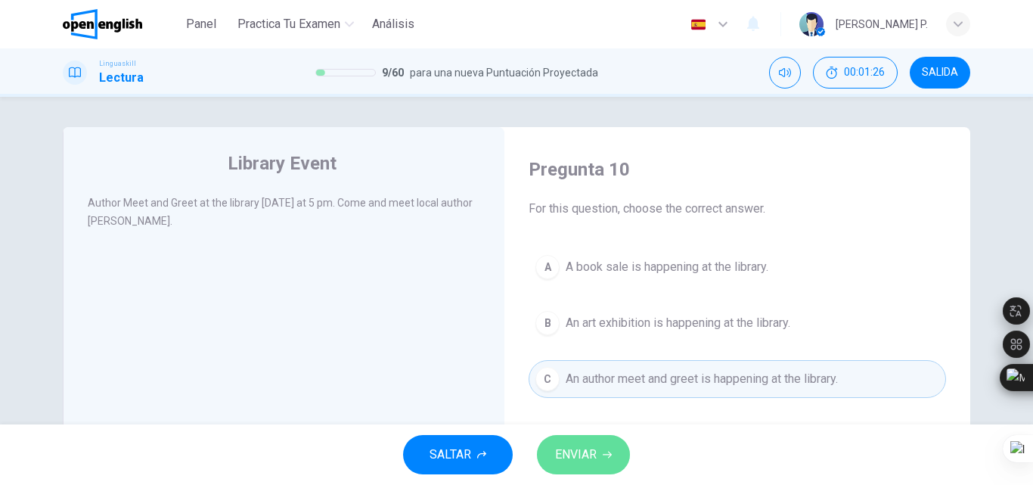
click at [568, 458] on span "ENVIAR" at bounding box center [576, 454] width 42 height 21
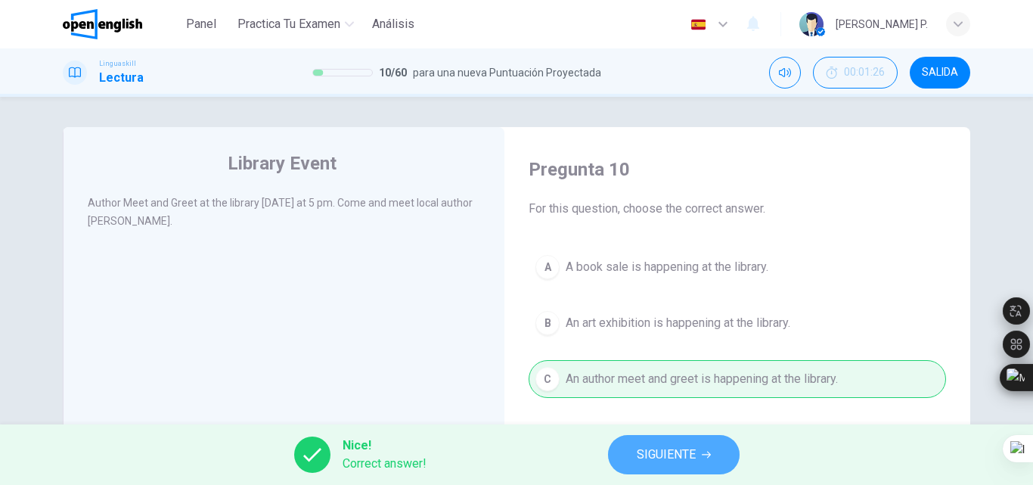
click at [646, 451] on span "SIGUIENTE" at bounding box center [666, 454] width 59 height 21
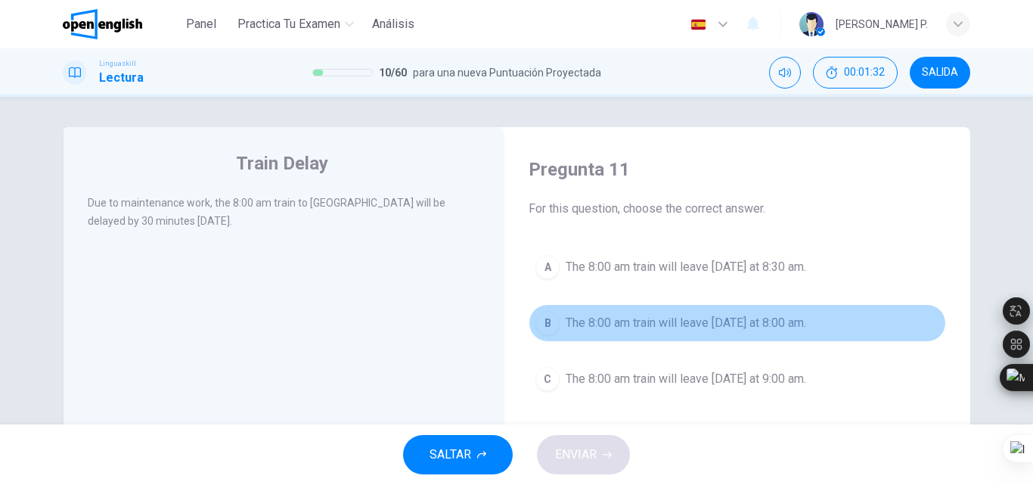
click at [672, 322] on span "The 8:00 am train will leave tomorrow at 8:00 am." at bounding box center [686, 323] width 240 height 18
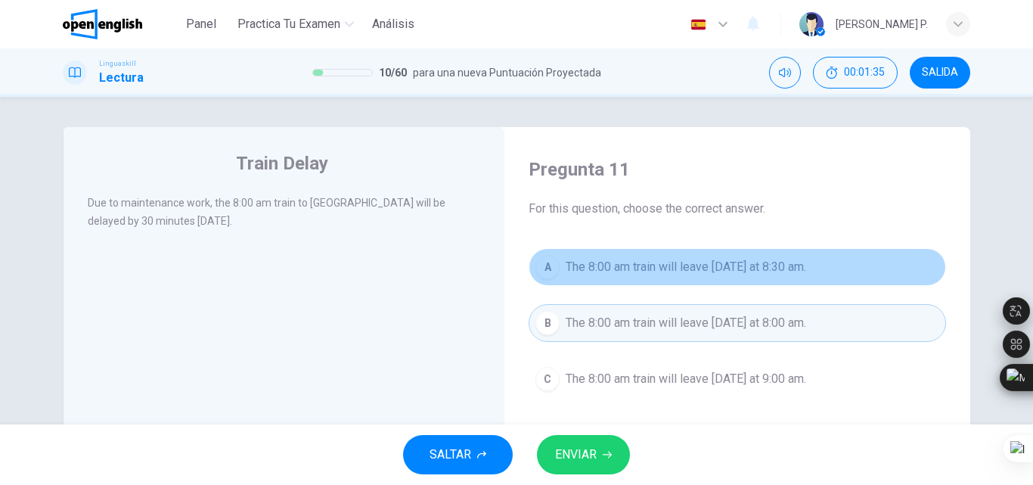
click at [648, 268] on span "The 8:00 am train will leave tomorrow at 8:30 am." at bounding box center [686, 267] width 240 height 18
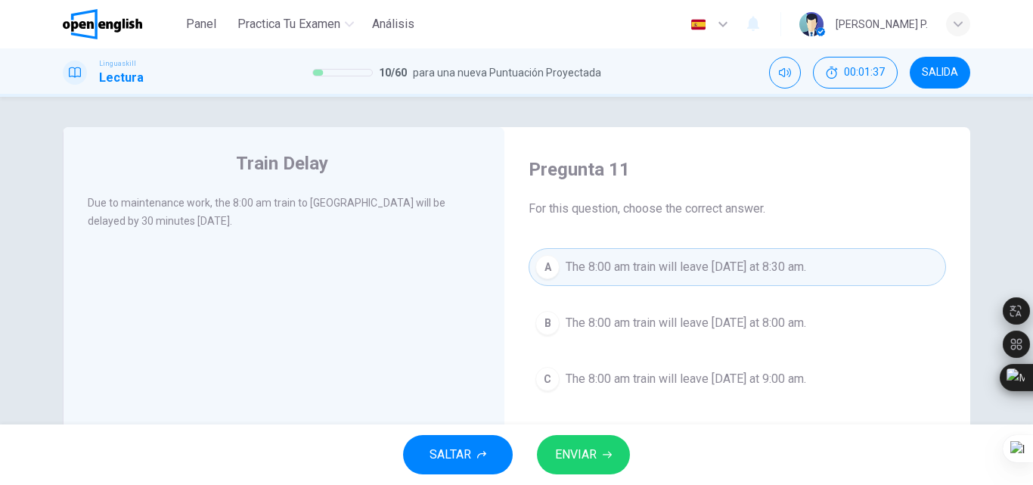
click at [608, 450] on icon "button" at bounding box center [607, 454] width 9 height 9
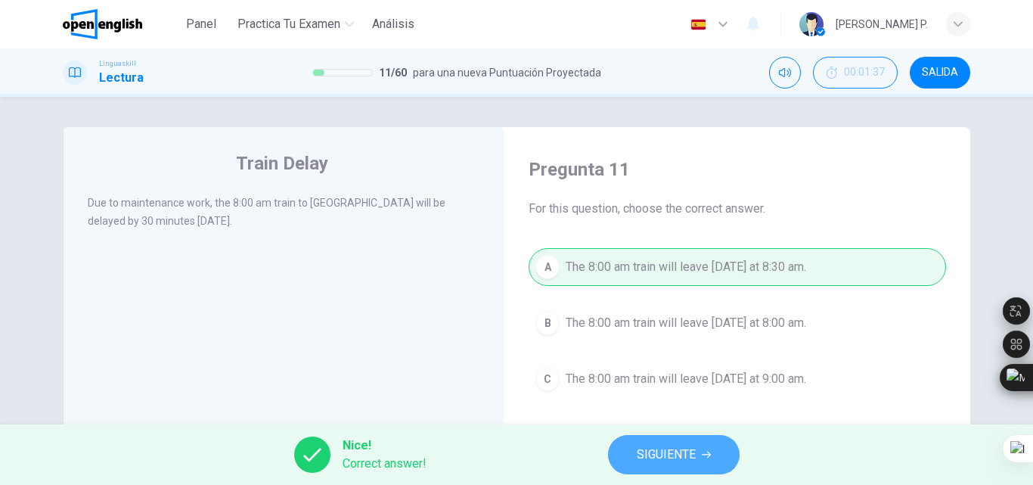
click at [638, 455] on span "SIGUIENTE" at bounding box center [666, 454] width 59 height 21
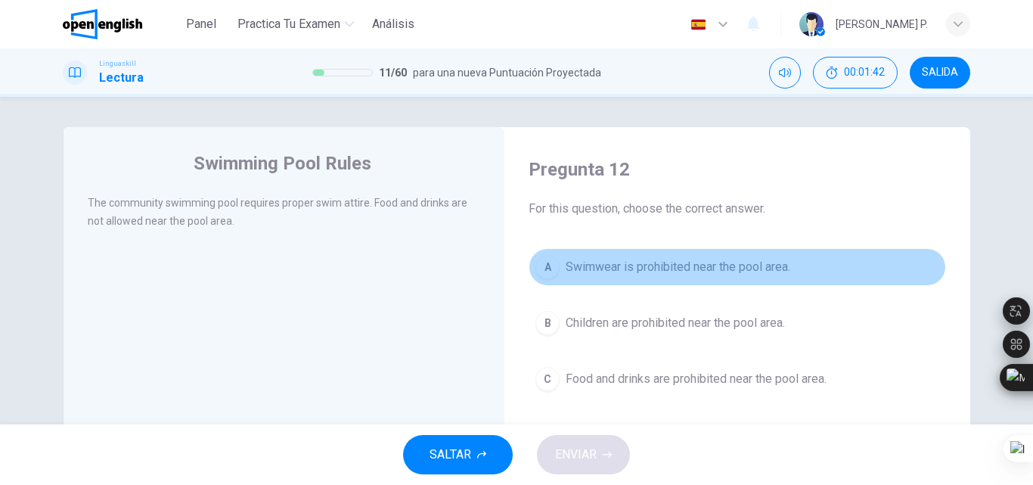
click at [630, 254] on button "A Swimwear is prohibited near the pool area." at bounding box center [737, 267] width 417 height 38
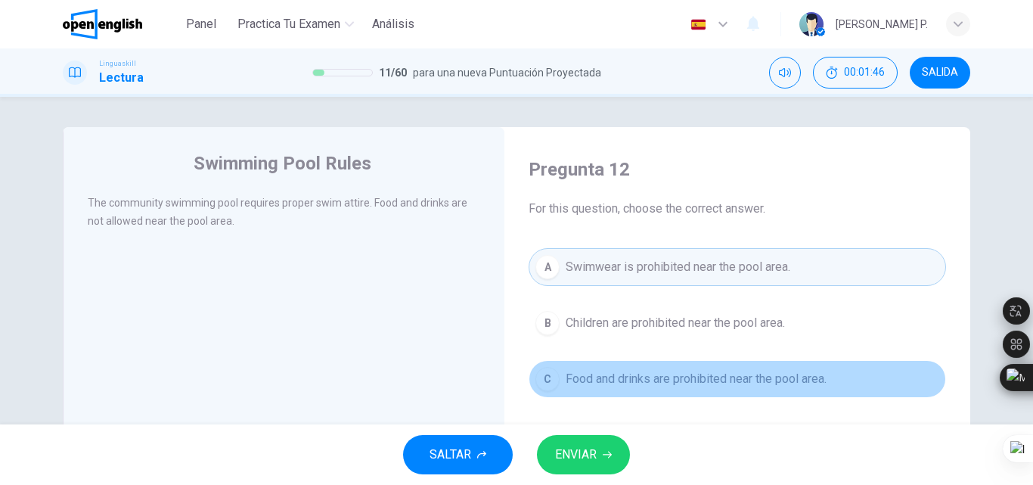
click at [638, 371] on span "Food and drinks are prohibited near the pool area." at bounding box center [696, 379] width 261 height 18
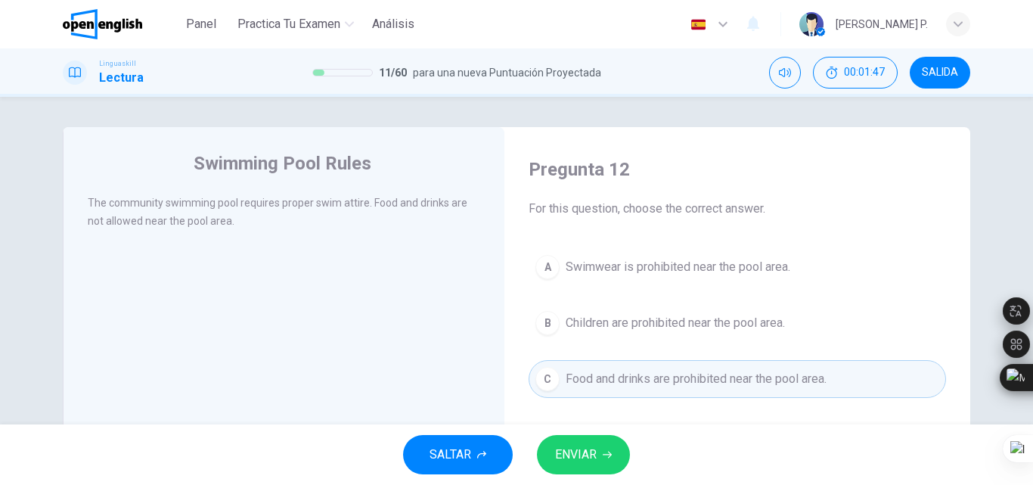
click at [574, 453] on span "ENVIAR" at bounding box center [576, 454] width 42 height 21
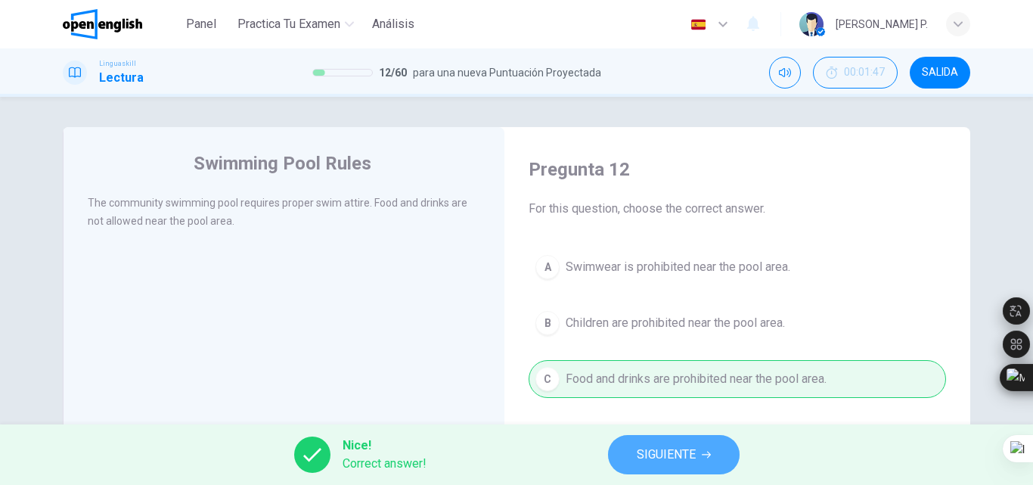
click at [649, 435] on button "SIGUIENTE" at bounding box center [674, 454] width 132 height 39
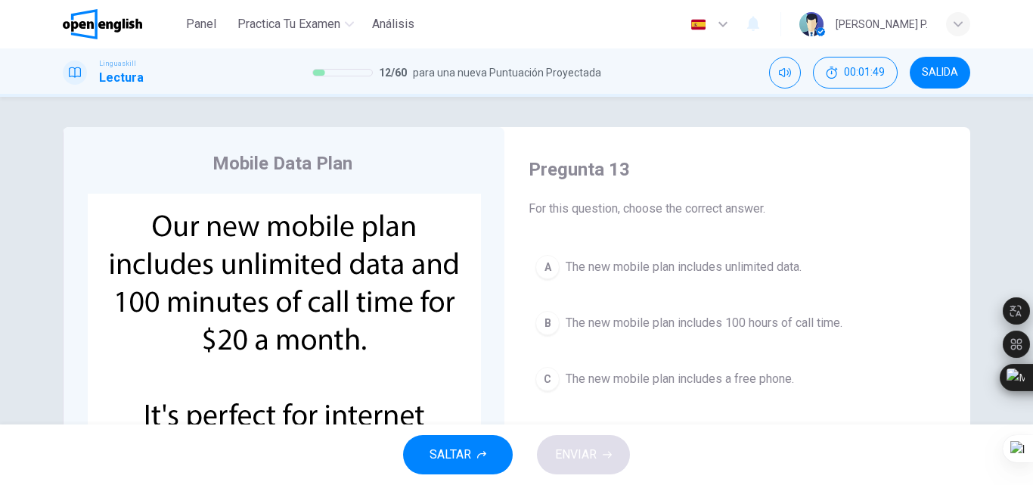
drag, startPoint x: 1032, startPoint y: 166, endPoint x: 1032, endPoint y: 178, distance: 12.1
click at [1032, 178] on div at bounding box center [1032, 242] width 1 height 485
drag, startPoint x: 1032, startPoint y: 178, endPoint x: 1032, endPoint y: 202, distance: 23.4
click at [1032, 202] on div at bounding box center [1032, 242] width 1 height 485
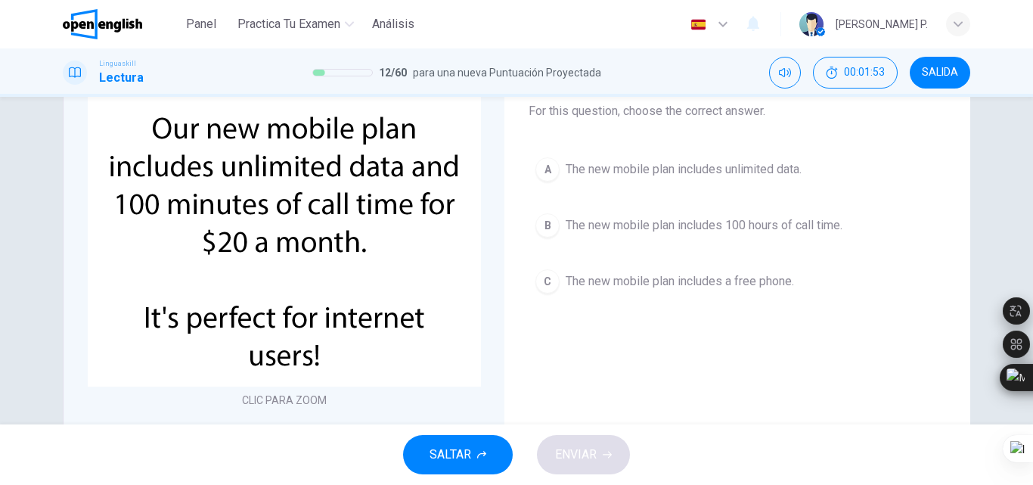
scroll to position [99, 0]
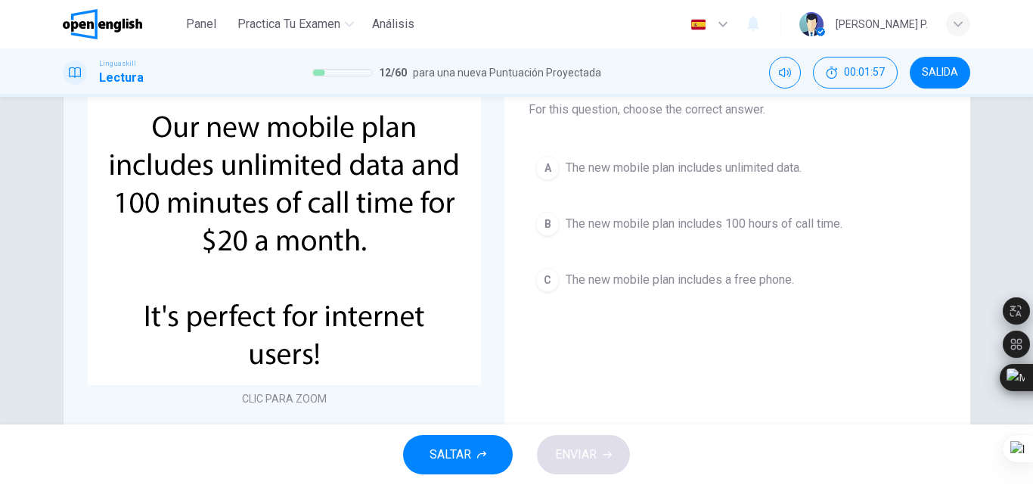
click at [735, 176] on span "The new mobile plan includes unlimited data." at bounding box center [684, 168] width 236 height 18
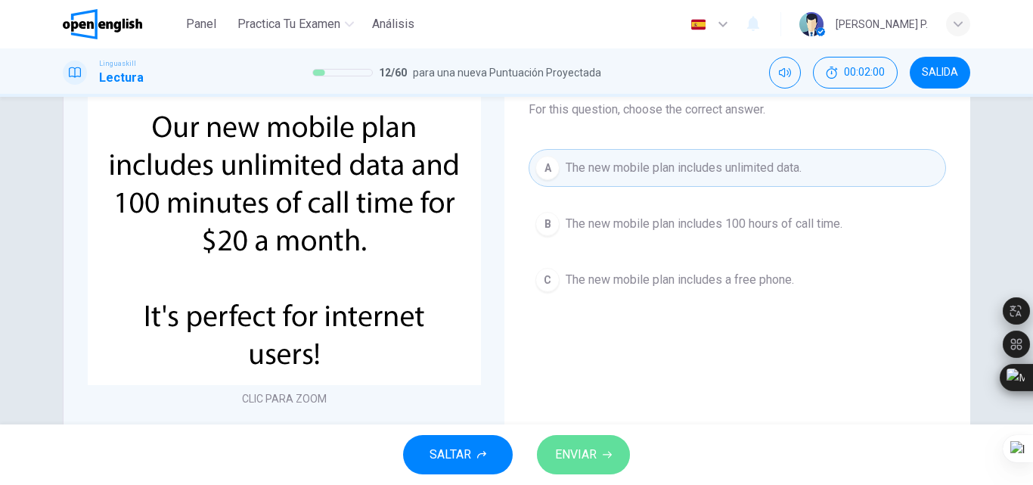
click at [582, 446] on span "ENVIAR" at bounding box center [576, 454] width 42 height 21
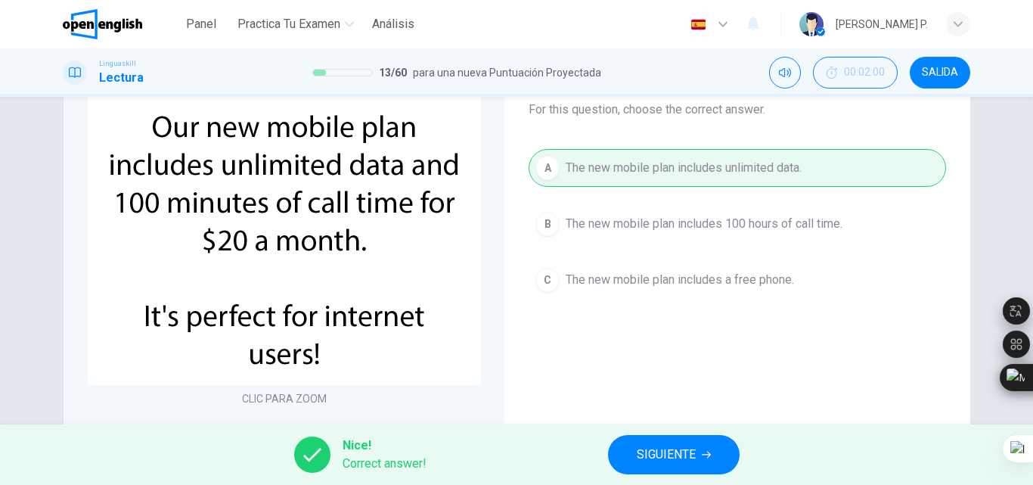
click at [629, 448] on button "SIGUIENTE" at bounding box center [674, 454] width 132 height 39
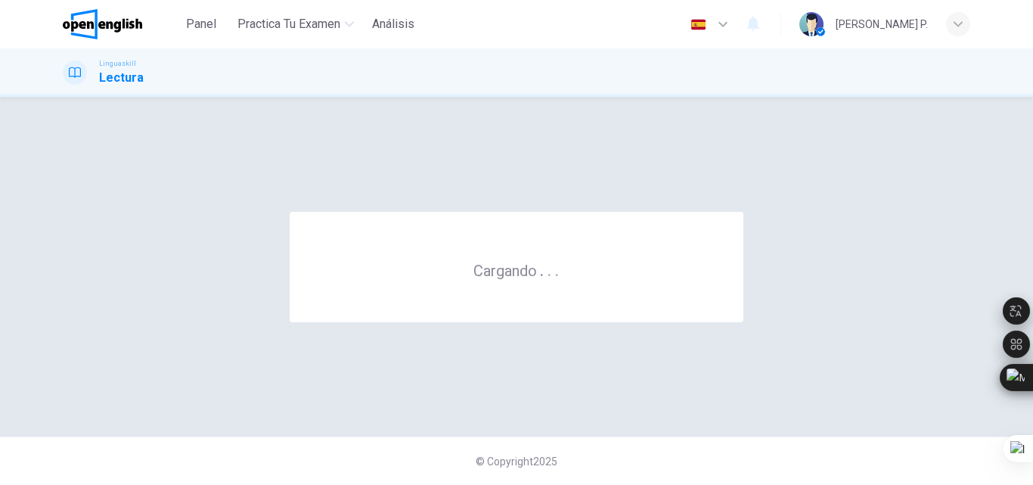
scroll to position [0, 0]
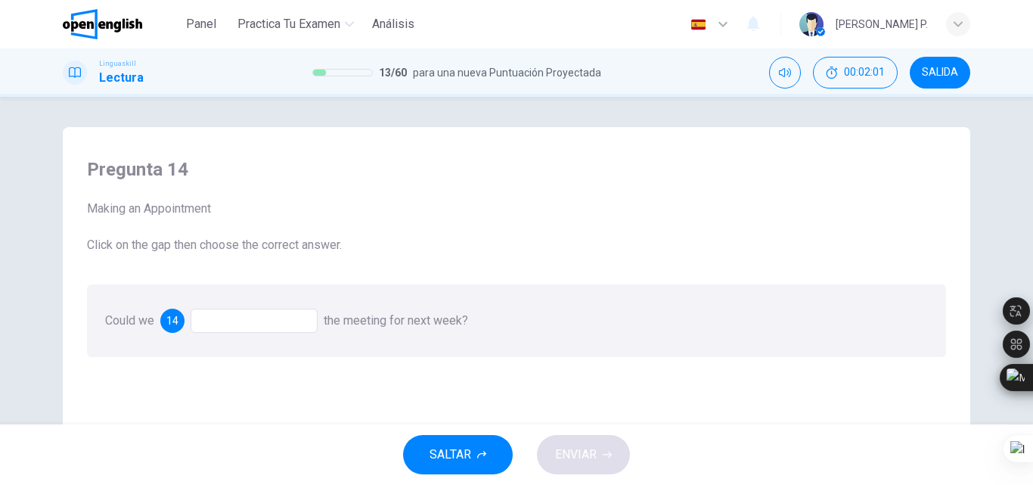
drag, startPoint x: 1032, startPoint y: 240, endPoint x: 1031, endPoint y: 261, distance: 21.2
click at [1031, 261] on html "Este sitio utiliza cookies, como se explica en nuestra Política de Privacidad .…" at bounding box center [516, 242] width 1033 height 485
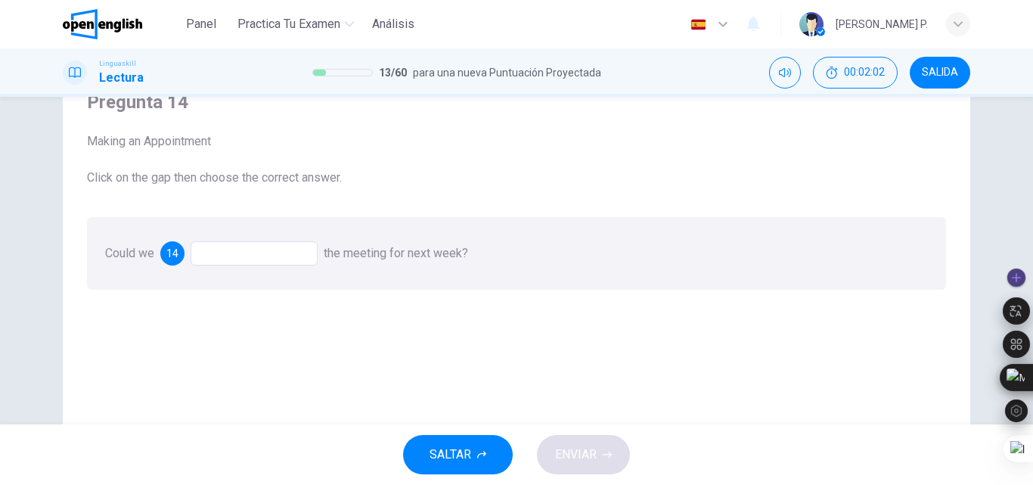
scroll to position [73, 0]
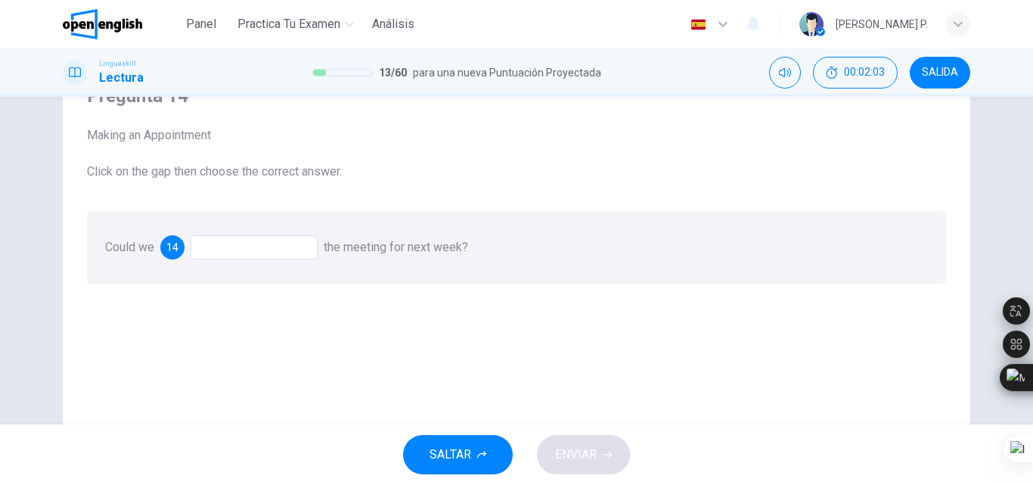
click at [287, 241] on div at bounding box center [254, 247] width 127 height 24
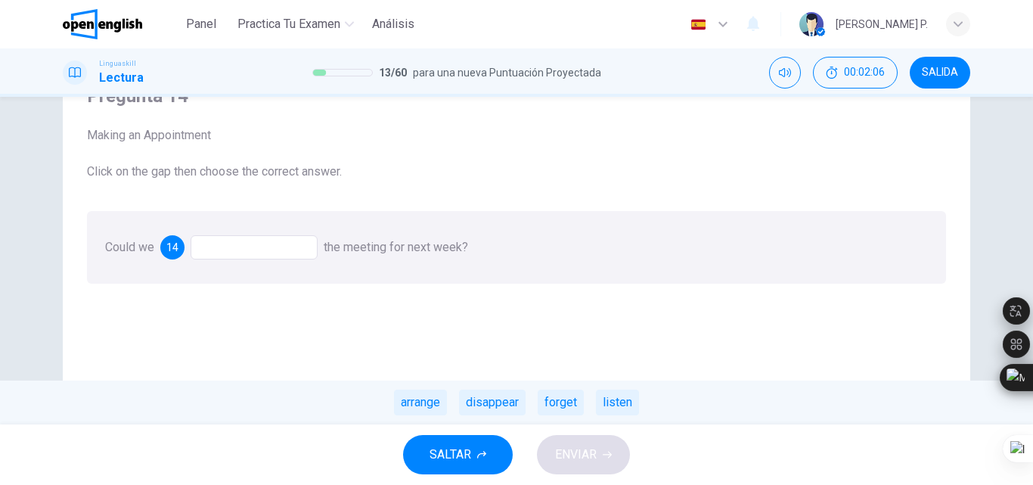
click at [271, 239] on div at bounding box center [254, 247] width 127 height 24
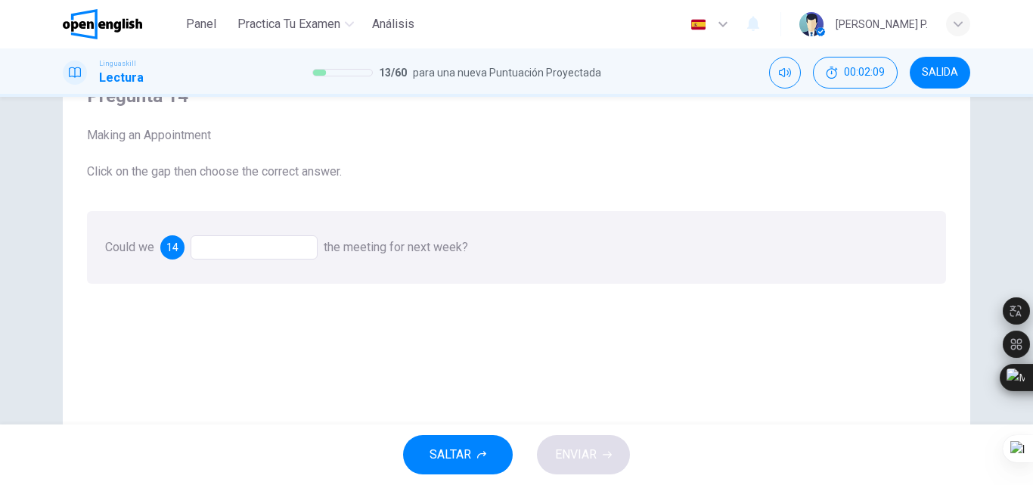
click at [302, 244] on div at bounding box center [254, 247] width 127 height 24
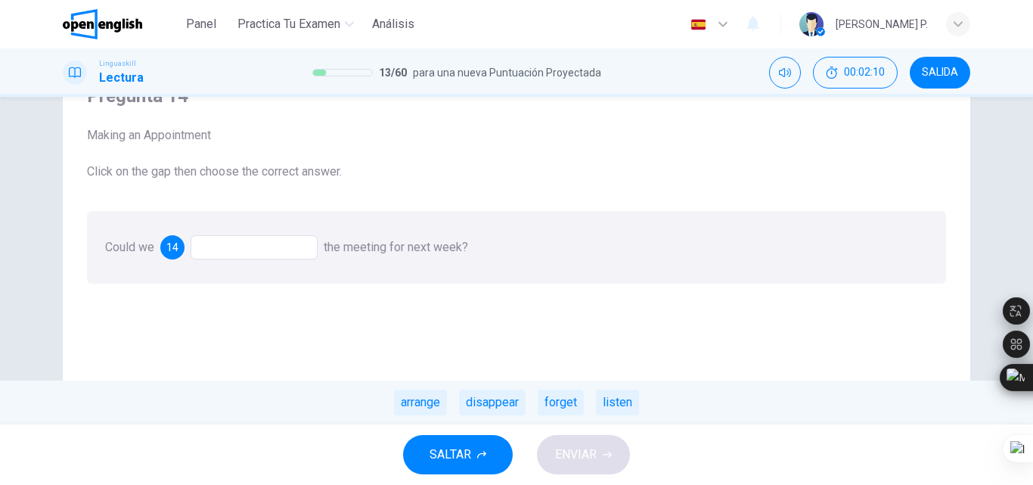
click at [214, 240] on div at bounding box center [254, 247] width 127 height 24
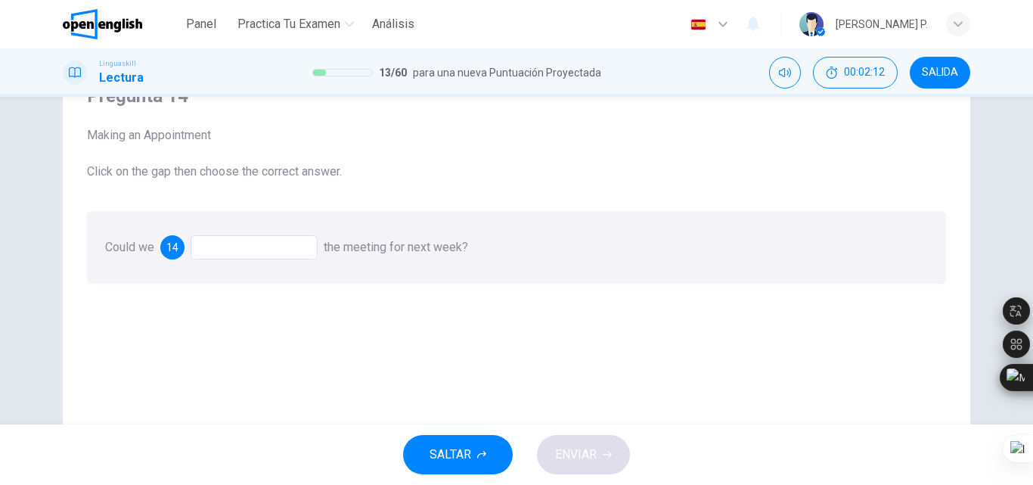
click at [275, 242] on div at bounding box center [254, 247] width 127 height 24
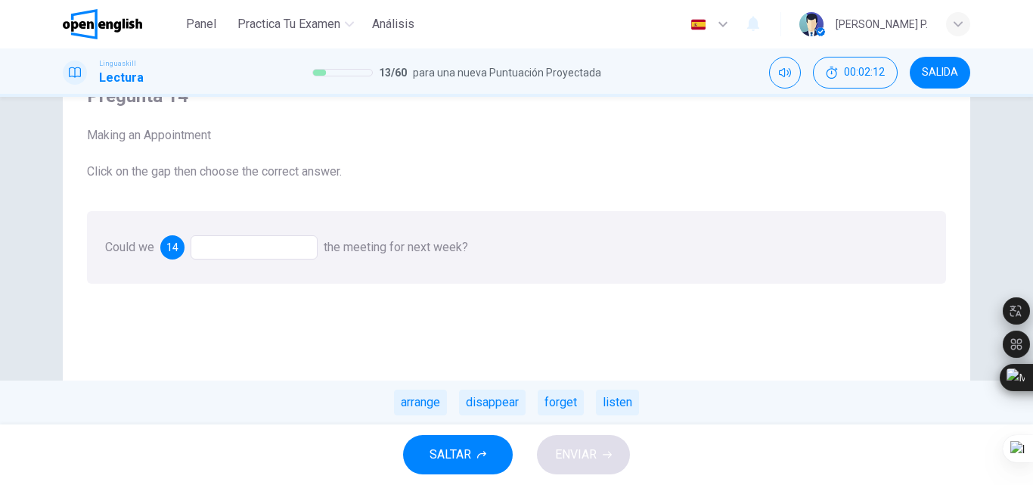
click at [275, 242] on div at bounding box center [254, 247] width 127 height 24
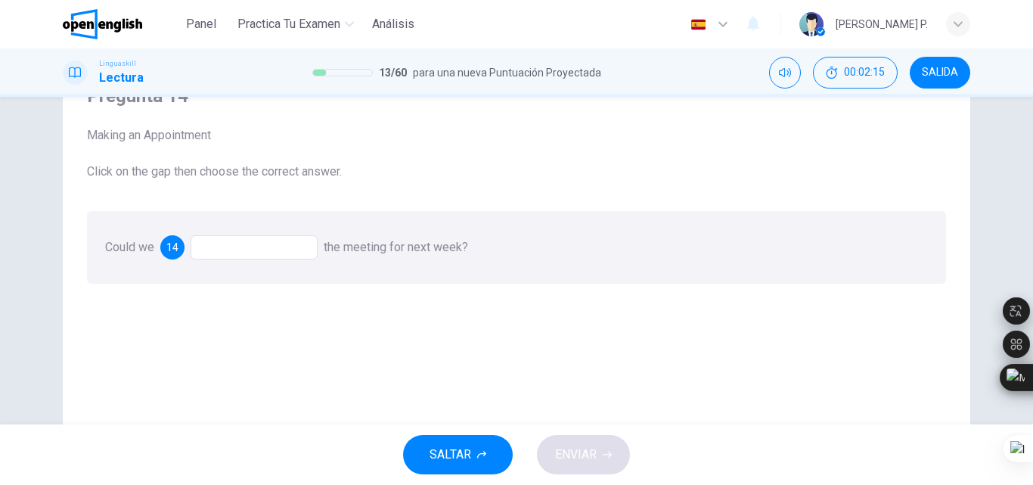
click at [209, 242] on div at bounding box center [254, 247] width 127 height 24
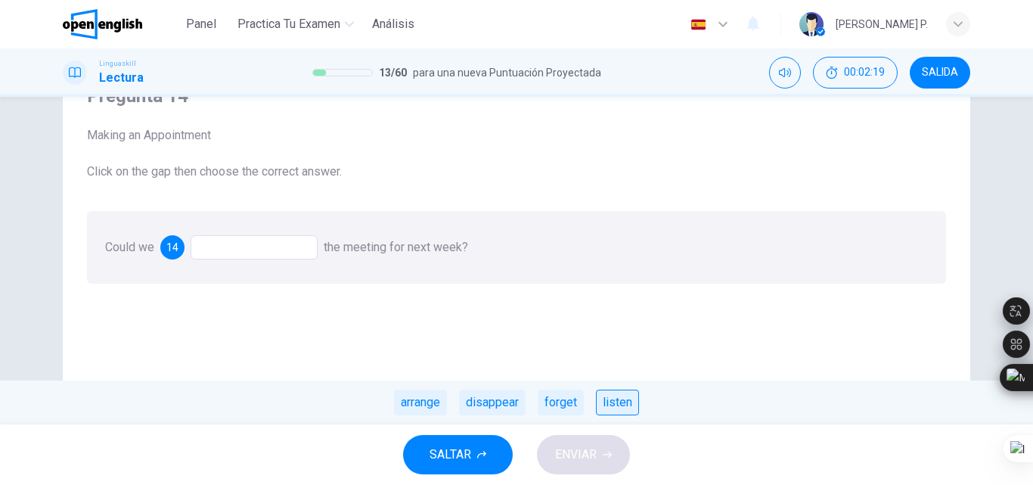
click at [622, 411] on div "listen" at bounding box center [617, 402] width 43 height 26
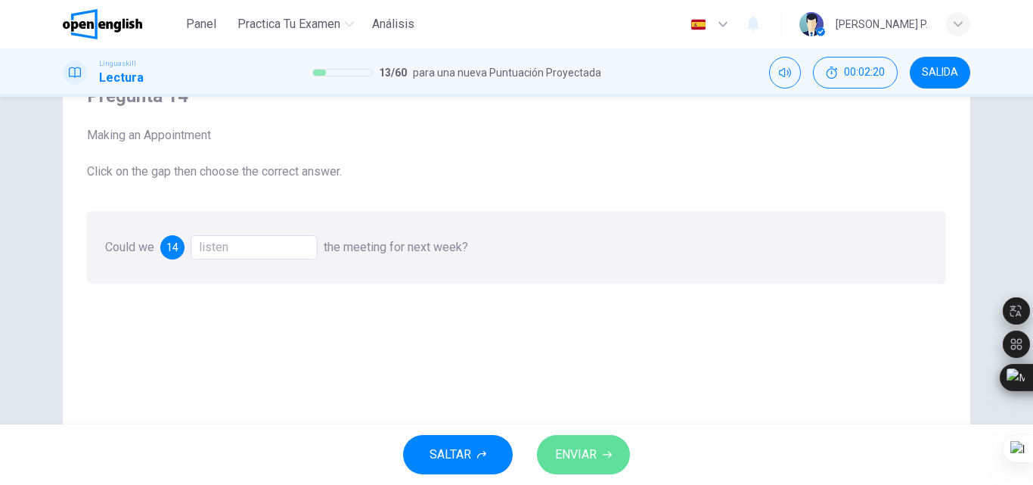
click at [570, 465] on button "ENVIAR" at bounding box center [583, 454] width 93 height 39
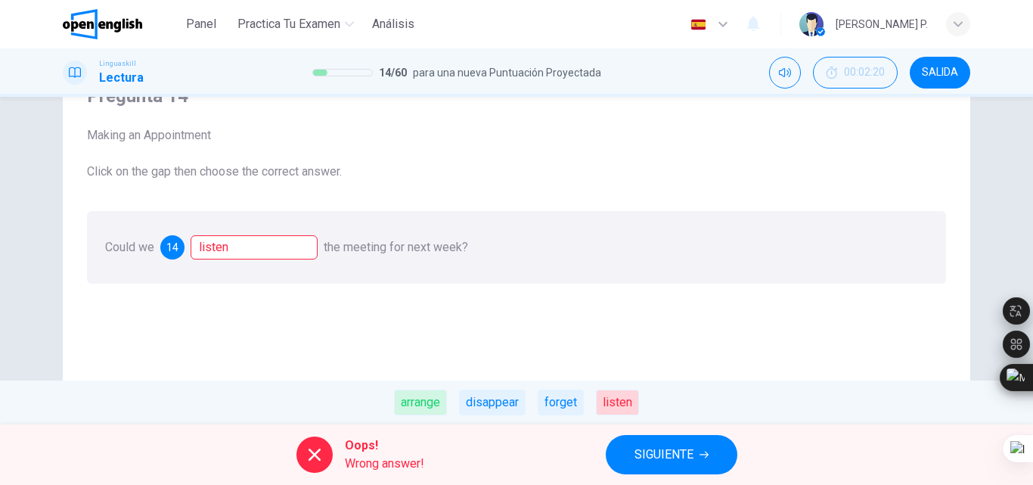
click at [619, 461] on button "SIGUIENTE" at bounding box center [672, 454] width 132 height 39
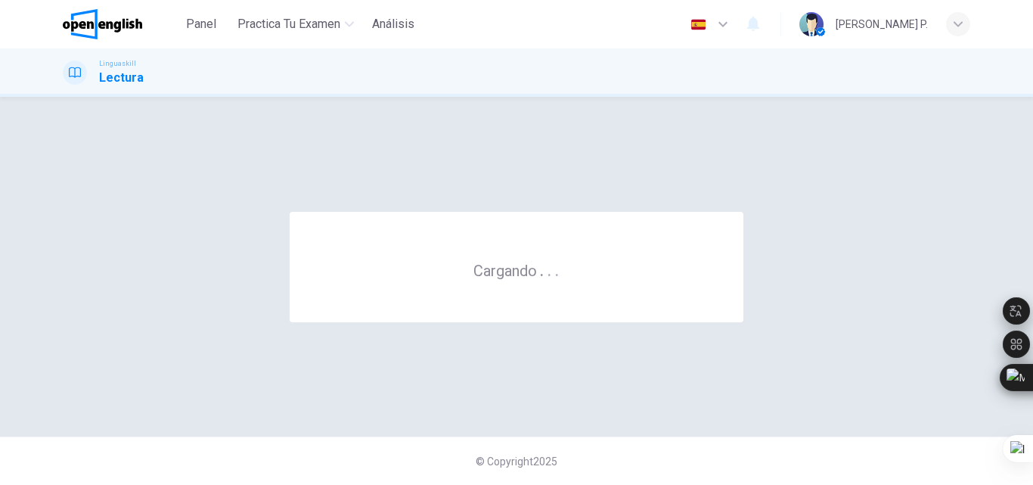
scroll to position [0, 0]
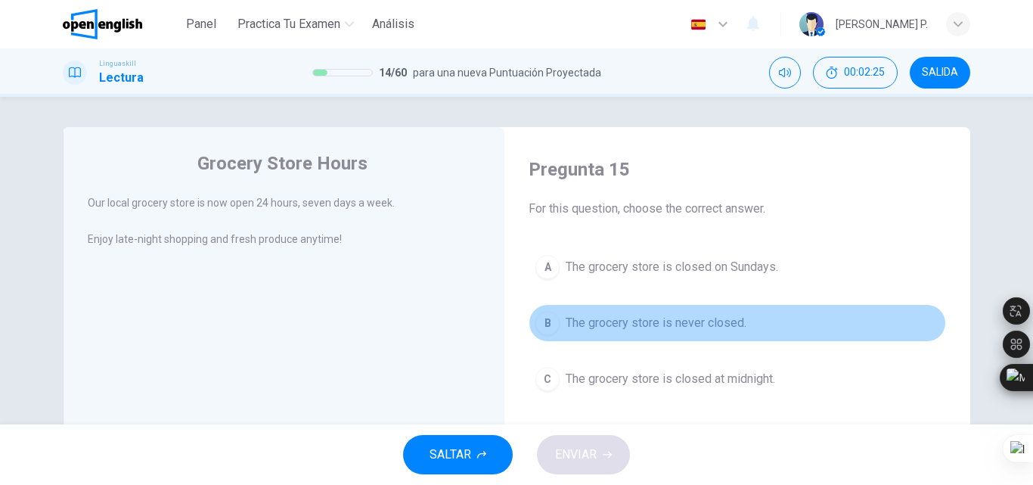
click at [555, 330] on button "B The grocery store is never closed." at bounding box center [737, 323] width 417 height 38
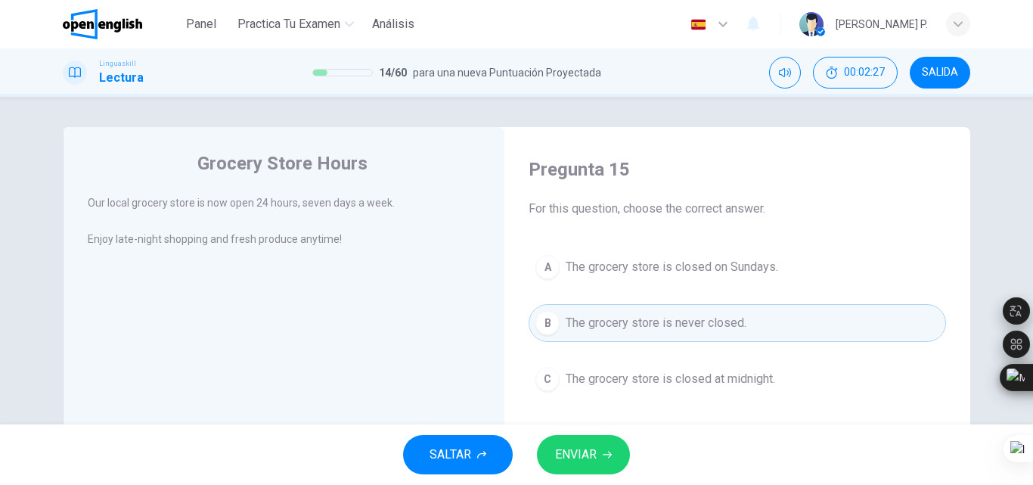
click at [594, 432] on div "SALTAR ENVIAR" at bounding box center [516, 454] width 1033 height 61
click at [594, 448] on span "ENVIAR" at bounding box center [576, 454] width 42 height 21
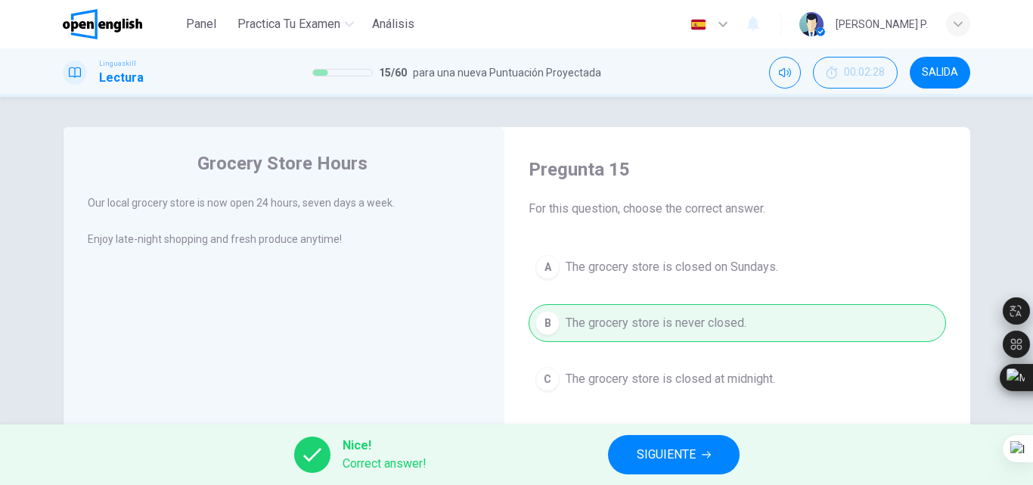
click at [616, 447] on button "SIGUIENTE" at bounding box center [674, 454] width 132 height 39
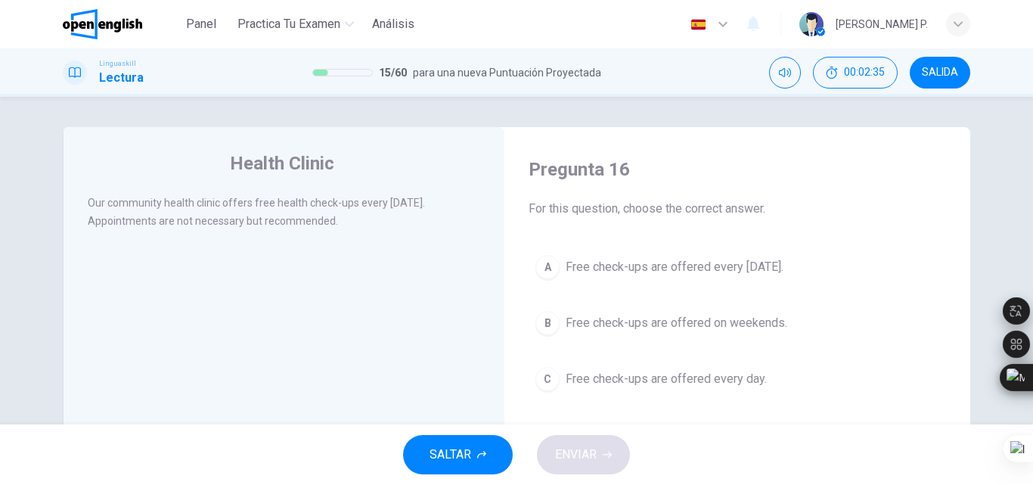
click at [665, 272] on span "Free check-ups are offered every Wednesday." at bounding box center [675, 267] width 218 height 18
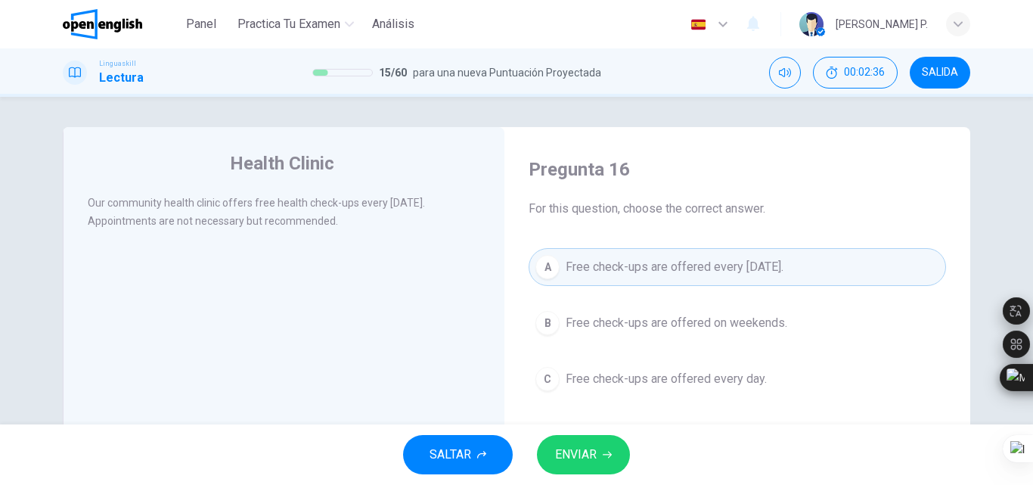
click at [573, 443] on button "ENVIAR" at bounding box center [583, 454] width 93 height 39
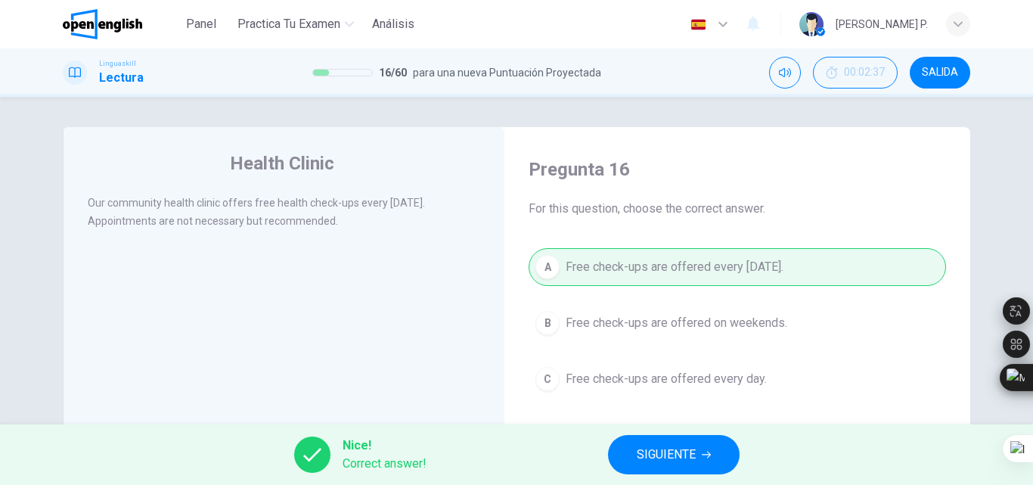
click at [632, 441] on button "SIGUIENTE" at bounding box center [674, 454] width 132 height 39
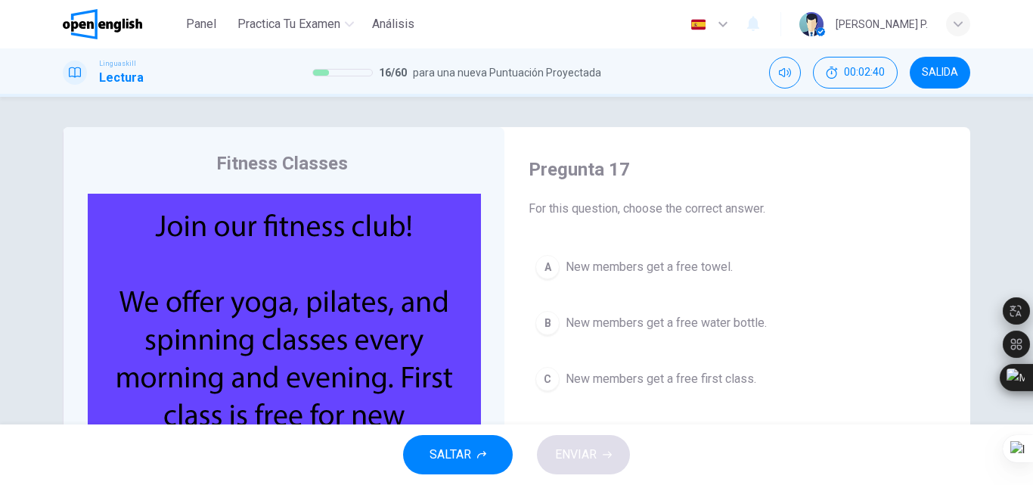
drag, startPoint x: 1032, startPoint y: 196, endPoint x: 1031, endPoint y: 209, distance: 12.9
click at [1031, 209] on html "Este sitio utiliza cookies, como se explica en nuestra Política de Privacidad .…" at bounding box center [516, 242] width 1033 height 485
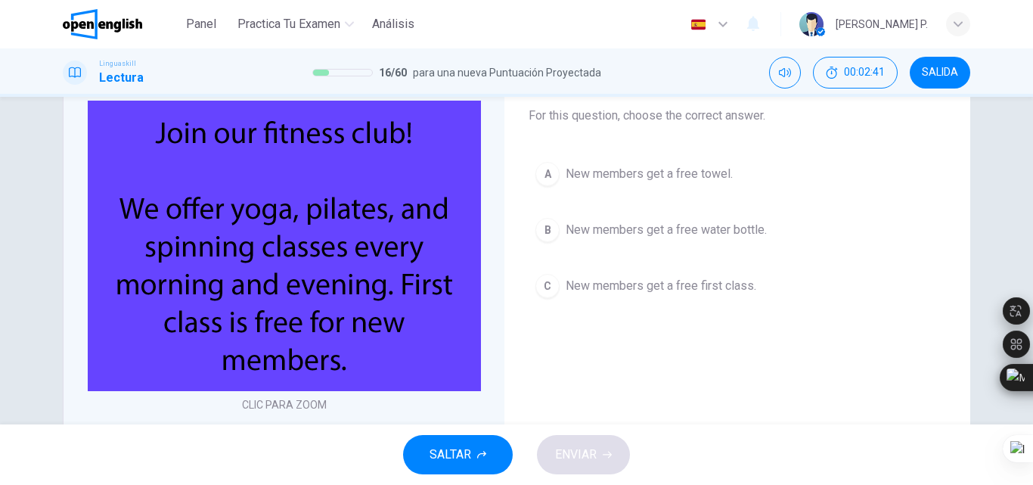
scroll to position [98, 0]
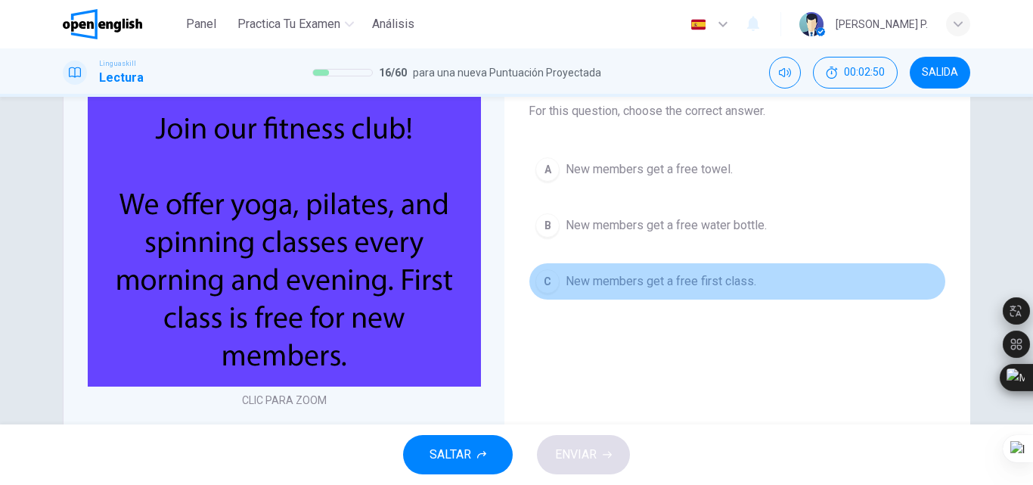
click at [625, 272] on button "C New members get a free first class." at bounding box center [737, 281] width 417 height 38
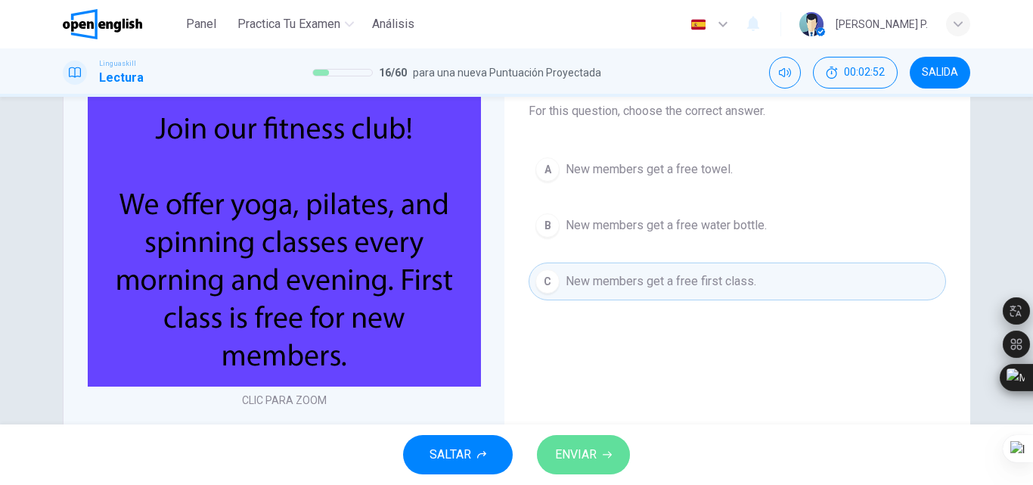
click at [591, 448] on span "ENVIAR" at bounding box center [576, 454] width 42 height 21
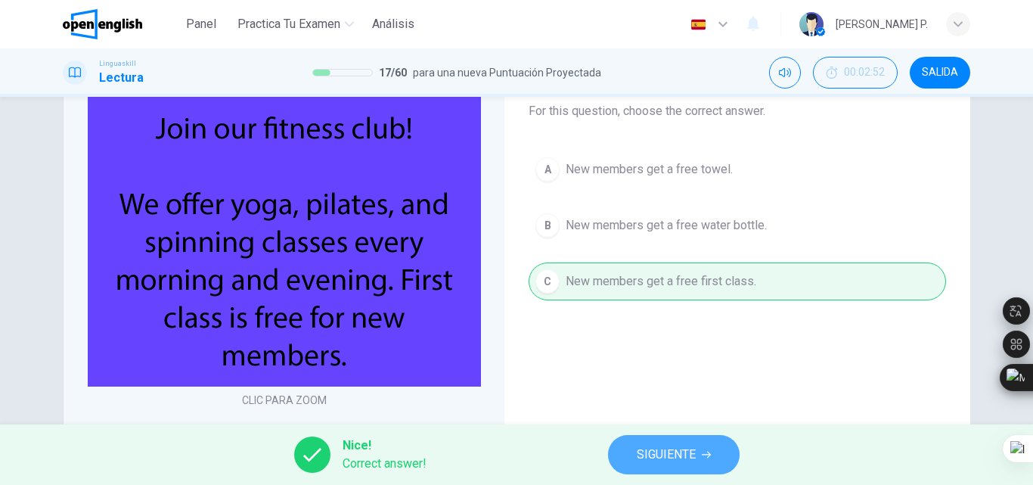
click at [686, 443] on button "SIGUIENTE" at bounding box center [674, 454] width 132 height 39
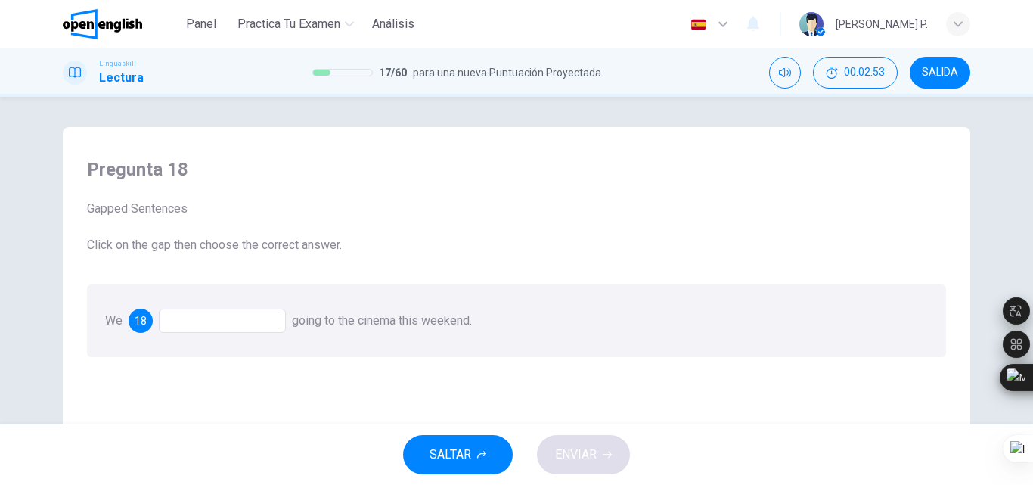
drag, startPoint x: 1032, startPoint y: 182, endPoint x: 1029, endPoint y: 218, distance: 36.5
click at [1029, 218] on html "Este sitio utiliza cookies, como se explica en nuestra Política de Privacidad .…" at bounding box center [516, 242] width 1033 height 485
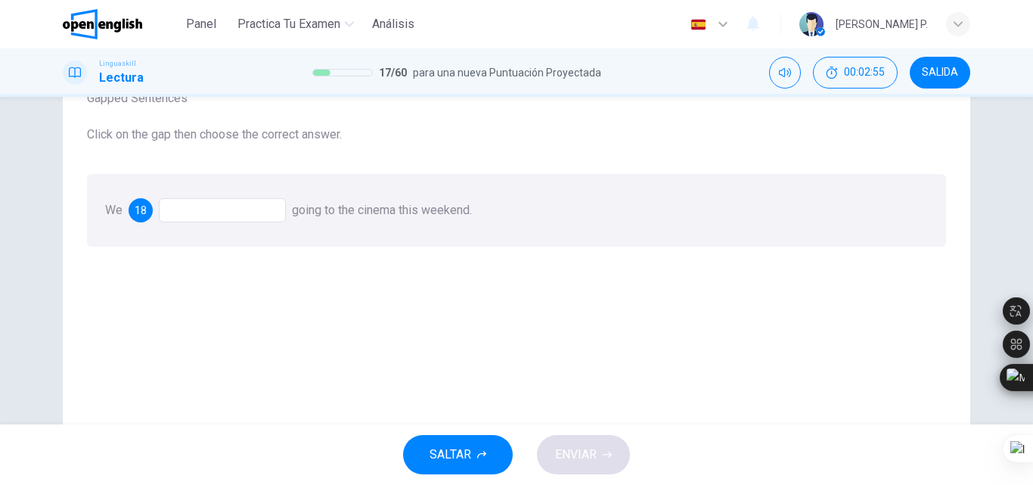
scroll to position [154, 0]
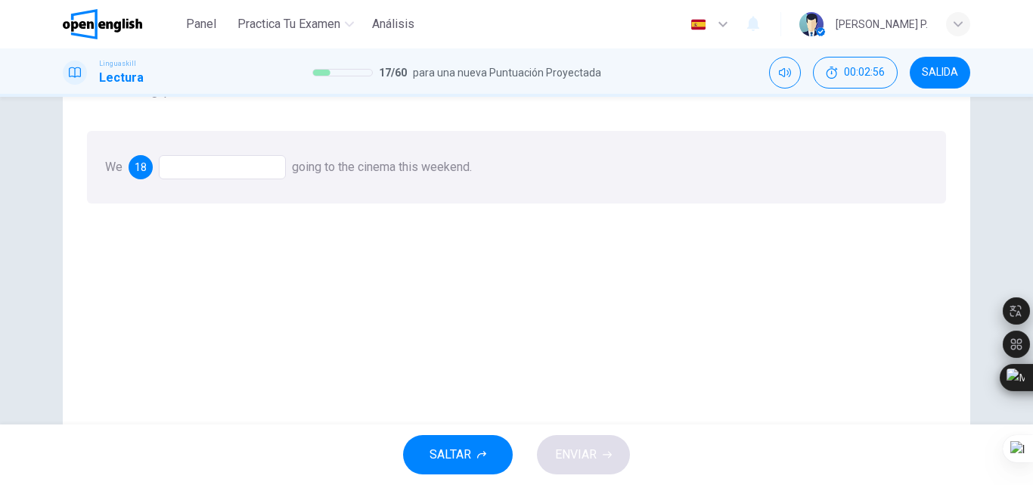
click at [254, 163] on div at bounding box center [222, 167] width 127 height 24
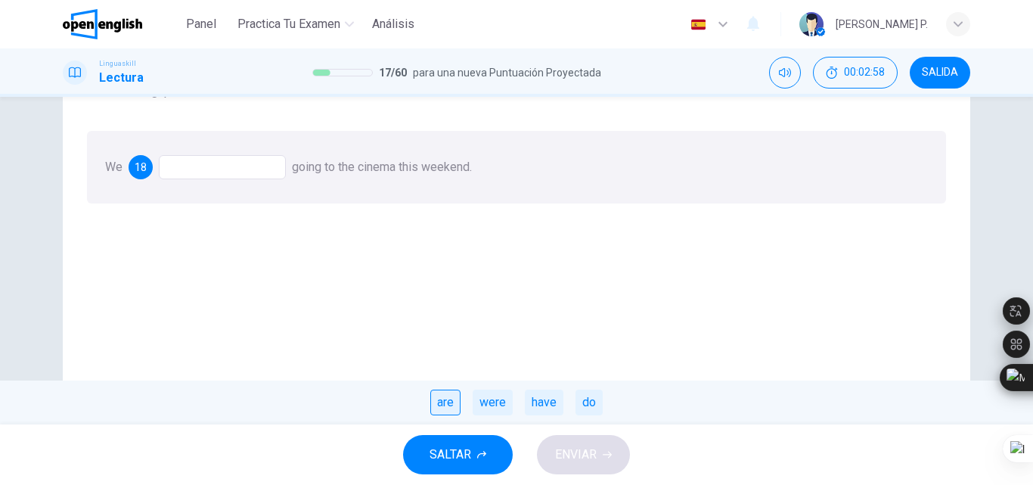
click at [447, 408] on div "are" at bounding box center [445, 402] width 30 height 26
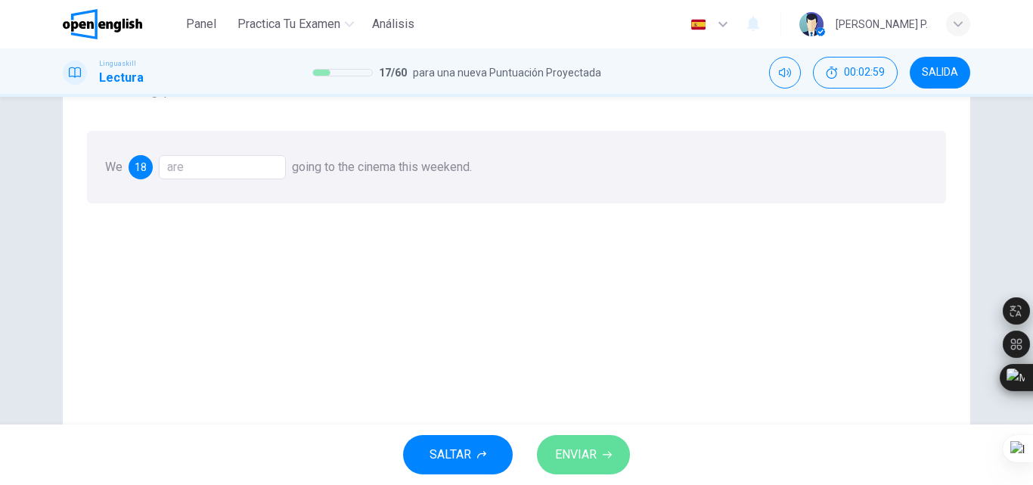
click at [595, 455] on span "ENVIAR" at bounding box center [576, 454] width 42 height 21
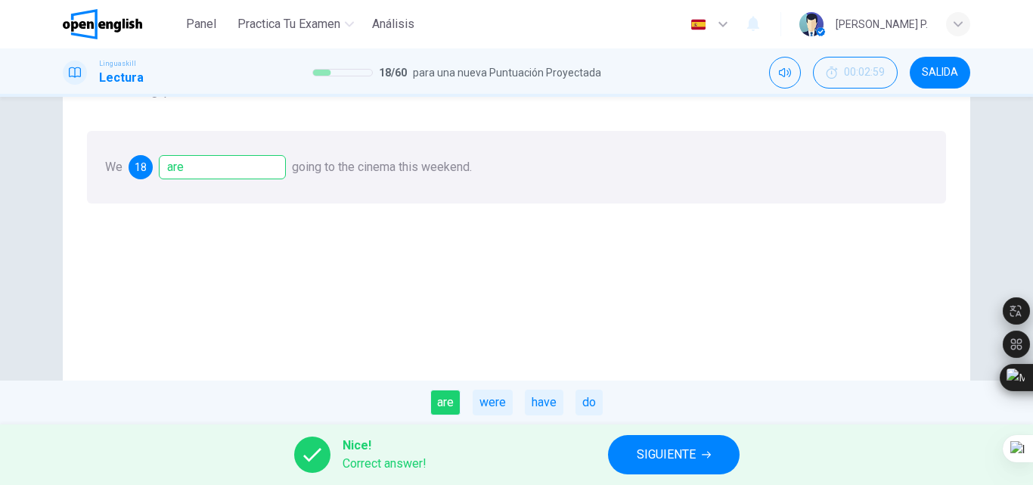
click at [652, 456] on span "SIGUIENTE" at bounding box center [666, 454] width 59 height 21
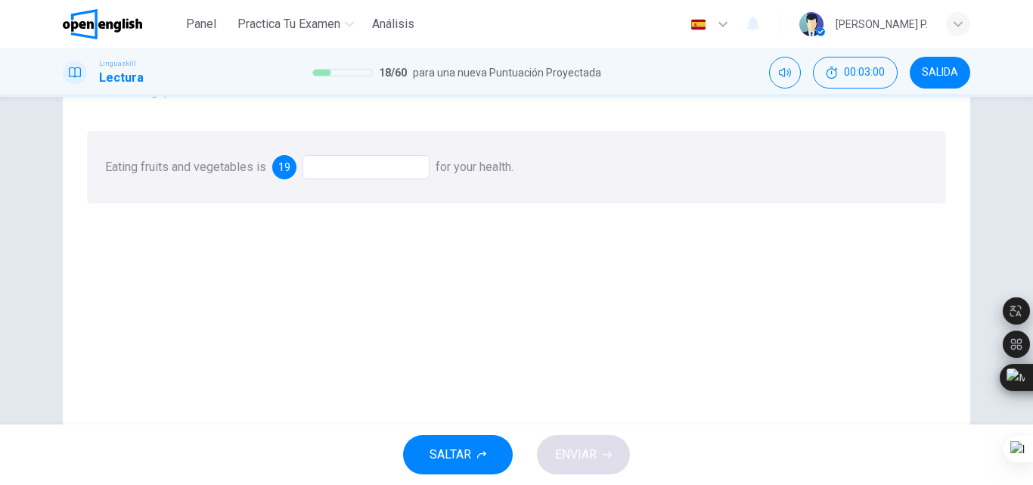
click at [389, 173] on div at bounding box center [366, 167] width 127 height 24
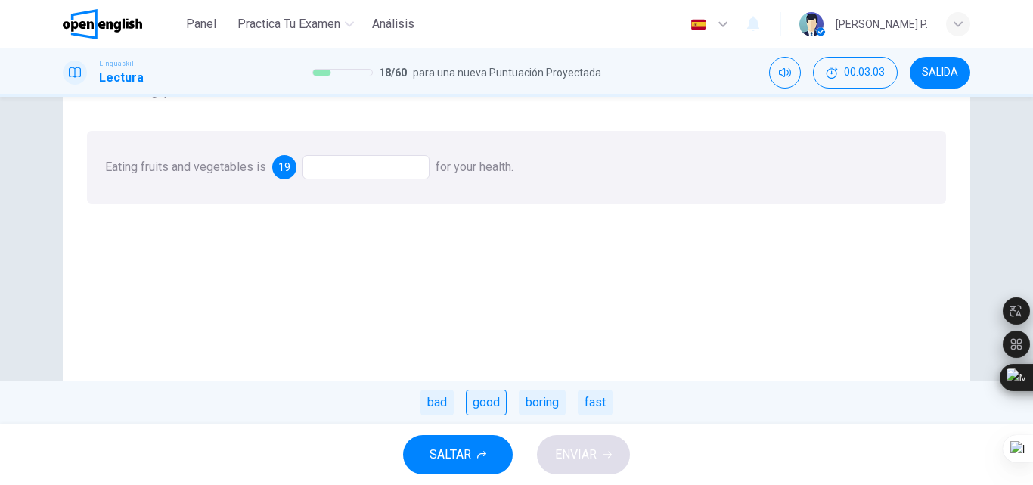
click at [493, 402] on div "good" at bounding box center [486, 402] width 41 height 26
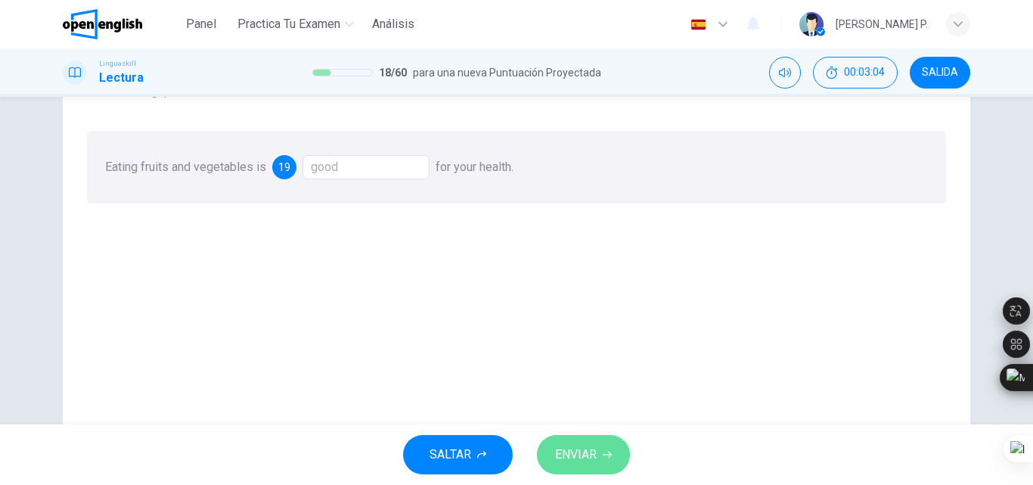
click at [579, 460] on span "ENVIAR" at bounding box center [576, 454] width 42 height 21
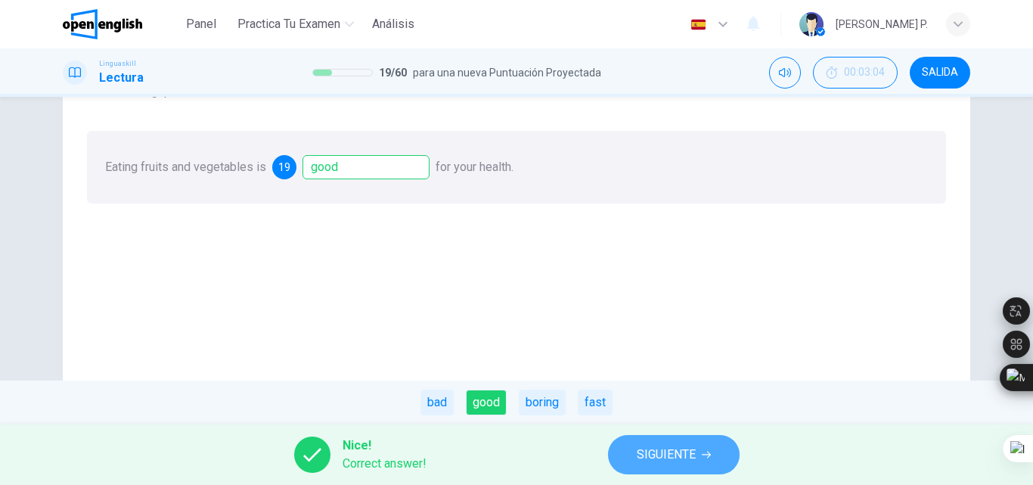
click at [675, 455] on span "SIGUIENTE" at bounding box center [666, 454] width 59 height 21
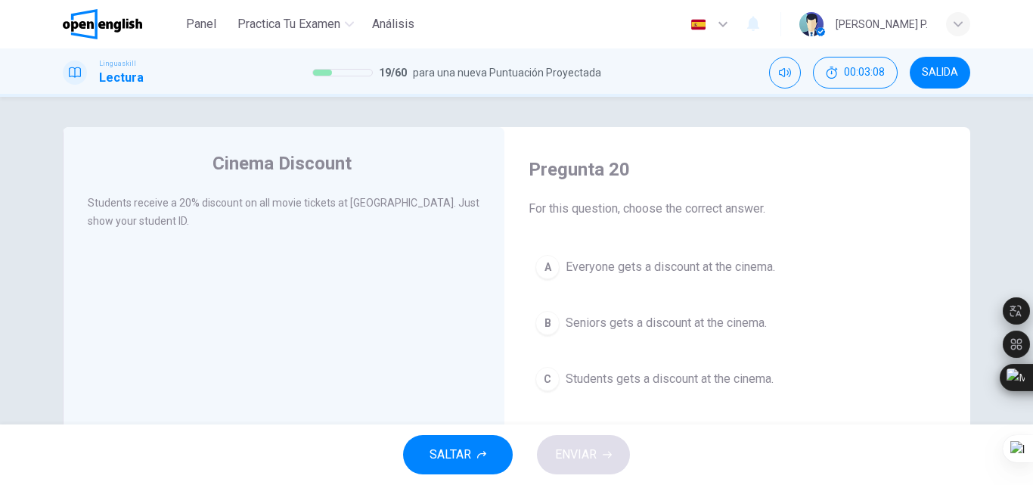
click at [610, 385] on span "Students gets a discount at the cinema." at bounding box center [670, 379] width 208 height 18
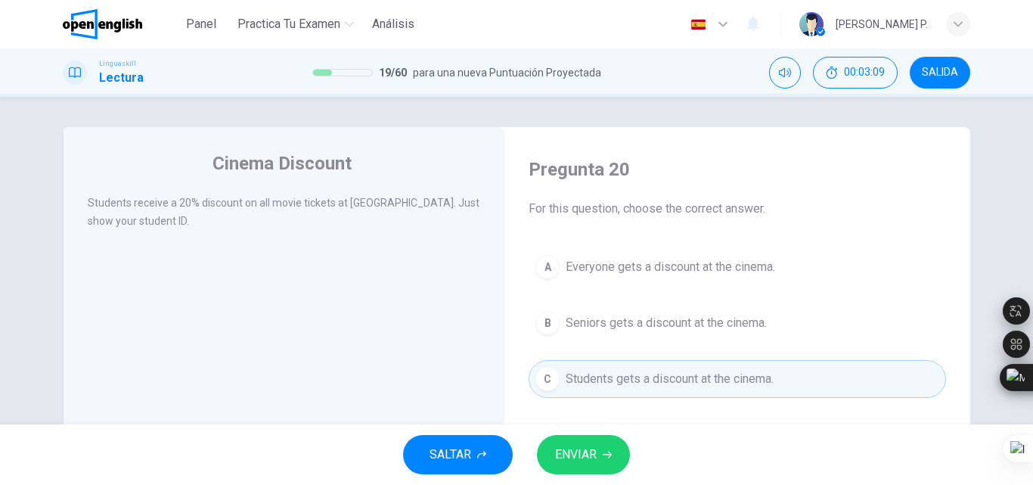
click at [594, 464] on span "ENVIAR" at bounding box center [576, 454] width 42 height 21
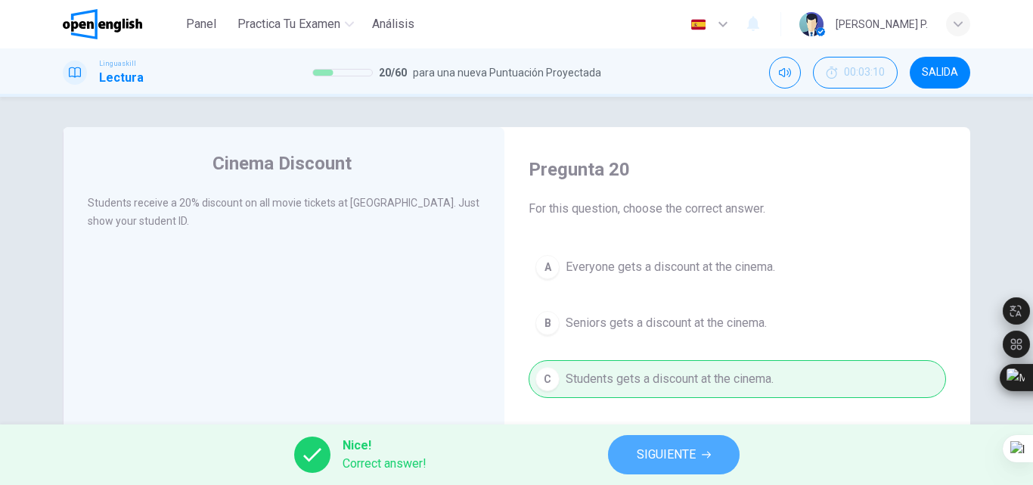
click at [631, 443] on button "SIGUIENTE" at bounding box center [674, 454] width 132 height 39
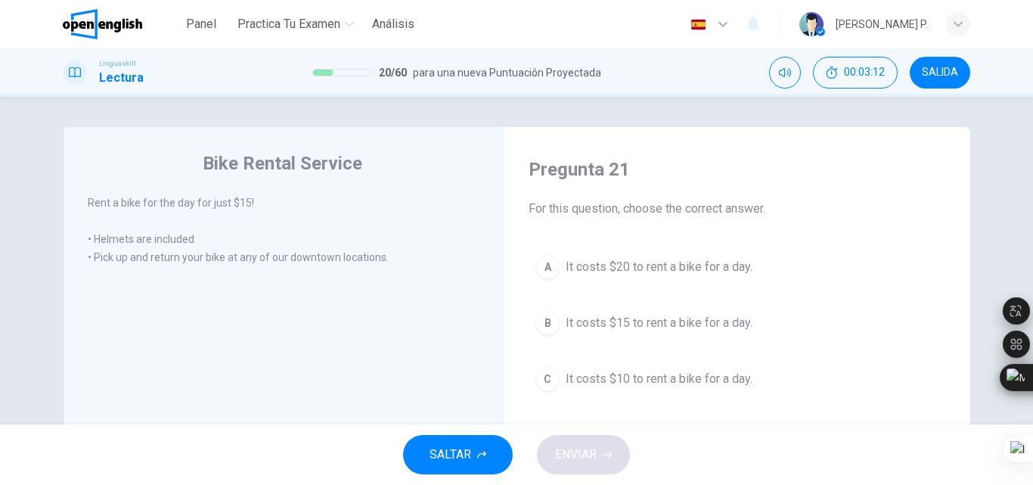
click at [606, 325] on span "It costs $15 to rent a bike for a day." at bounding box center [659, 323] width 187 height 18
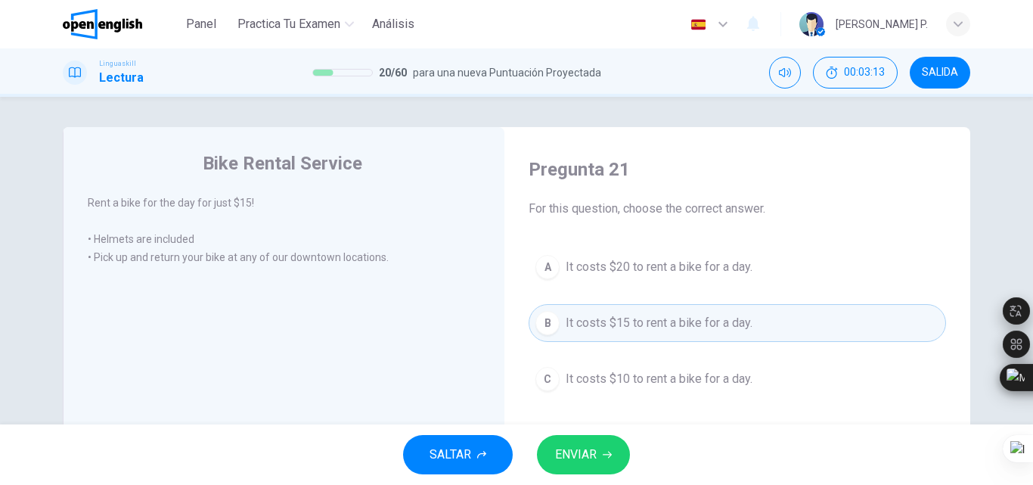
click at [600, 436] on button "ENVIAR" at bounding box center [583, 454] width 93 height 39
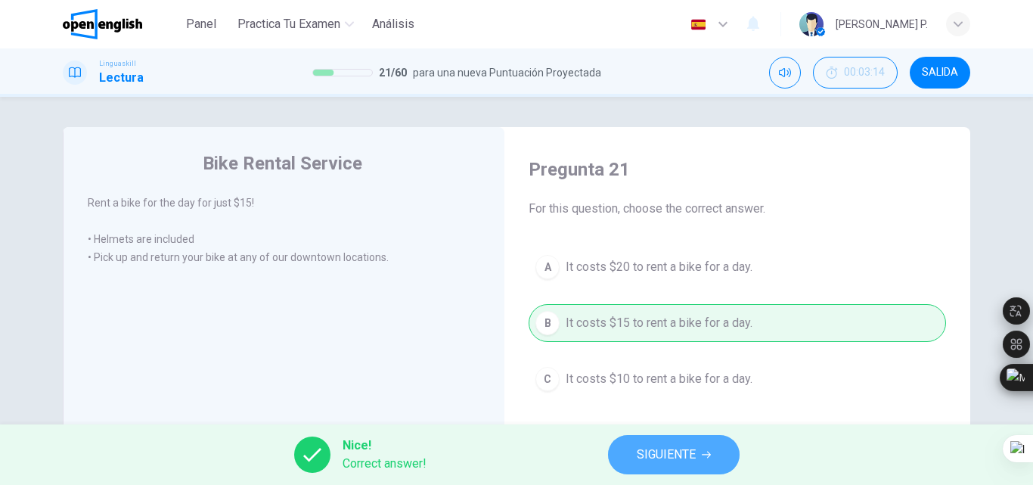
click at [654, 439] on button "SIGUIENTE" at bounding box center [674, 454] width 132 height 39
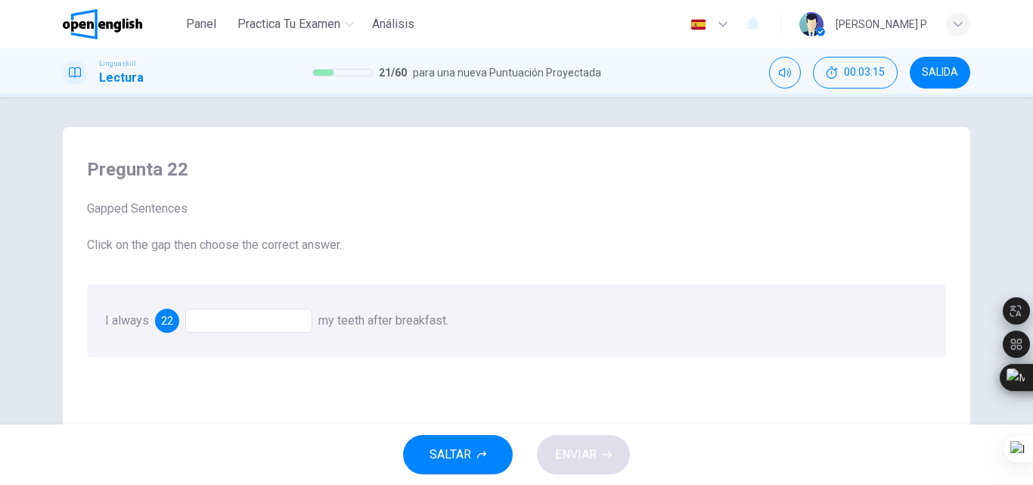
click at [268, 337] on div "I always 22 my teeth after breakfast." at bounding box center [516, 320] width 859 height 73
click at [268, 327] on div at bounding box center [248, 321] width 127 height 24
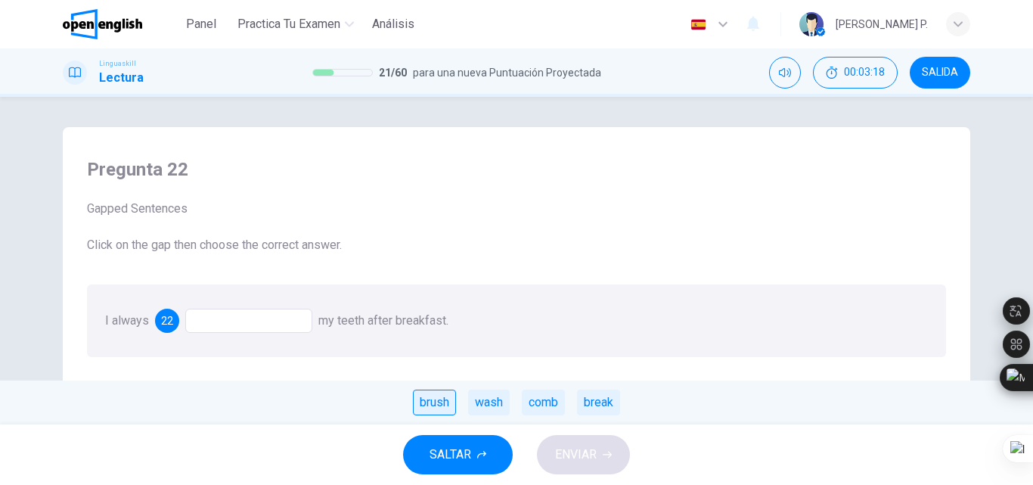
click at [451, 405] on div "brush" at bounding box center [434, 402] width 43 height 26
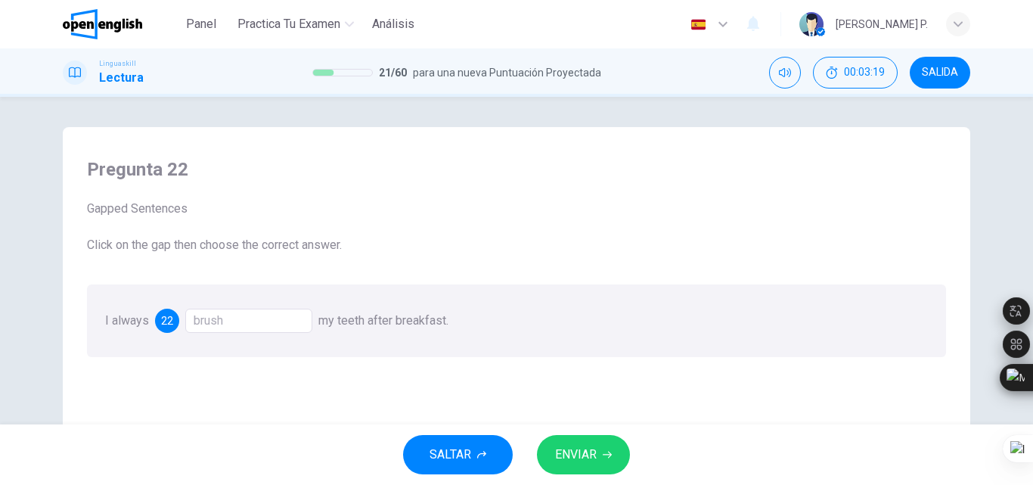
click at [582, 469] on button "ENVIAR" at bounding box center [583, 454] width 93 height 39
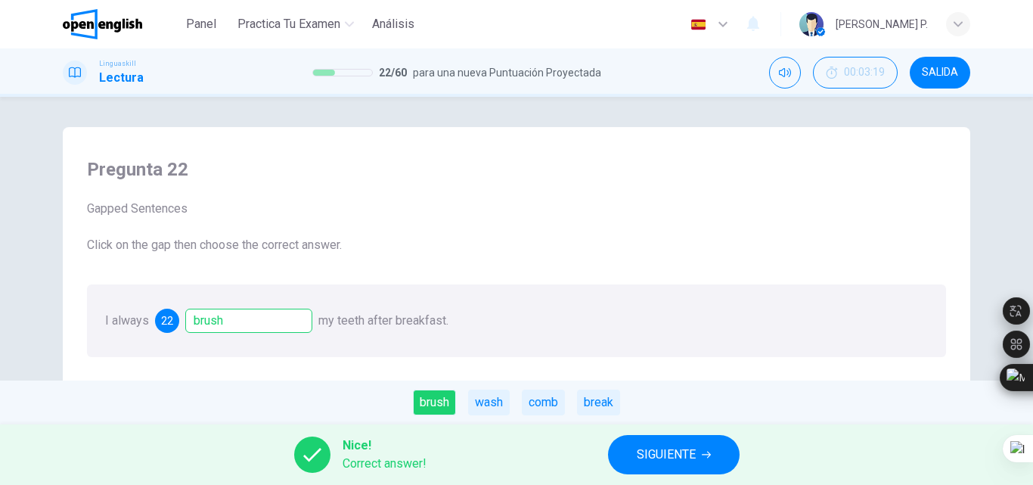
click at [647, 446] on span "SIGUIENTE" at bounding box center [666, 454] width 59 height 21
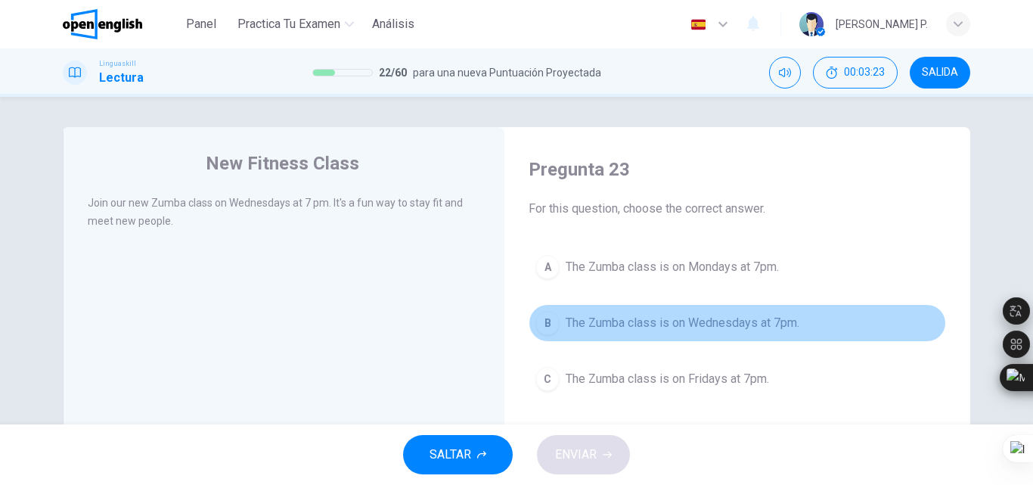
click at [612, 329] on span "The Zumba class is on Wednesdays at 7pm." at bounding box center [683, 323] width 234 height 18
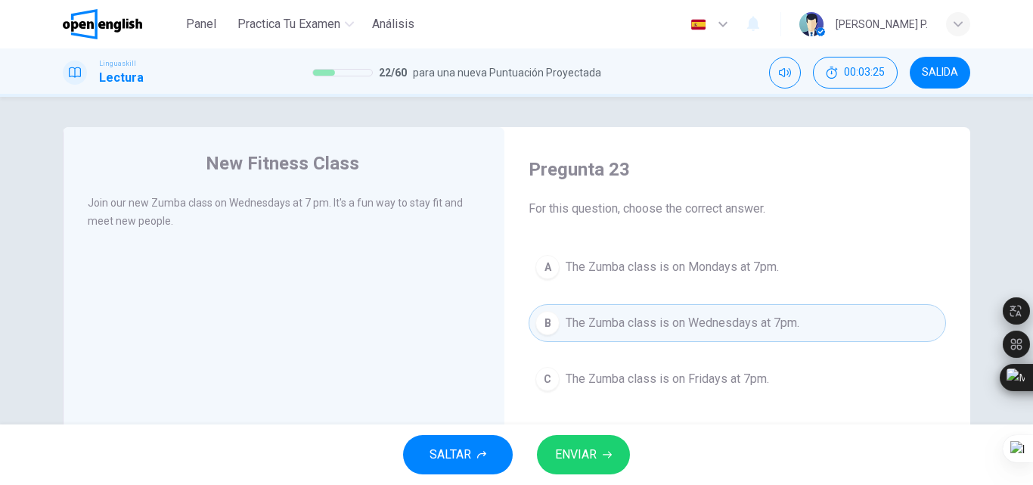
click at [594, 452] on span "ENVIAR" at bounding box center [576, 454] width 42 height 21
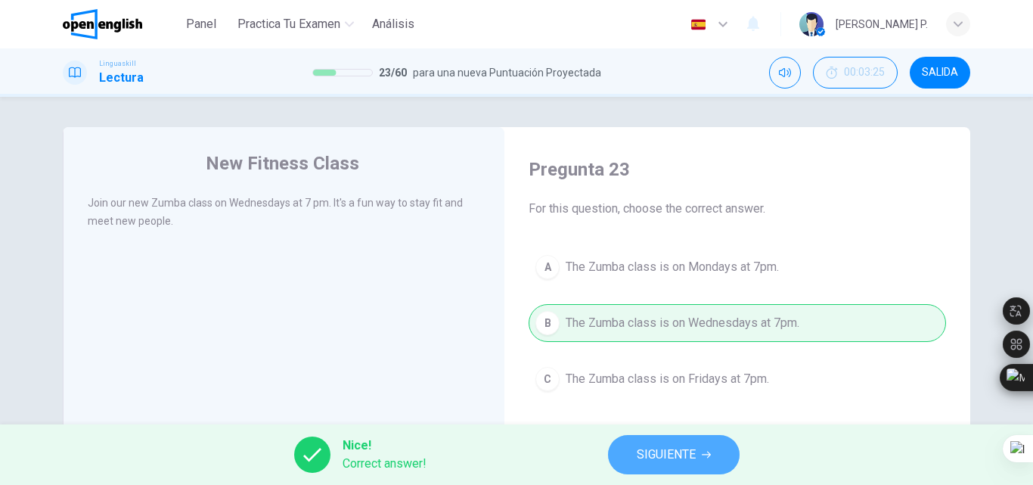
click at [633, 436] on button "SIGUIENTE" at bounding box center [674, 454] width 132 height 39
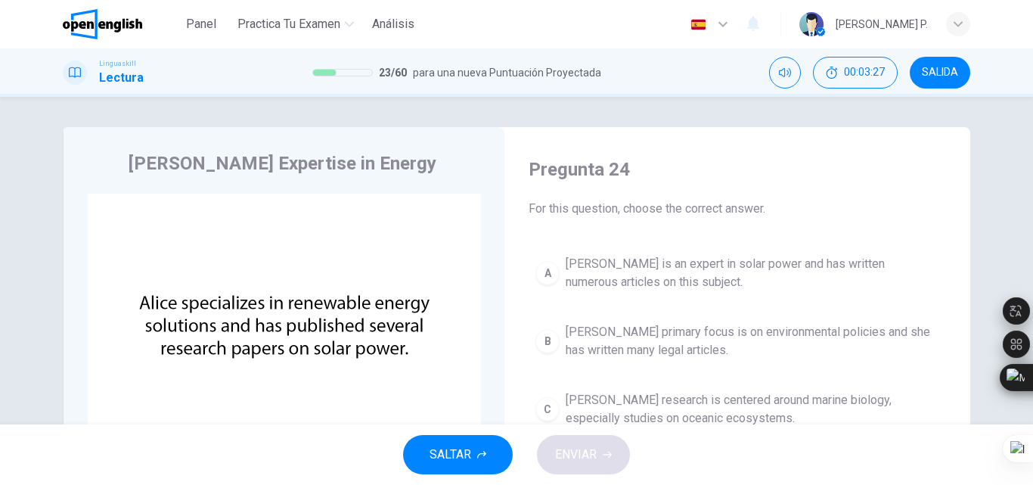
click at [1030, 190] on html "Este sitio utiliza cookies, como se explica en nuestra Política de Privacidad .…" at bounding box center [516, 242] width 1033 height 485
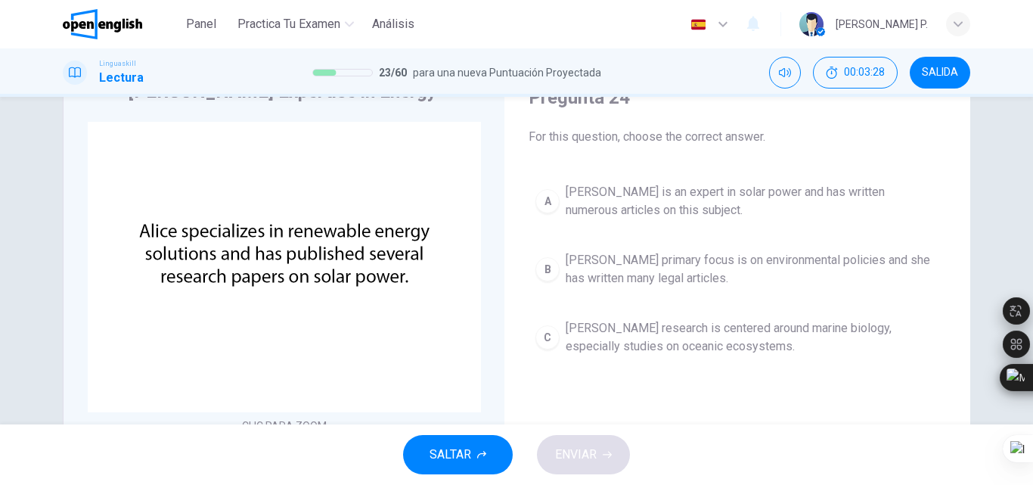
scroll to position [70, 0]
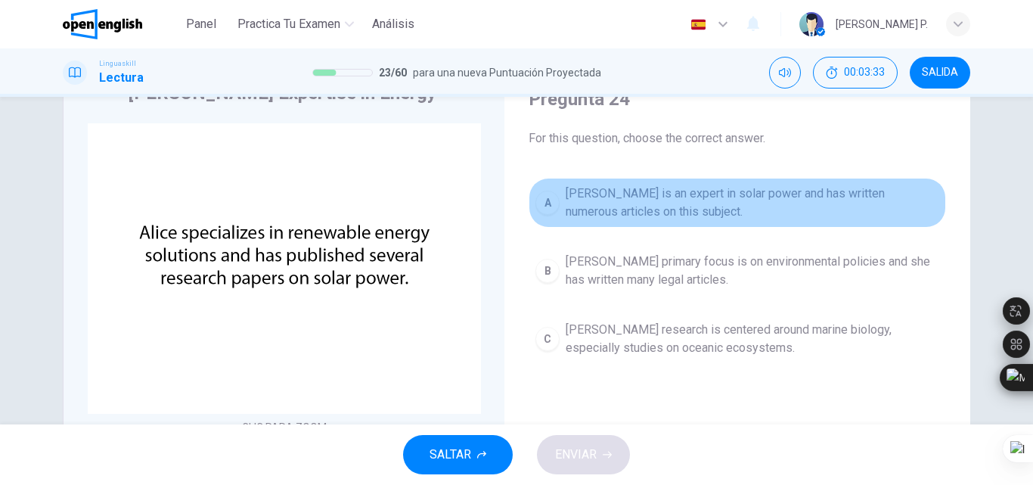
click at [784, 203] on span "Alice is an expert in solar power and has written numerous articles on this sub…" at bounding box center [753, 203] width 374 height 36
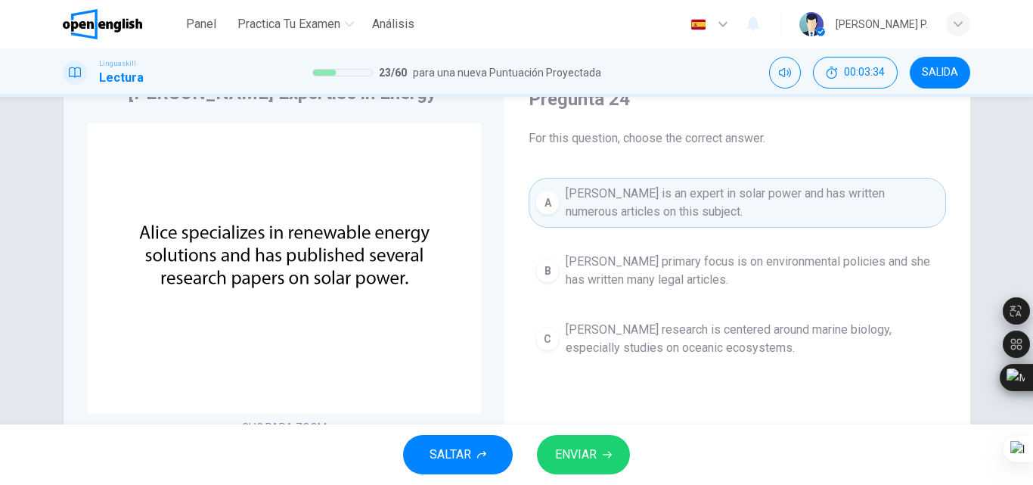
click at [616, 451] on button "ENVIAR" at bounding box center [583, 454] width 93 height 39
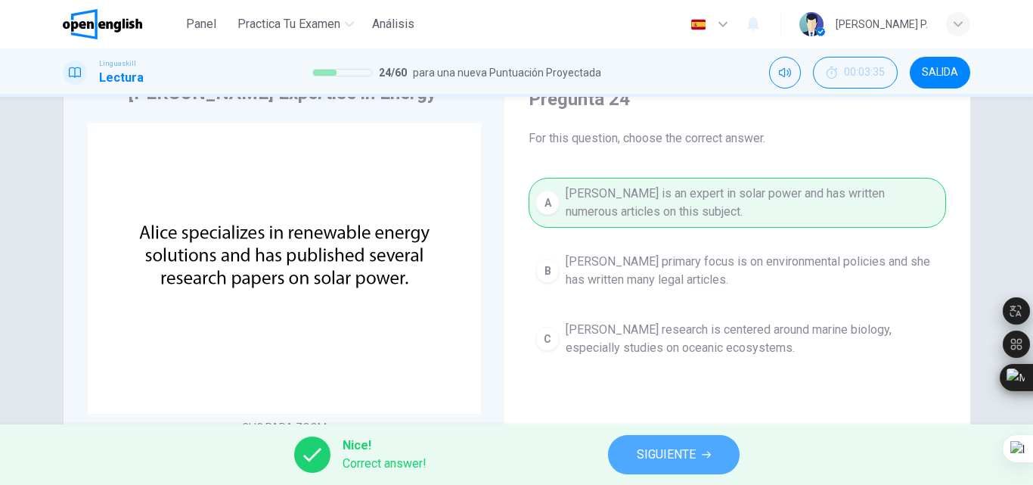
click at [667, 450] on span "SIGUIENTE" at bounding box center [666, 454] width 59 height 21
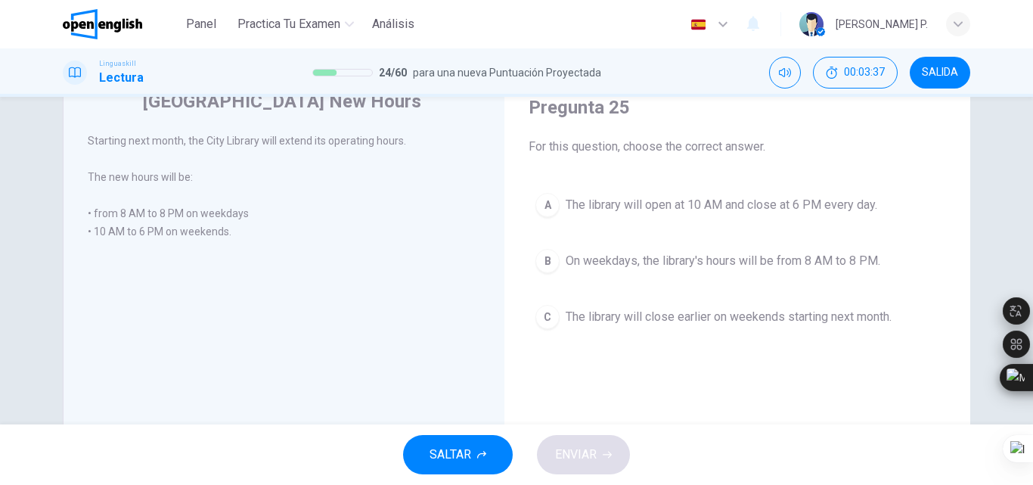
scroll to position [64, 0]
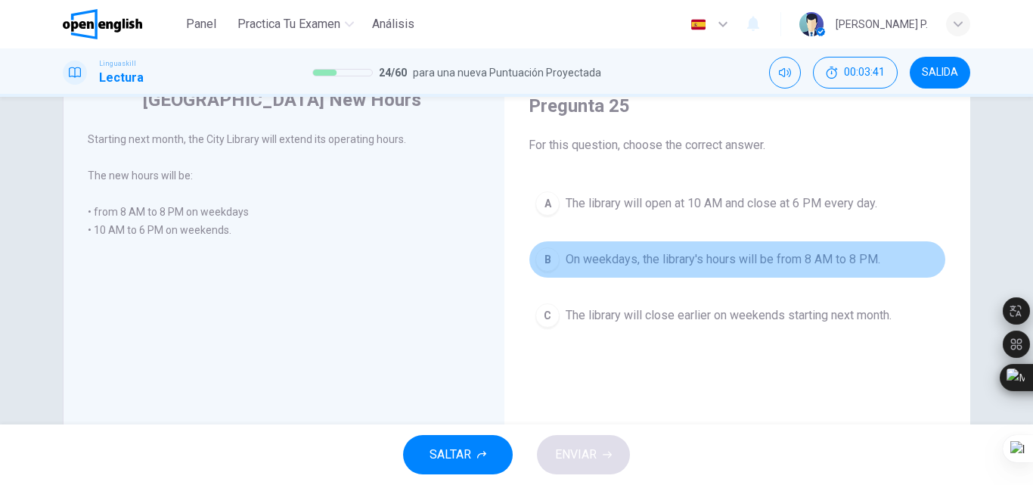
click at [795, 275] on button "B On weekdays, the library's hours will be from 8 AM to 8 PM." at bounding box center [737, 259] width 417 height 38
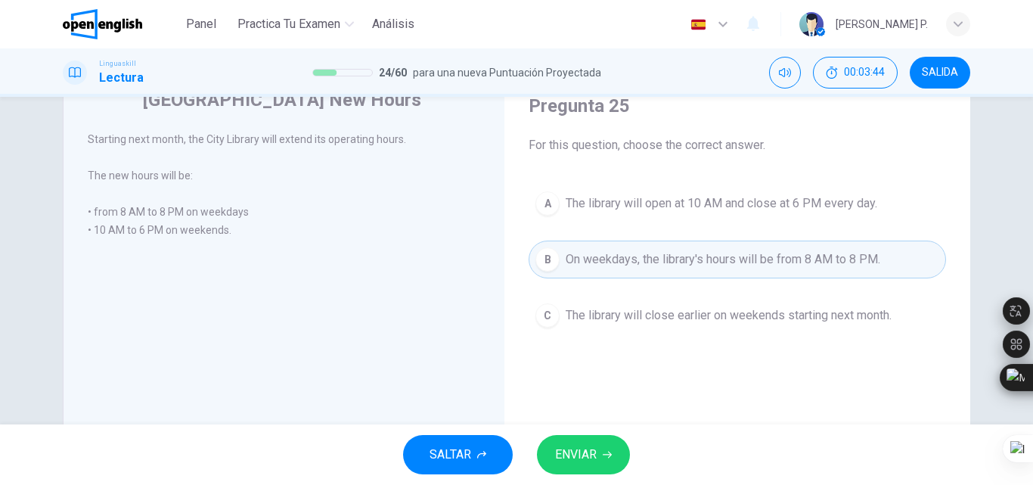
click at [598, 446] on button "ENVIAR" at bounding box center [583, 454] width 93 height 39
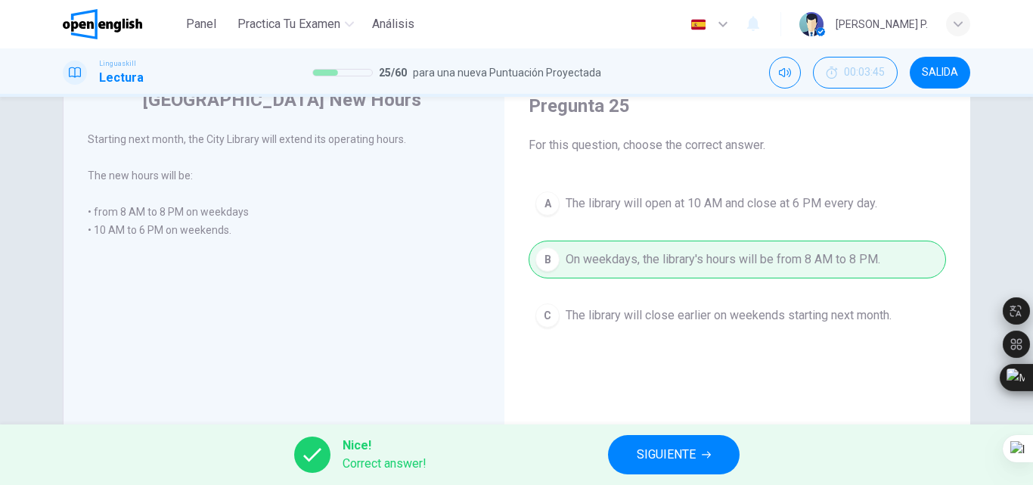
click at [605, 459] on div "Nice! Correct answer! SIGUIENTE" at bounding box center [516, 454] width 1033 height 61
click at [622, 458] on button "SIGUIENTE" at bounding box center [674, 454] width 132 height 39
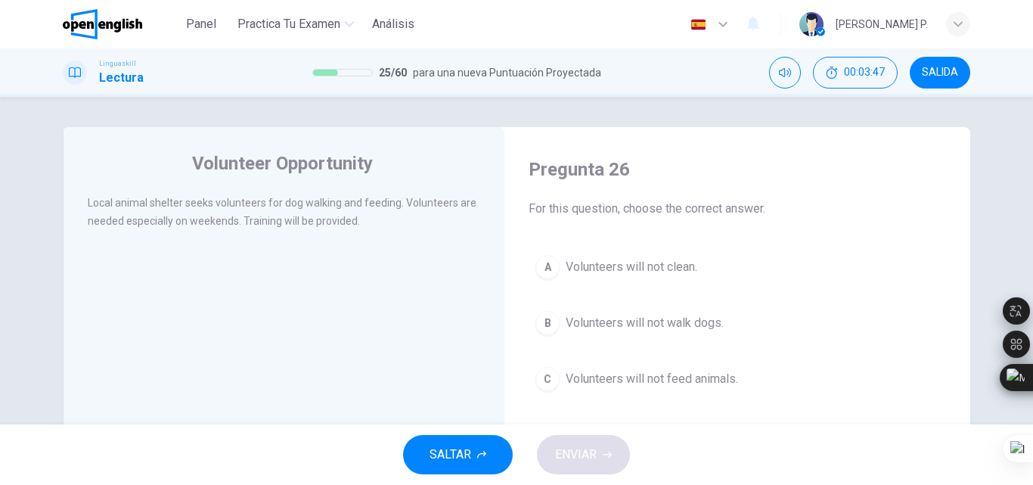
click at [1032, 167] on div at bounding box center [1032, 242] width 1 height 485
drag, startPoint x: 1032, startPoint y: 167, endPoint x: 1032, endPoint y: 177, distance: 9.8
click at [1032, 177] on div at bounding box center [1032, 242] width 1 height 485
drag, startPoint x: 1032, startPoint y: 177, endPoint x: 1032, endPoint y: 190, distance: 12.9
click at [1032, 190] on html "Este sitio utiliza cookies, como se explica en nuestra Política de Privacidad .…" at bounding box center [516, 242] width 1033 height 485
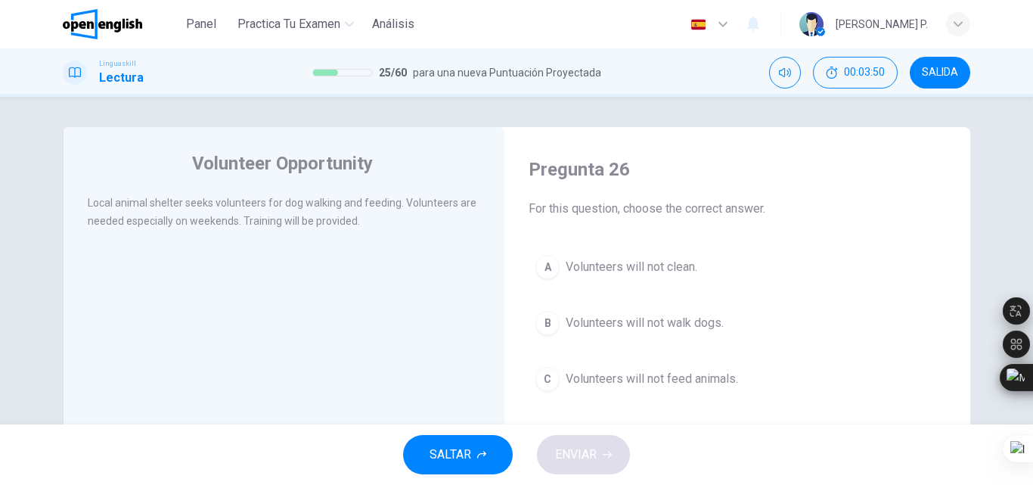
click at [1030, 175] on html "Este sitio utiliza cookies, como se explica en nuestra Política de Privacidad .…" at bounding box center [516, 242] width 1033 height 485
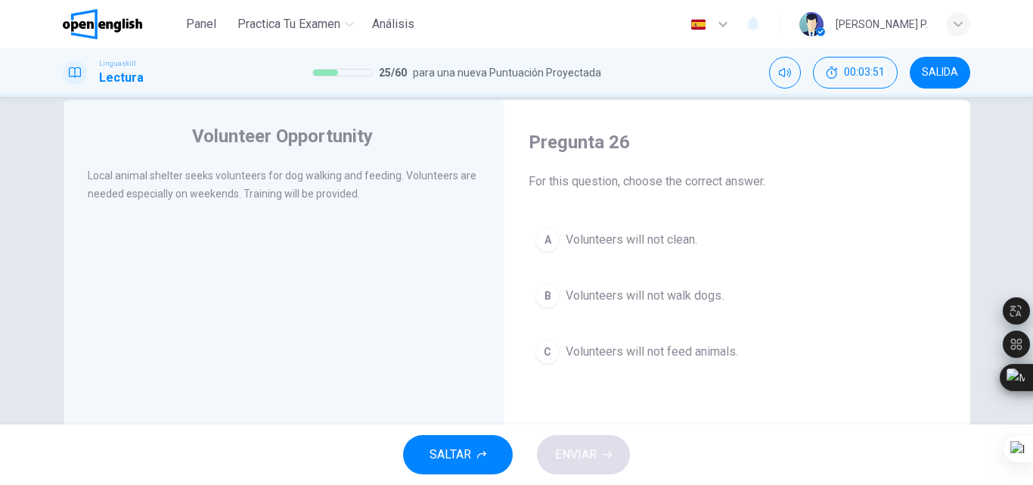
scroll to position [39, 0]
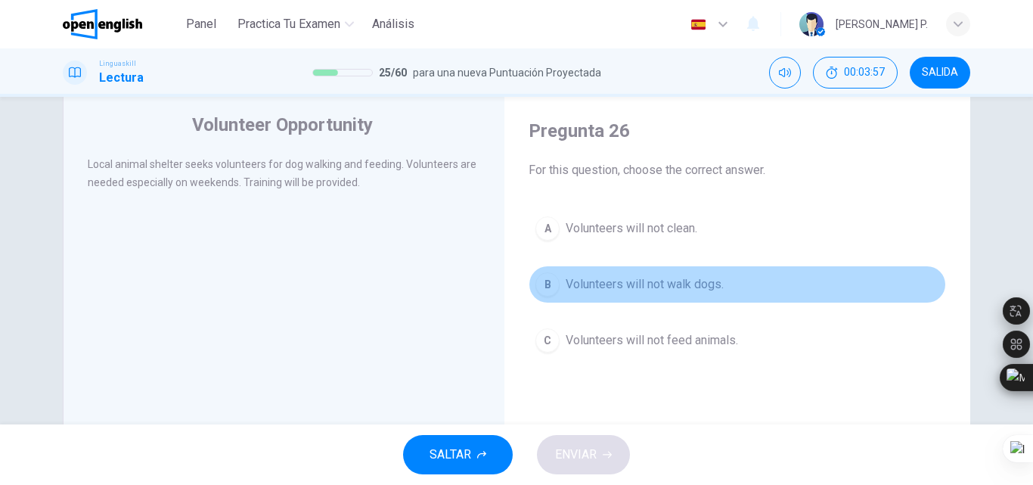
click at [622, 281] on span "Volunteers will not walk dogs." at bounding box center [645, 284] width 158 height 18
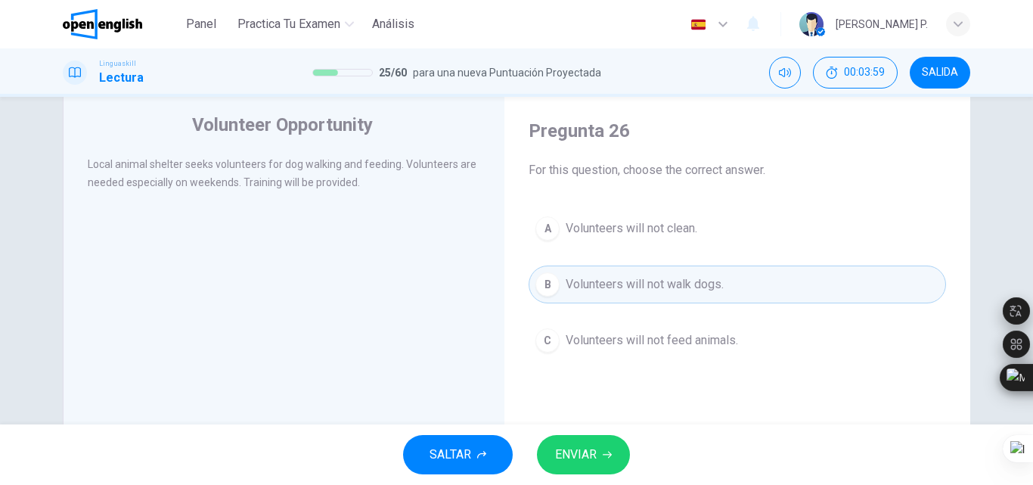
click at [616, 439] on button "ENVIAR" at bounding box center [583, 454] width 93 height 39
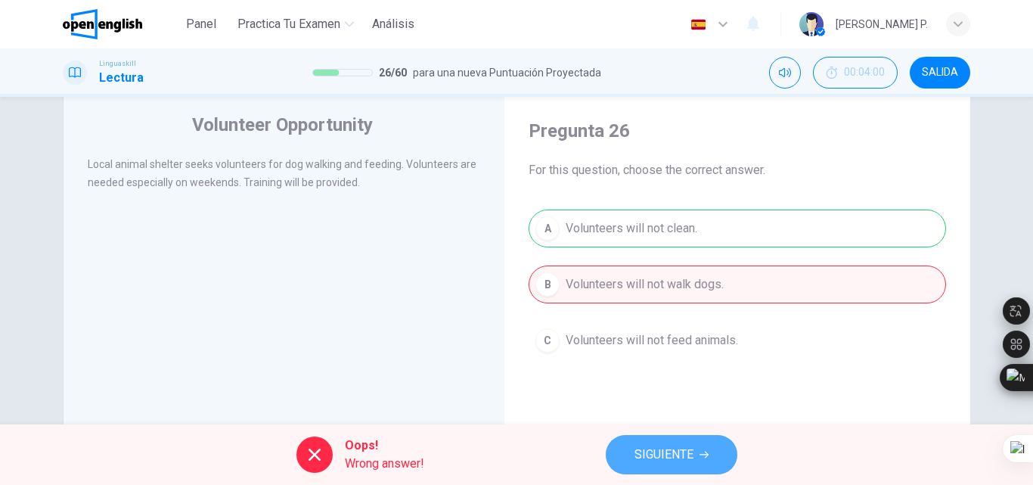
click at [633, 450] on button "SIGUIENTE" at bounding box center [672, 454] width 132 height 39
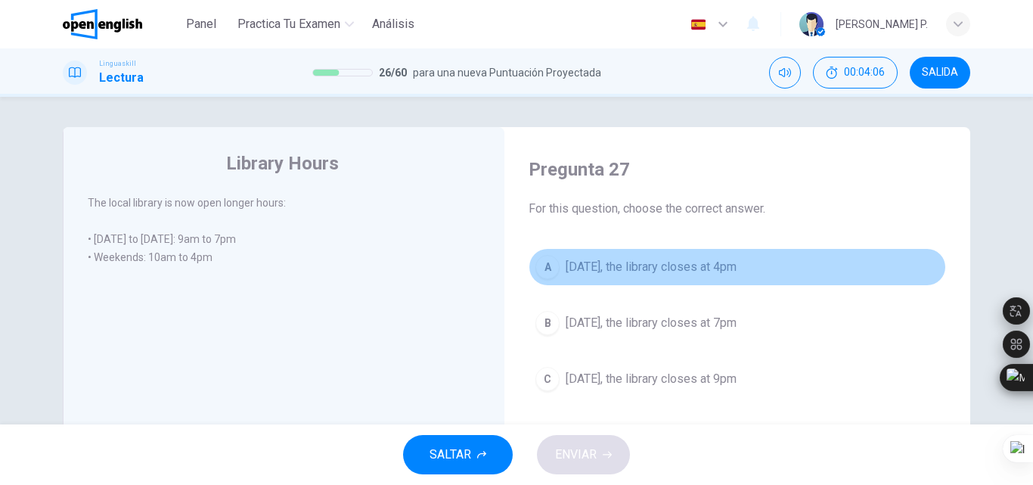
click at [681, 257] on button "A On Saturday, the library closes at 4pm" at bounding box center [737, 267] width 417 height 38
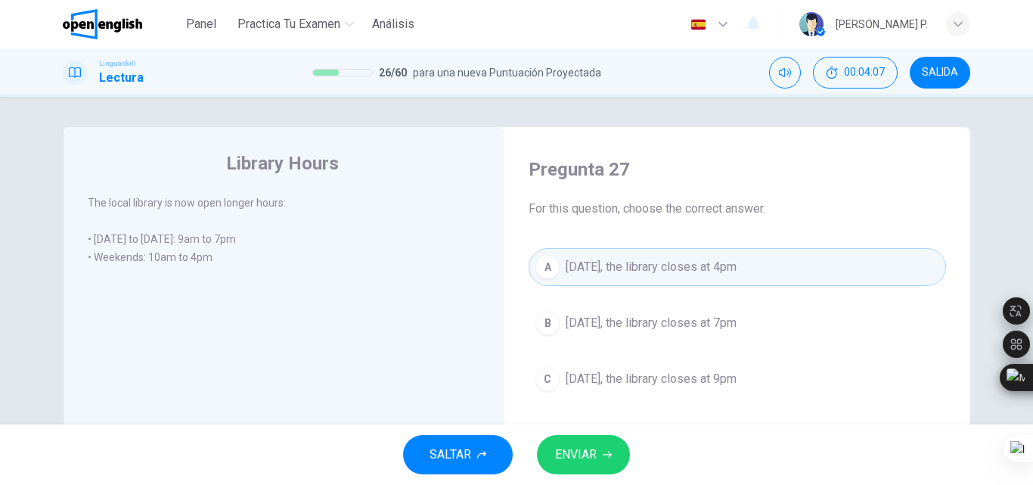
click at [591, 445] on span "ENVIAR" at bounding box center [576, 454] width 42 height 21
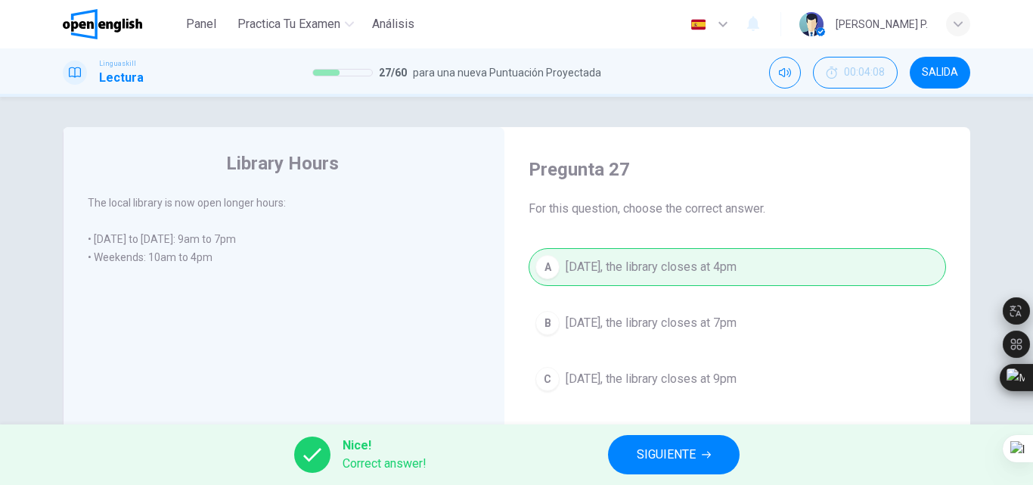
click at [629, 458] on button "SIGUIENTE" at bounding box center [674, 454] width 132 height 39
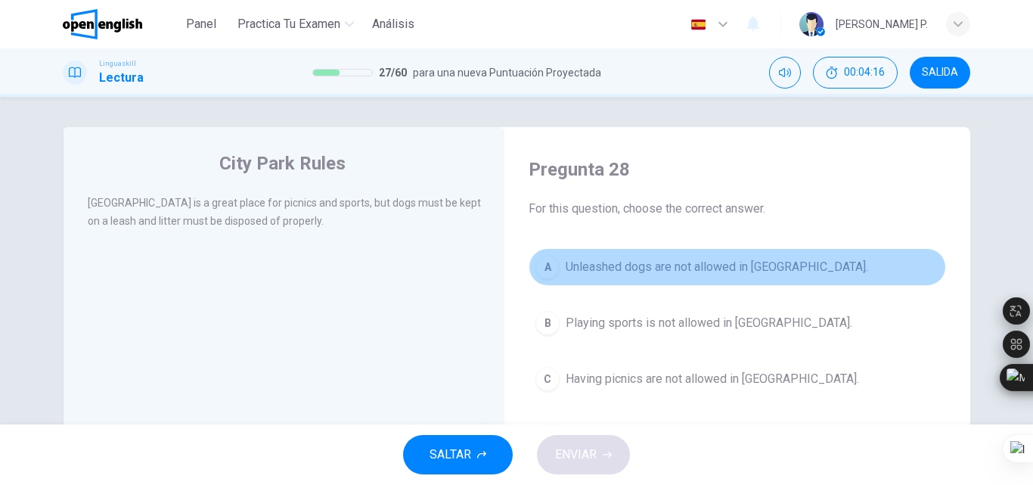
click at [735, 262] on span "Unleashed dogs are not allowed in City Park." at bounding box center [717, 267] width 303 height 18
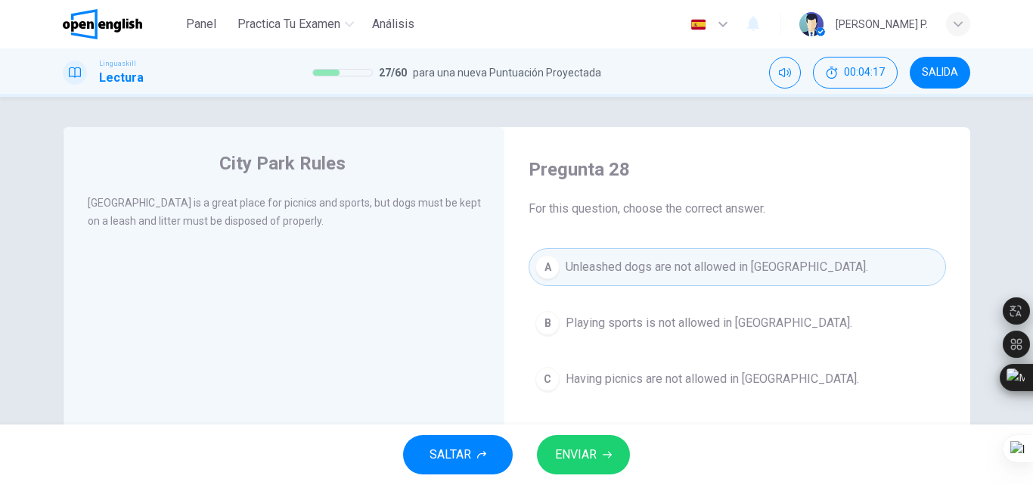
click at [599, 455] on button "ENVIAR" at bounding box center [583, 454] width 93 height 39
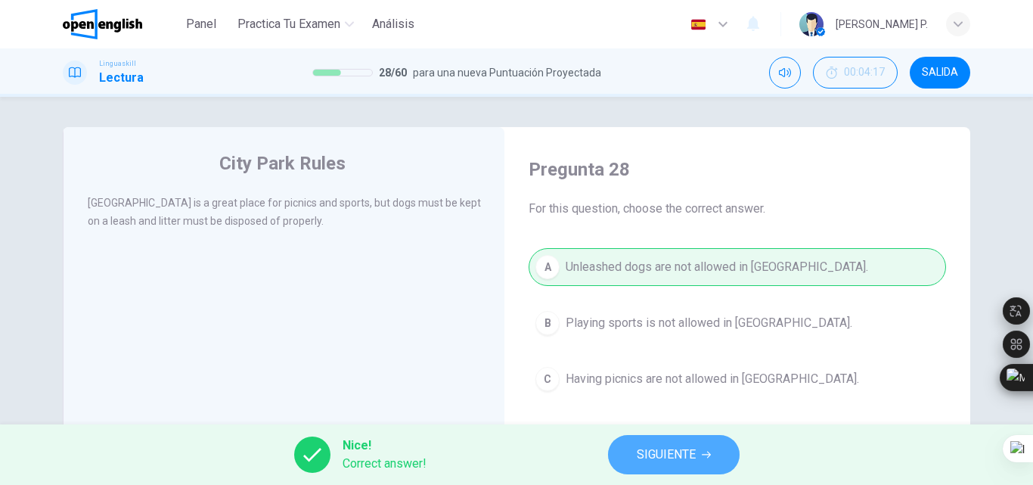
click at [658, 451] on span "SIGUIENTE" at bounding box center [666, 454] width 59 height 21
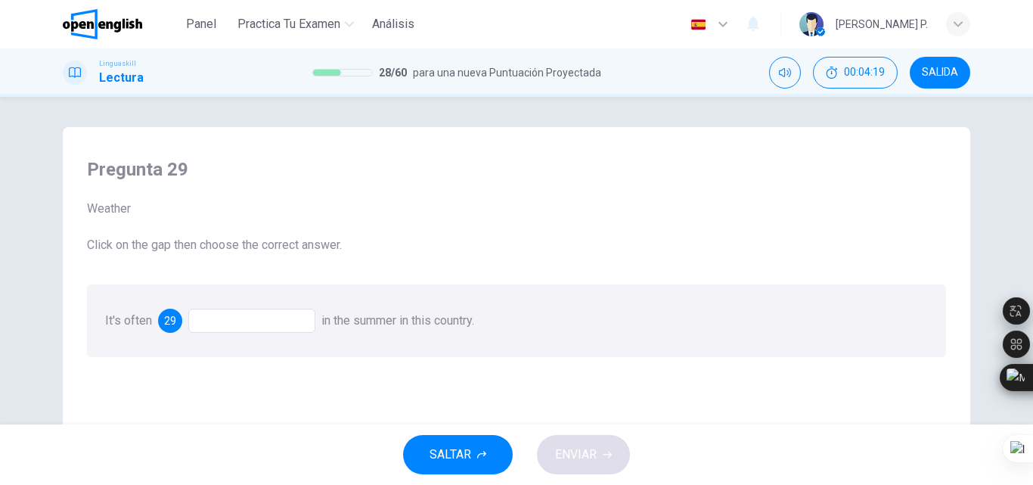
drag, startPoint x: 313, startPoint y: 358, endPoint x: 296, endPoint y: 330, distance: 31.9
click at [296, 330] on div "Pregunta 29 Weather Click on the gap then choose the correct answer. It's often…" at bounding box center [516, 257] width 883 height 230
click at [292, 323] on div at bounding box center [251, 321] width 127 height 24
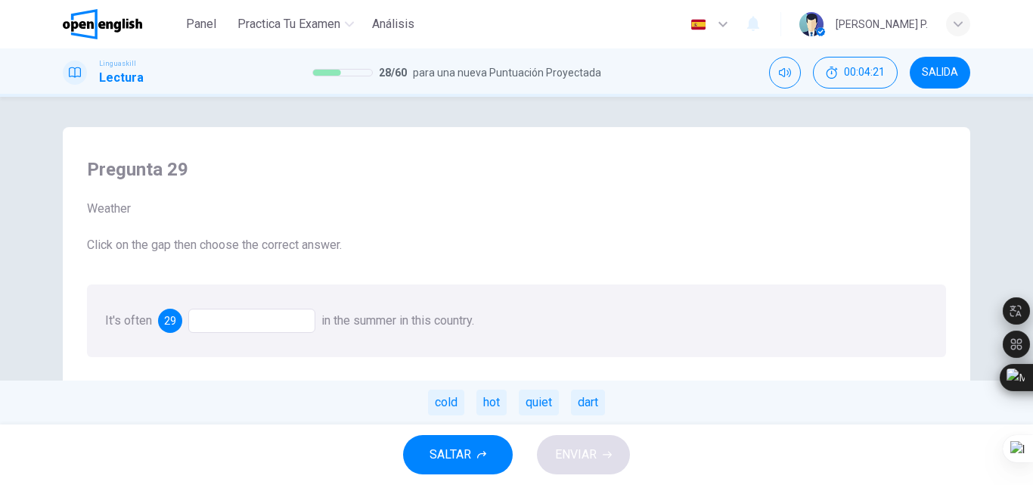
click at [292, 323] on div at bounding box center [251, 321] width 127 height 24
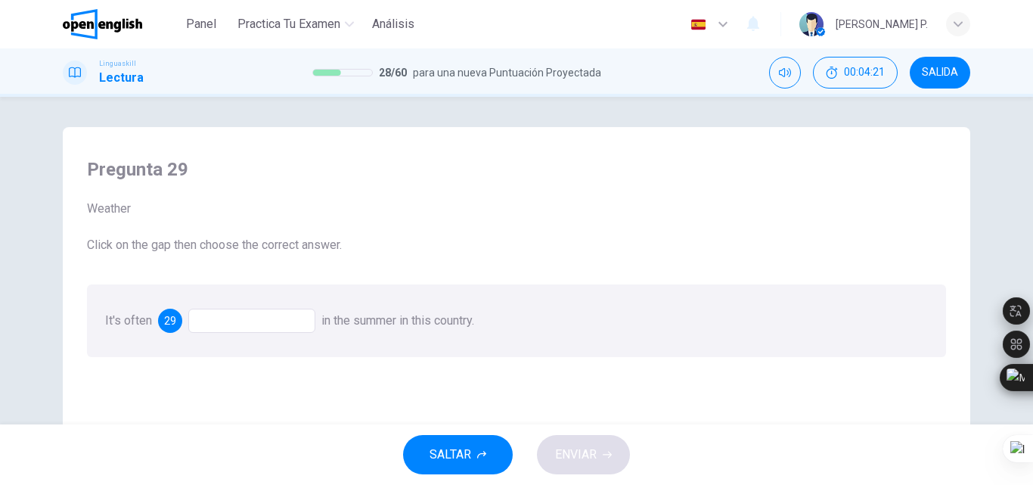
click at [292, 323] on div at bounding box center [251, 321] width 127 height 24
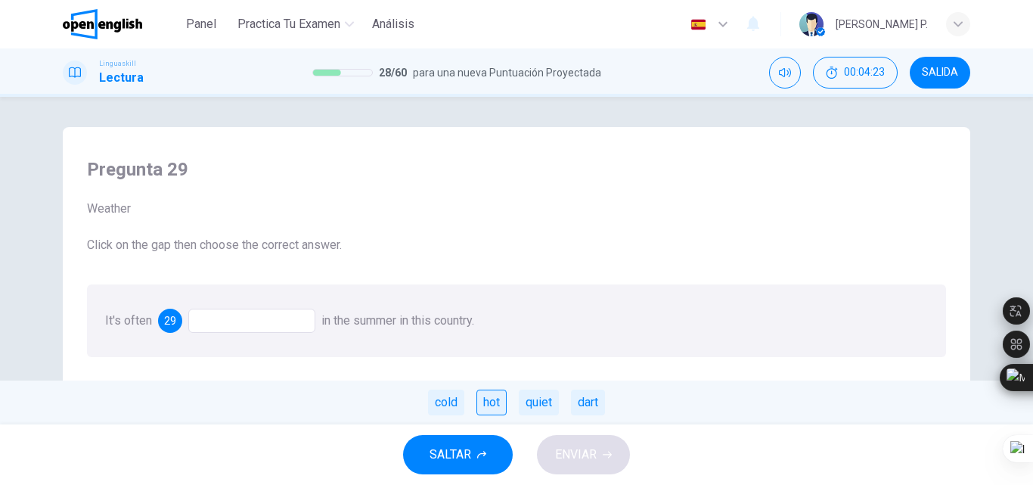
click at [495, 396] on div "hot" at bounding box center [491, 402] width 30 height 26
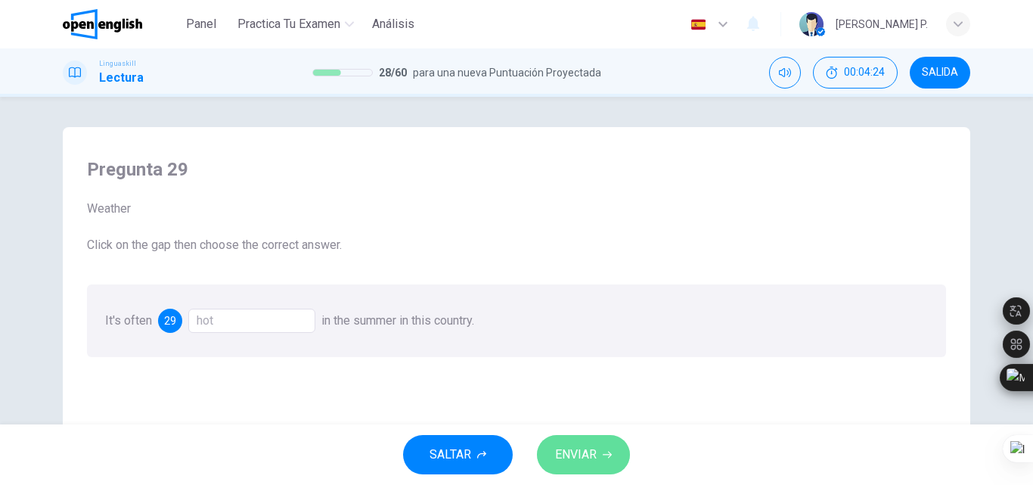
click at [573, 451] on span "ENVIAR" at bounding box center [576, 454] width 42 height 21
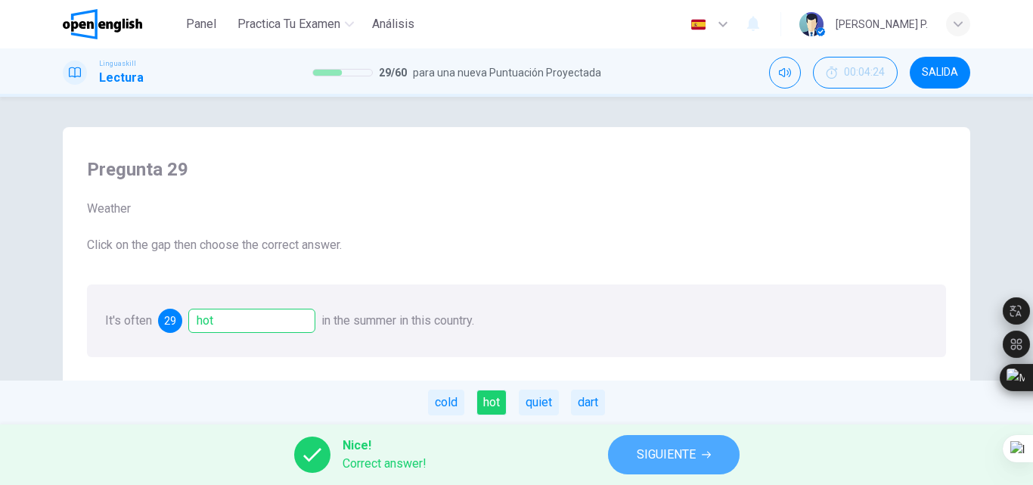
click at [648, 469] on button "SIGUIENTE" at bounding box center [674, 454] width 132 height 39
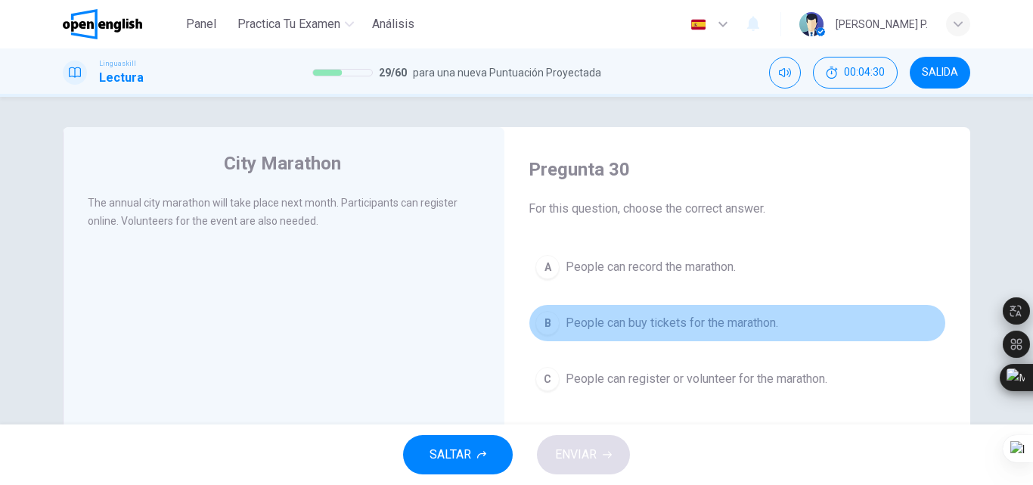
click at [655, 324] on span "People can buy tickets for the marathon." at bounding box center [672, 323] width 213 height 18
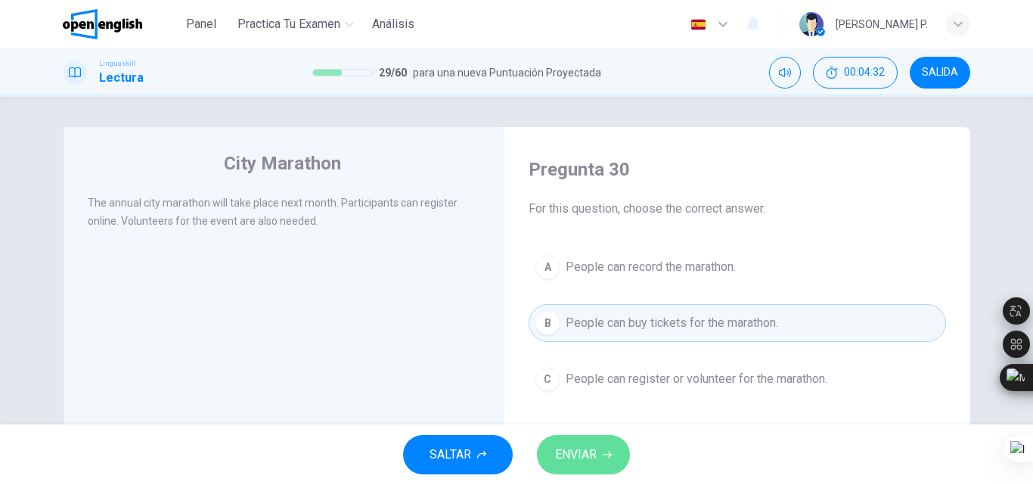
click at [567, 459] on span "ENVIAR" at bounding box center [576, 454] width 42 height 21
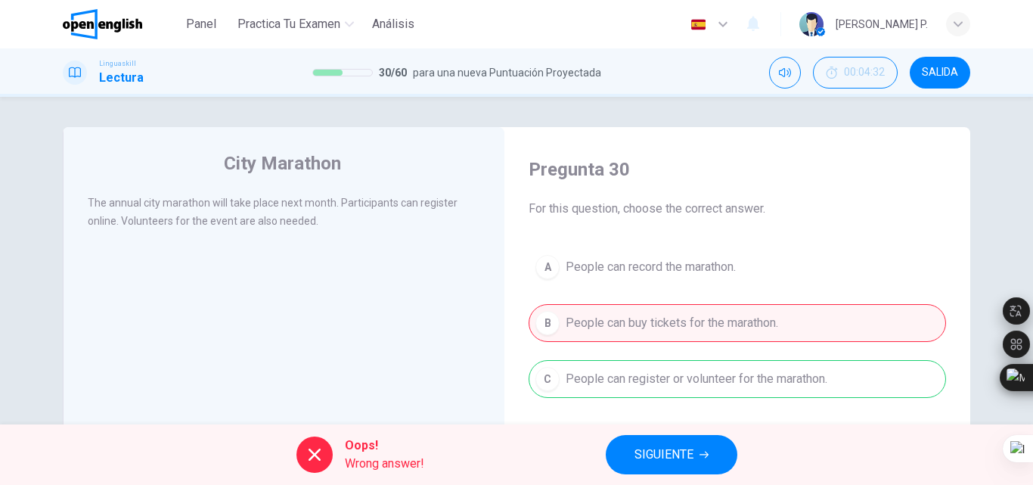
click at [645, 448] on span "SIGUIENTE" at bounding box center [664, 454] width 59 height 21
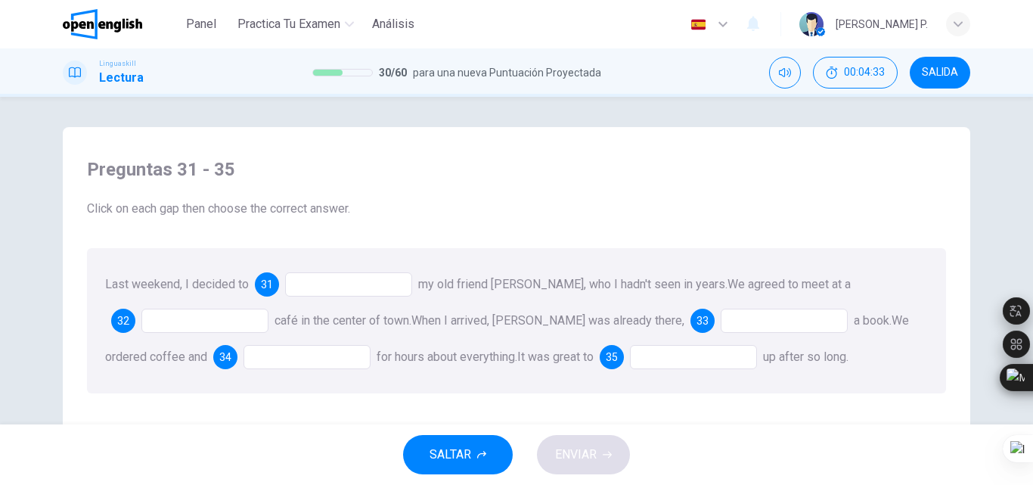
click at [317, 296] on div at bounding box center [348, 284] width 127 height 24
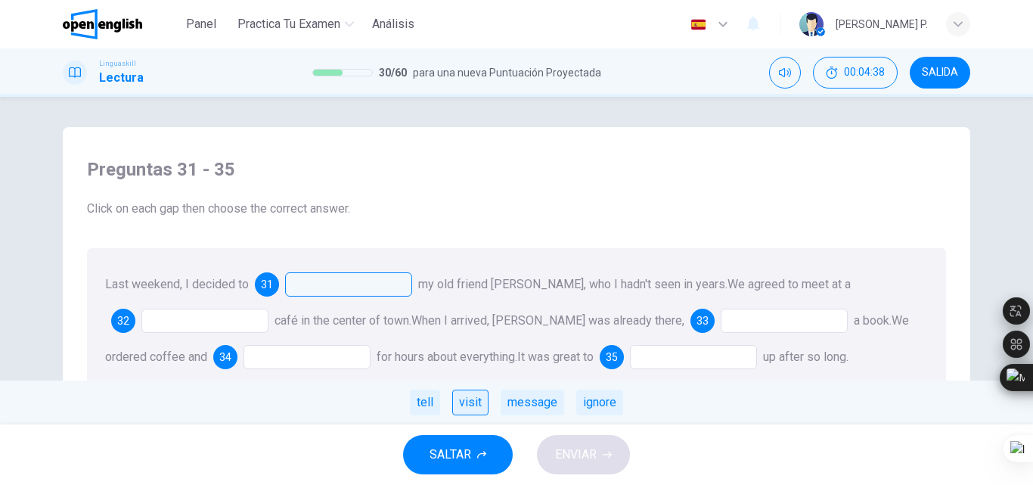
click at [458, 405] on div "visit" at bounding box center [470, 402] width 36 height 26
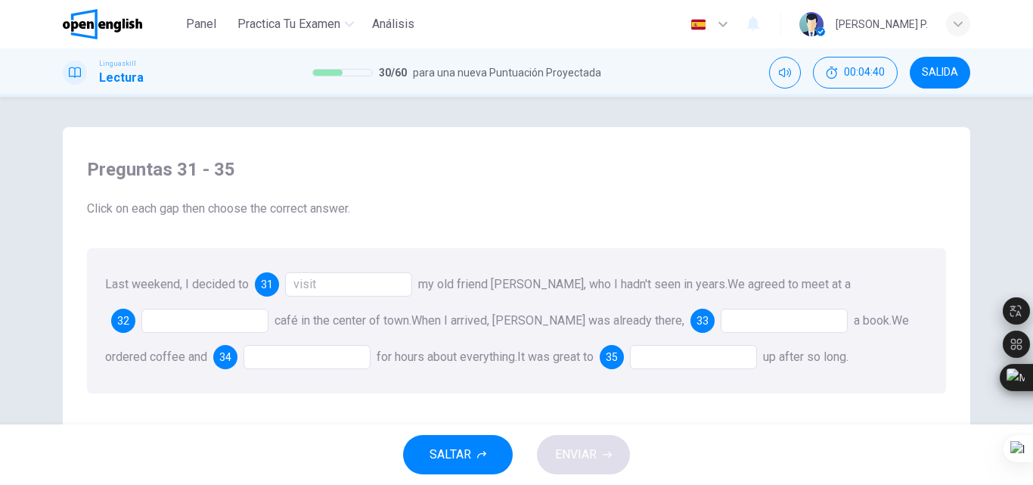
click at [214, 319] on div at bounding box center [204, 321] width 127 height 24
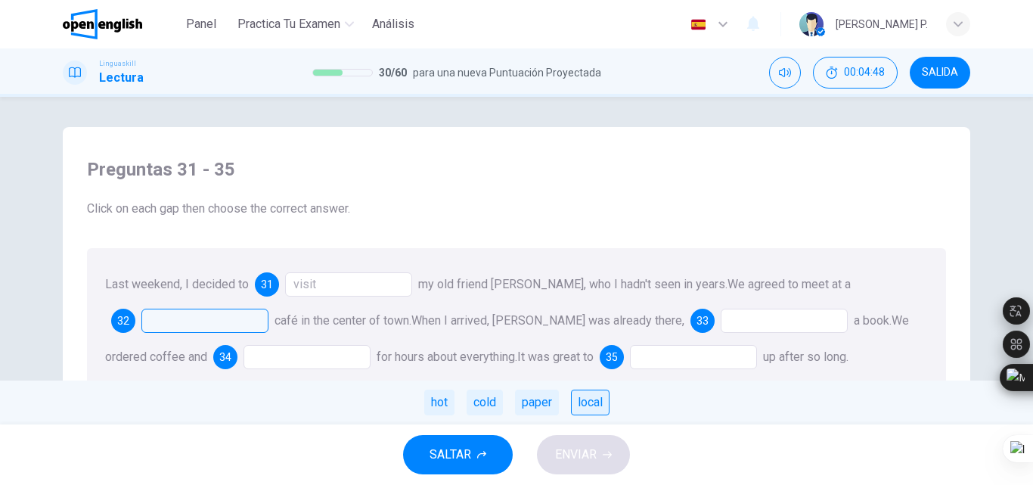
click at [598, 398] on div "local" at bounding box center [590, 402] width 39 height 26
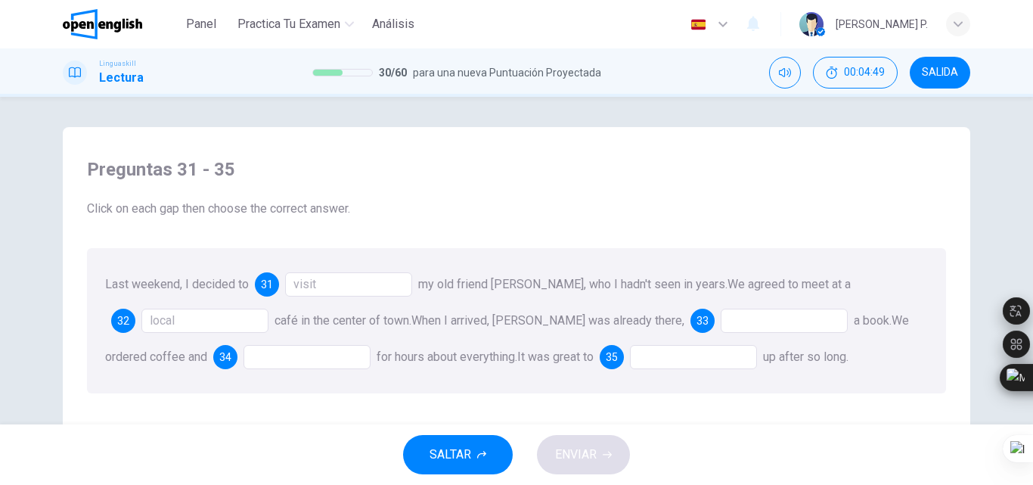
click at [730, 320] on div at bounding box center [784, 321] width 127 height 24
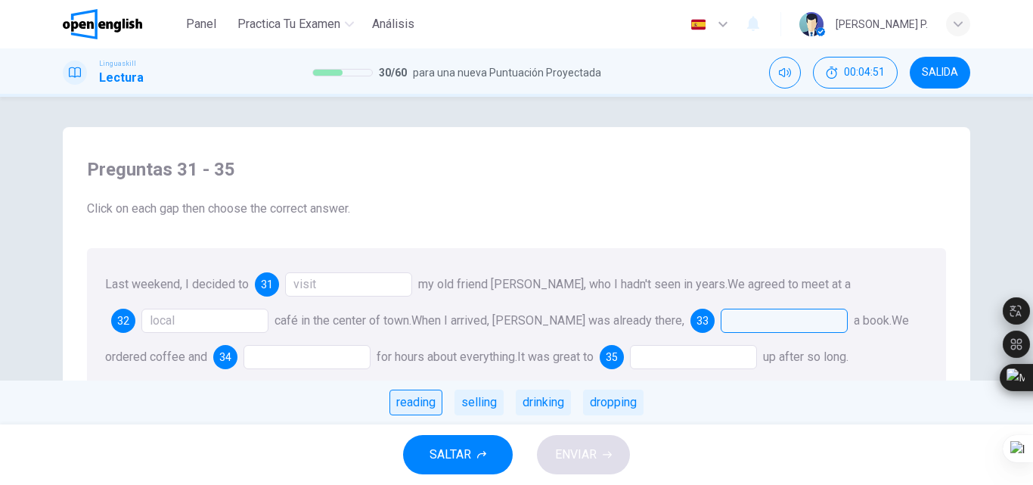
click at [433, 402] on div "reading" at bounding box center [415, 402] width 53 height 26
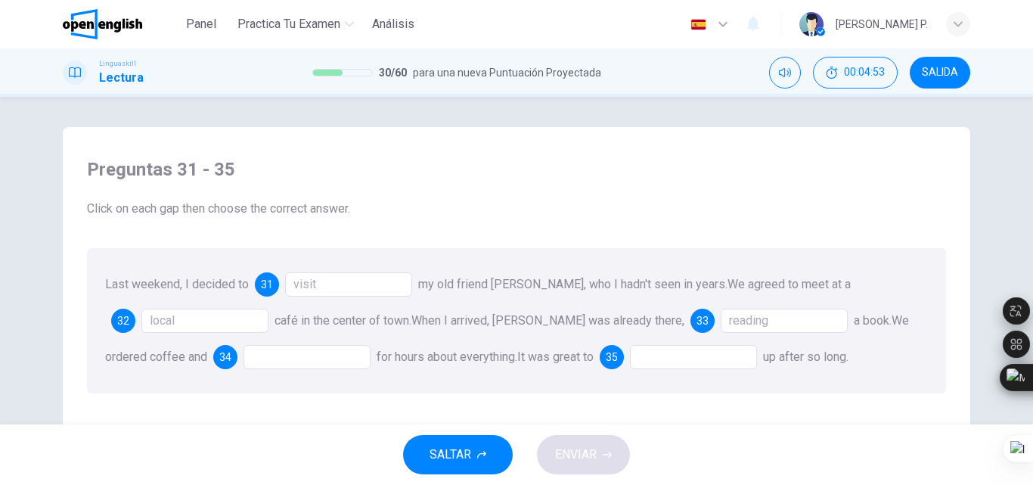
click at [253, 354] on div at bounding box center [307, 357] width 127 height 24
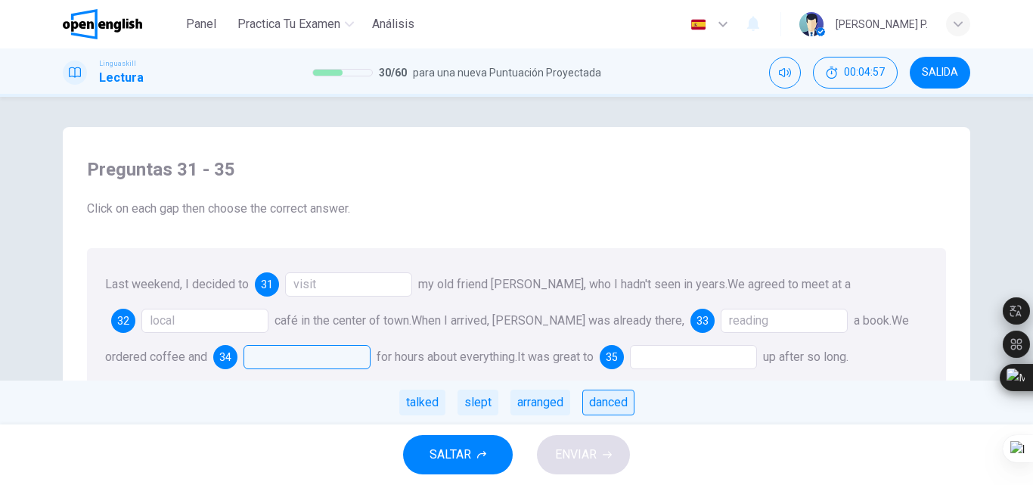
click at [618, 393] on div "danced" at bounding box center [608, 402] width 52 height 26
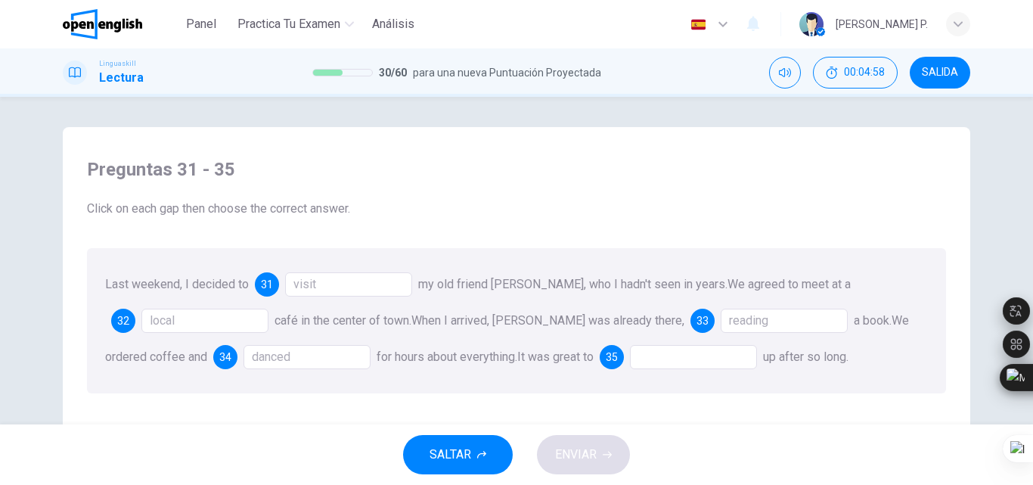
click at [295, 358] on div "danced" at bounding box center [307, 357] width 127 height 24
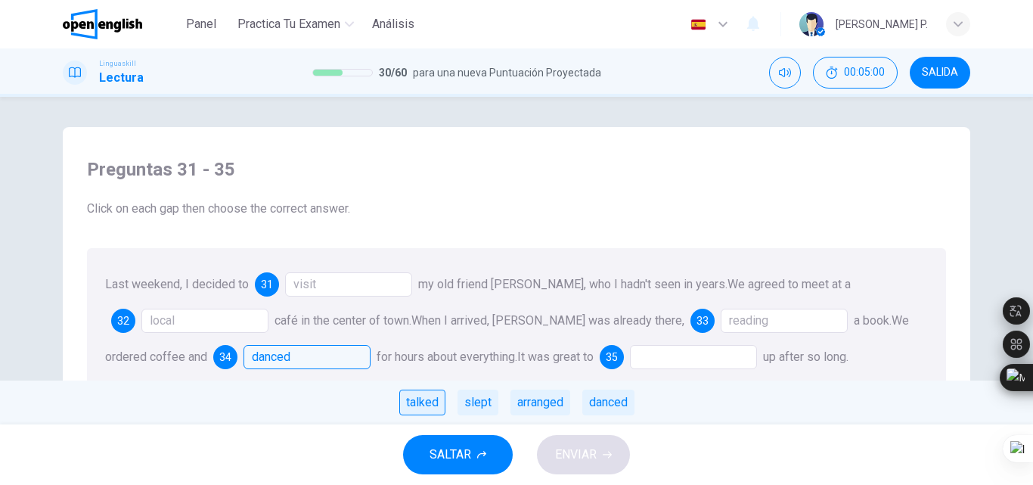
click at [430, 397] on div "talked" at bounding box center [422, 402] width 46 height 26
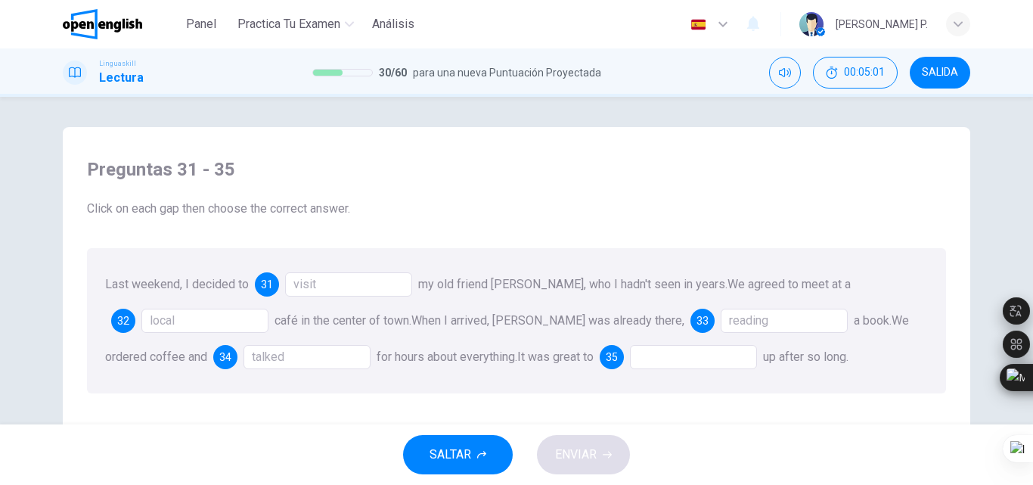
click at [630, 358] on div at bounding box center [693, 357] width 127 height 24
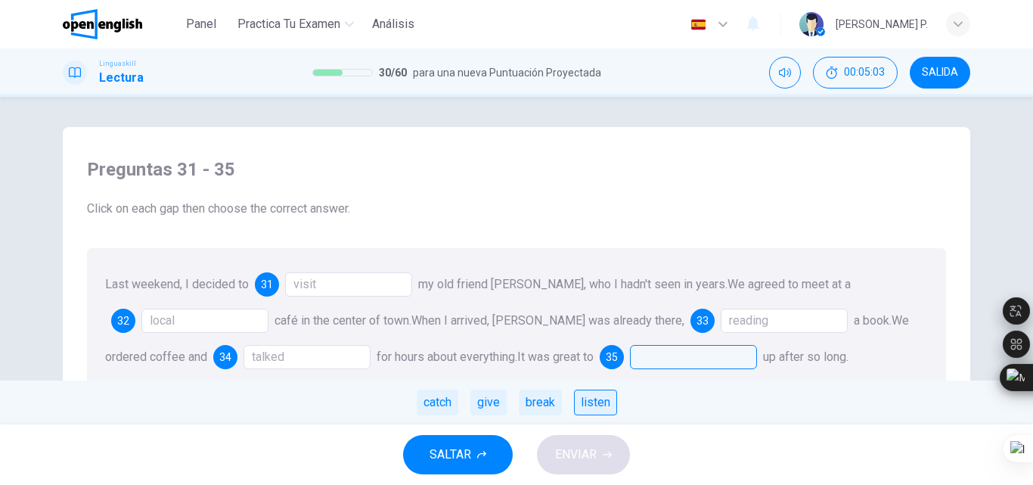
click at [582, 413] on div "listen" at bounding box center [595, 402] width 43 height 26
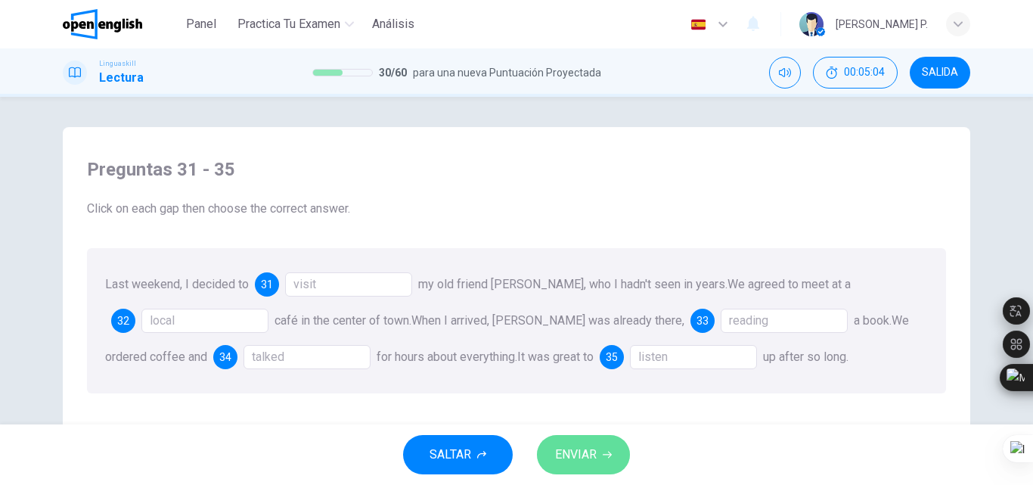
click at [585, 466] on button "ENVIAR" at bounding box center [583, 454] width 93 height 39
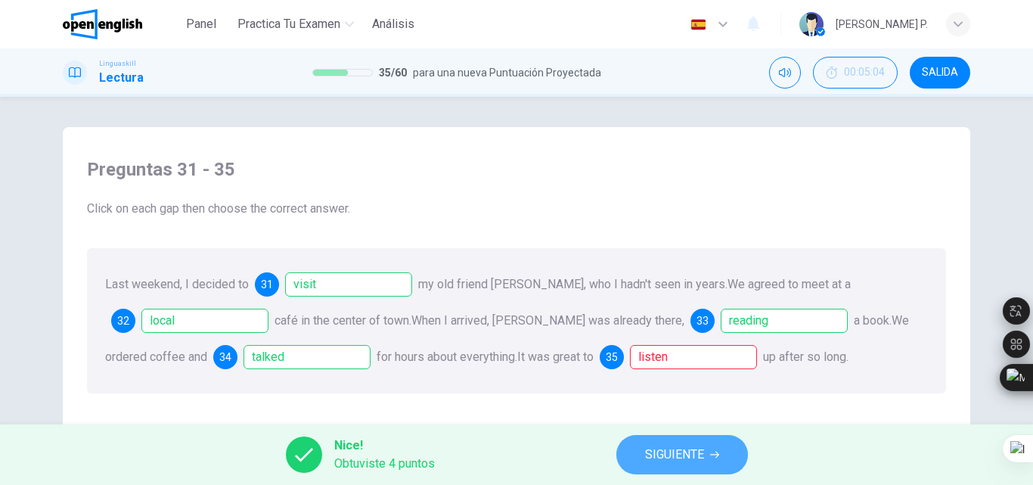
click at [653, 459] on span "SIGUIENTE" at bounding box center [674, 454] width 59 height 21
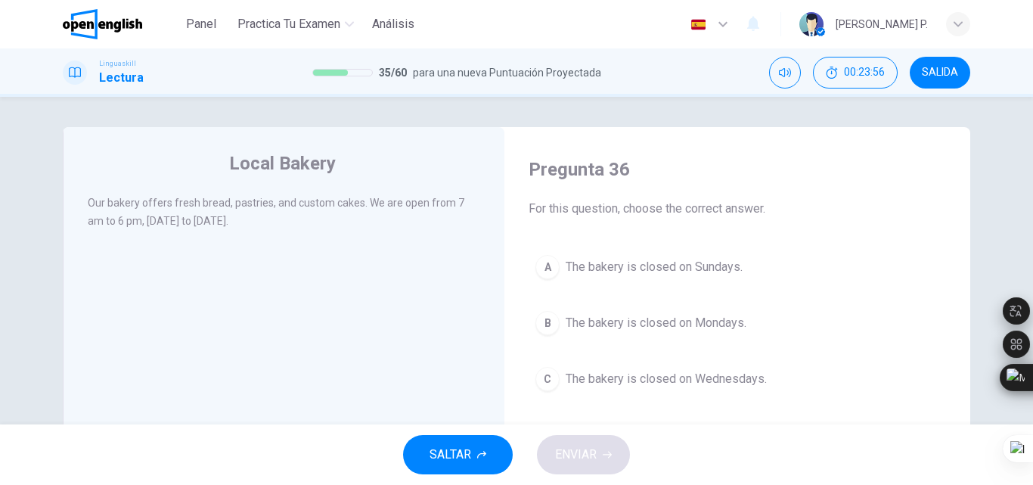
drag, startPoint x: 1032, startPoint y: 213, endPoint x: 1032, endPoint y: 242, distance: 29.5
click at [1032, 242] on div at bounding box center [1032, 242] width 1 height 485
click at [1031, 237] on html "Este sitio utiliza cookies, como se explica en nuestra Política de Privacidad .…" at bounding box center [516, 242] width 1033 height 485
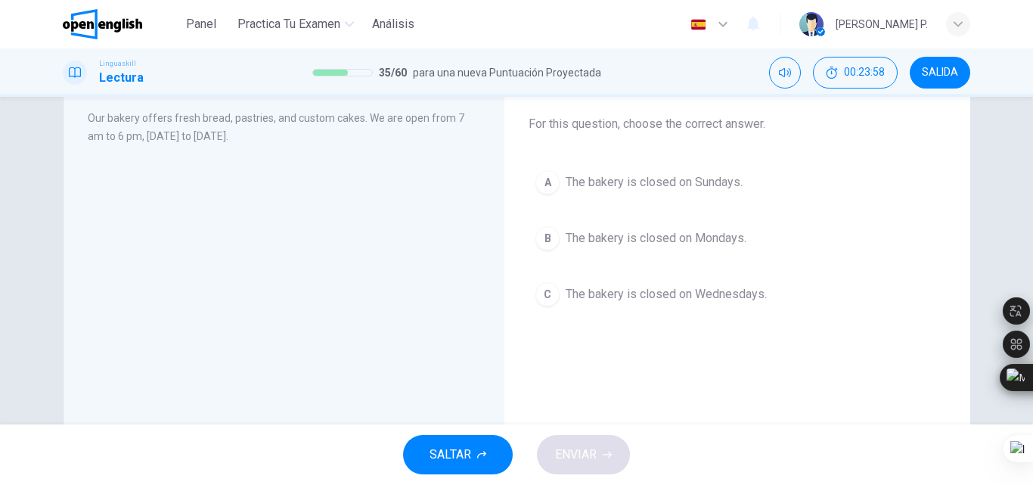
scroll to position [82, 0]
click at [931, 80] on button "SALIDA" at bounding box center [940, 73] width 61 height 32
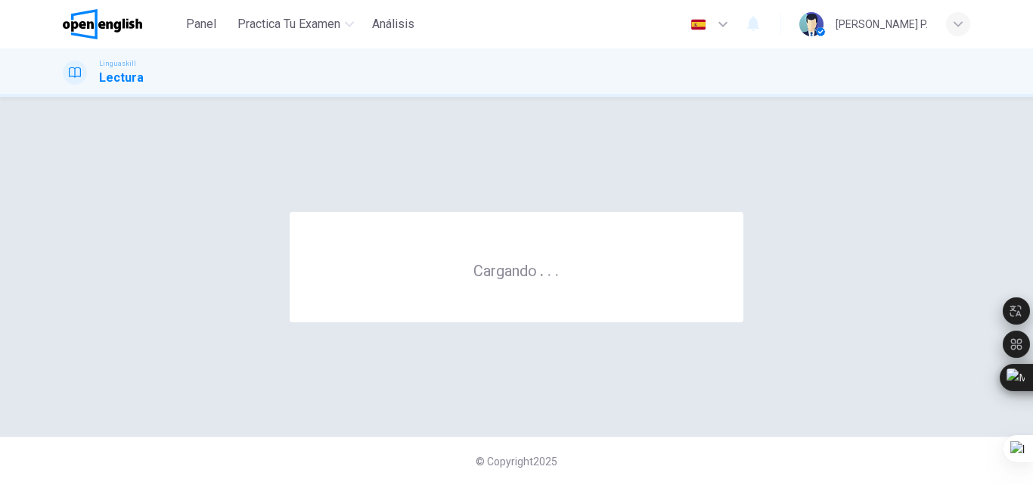
scroll to position [0, 0]
